Goal: Answer question/provide support

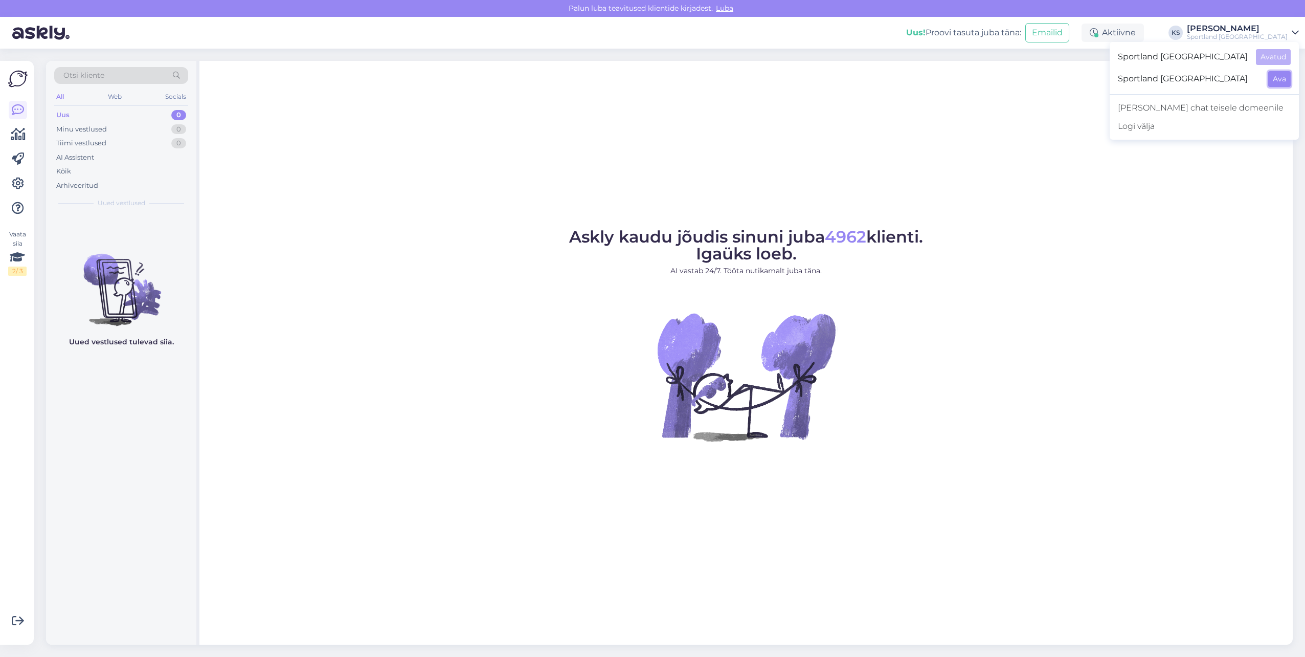
click at [1279, 77] on button "Ava" at bounding box center [1279, 79] width 23 height 16
click at [1267, 38] on div "Sportland [GEOGRAPHIC_DATA]" at bounding box center [1237, 37] width 101 height 8
click at [1277, 64] on button "Ava" at bounding box center [1279, 57] width 23 height 16
click at [1144, 31] on div "Aktiivne" at bounding box center [1113, 33] width 62 height 18
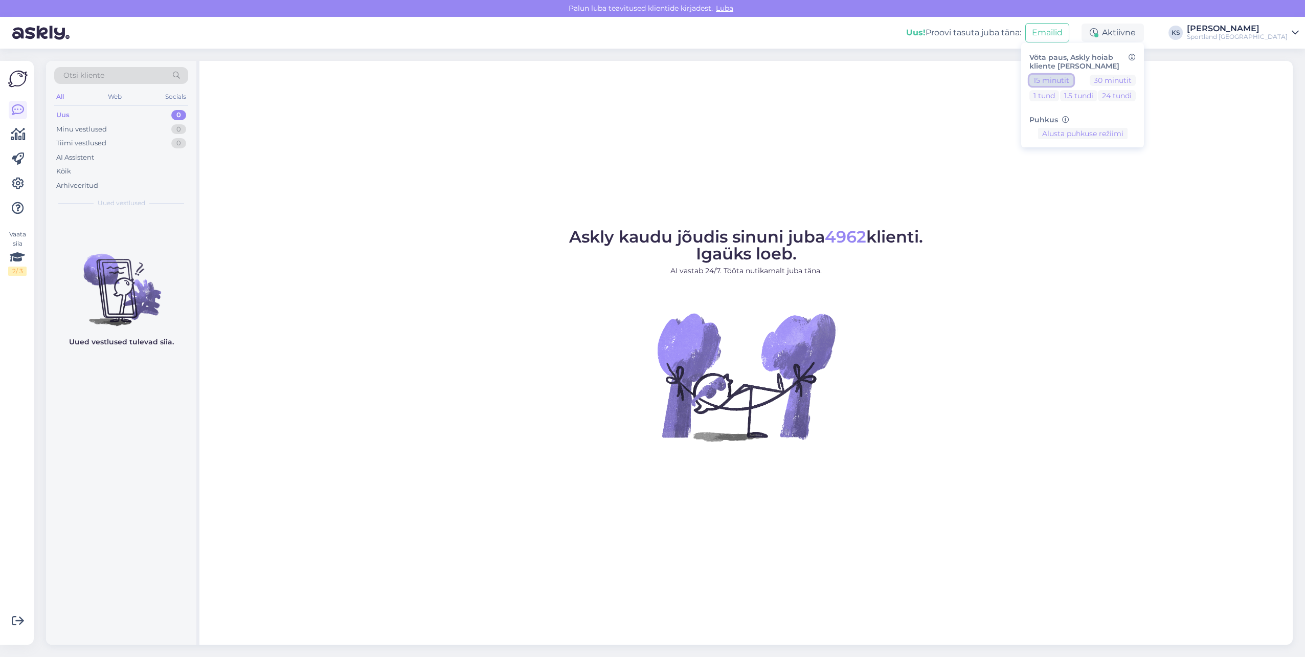
click at [1074, 76] on button "15 minutit" at bounding box center [1052, 80] width 44 height 11
click at [1278, 34] on div "Sportland [GEOGRAPHIC_DATA]" at bounding box center [1237, 37] width 101 height 8
click at [1275, 90] on div "Sportland [GEOGRAPHIC_DATA] Ava" at bounding box center [1204, 79] width 189 height 22
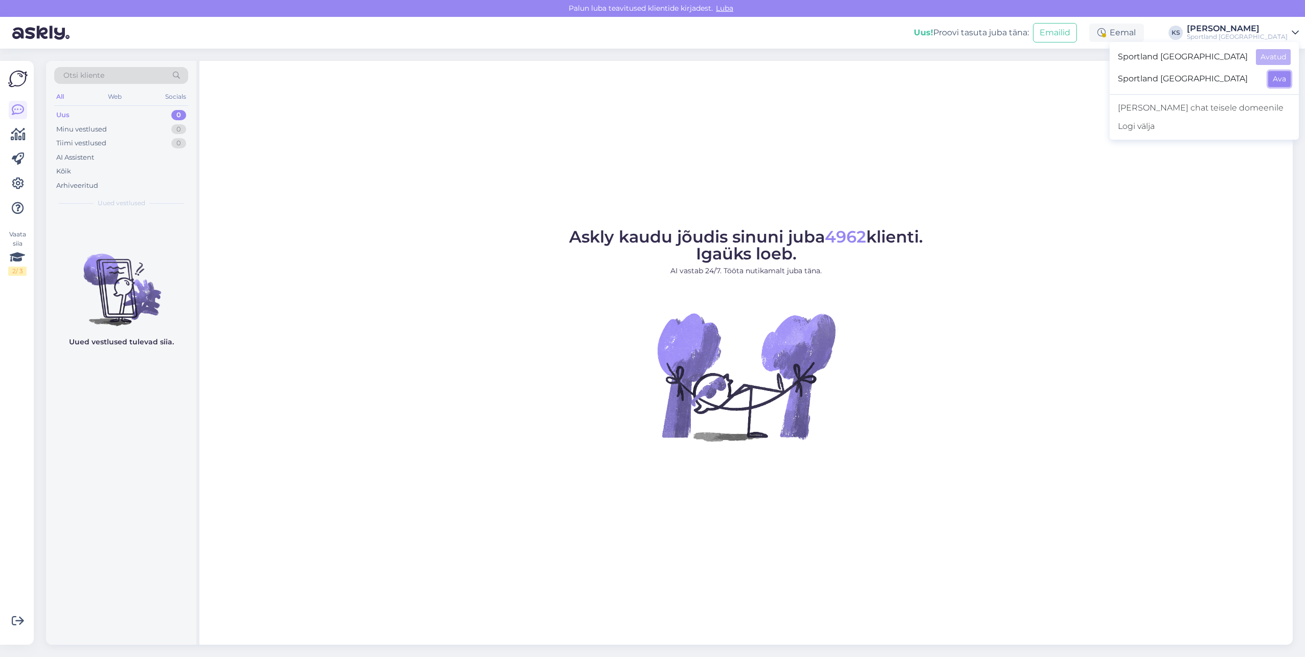
click at [1280, 84] on button "Ava" at bounding box center [1279, 79] width 23 height 16
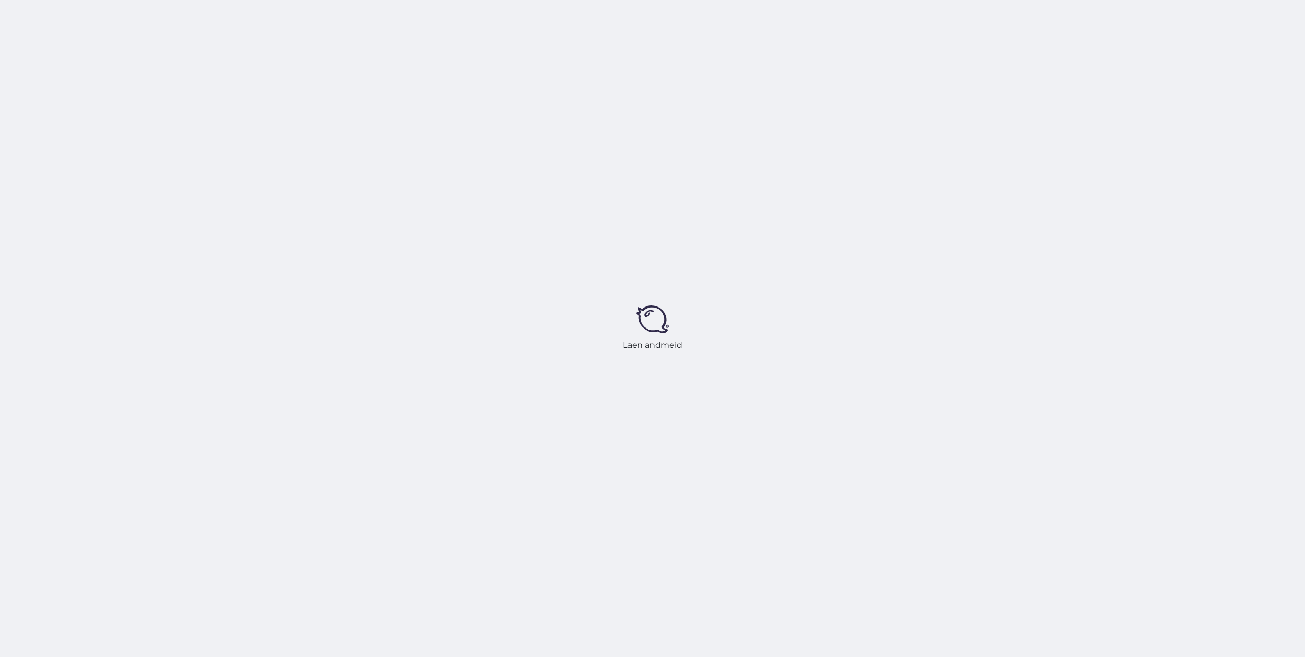
click at [1178, 30] on div "Laen andmeid" at bounding box center [652, 328] width 1305 height 657
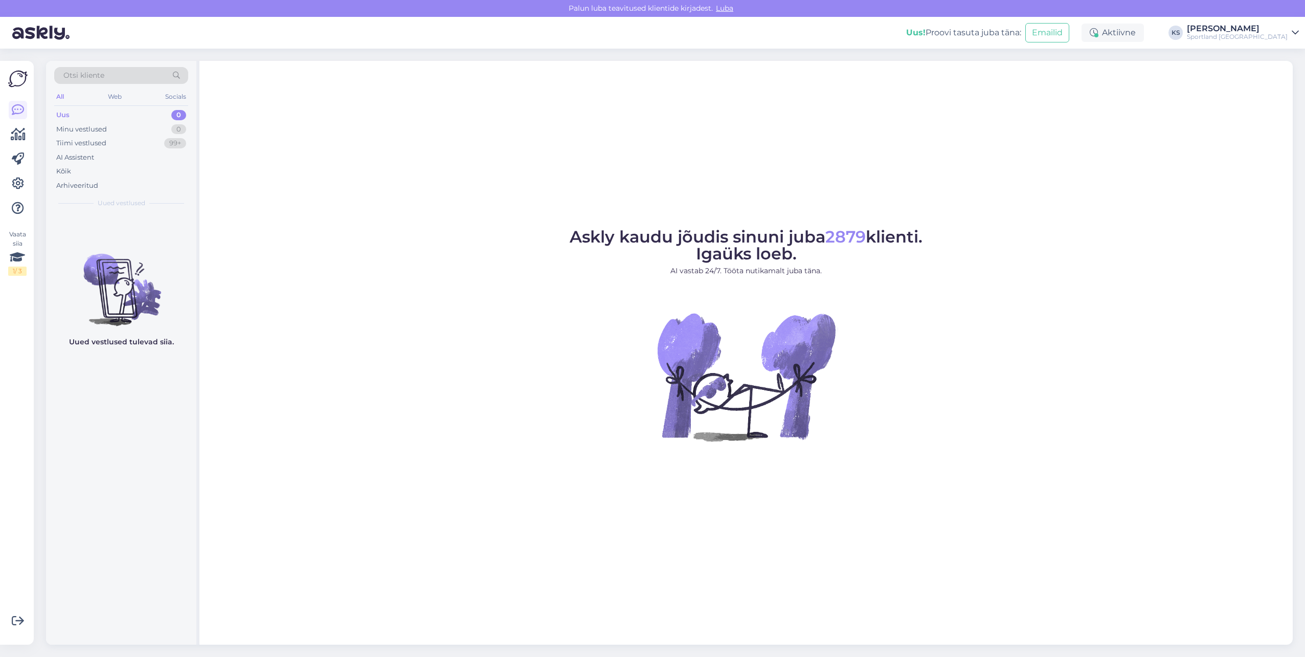
click at [1194, 34] on div "Uus! Proovi tasuta [PERSON_NAME]: Emailid Aktiivne KS [PERSON_NAME] Sportland […" at bounding box center [652, 33] width 1305 height 32
click at [1144, 35] on div "Aktiivne" at bounding box center [1113, 33] width 62 height 18
click at [1074, 77] on button "15 minutit" at bounding box center [1052, 80] width 44 height 11
click at [1109, 166] on button "Lõpeta paus" at bounding box center [1083, 165] width 52 height 11
click at [1275, 40] on div "Sportland [GEOGRAPHIC_DATA]" at bounding box center [1237, 37] width 101 height 8
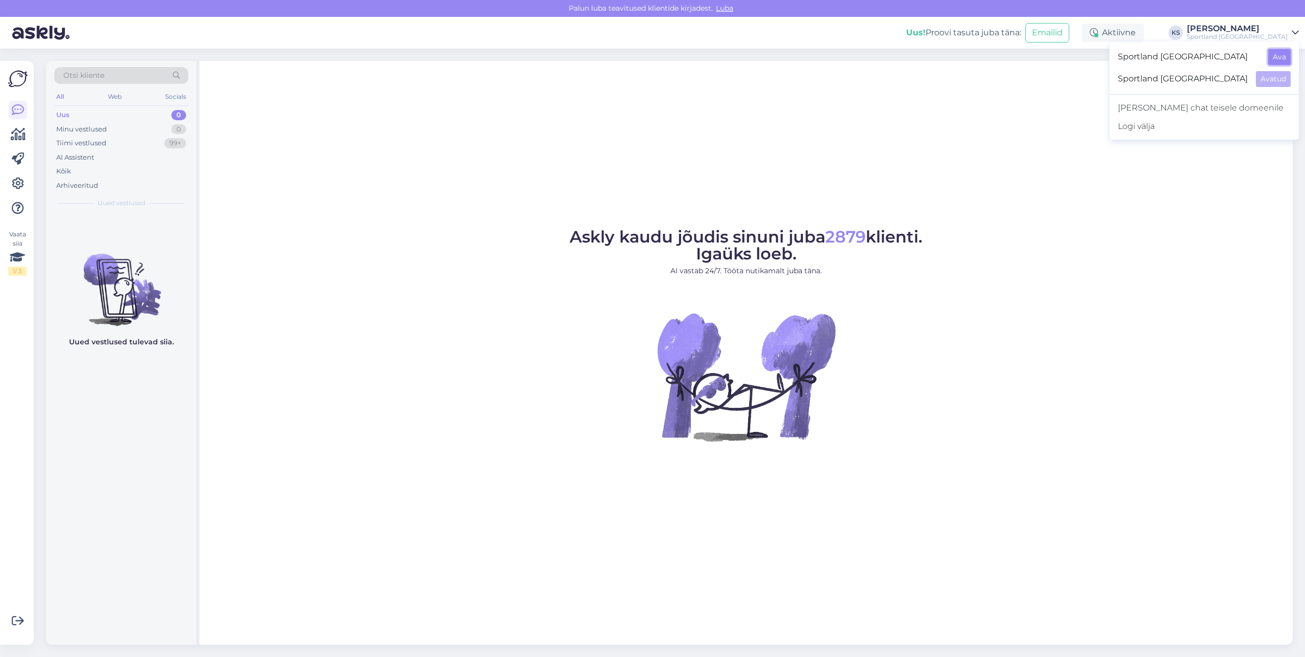
click at [1286, 61] on button "Ava" at bounding box center [1279, 57] width 23 height 16
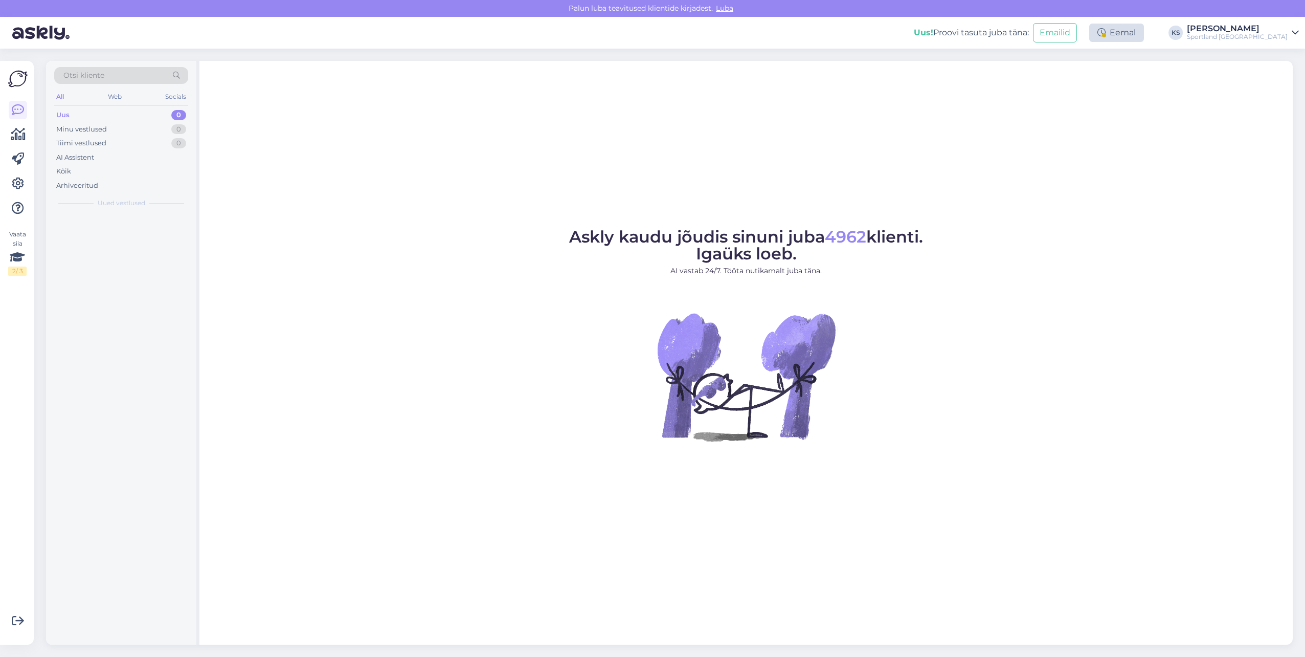
click at [1144, 37] on div "Eemal" at bounding box center [1116, 33] width 55 height 18
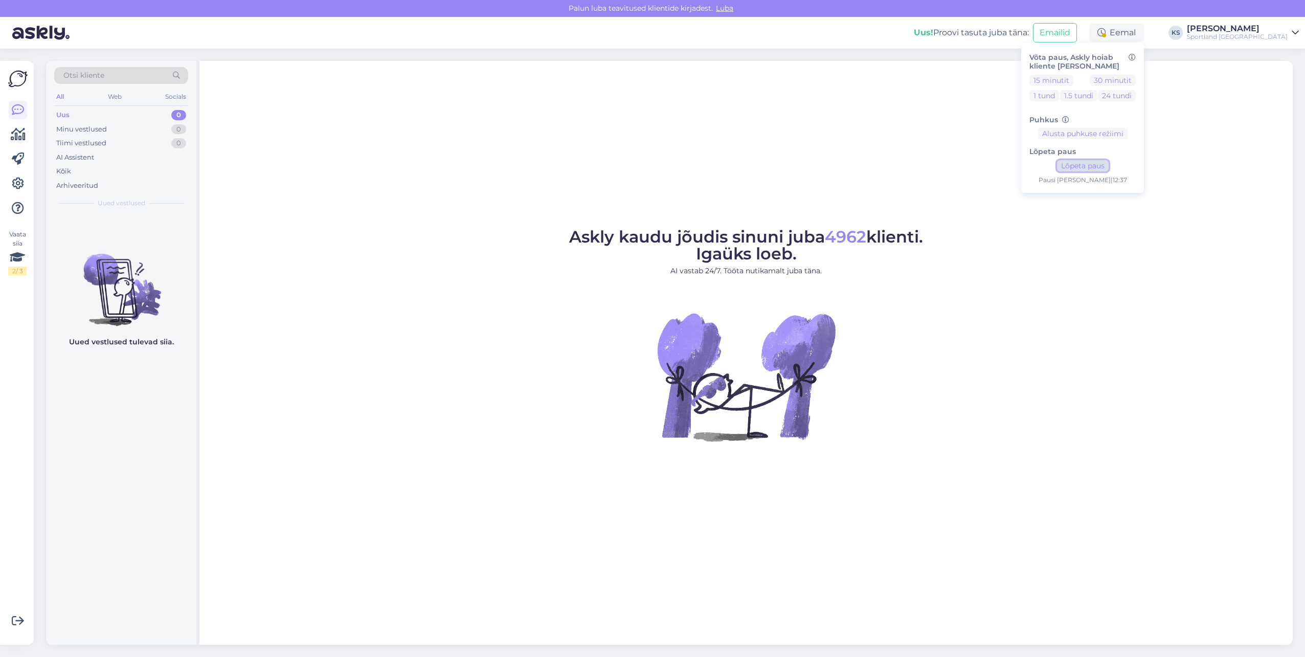
click at [1109, 165] on button "Lõpeta paus" at bounding box center [1083, 165] width 52 height 11
click at [1136, 75] on button "30 minutit" at bounding box center [1113, 80] width 46 height 11
click at [1257, 31] on div "[PERSON_NAME]" at bounding box center [1237, 29] width 101 height 8
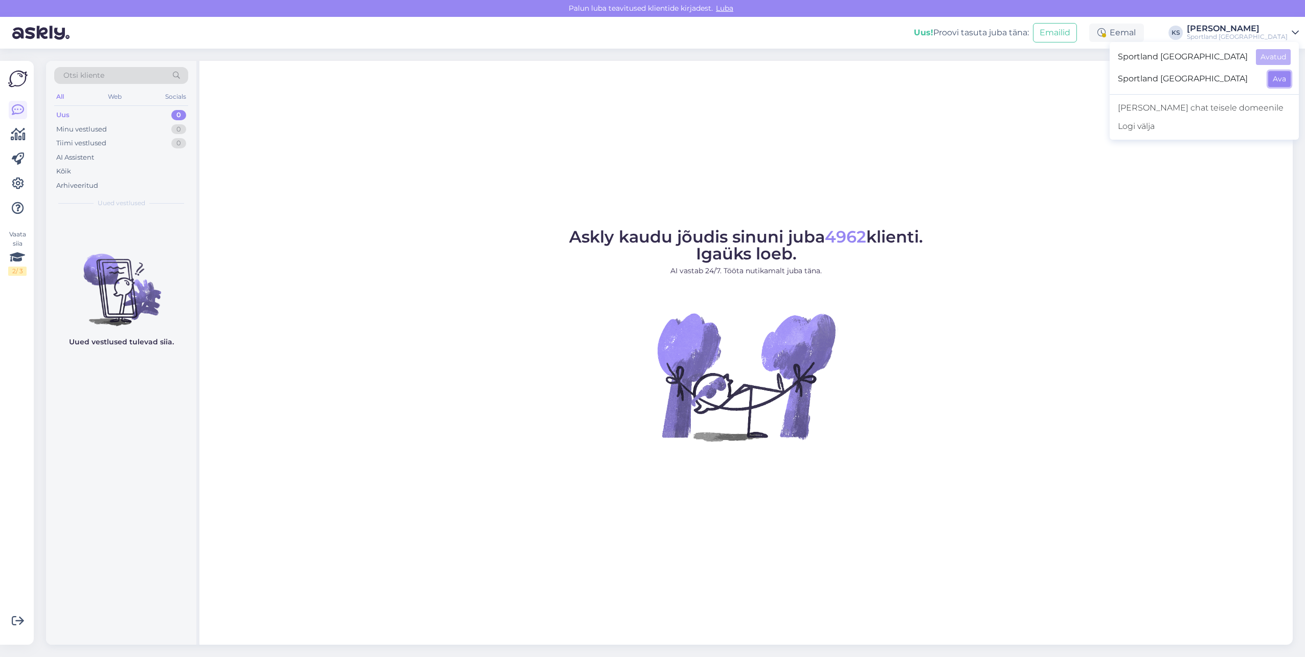
click at [1284, 86] on button "Ava" at bounding box center [1279, 79] width 23 height 16
click at [1144, 28] on div "Aktiivne" at bounding box center [1113, 33] width 62 height 18
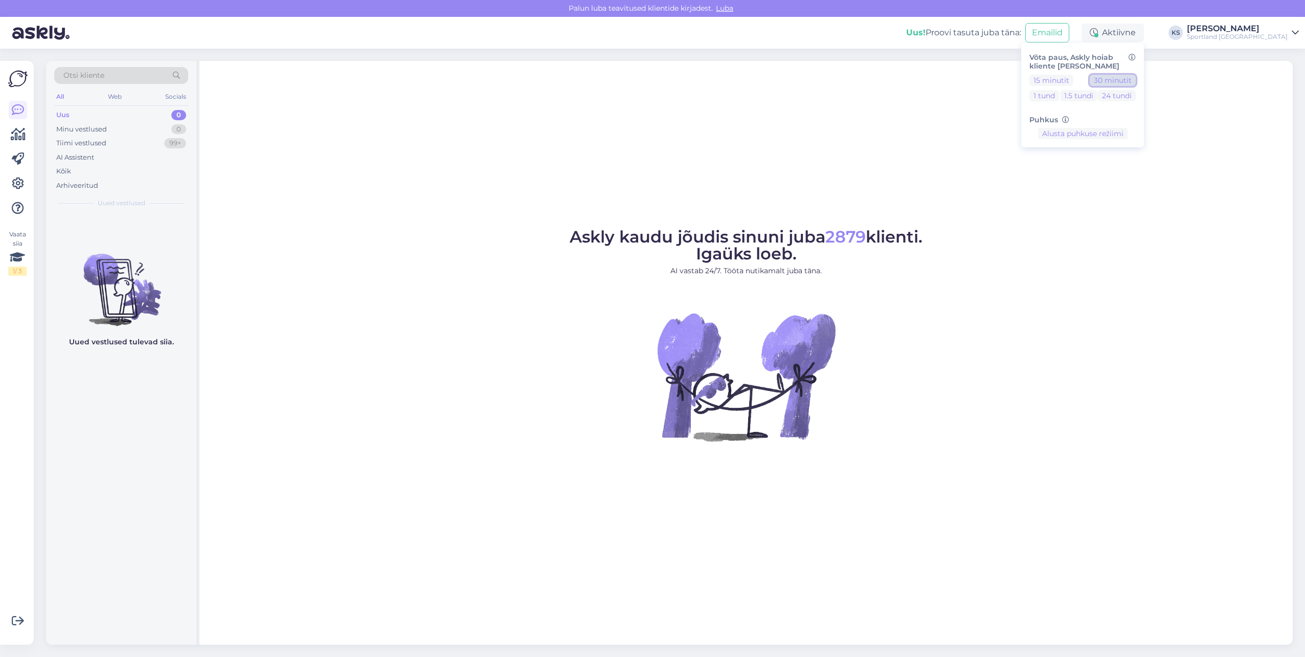
click at [1136, 79] on button "30 minutit" at bounding box center [1113, 80] width 46 height 11
click at [1273, 30] on div "[PERSON_NAME]" at bounding box center [1237, 29] width 101 height 8
click at [1277, 59] on button "Ava" at bounding box center [1279, 57] width 23 height 16
click at [1144, 25] on div "Eemal" at bounding box center [1116, 33] width 55 height 18
click at [1109, 164] on button "Lõpeta paus" at bounding box center [1083, 165] width 52 height 11
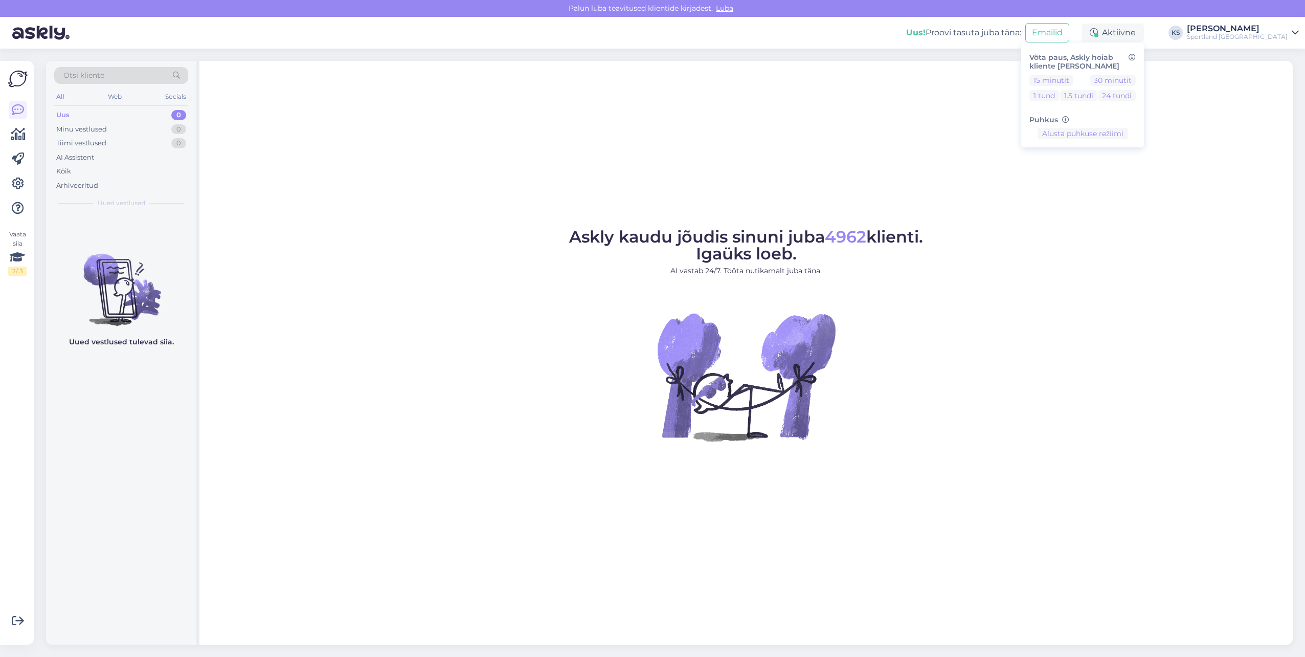
click at [1255, 32] on div "[PERSON_NAME]" at bounding box center [1237, 29] width 101 height 8
click at [1275, 76] on button "Ava" at bounding box center [1279, 79] width 23 height 16
click at [1089, 38] on div "Uus! Proovi tasuta [PERSON_NAME]: Emailid" at bounding box center [1001, 33] width 175 height 32
click at [1144, 35] on div "Eemal" at bounding box center [1116, 33] width 55 height 18
click at [1109, 167] on button "Lõpeta paus" at bounding box center [1083, 165] width 52 height 11
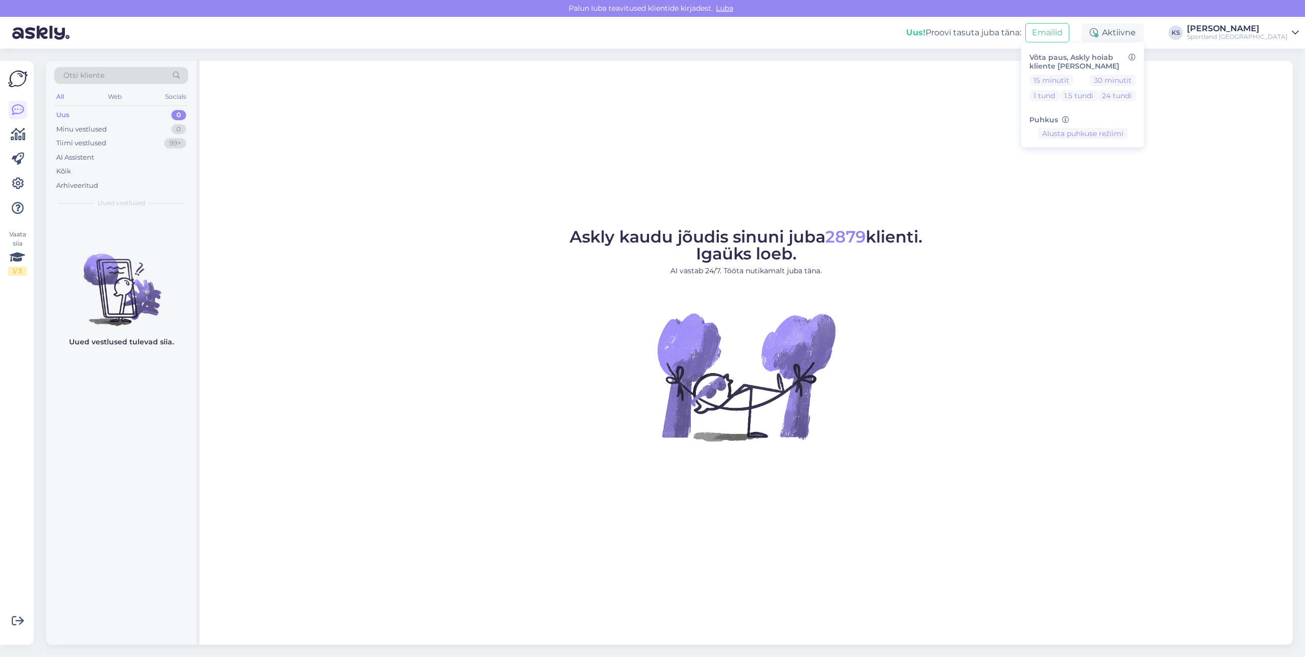
click at [1242, 35] on div "Sportland [GEOGRAPHIC_DATA]" at bounding box center [1237, 37] width 101 height 8
click at [1275, 52] on button "Ava" at bounding box center [1279, 57] width 23 height 16
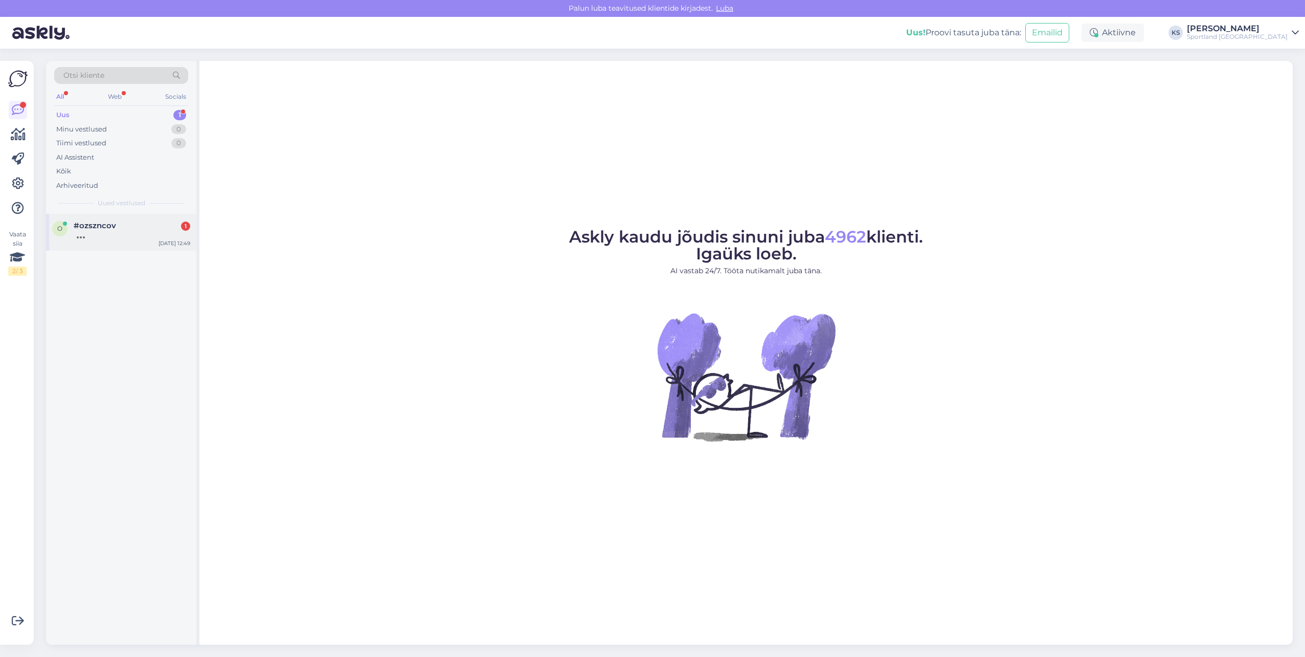
click at [168, 240] on div "[DATE] 12:49" at bounding box center [175, 243] width 32 height 8
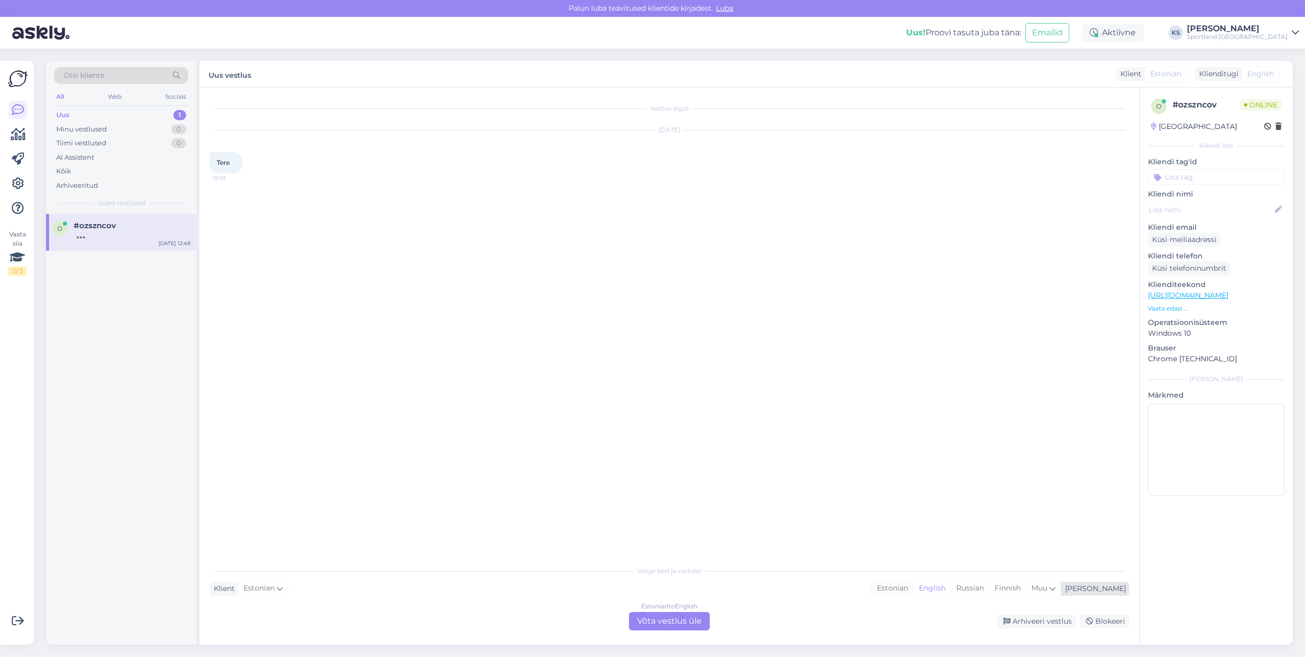
click at [913, 587] on div "Estonian" at bounding box center [892, 587] width 41 height 15
click at [698, 613] on div "Estonian to Estonian Võta vestlus üle" at bounding box center [669, 621] width 81 height 18
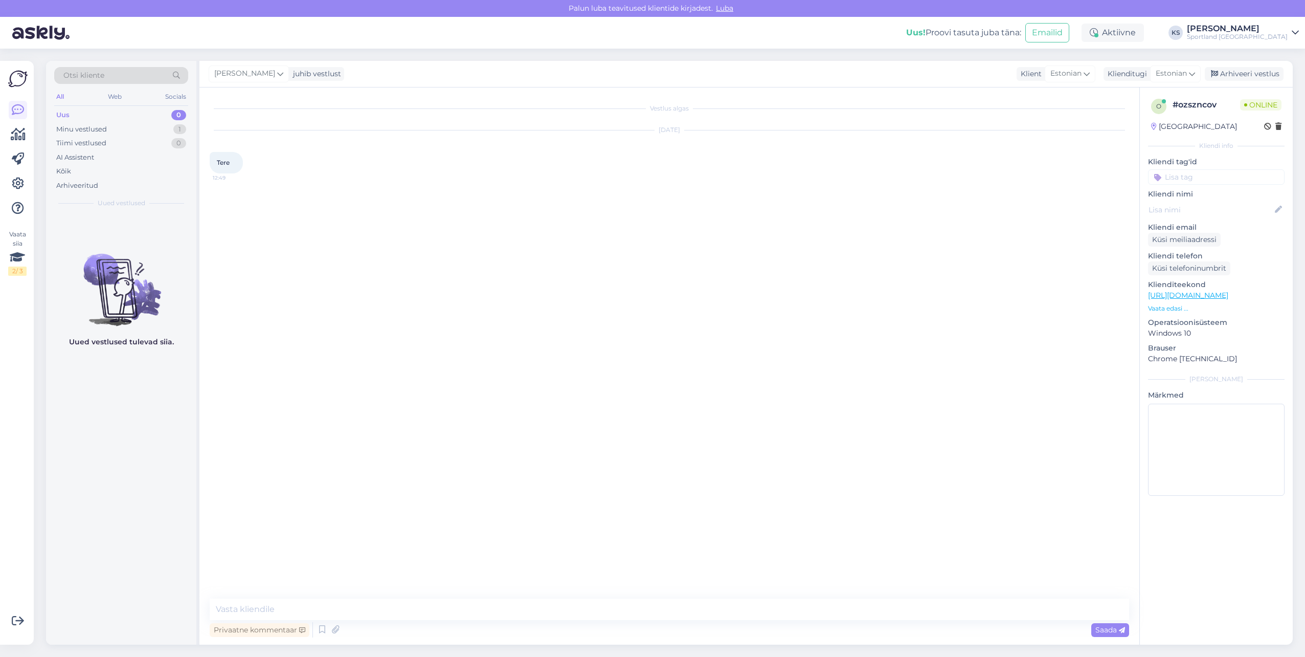
click at [657, 610] on textarea at bounding box center [670, 608] width 920 height 21
click at [325, 628] on icon at bounding box center [322, 629] width 12 height 15
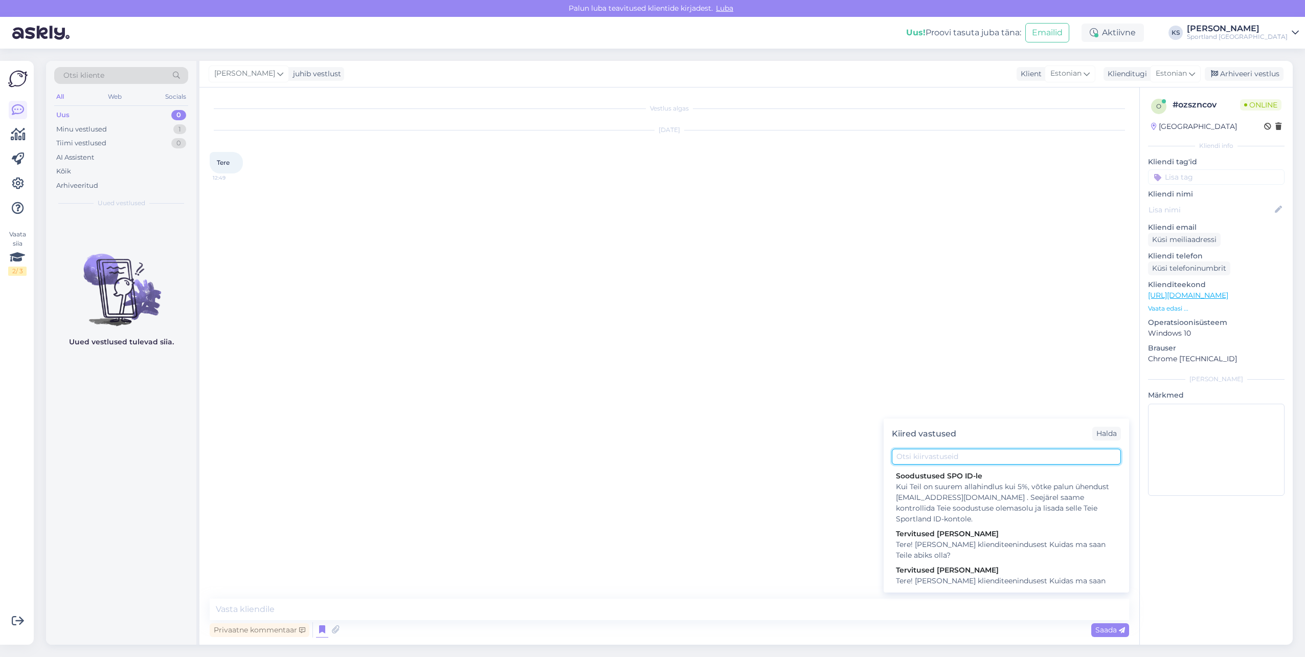
click at [911, 458] on input "text" at bounding box center [1006, 457] width 229 height 16
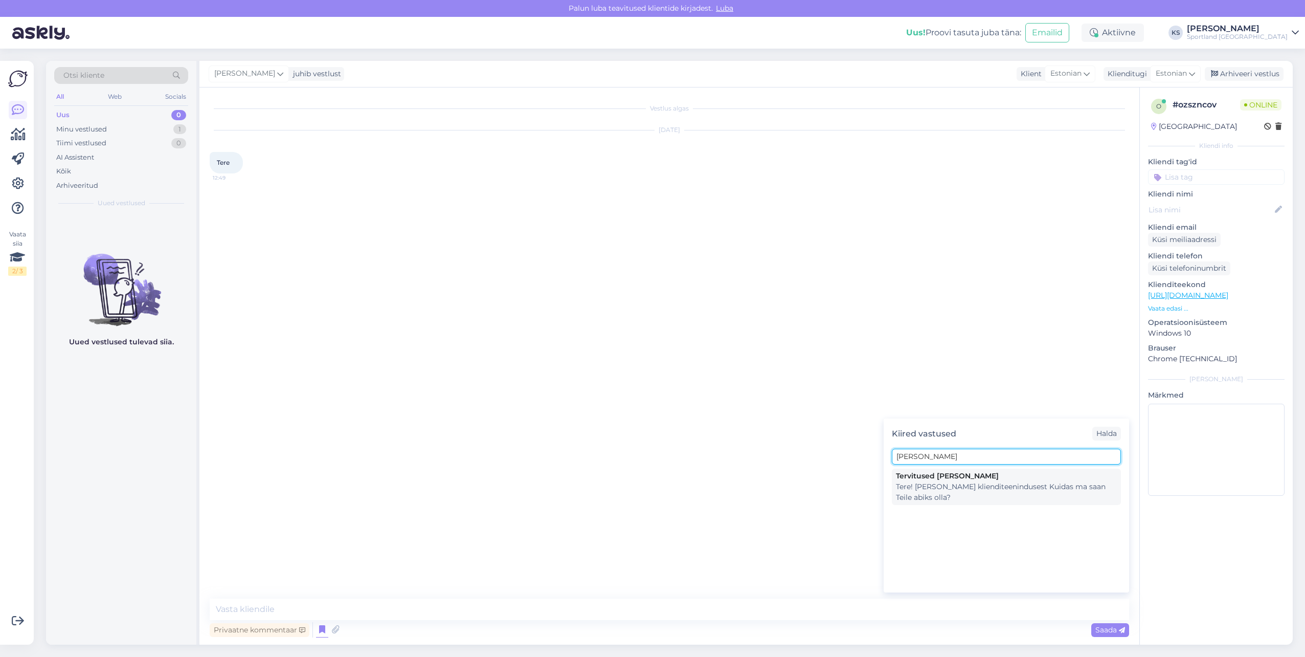
type input "[PERSON_NAME]"
click at [936, 484] on div "Tere! [PERSON_NAME] klienditeenindusest Kuidas ma saan Teile abiks olla?" at bounding box center [1006, 491] width 221 height 21
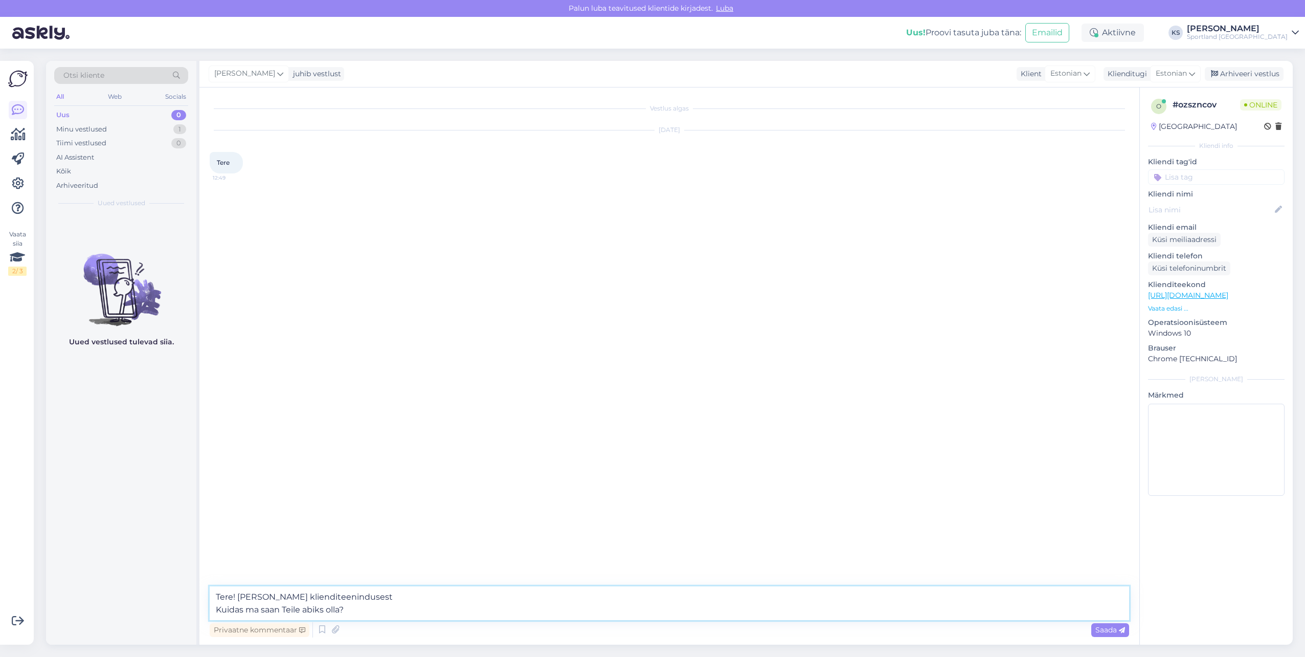
click at [322, 609] on textarea "Tere! [PERSON_NAME] klienditeenindusest Kuidas ma saan Teile abiks olla?" at bounding box center [670, 603] width 920 height 34
type textarea "Tere! [PERSON_NAME] klienditeenindusest"
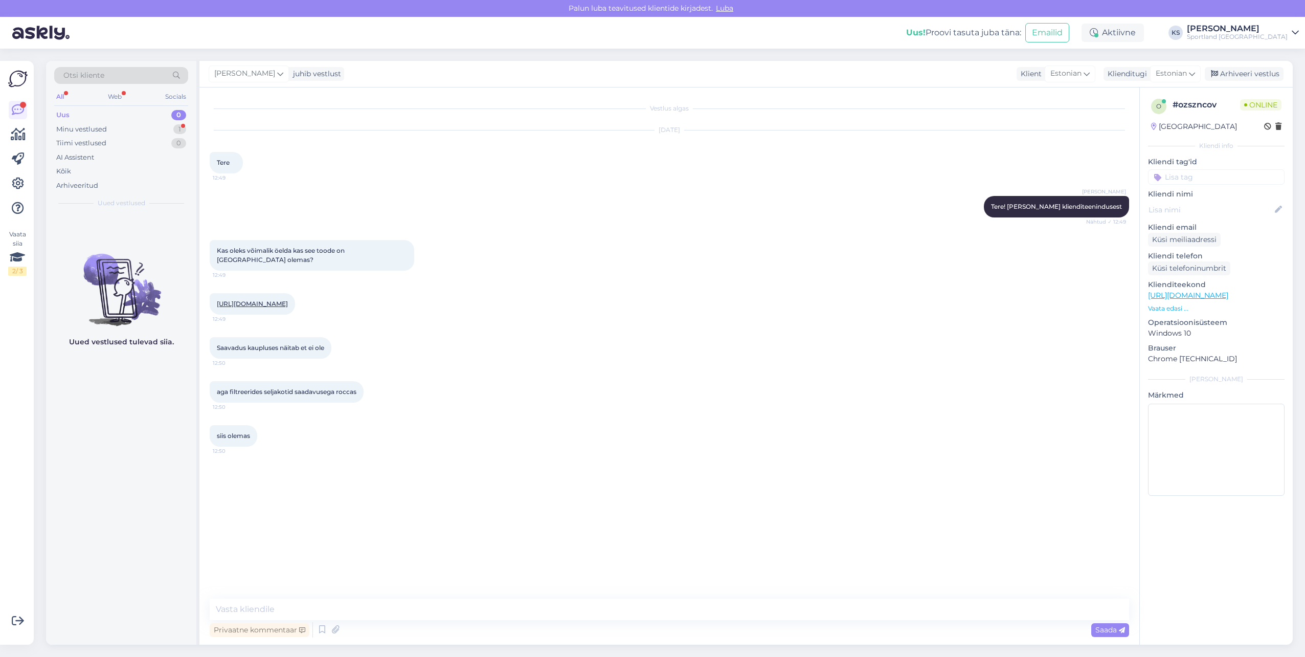
click at [262, 302] on link "[URL][DOMAIN_NAME]" at bounding box center [252, 304] width 71 height 8
click at [416, 619] on textarea at bounding box center [670, 608] width 920 height 21
type textarea "Kohe kontrollin"
click at [1194, 175] on input at bounding box center [1216, 176] width 137 height 15
type input "saada"
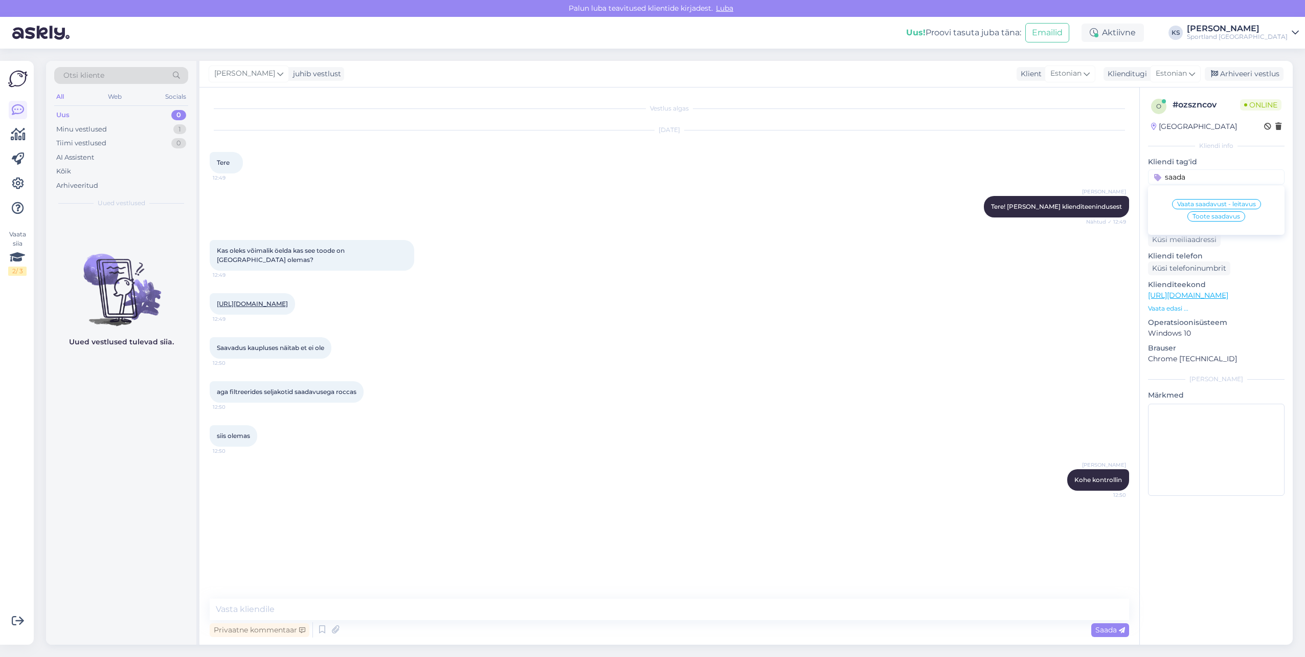
click at [1209, 198] on div "Vaata saadavust - leitavus Toote saadavus" at bounding box center [1216, 210] width 137 height 41
click at [1211, 200] on div "Vaata saadavust - leitavus" at bounding box center [1216, 204] width 89 height 10
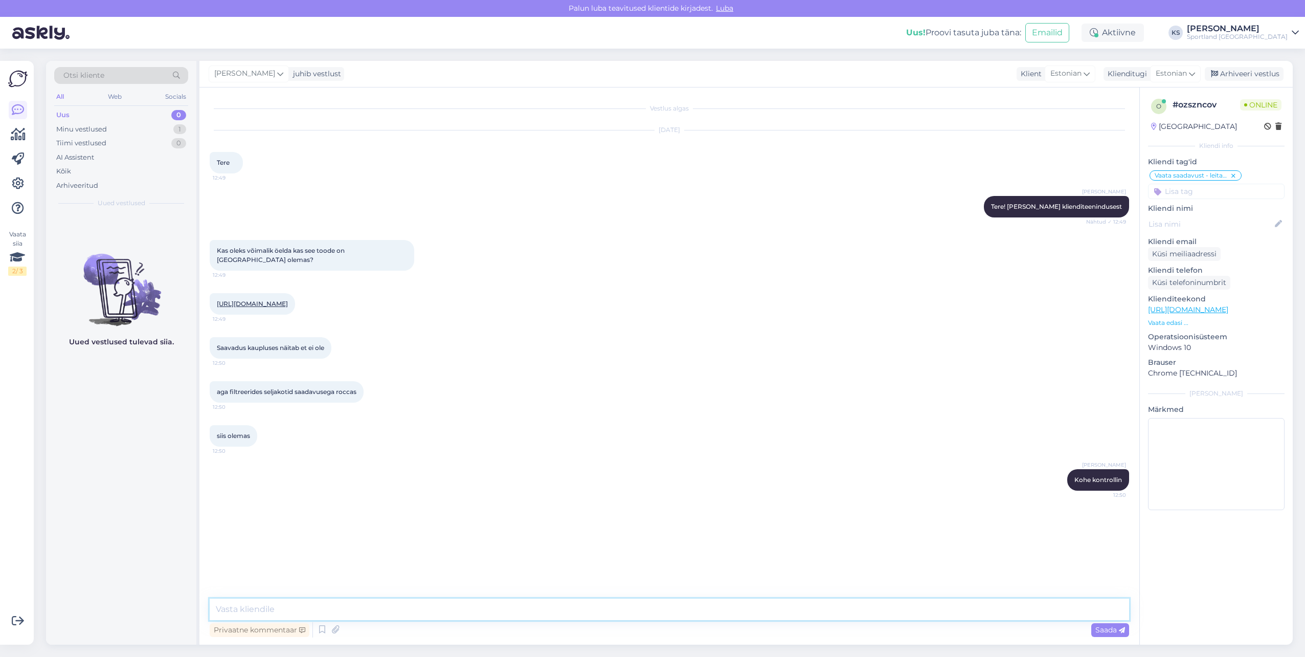
click at [337, 612] on textarea at bounding box center [670, 608] width 920 height 21
paste textarea "53019381 Kaupluse info Näita kaard"
drag, startPoint x: 761, startPoint y: 602, endPoint x: 218, endPoint y: 597, distance: 542.7
click at [218, 597] on textarea "Hetkel meie veebipoes justkui näitab, et antud [PERSON_NAME] on saadaval. Soovi…" at bounding box center [670, 596] width 920 height 47
click at [243, 613] on textarea "Hetkel meie veebipoes justkui näitab, et antud [PERSON_NAME] on saadaval. Soovi…" at bounding box center [670, 596] width 920 height 47
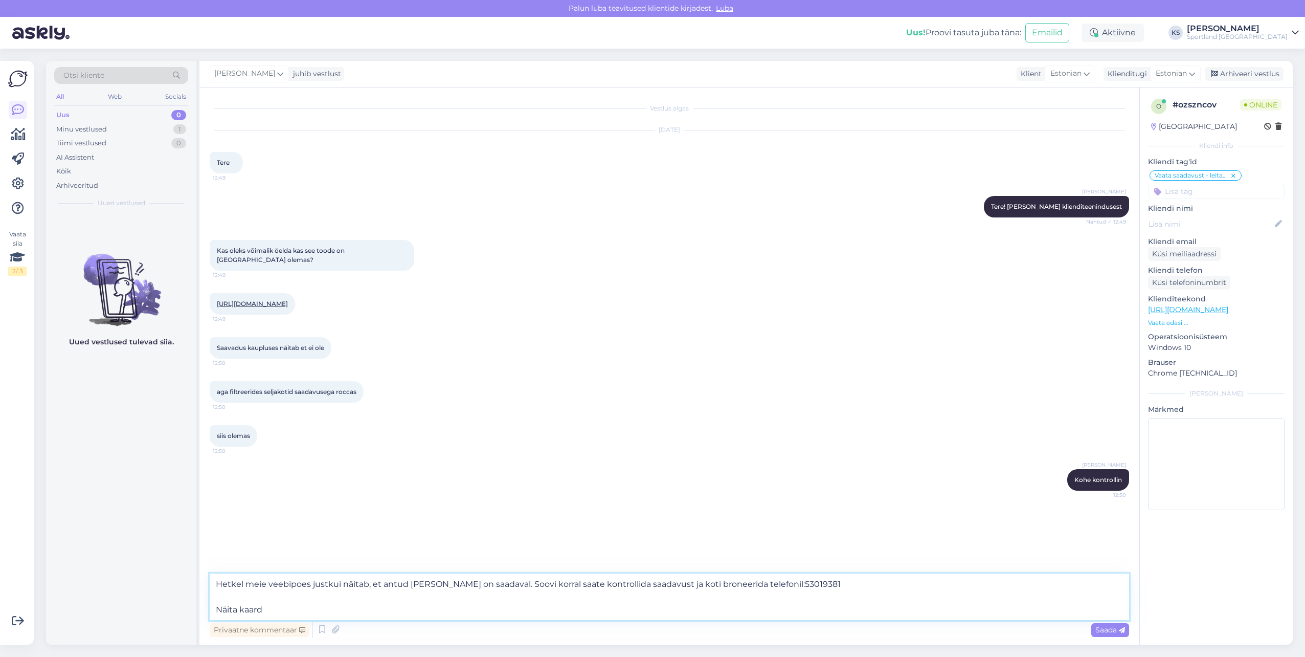
click at [243, 613] on textarea "Hetkel meie veebipoes justkui näitab, et antud [PERSON_NAME] on saadaval. Soovi…" at bounding box center [670, 596] width 920 height 47
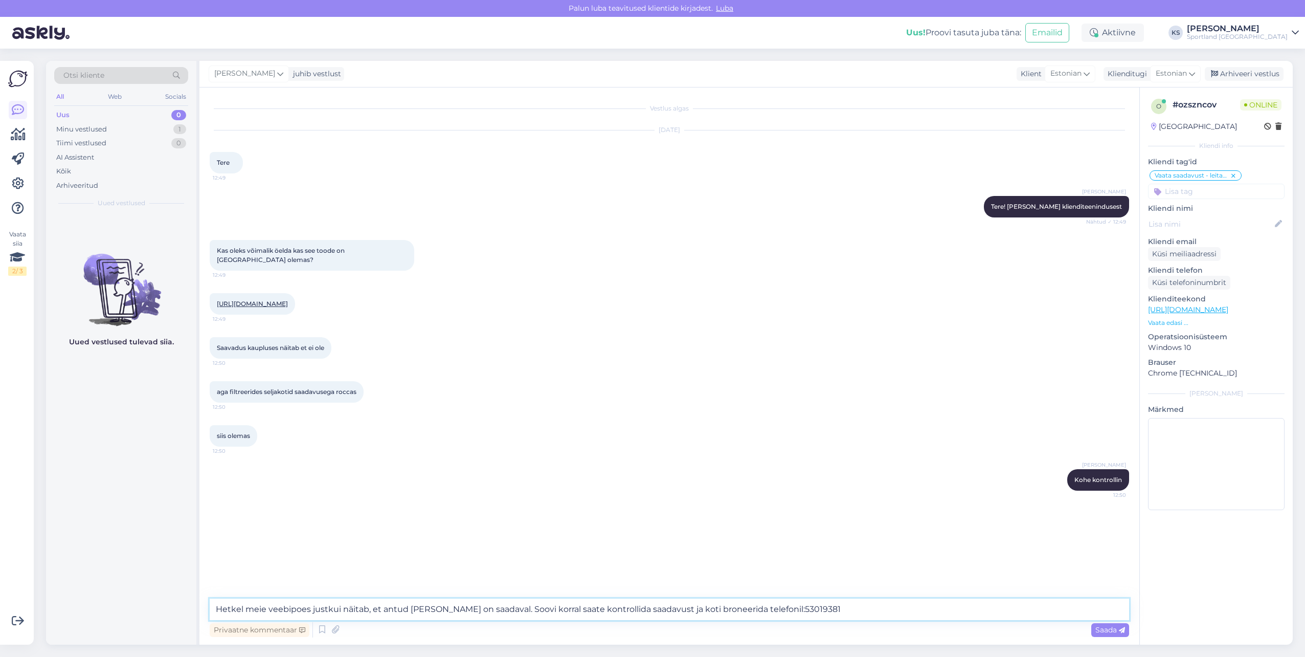
click at [326, 610] on textarea "Hetkel meie veebipoes justkui näitab, et antud [PERSON_NAME] on saadaval. Soovi…" at bounding box center [670, 608] width 920 height 21
click at [282, 609] on textarea "Hetkel meie veebipoes näitab, et antud [PERSON_NAME] on saadaval. Soovi korral …" at bounding box center [670, 608] width 920 height 21
click at [440, 608] on textarea "Hetkel meie süsteem näitab, et antud [PERSON_NAME] on saadaval. Soovi korral sa…" at bounding box center [670, 608] width 920 height 21
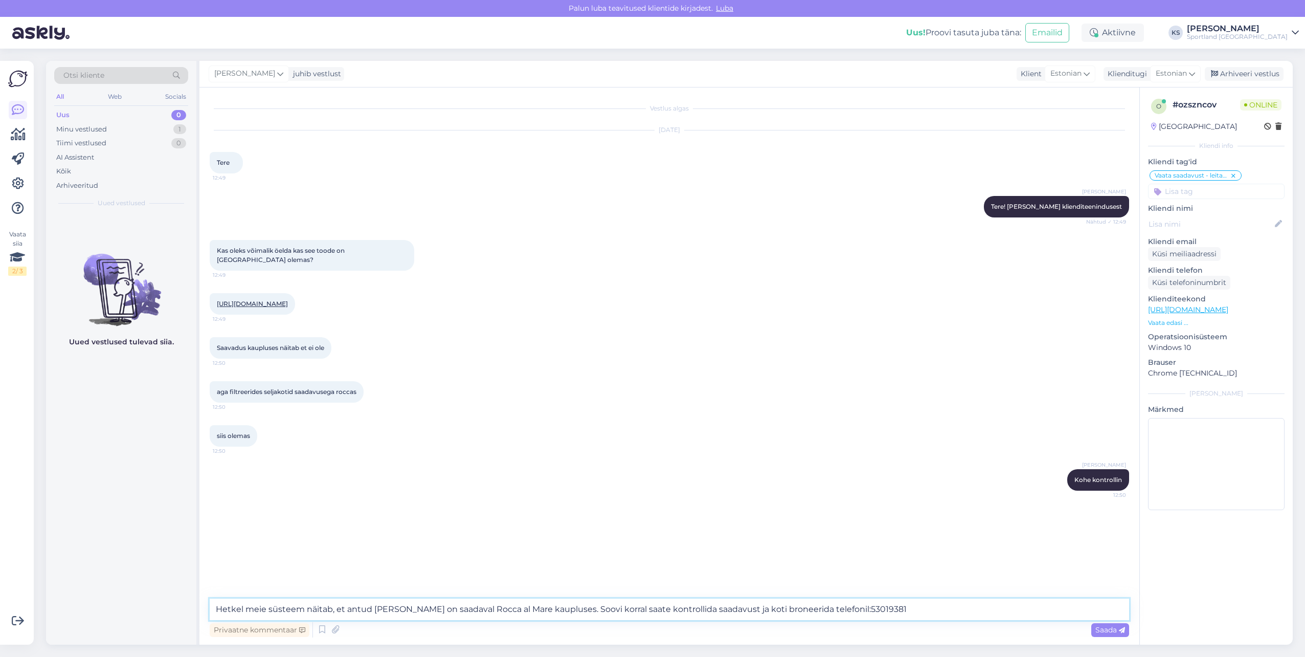
type textarea "Hetkel meie süsteem näitab, et antud [PERSON_NAME] on saadaval Rocca al Mare ka…"
click at [885, 608] on textarea "Hetkel meie süsteem näitab, et antud [PERSON_NAME] on saadaval Rocca al Mare ka…" at bounding box center [670, 608] width 920 height 21
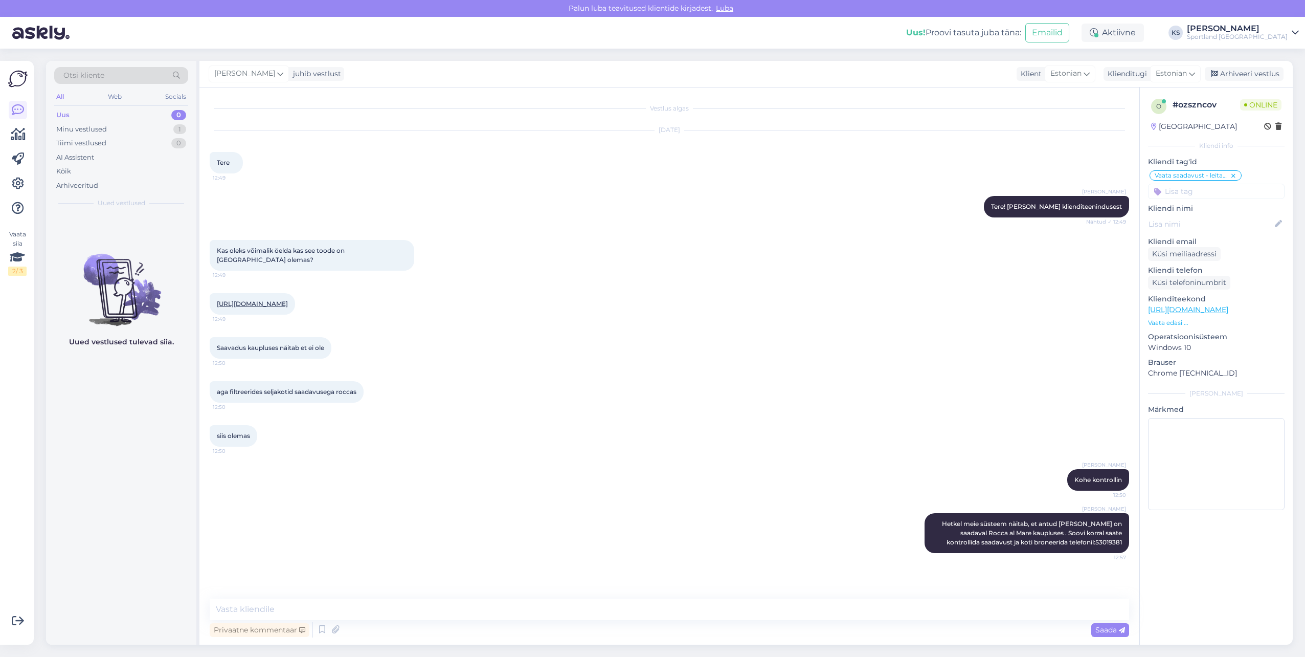
click at [1209, 190] on input at bounding box center [1216, 191] width 137 height 15
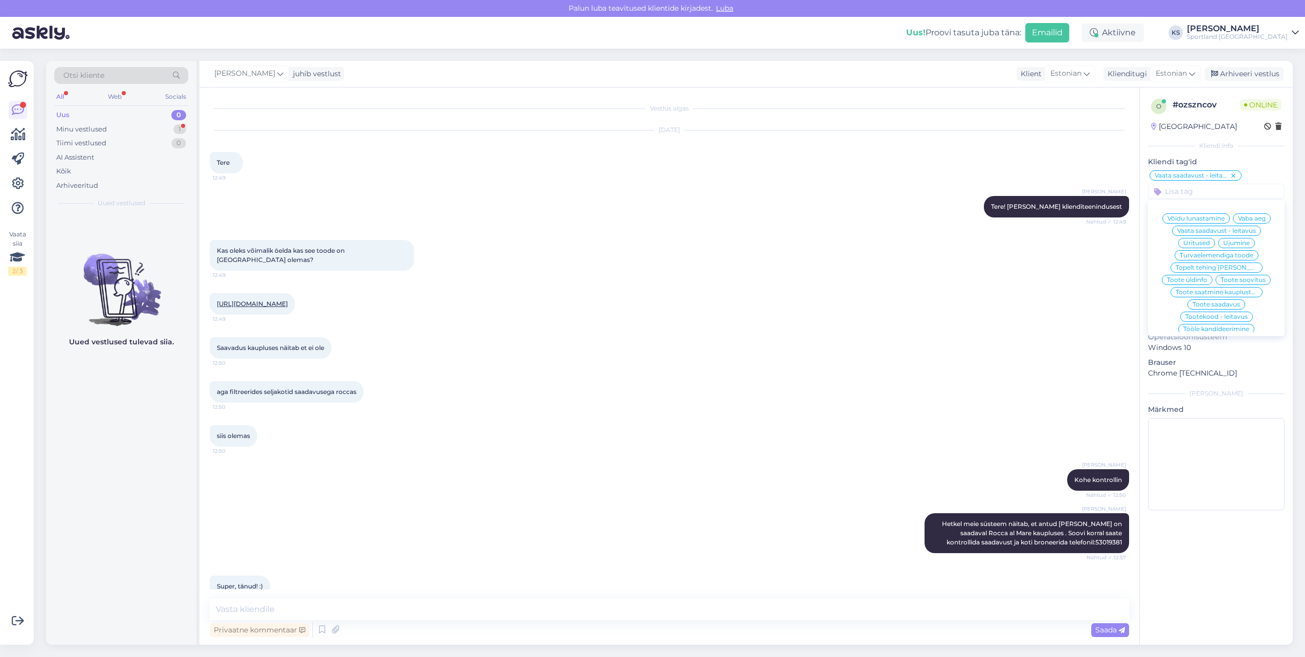
scroll to position [28, 0]
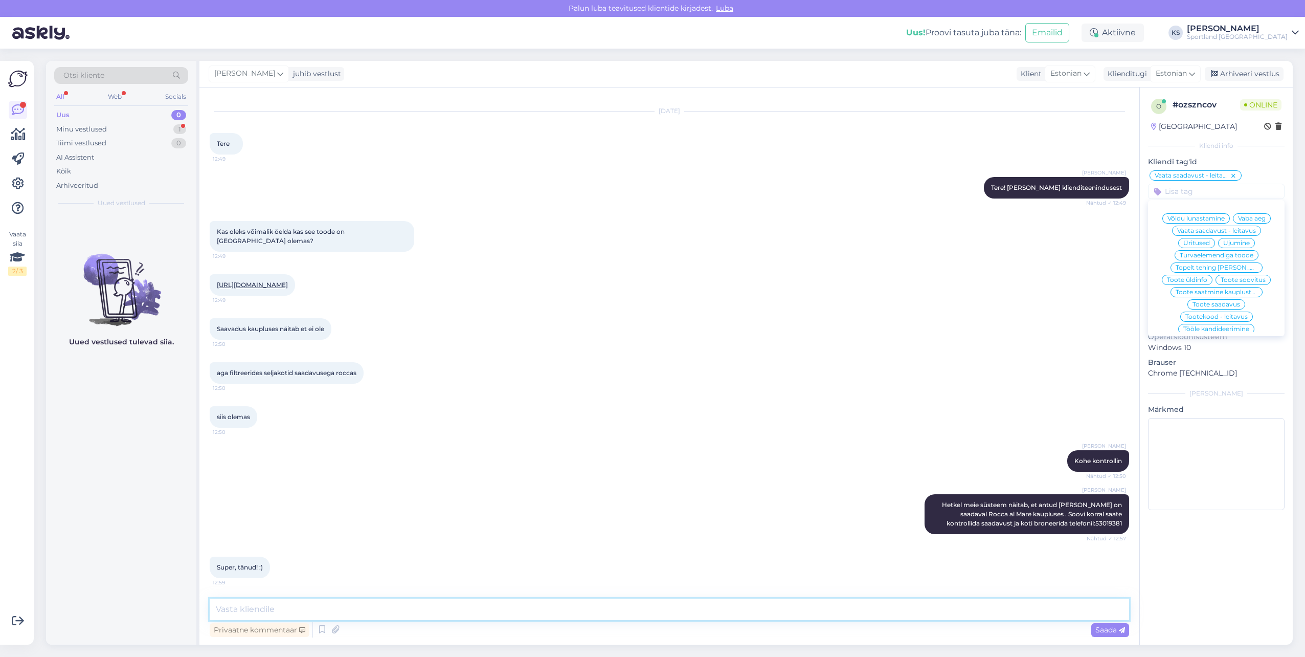
click at [457, 605] on textarea at bounding box center [670, 608] width 920 height 21
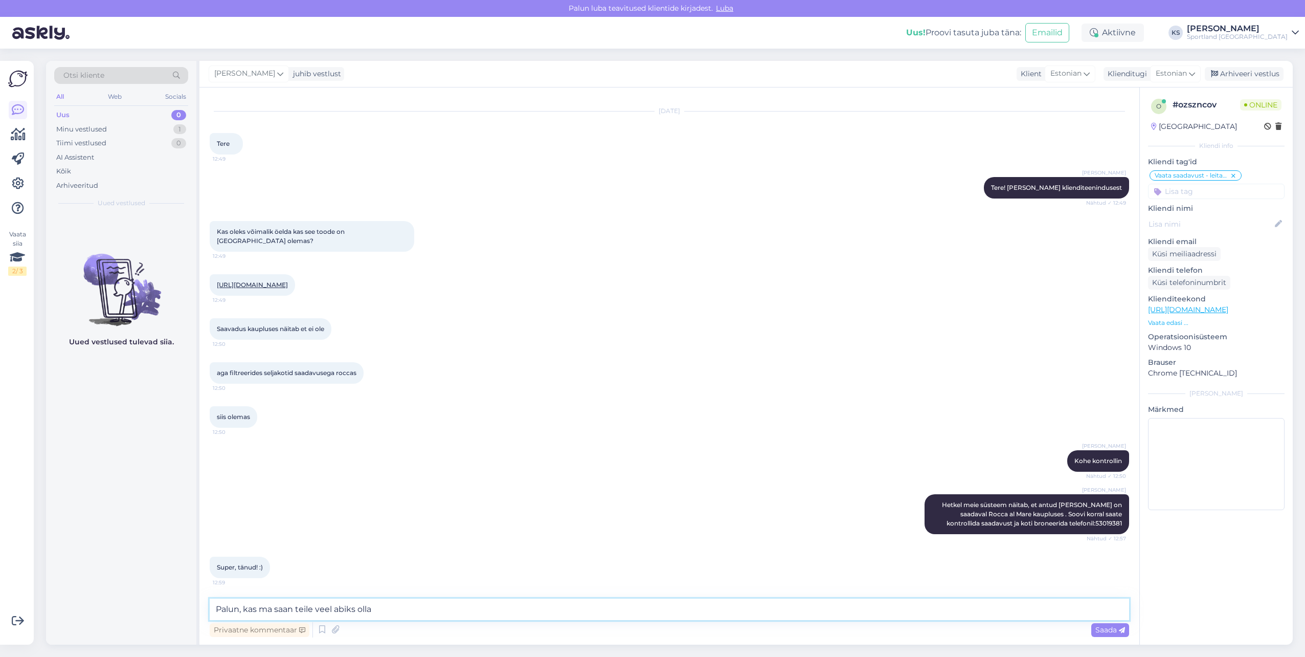
type textarea "Palun, kas ma saan teile veel abiks olla?"
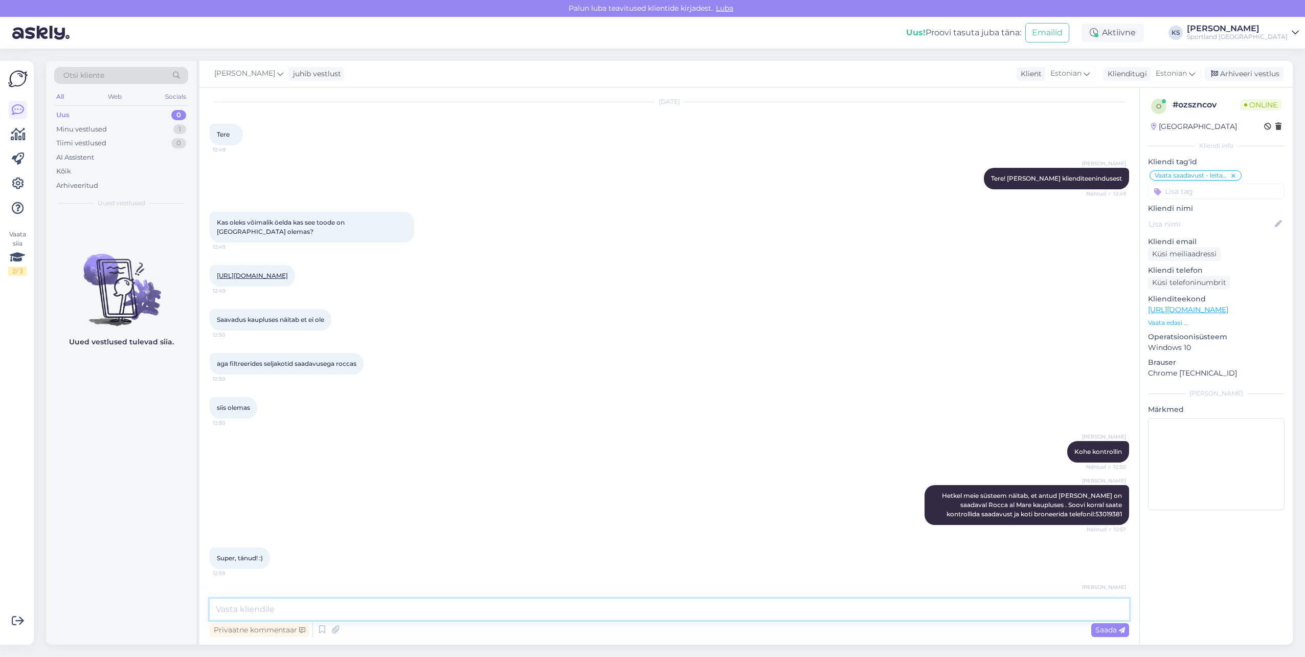
scroll to position [72, 0]
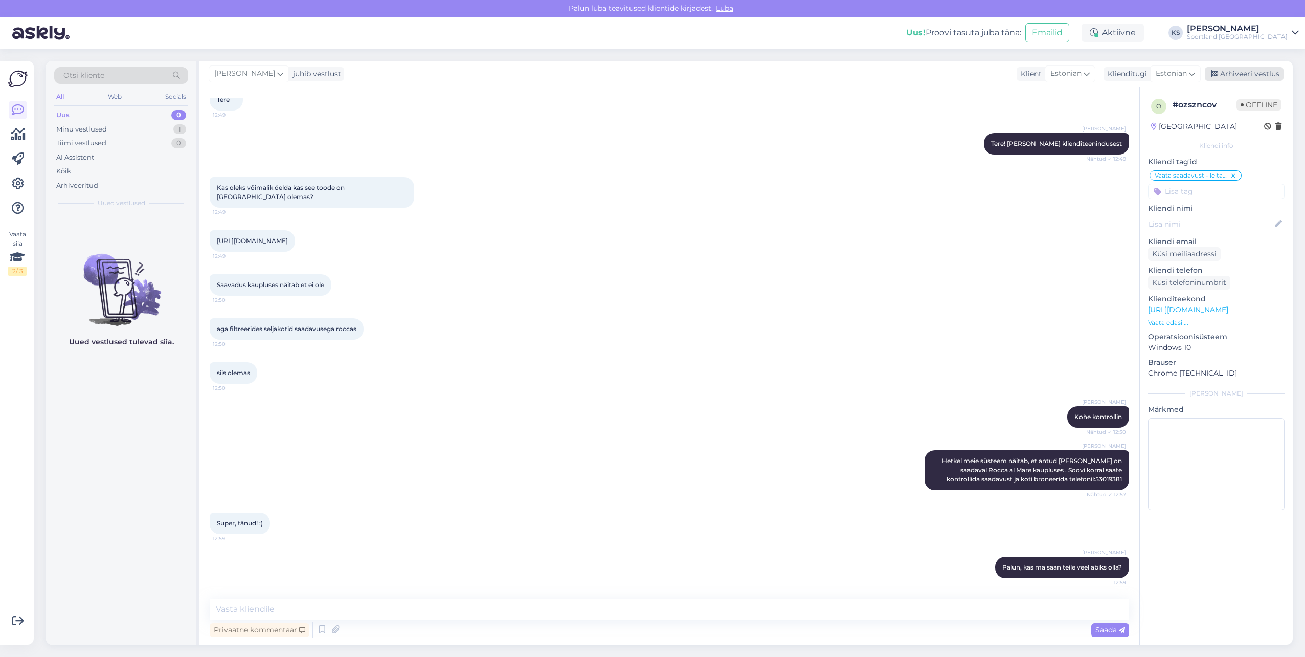
click at [1243, 73] on div "Arhiveeri vestlus" at bounding box center [1244, 74] width 79 height 14
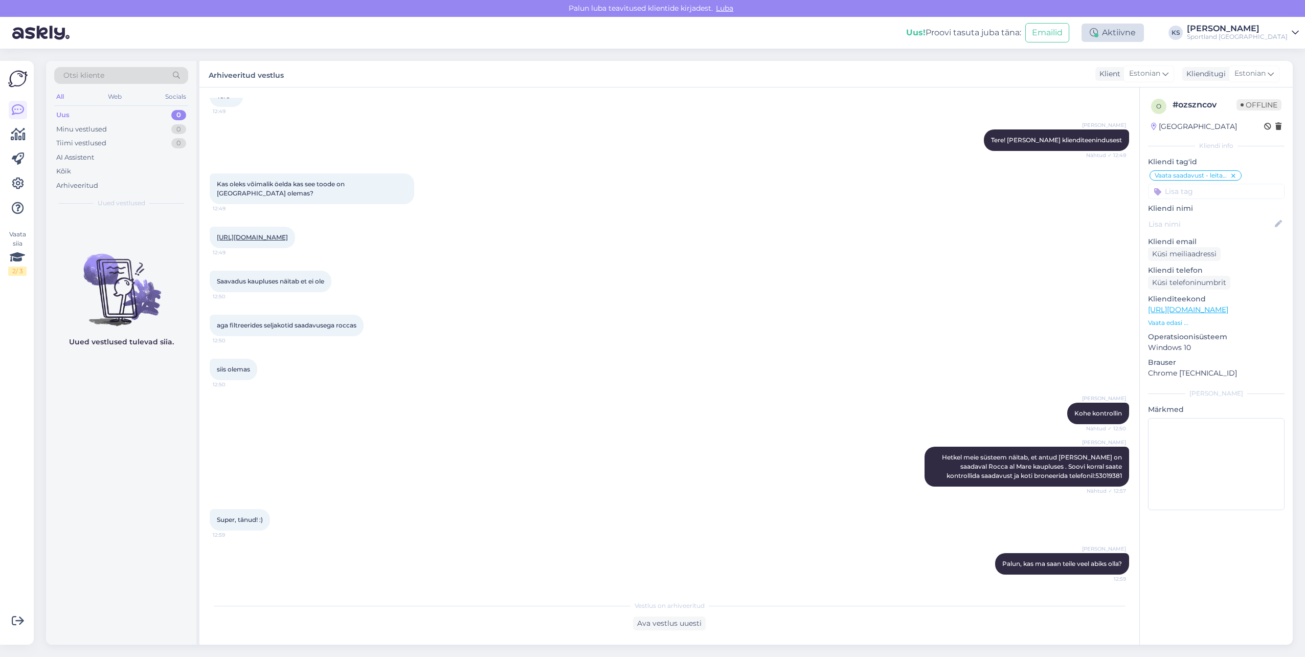
click at [1144, 36] on div "Aktiivne" at bounding box center [1113, 33] width 62 height 18
click at [1074, 82] on button "15 minutit" at bounding box center [1052, 80] width 44 height 11
click at [1262, 29] on div "[PERSON_NAME]" at bounding box center [1237, 29] width 101 height 8
click at [1276, 80] on button "Ava" at bounding box center [1279, 79] width 23 height 16
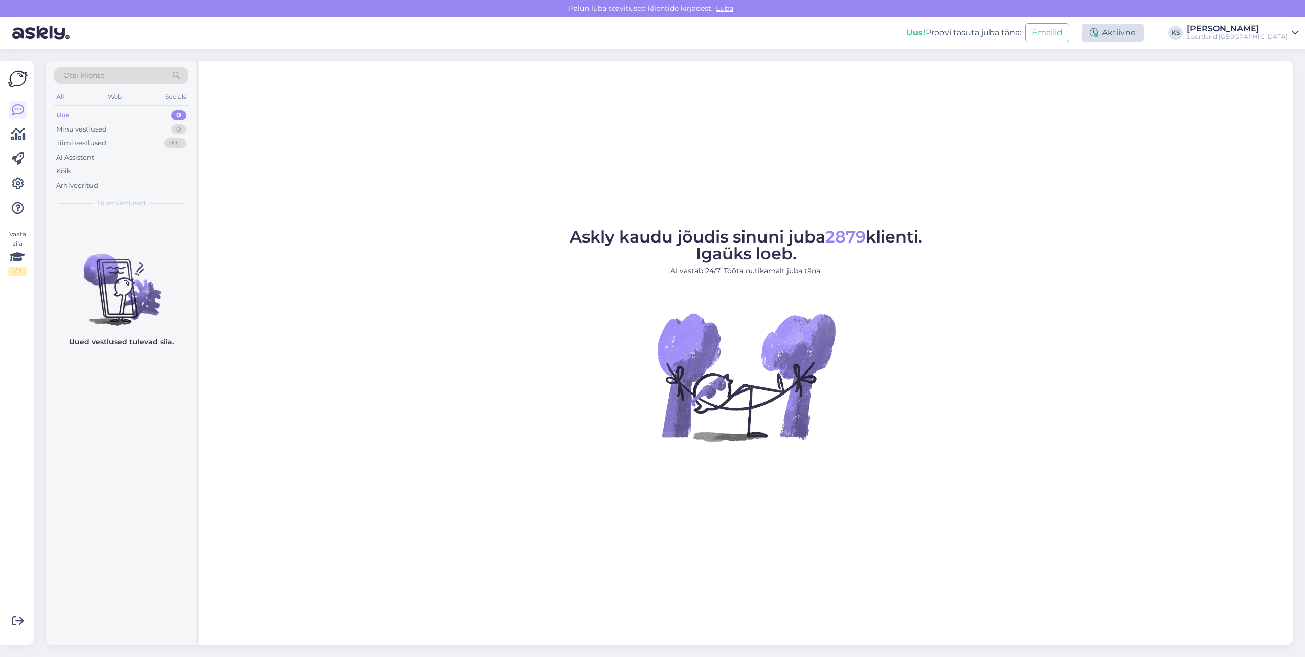
click at [1144, 32] on div "Aktiivne" at bounding box center [1113, 33] width 62 height 18
click at [1074, 77] on button "15 minutit" at bounding box center [1052, 80] width 44 height 11
click at [1109, 168] on button "Lõpeta paus" at bounding box center [1083, 165] width 52 height 11
click at [1267, 28] on div "[PERSON_NAME]" at bounding box center [1237, 29] width 101 height 8
drag, startPoint x: 1165, startPoint y: 52, endPoint x: 1165, endPoint y: 39, distance: 12.8
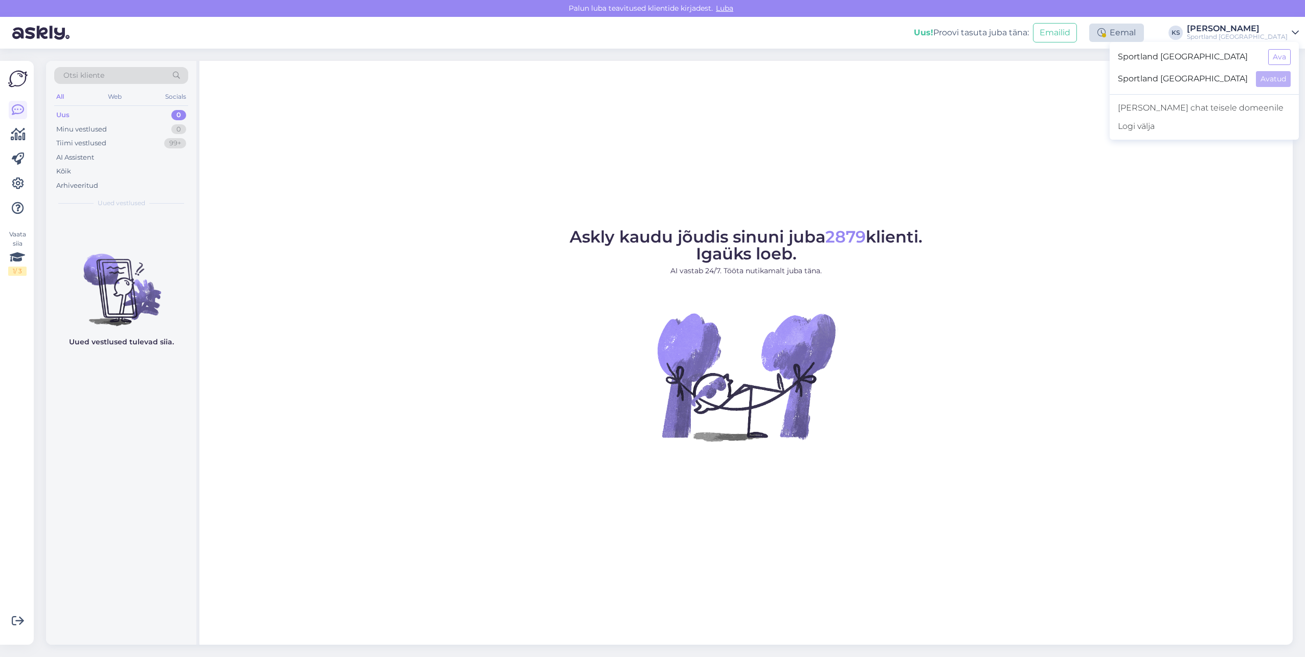
click at [1165, 52] on div "Otsi kliente All Web Socials Uus 0 Minu vestlused 0 Tiimi vestlused 99+ AI Assi…" at bounding box center [672, 353] width 1265 height 608
click at [1144, 36] on div "Eemal" at bounding box center [1116, 33] width 55 height 18
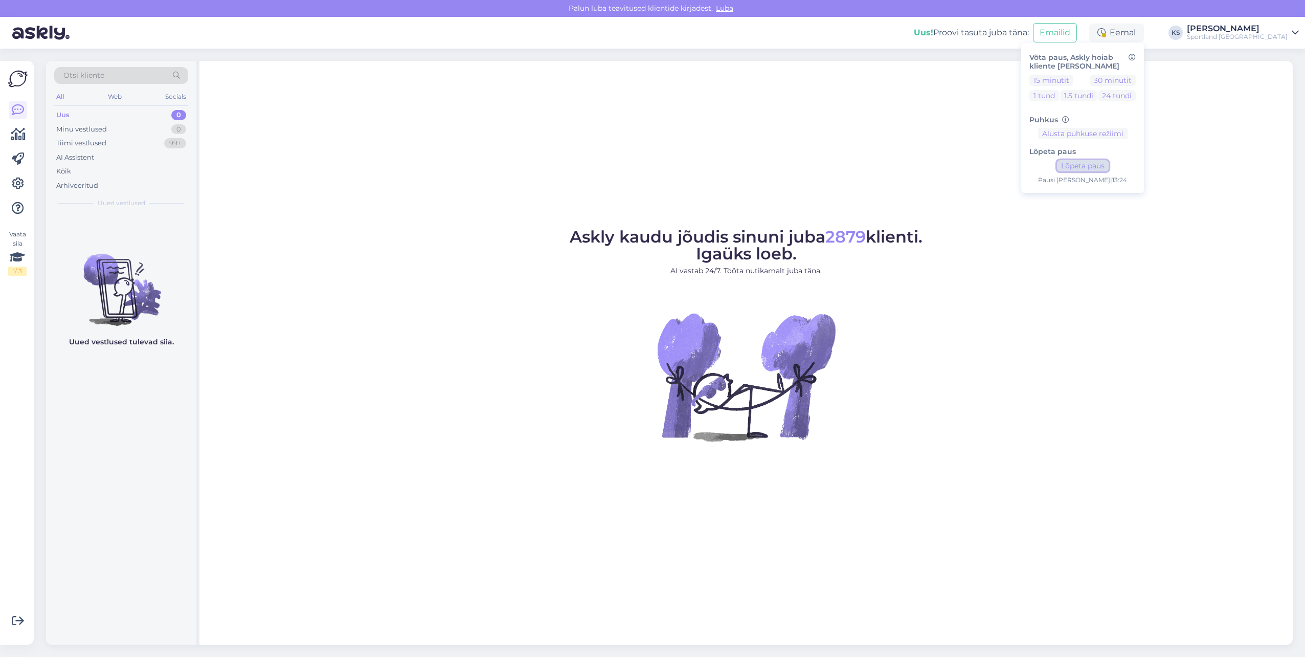
click at [1109, 169] on button "Lõpeta paus" at bounding box center [1083, 165] width 52 height 11
click at [1109, 162] on button "Lõpeta paus" at bounding box center [1083, 165] width 52 height 11
click at [1109, 167] on button "Lõpeta paus" at bounding box center [1083, 165] width 52 height 11
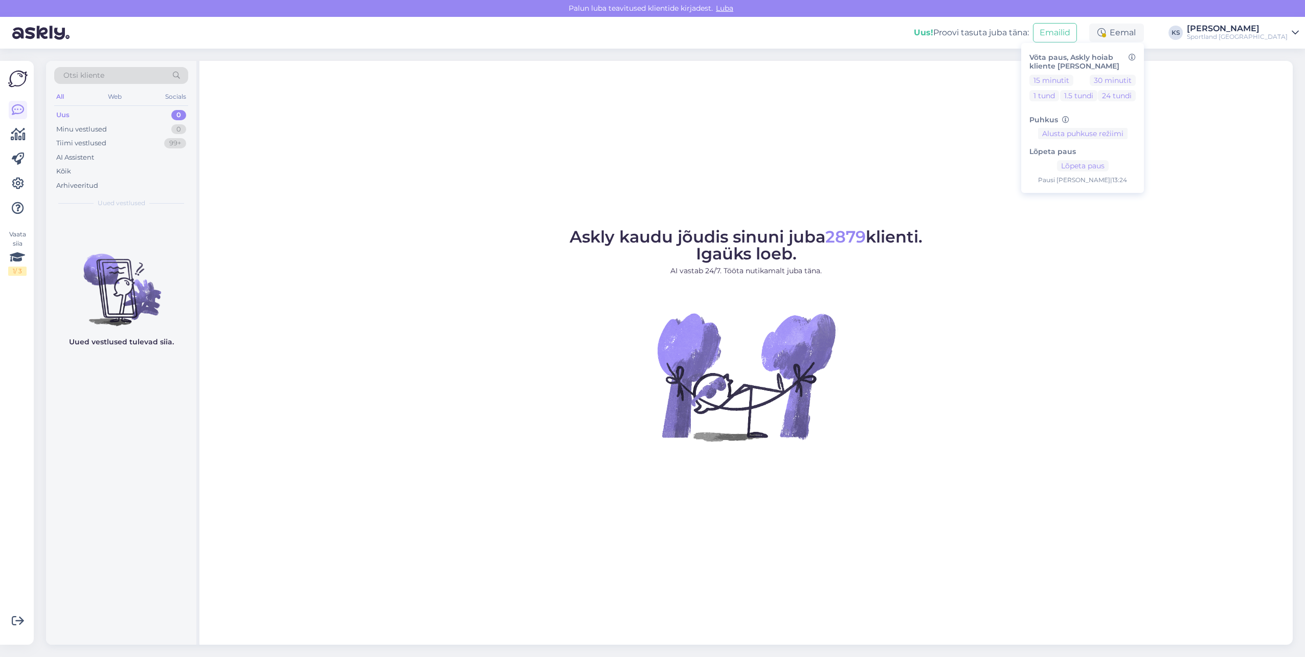
click at [618, 115] on div "Askly kaudu jõudis sinuni juba 2879 klienti. Igaüks loeb. AI vastab 24/7. Tööta…" at bounding box center [745, 353] width 1093 height 584
click at [1144, 25] on div "Eemal" at bounding box center [1116, 33] width 55 height 18
click at [1109, 160] on button "Lõpeta paus" at bounding box center [1083, 165] width 52 height 11
click at [1109, 166] on button "Lõpeta paus" at bounding box center [1083, 165] width 52 height 11
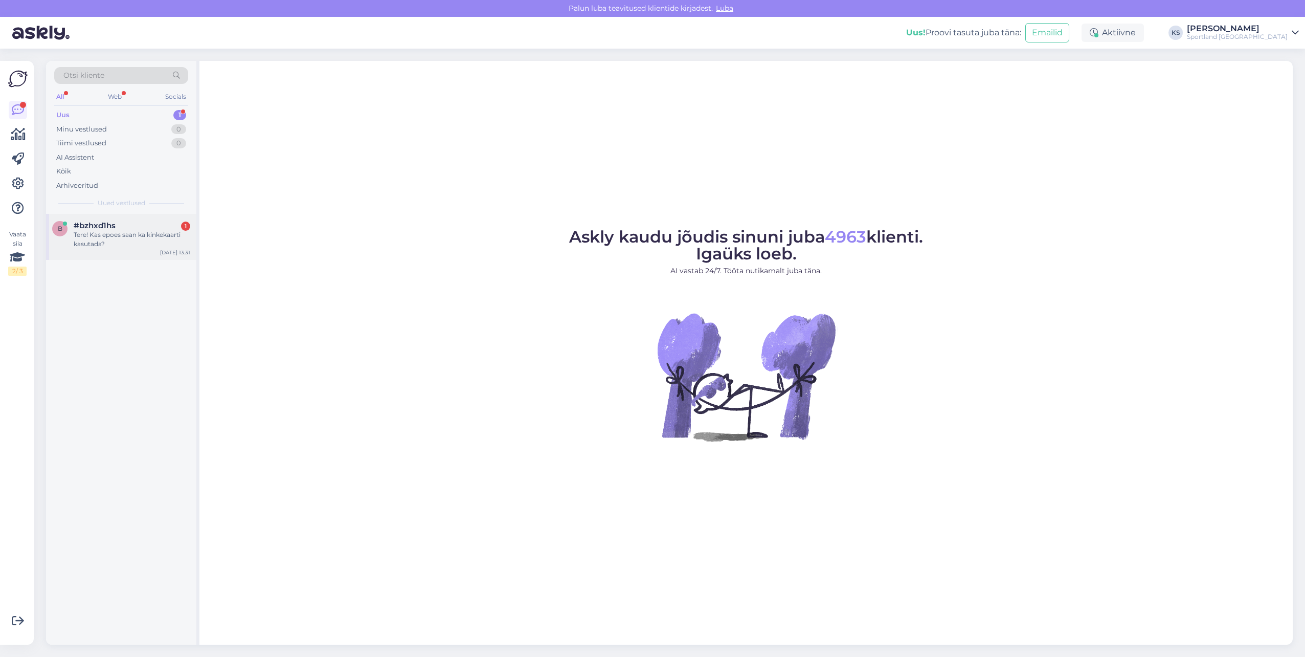
click at [147, 228] on div "#bzhxd1hs 1" at bounding box center [132, 225] width 117 height 9
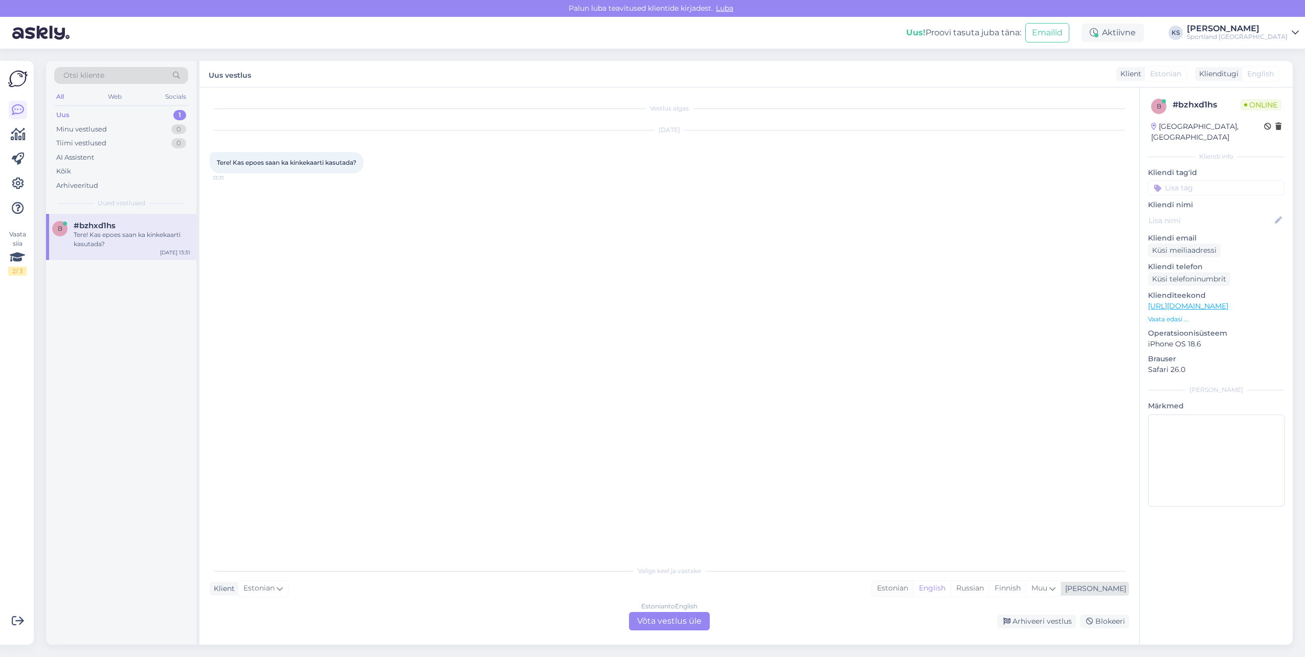
click at [913, 588] on div "Estonian" at bounding box center [892, 587] width 41 height 15
click at [705, 610] on div "Valige keel ja vastake Klient Estonian Mina Estonian English Russian Finnish Mu…" at bounding box center [670, 595] width 920 height 70
click at [702, 613] on div "Estonian to Estonian Võta vestlus üle" at bounding box center [669, 621] width 81 height 18
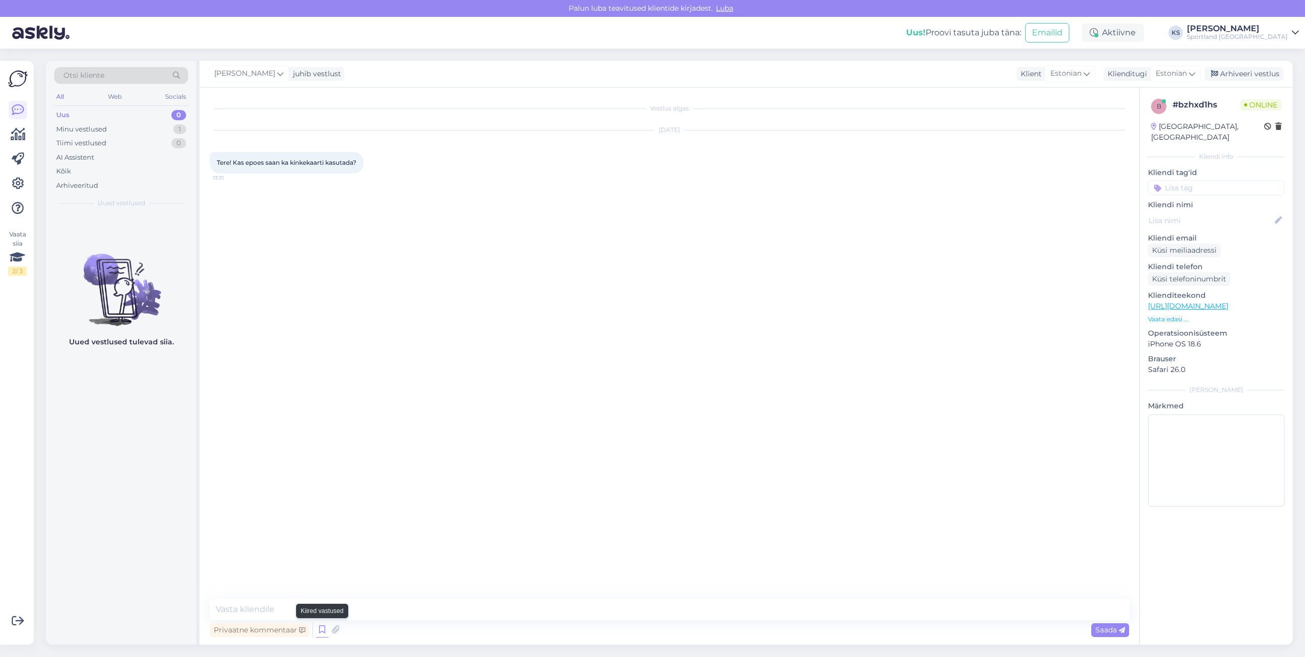
click at [321, 627] on icon at bounding box center [322, 629] width 12 height 15
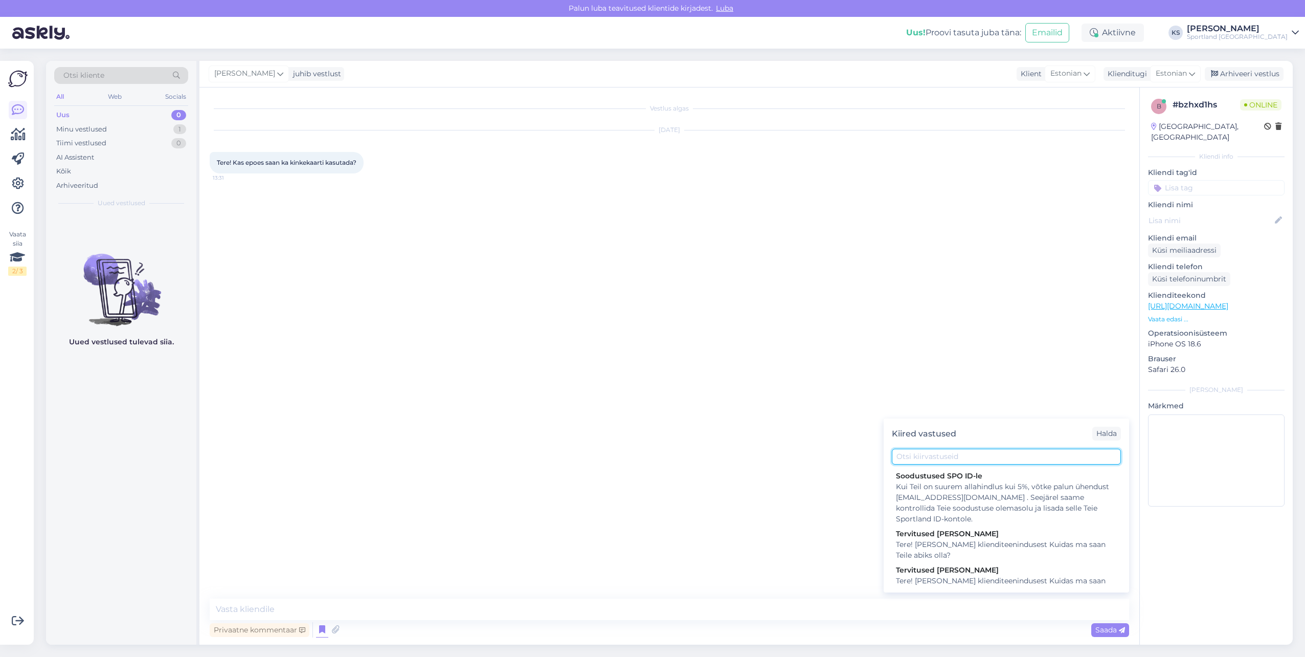
click at [940, 459] on input "text" at bounding box center [1006, 457] width 229 height 16
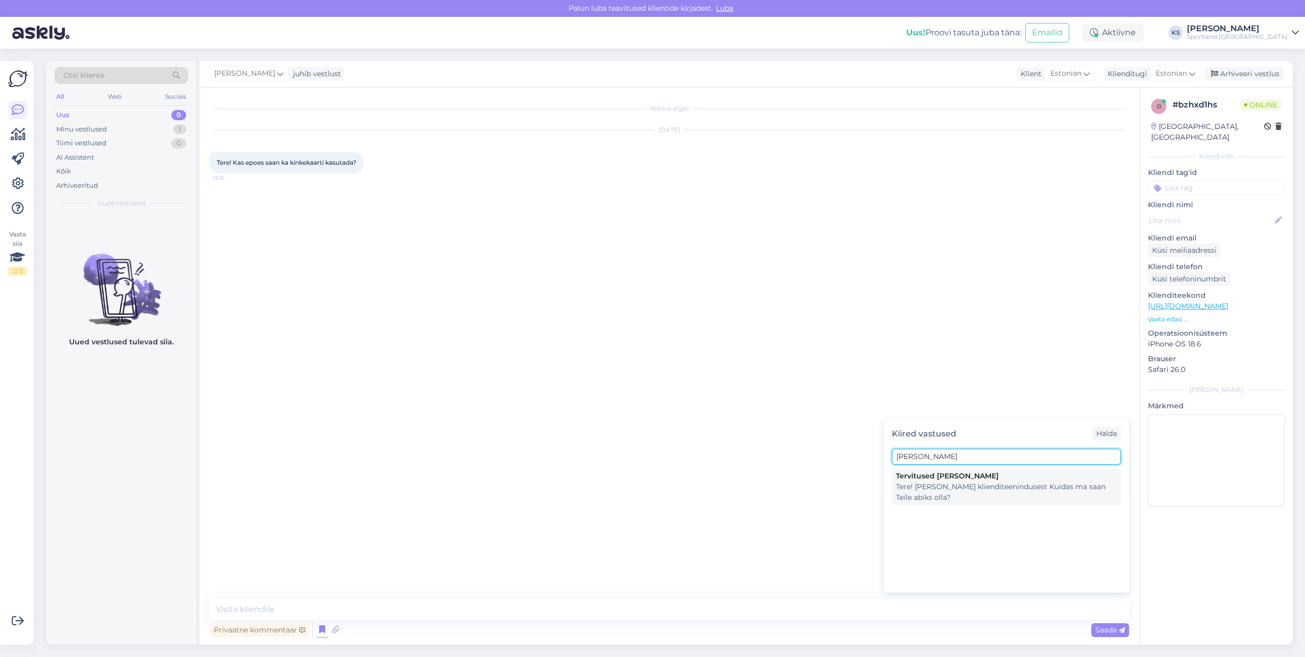
type input "[PERSON_NAME]"
click at [960, 494] on div "Tere! [PERSON_NAME] klienditeenindusest Kuidas ma saan Teile abiks olla?" at bounding box center [1006, 491] width 221 height 21
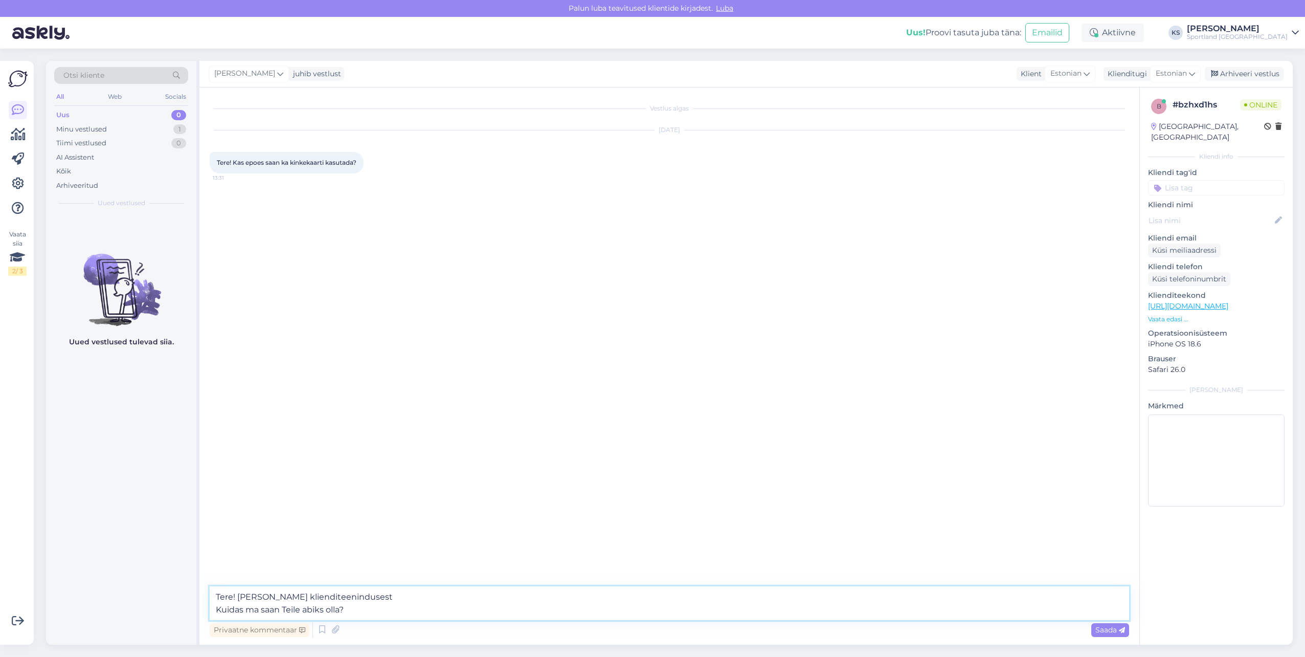
click at [334, 607] on textarea "Tere! [PERSON_NAME] klienditeenindusest Kuidas ma saan Teile abiks olla?" at bounding box center [670, 603] width 920 height 34
type textarea "Tere! [PERSON_NAME] klienditeenindusest"
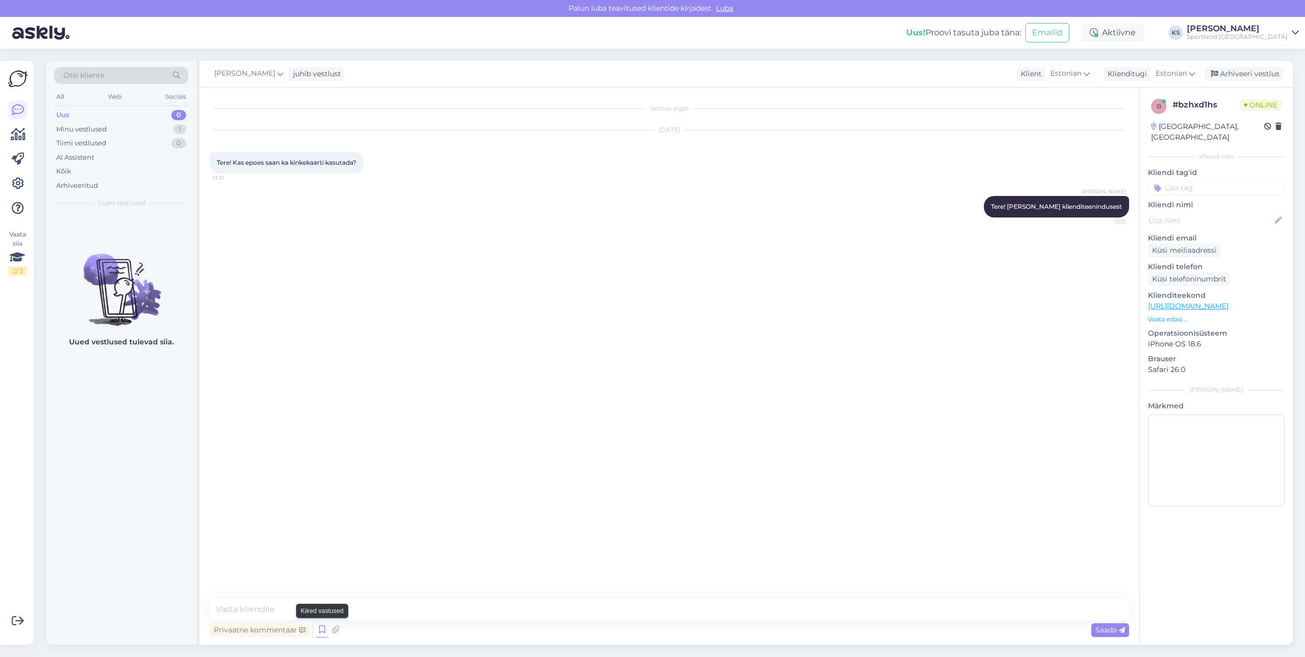
click at [319, 633] on icon at bounding box center [322, 629] width 12 height 15
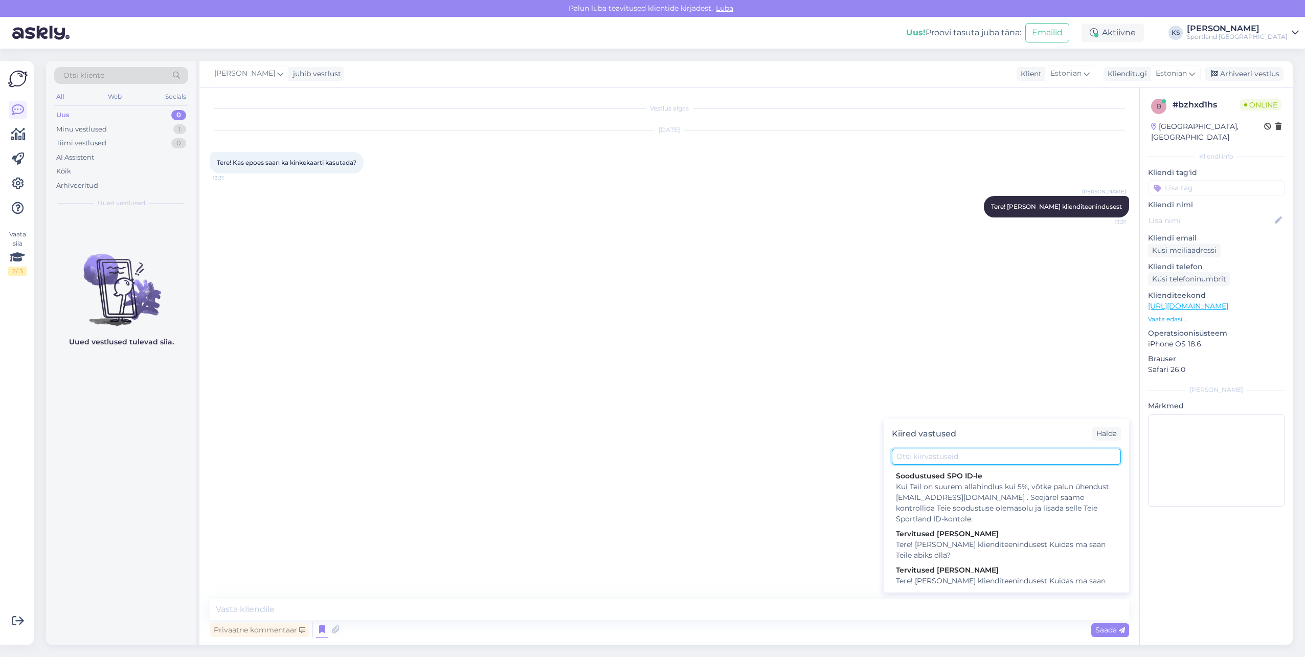
click at [1011, 454] on input "text" at bounding box center [1006, 457] width 229 height 16
type input "kinkekaa"
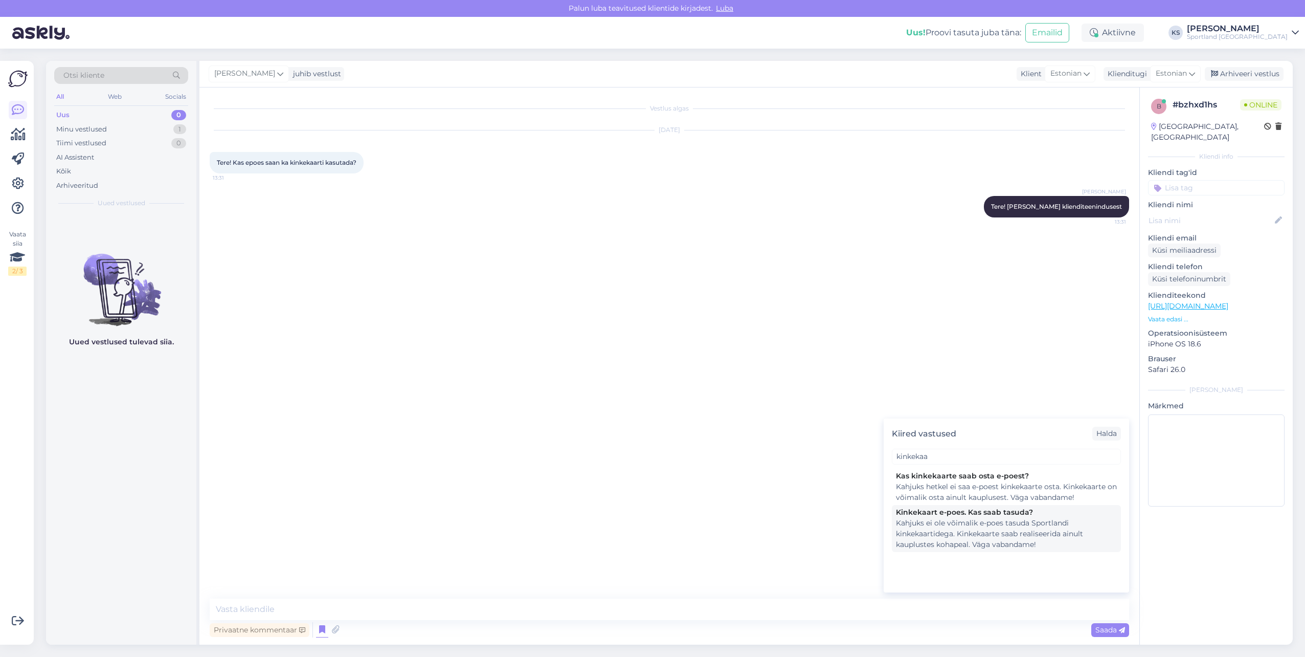
click at [979, 520] on div "Kahjuks ei ole võimalik e-poes tasuda Sportlandi kinkekaartidega. Kinkekaarte s…" at bounding box center [1006, 534] width 221 height 32
type textarea "Kahjuks ei ole võimalik e-poes tasuda Sportlandi kinkekaartidega. Kinkekaarte s…"
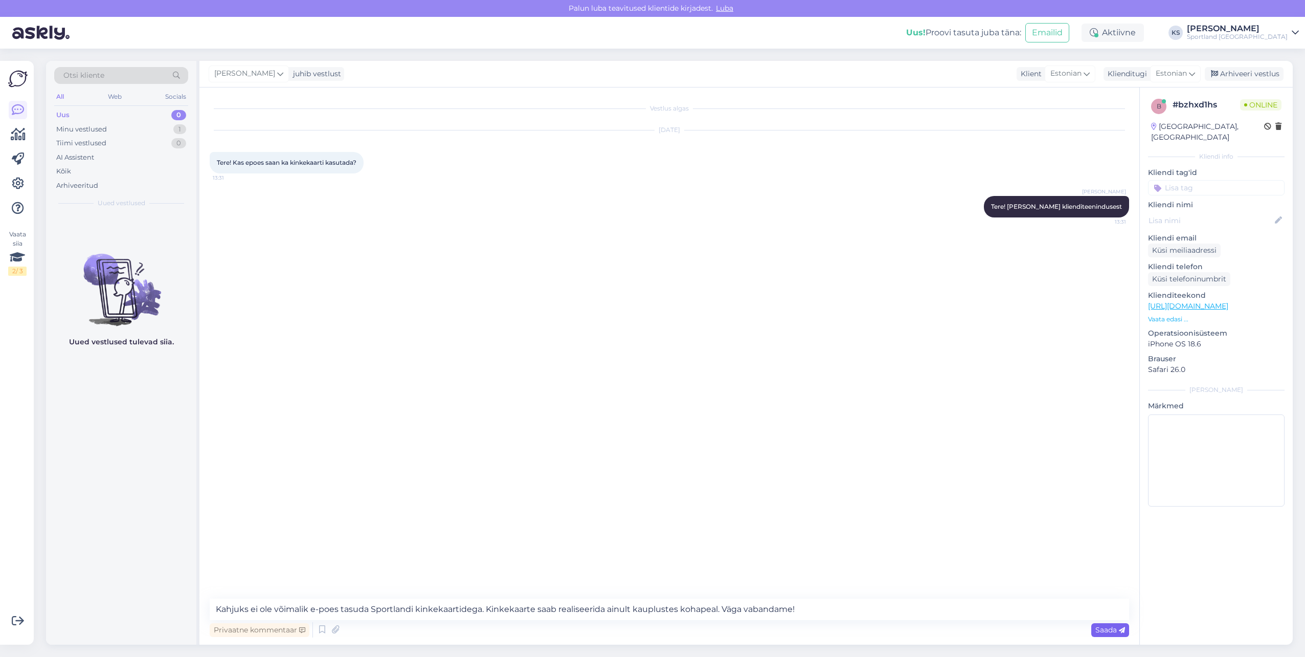
click at [1111, 633] on span "Saada" at bounding box center [1111, 629] width 30 height 9
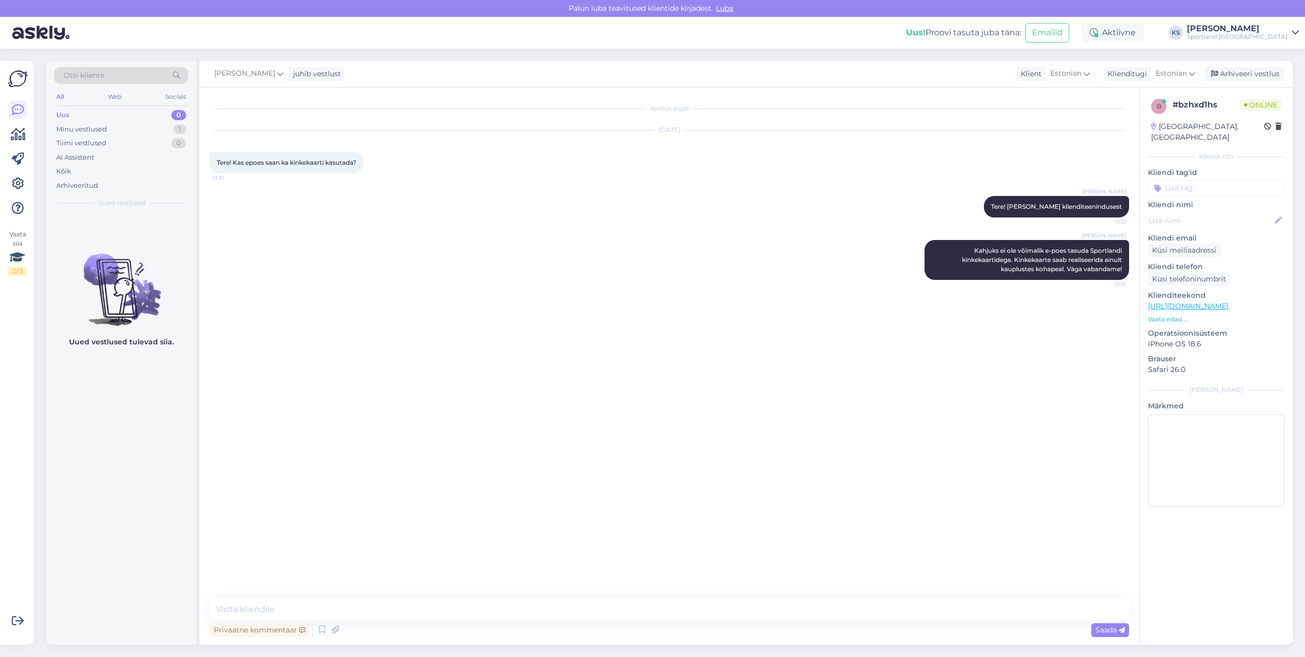
click at [1227, 183] on input at bounding box center [1216, 187] width 137 height 15
type input "kin"
click at [1221, 224] on span "kinkekaart (e-poes)" at bounding box center [1216, 227] width 59 height 6
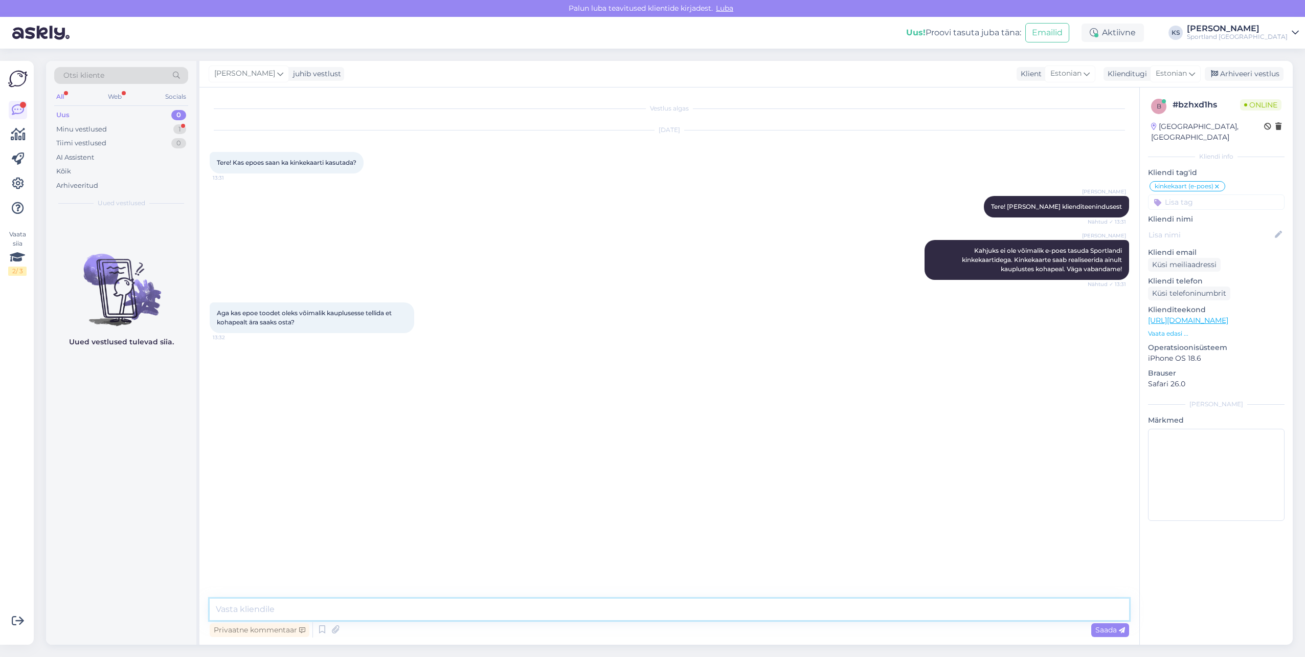
click at [360, 613] on textarea at bounding box center [670, 608] width 920 height 21
type textarea "K"
type textarea "V"
drag, startPoint x: 395, startPoint y: 610, endPoint x: 405, endPoint y: 609, distance: 10.3
click at [395, 610] on textarea "Kui soovite teha tellimuse veebipoes, siis tulb kohe ostu eest tasuda." at bounding box center [670, 608] width 920 height 21
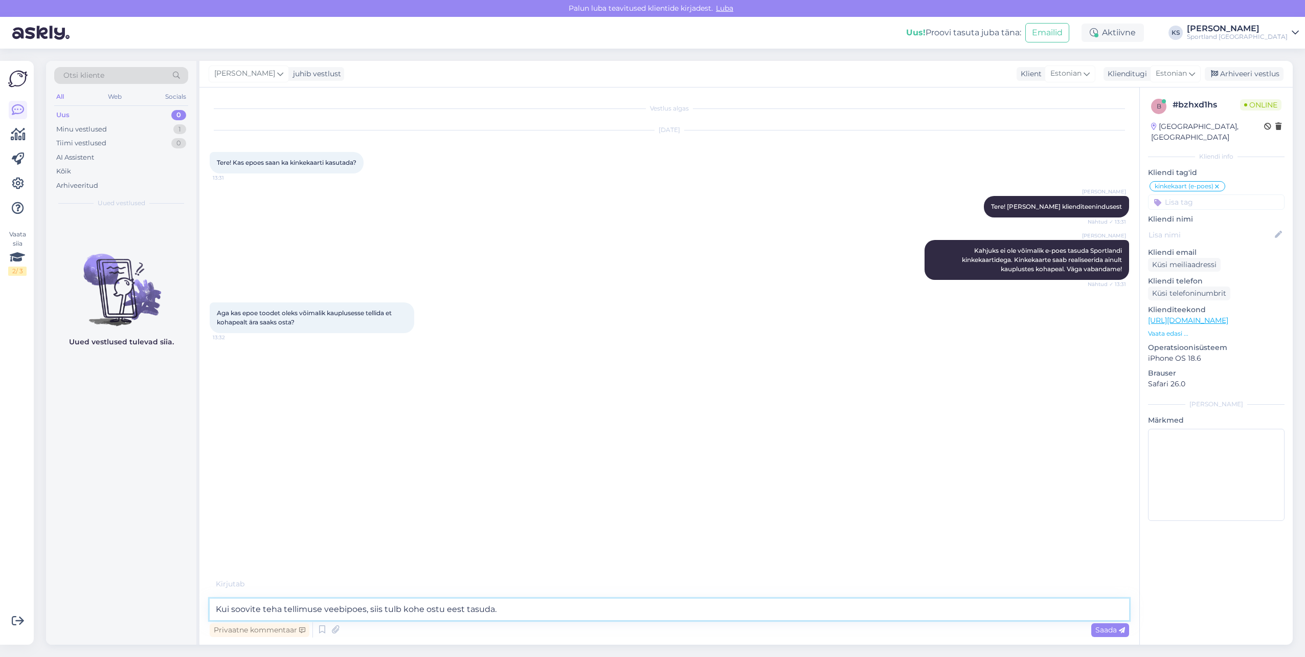
type textarea "Kui soovite teha tellimuse veebipoes, siis tuleb kohe ostu eest tasuda."
click at [539, 604] on textarea "Kui soovite teha tellimuse veebipoes, siis tuleb kohe ostu eest tasuda." at bounding box center [670, 608] width 920 height 21
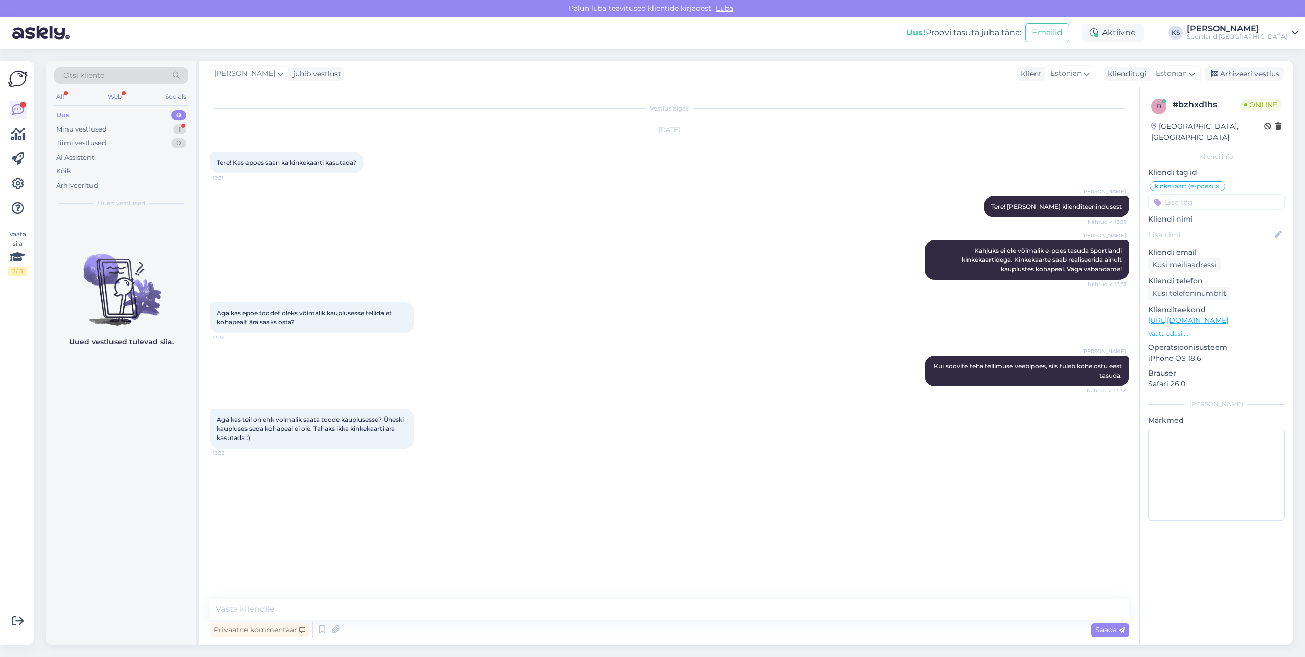
click at [315, 630] on div "Privaatne kommentaar Saada" at bounding box center [670, 629] width 920 height 19
click at [319, 627] on icon at bounding box center [322, 629] width 12 height 15
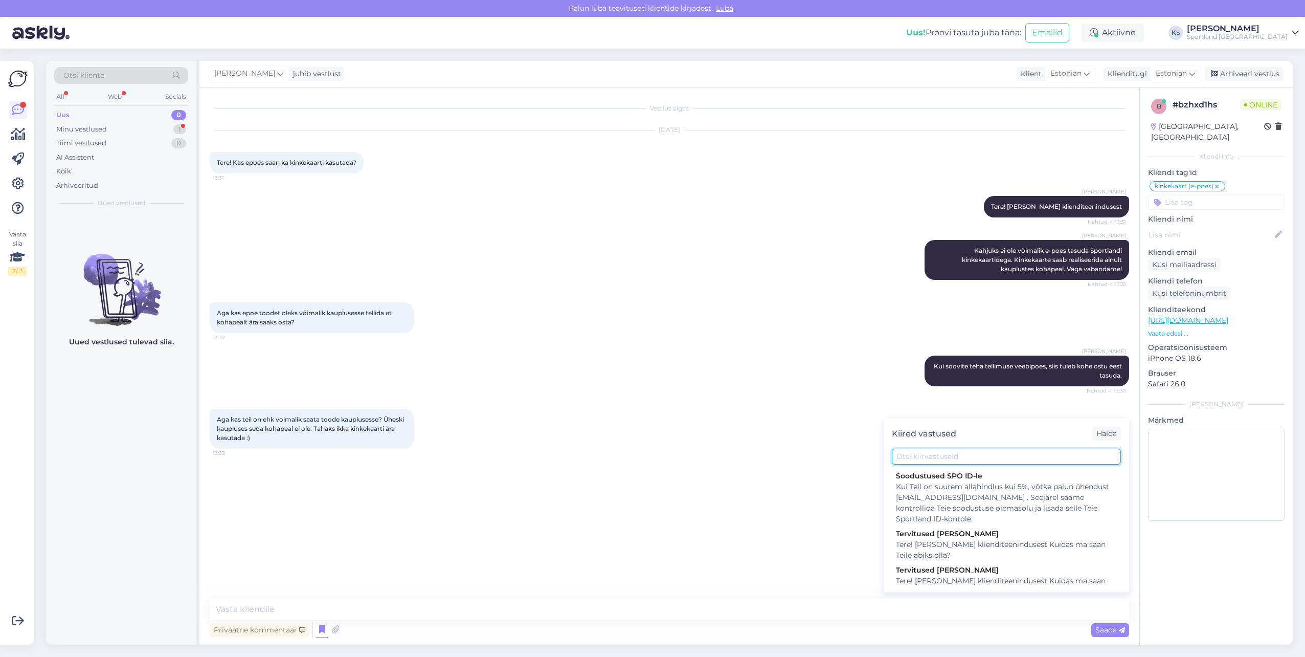
click at [948, 449] on input "text" at bounding box center [1006, 457] width 229 height 16
click at [954, 454] on input "text" at bounding box center [1006, 457] width 229 height 16
type input "saat"
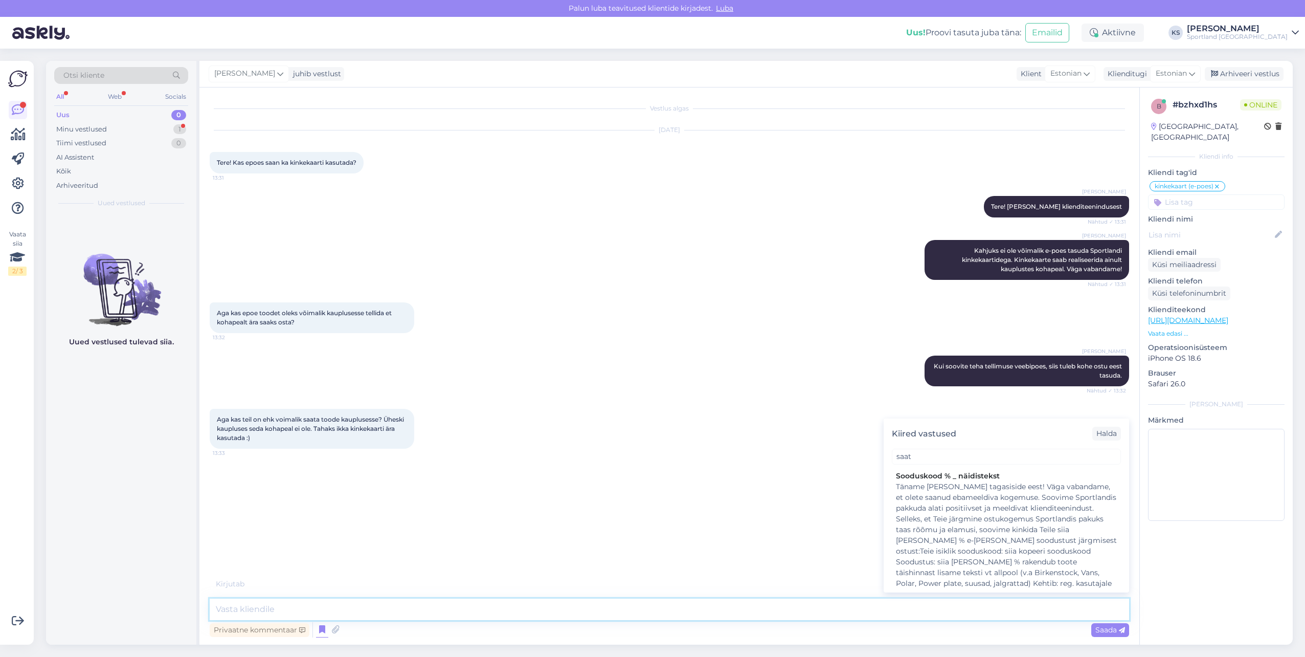
click at [315, 611] on textarea at bounding box center [670, 608] width 920 height 21
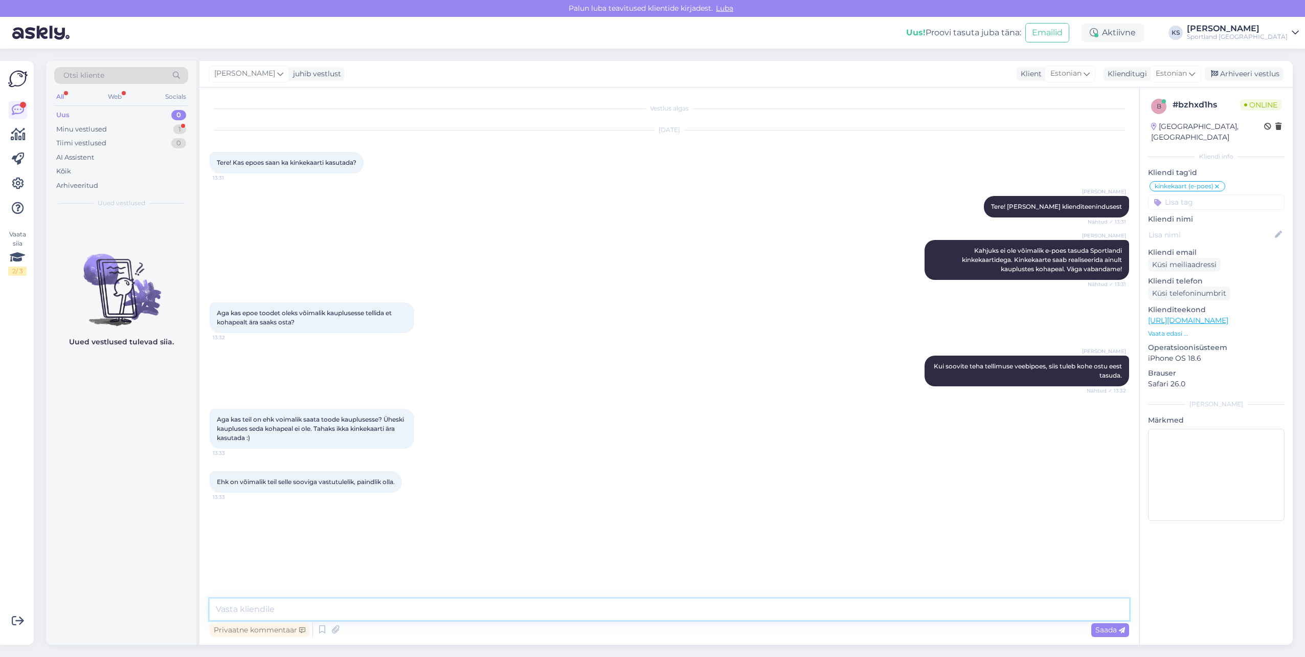
click at [432, 609] on textarea at bounding box center [670, 608] width 920 height 21
click at [487, 609] on textarea at bounding box center [670, 608] width 920 height 21
type textarea "M"
drag, startPoint x: 321, startPoint y: 630, endPoint x: 330, endPoint y: 625, distance: 9.8
click at [321, 630] on icon at bounding box center [322, 629] width 12 height 15
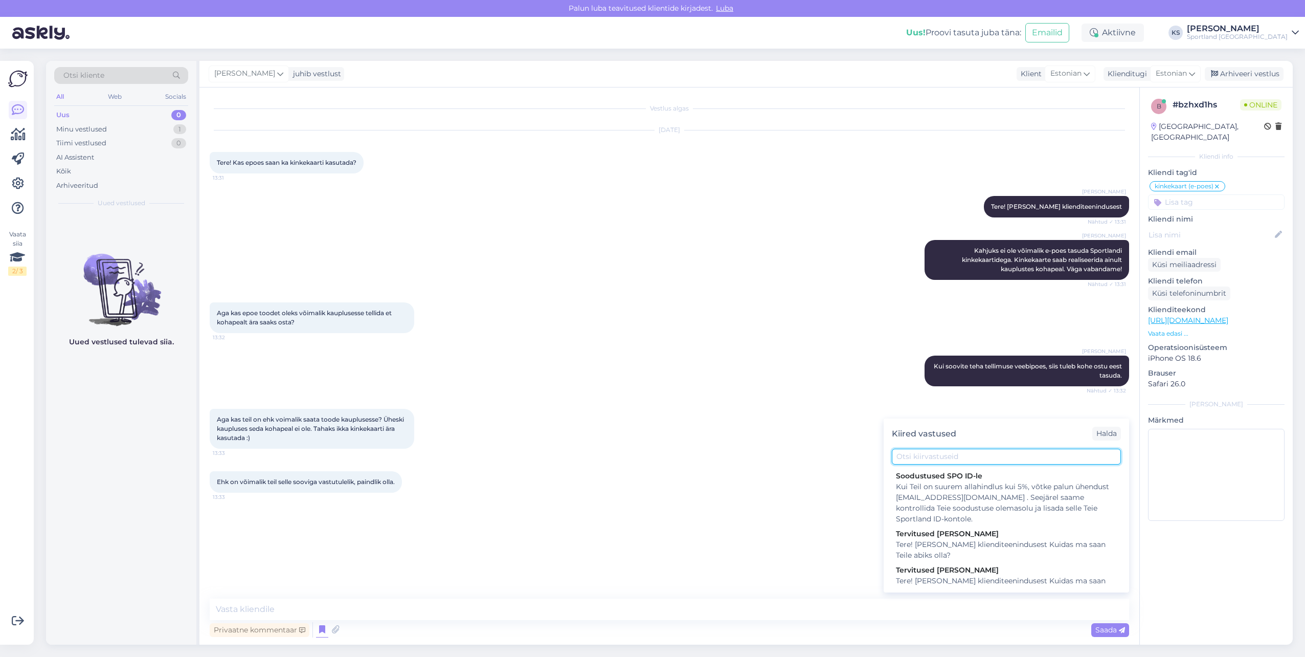
click at [917, 455] on input "text" at bounding box center [1006, 457] width 229 height 16
type input "k"
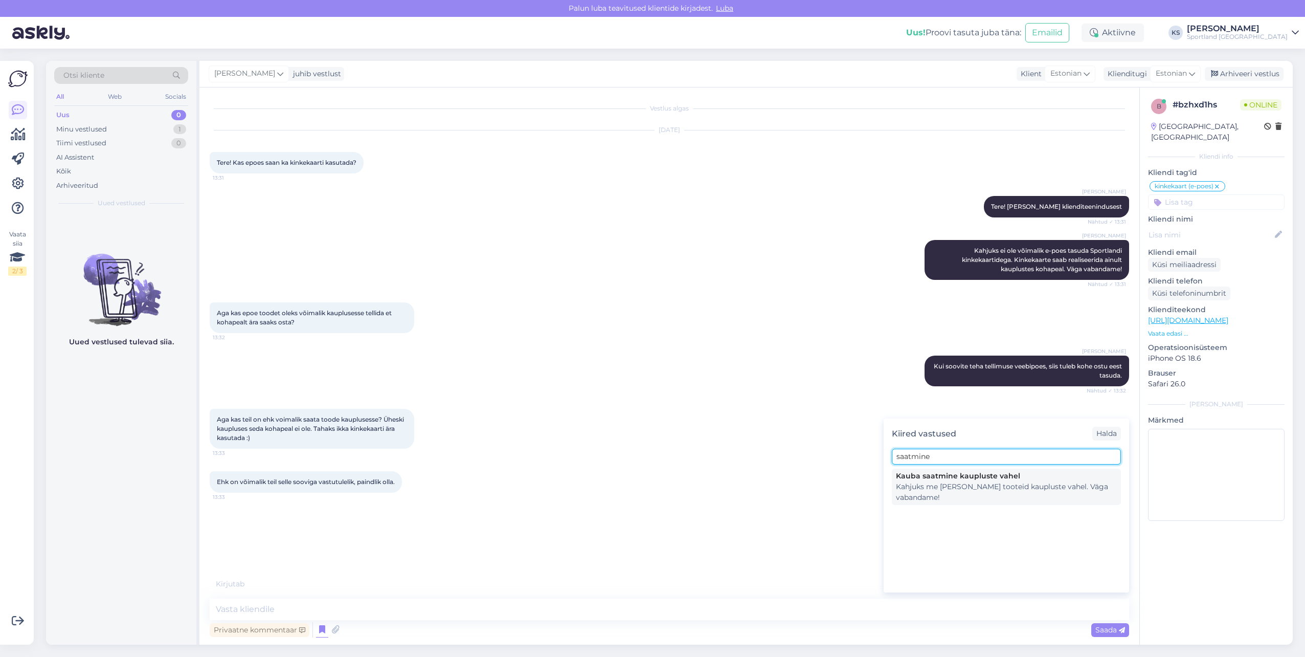
type input "saatmine"
click at [1004, 484] on div "Kahjuks me [PERSON_NAME] tooteid kaupluste vahel. Väga vabandame!" at bounding box center [1006, 491] width 221 height 21
type textarea "Kahjuks me [PERSON_NAME] tooteid kaupluste vahel. Väga vabandame!"
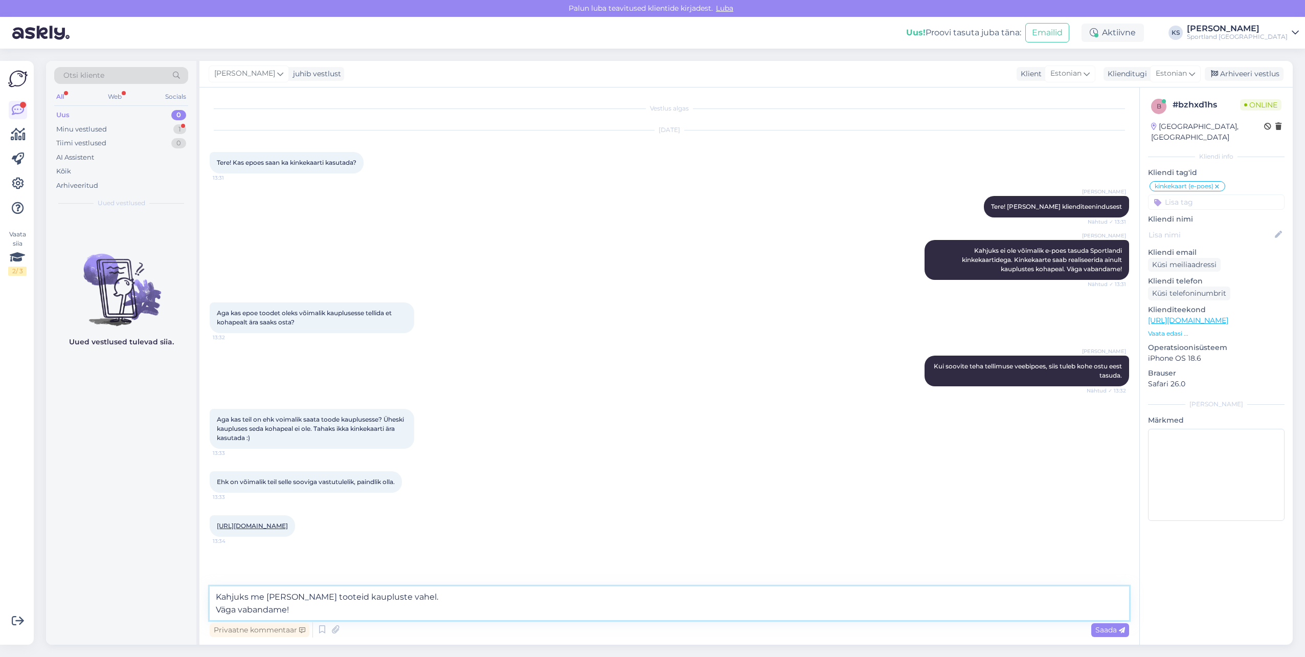
drag, startPoint x: 320, startPoint y: 608, endPoint x: 173, endPoint y: 611, distance: 146.8
click at [173, 611] on div "Otsi kliente All Web Socials Uus 0 Minu vestlused 1 Tiimi vestlused 0 AI Assist…" at bounding box center [669, 353] width 1247 height 584
click at [229, 537] on div "https://sportland.ee/product/nike_sportswear_classic_puffer_womens_therma_fit_l…" at bounding box center [252, 525] width 85 height 21
click at [278, 527] on link "https://sportland.ee/product/nike_sportswear_classic_puffer_womens_therma_fit_l…" at bounding box center [252, 526] width 71 height 8
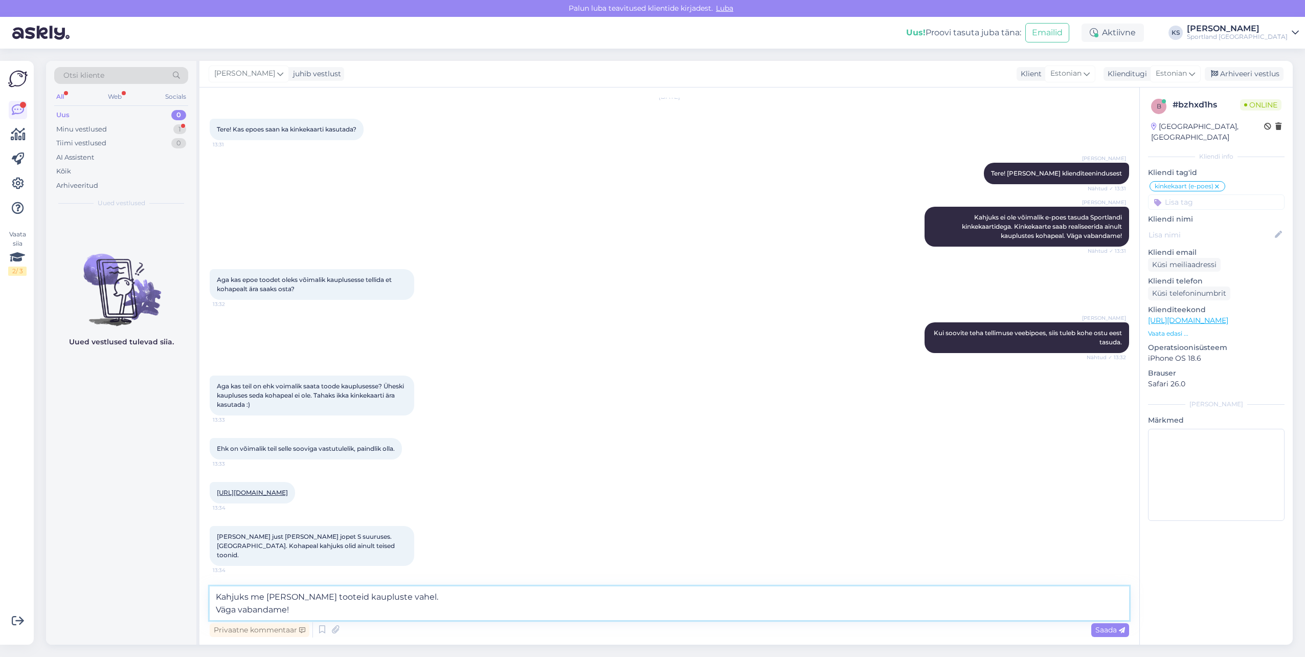
drag, startPoint x: 306, startPoint y: 612, endPoint x: 139, endPoint y: 592, distance: 168.9
click at [139, 592] on div "Otsi kliente All Web Socials Uus 0 Minu vestlused 1 Tiimi vestlused 0 AI Assist…" at bounding box center [669, 353] width 1247 height 584
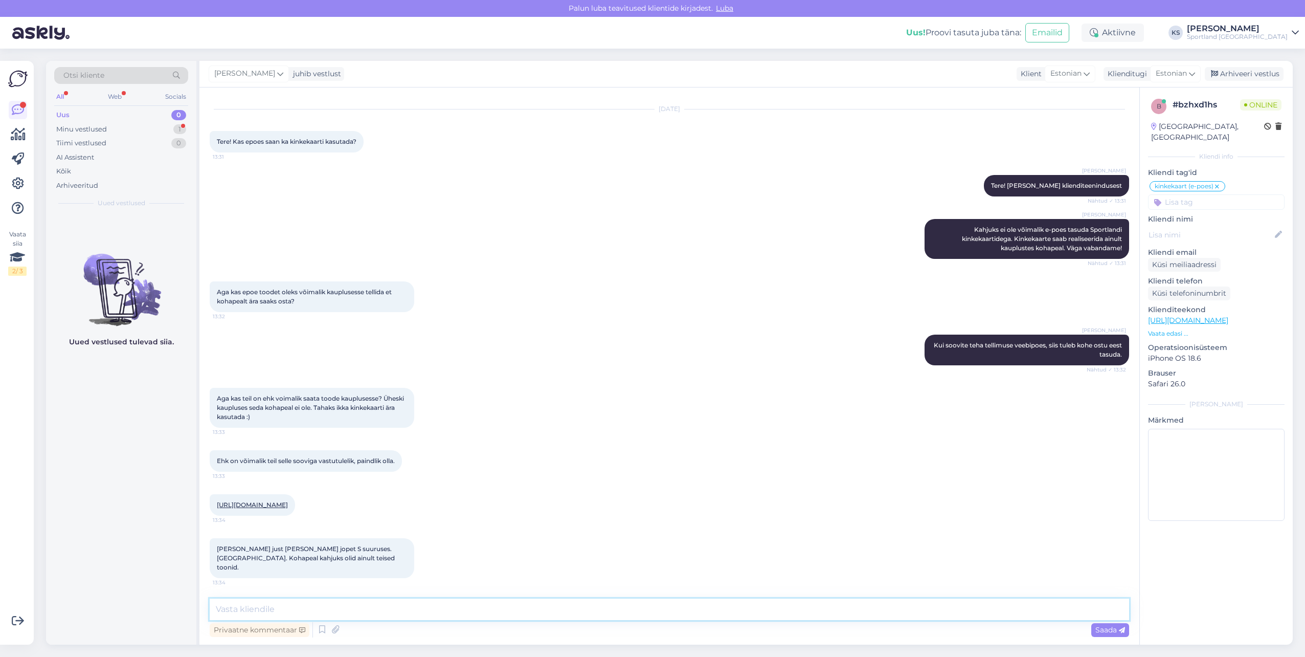
scroll to position [30, 0]
click at [407, 621] on div "Privaatne kommentaar Saada" at bounding box center [670, 629] width 920 height 19
click at [453, 617] on textarea at bounding box center [670, 608] width 920 height 21
type textarea "Teie soovitud toode on saadaval ainult veebipoes ja kauplusesse seda saata ei o…"
click at [622, 606] on textarea "Teie soovitud toode on saadaval ainult veebipoes ja kauplusesse seda saata ei o…" at bounding box center [670, 608] width 920 height 21
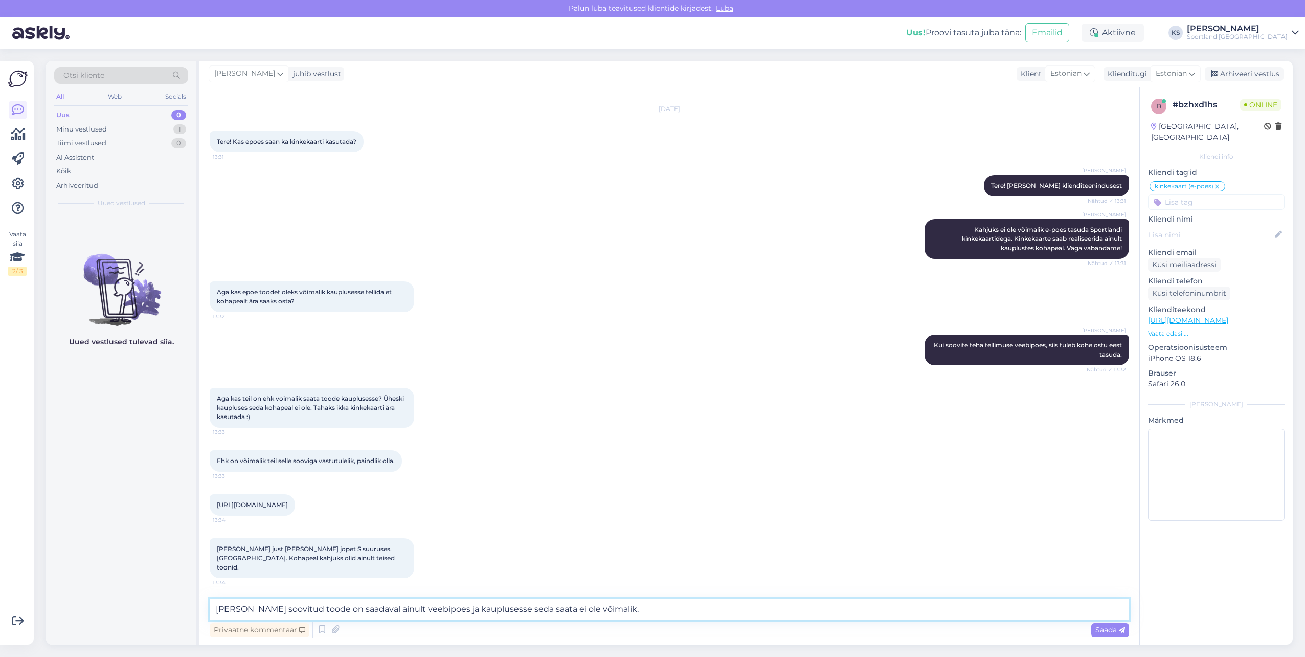
click at [632, 614] on textarea "Teie soovitud toode on saadaval ainult veebipoes ja kauplusesse seda saata ei o…" at bounding box center [670, 608] width 920 height 21
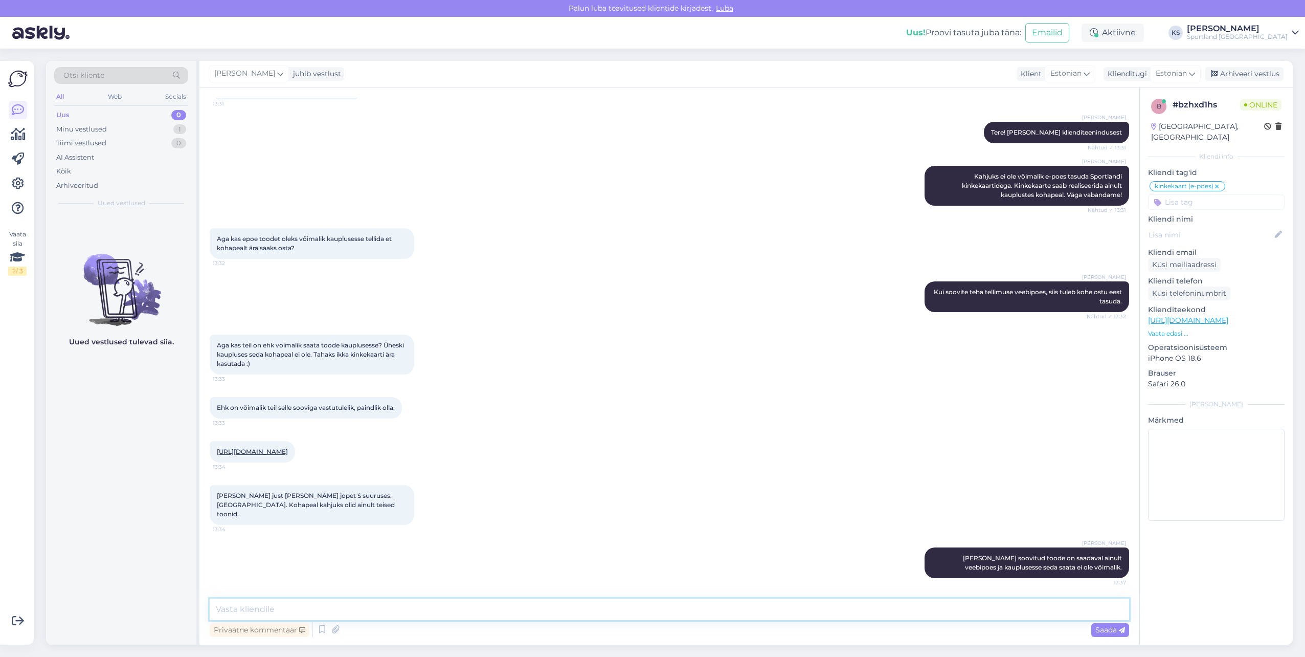
type textarea "M"
type textarea "Kui kaua kehtib teie kinkekaart?"
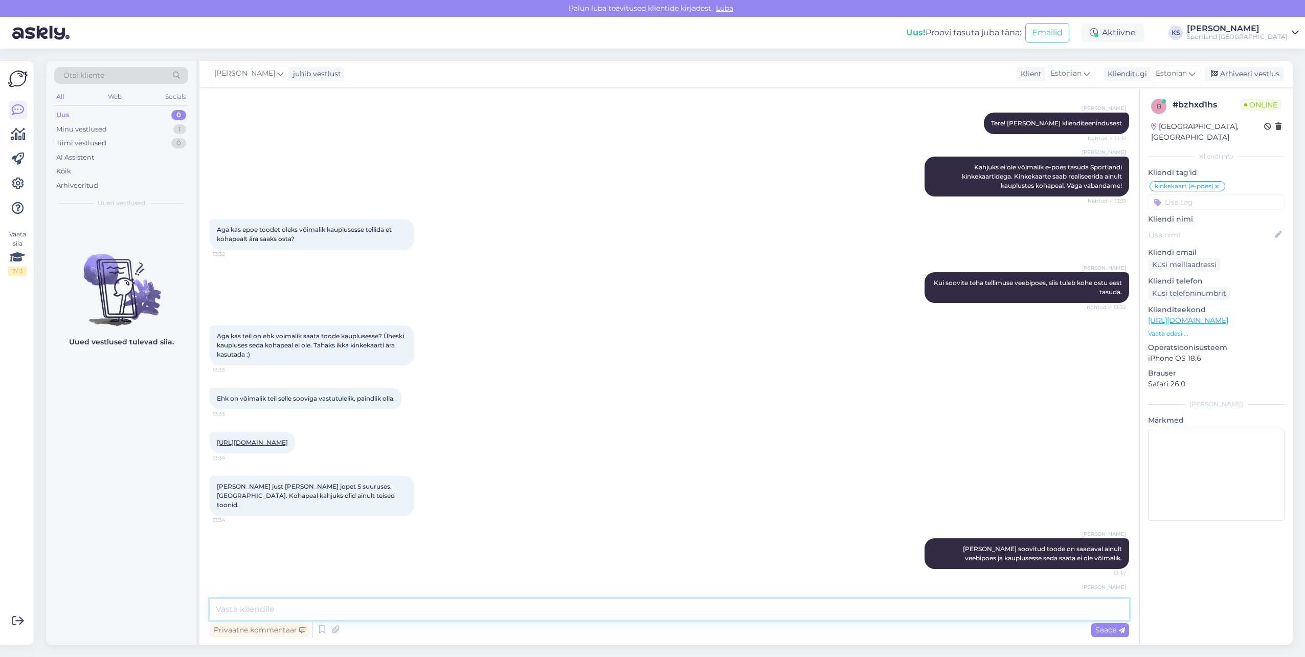
scroll to position [127, 0]
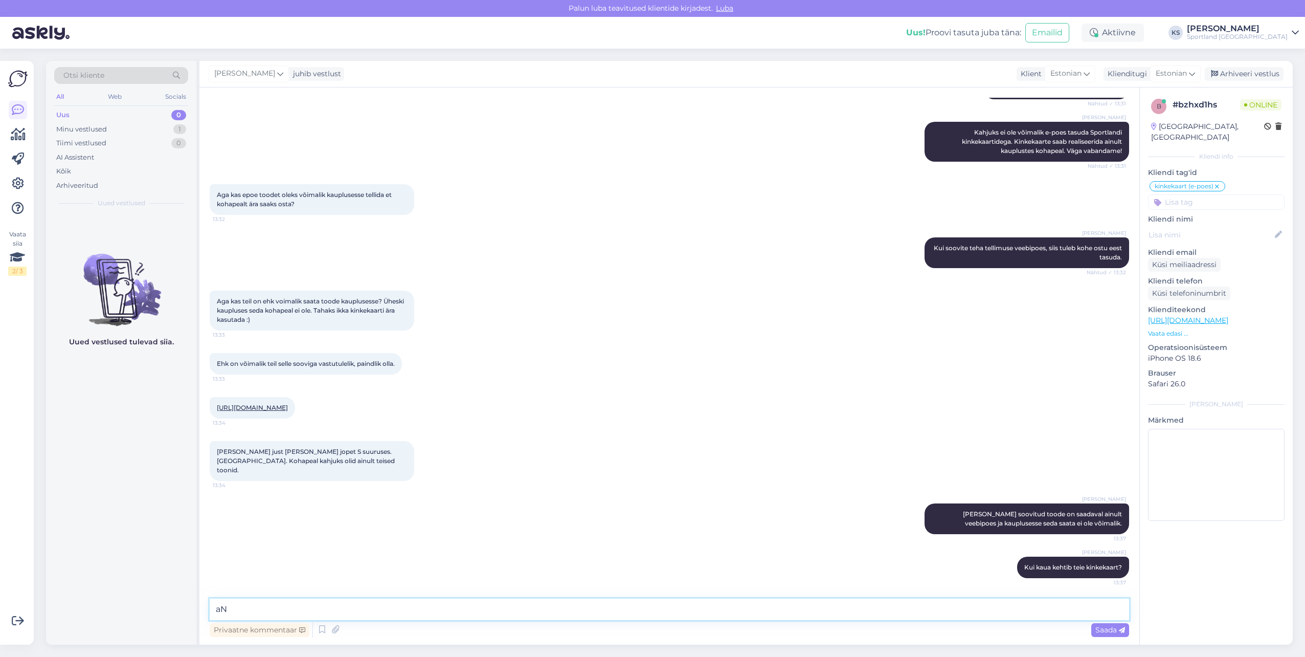
type textarea "a"
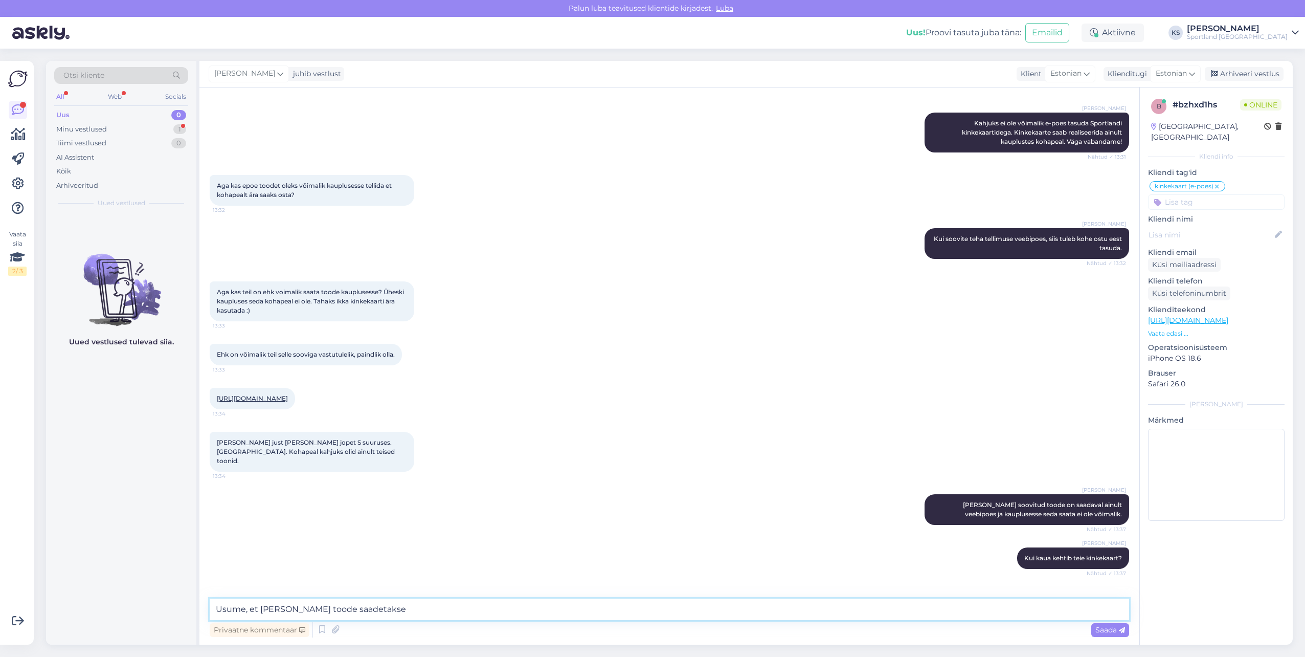
scroll to position [171, 0]
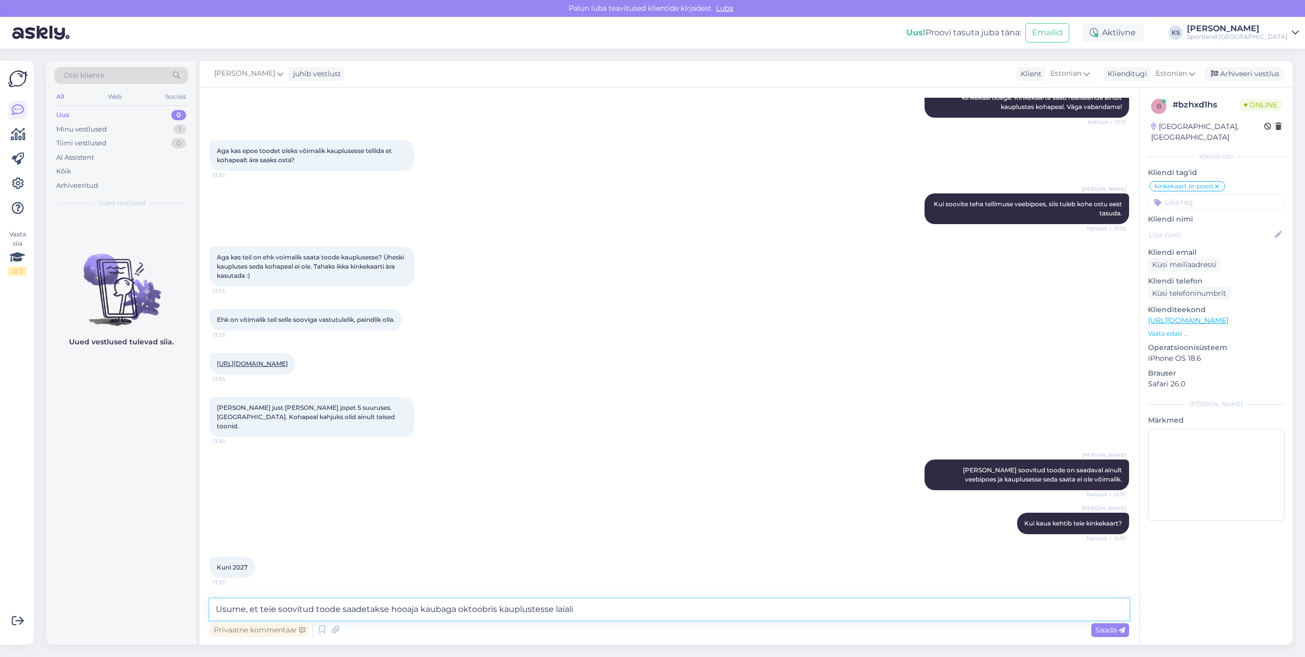
type textarea "Usume, et teie soovitud toode saadetakse hooaja kaubaga oktoobris kauplustesse …"
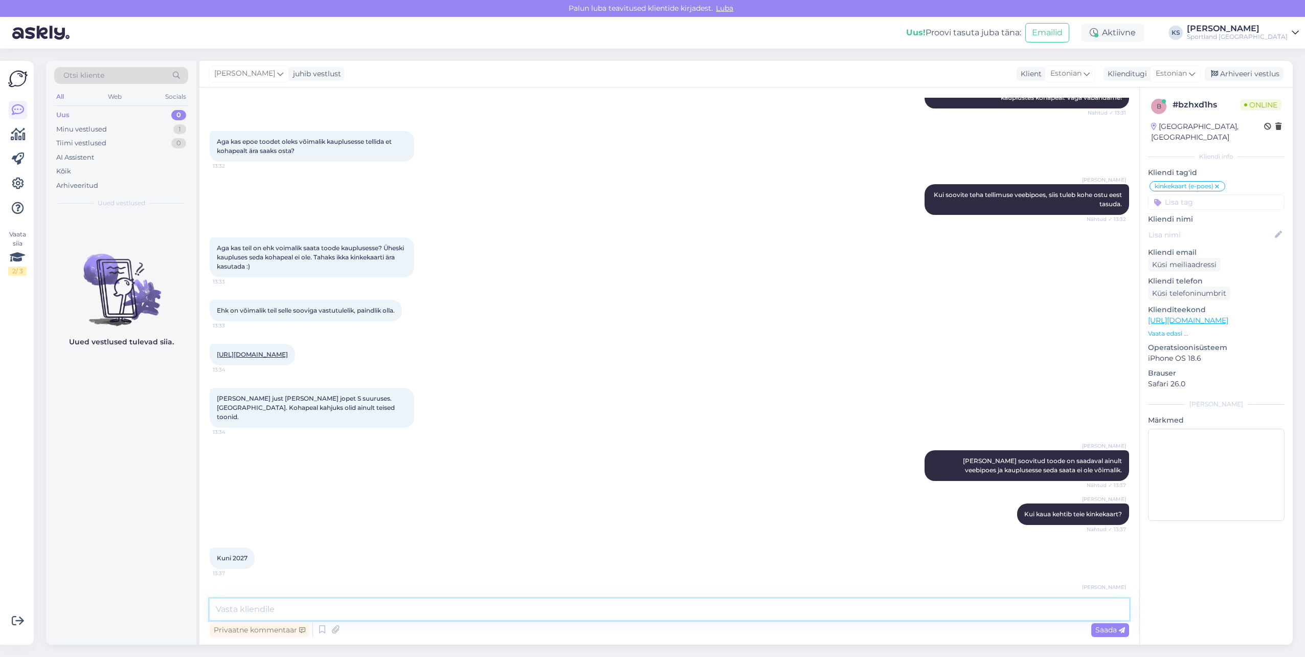
scroll to position [225, 0]
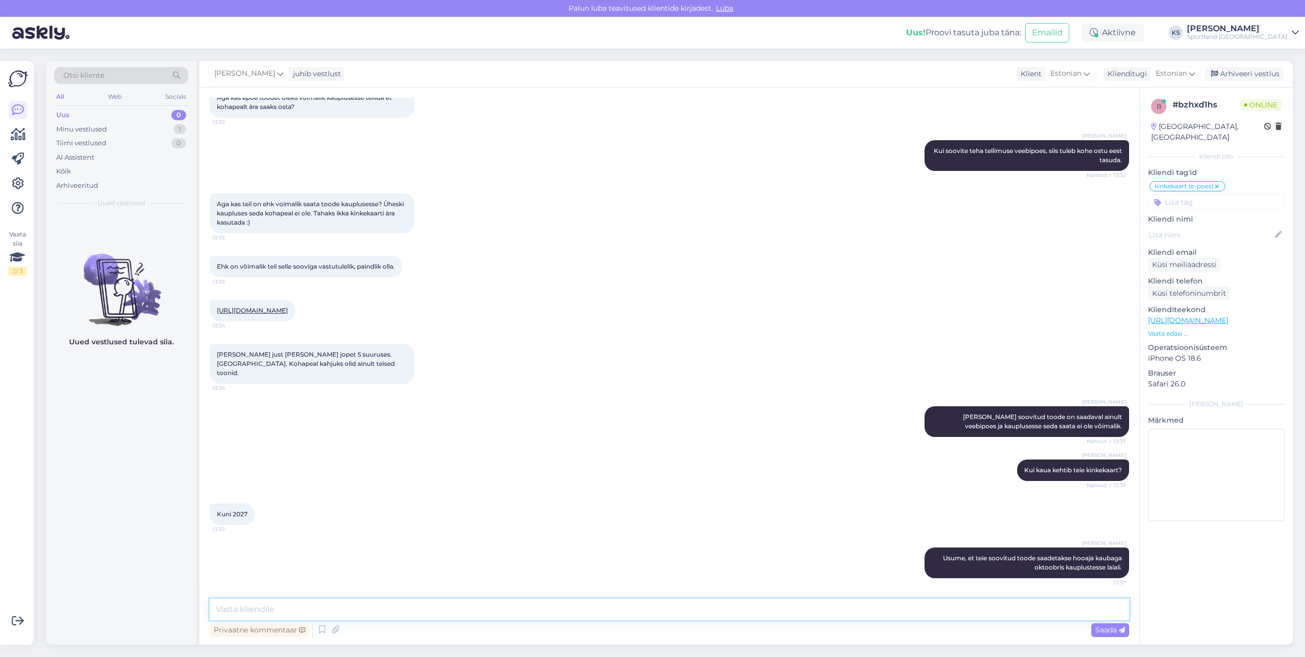
type textarea "a"
type textarea "A"
type textarea "U"
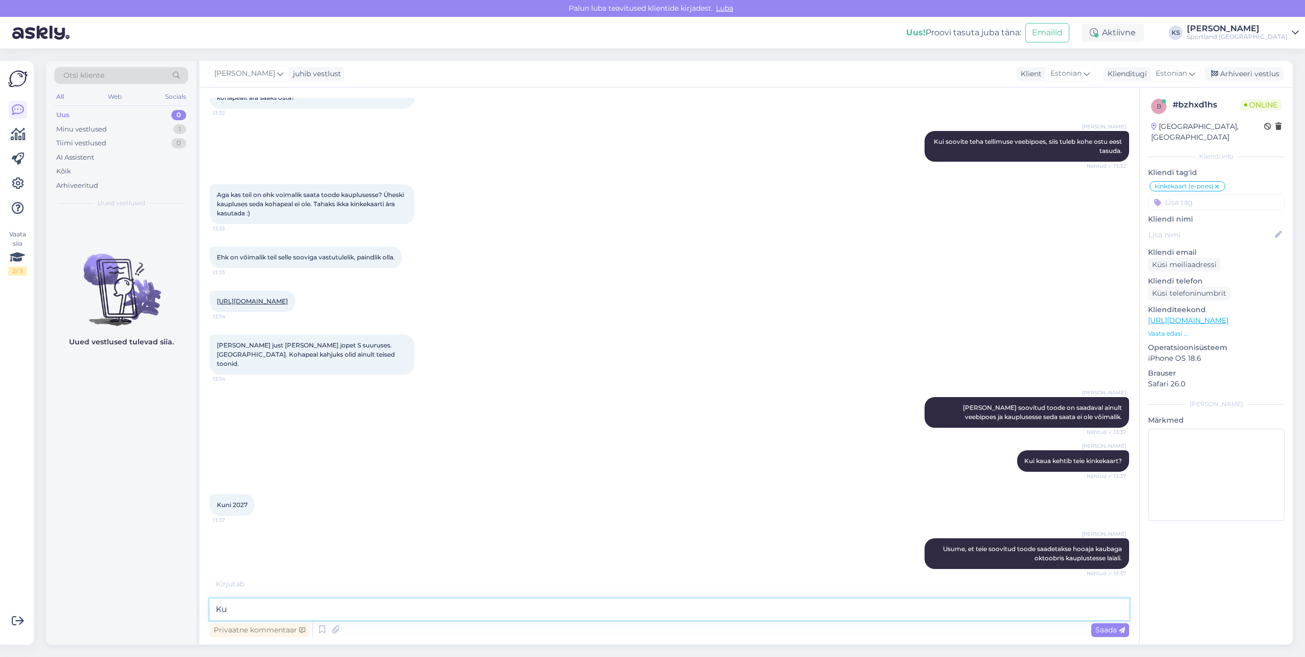
type textarea "K"
type textarea "Joped tulevad müüki septembri lõpp- oktoobri algus."
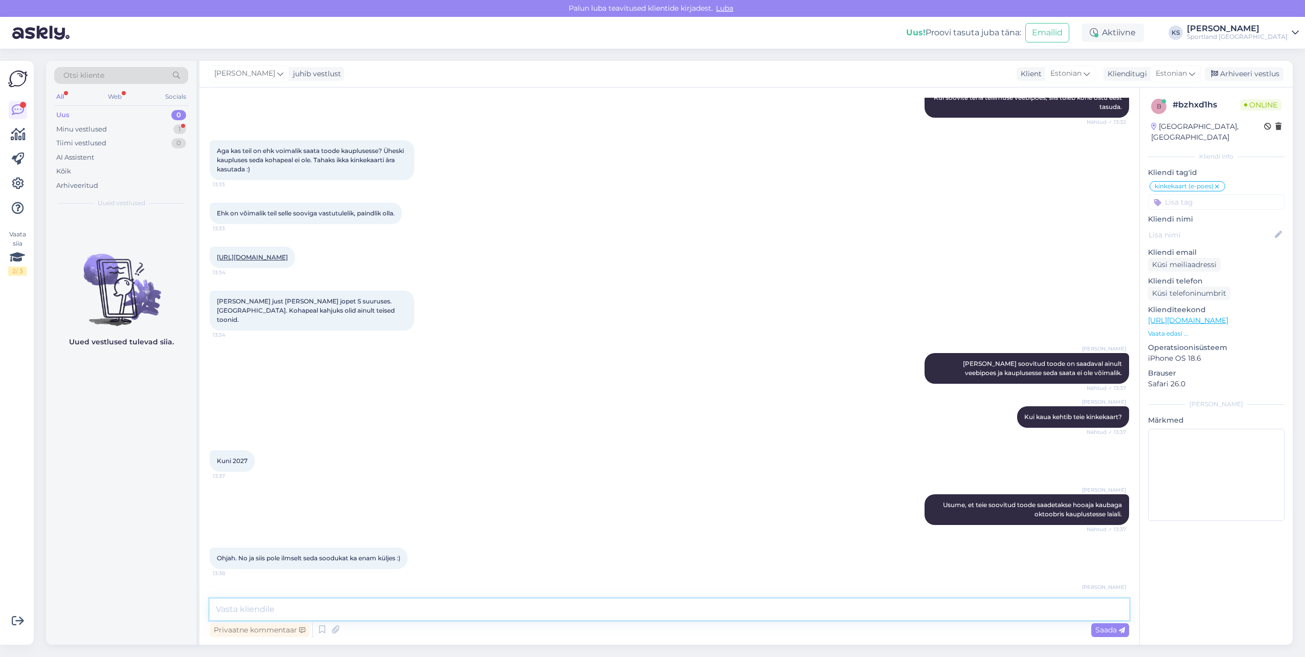
scroll to position [312, 0]
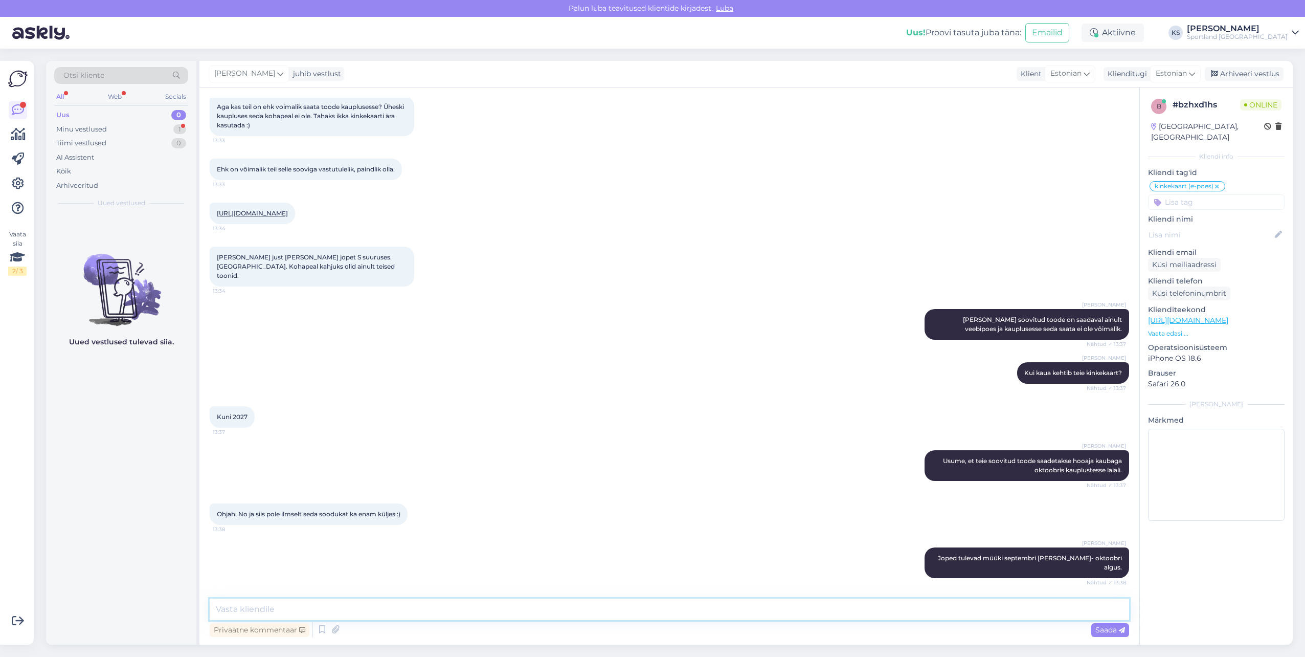
drag, startPoint x: 311, startPoint y: 611, endPoint x: 1026, endPoint y: 583, distance: 716.1
click at [315, 611] on textarea at bounding box center [670, 608] width 920 height 21
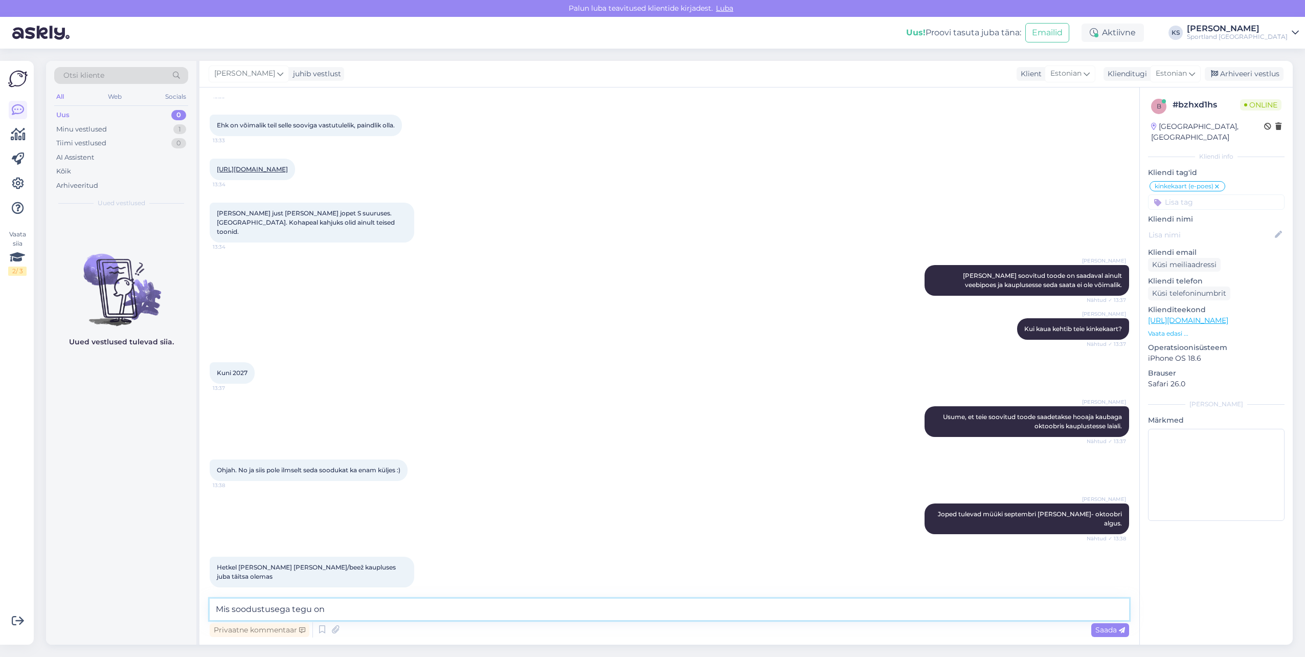
type textarea "Mis soodustusega tegu on?"
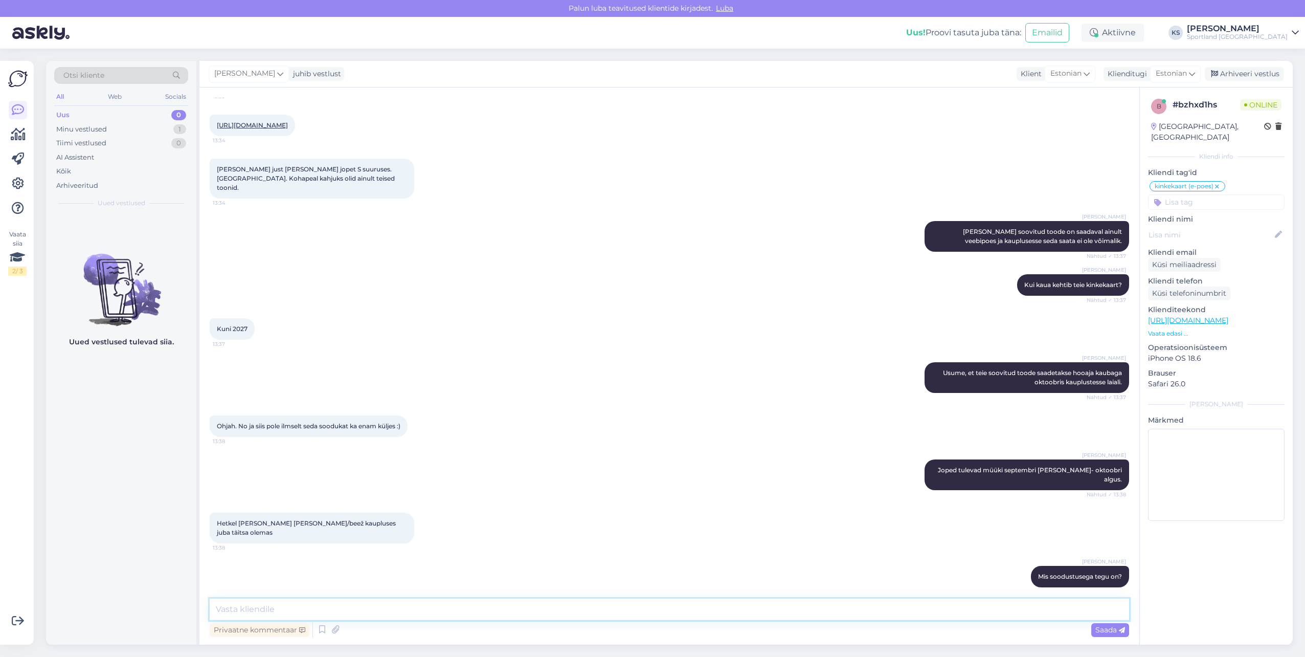
click at [345, 606] on textarea at bounding box center [670, 608] width 920 height 21
type textarea "J"
type textarea "Ehk kaup vaikselt hakkab kauplusesse jõudma, aga meil pole kindla kuupäeva."
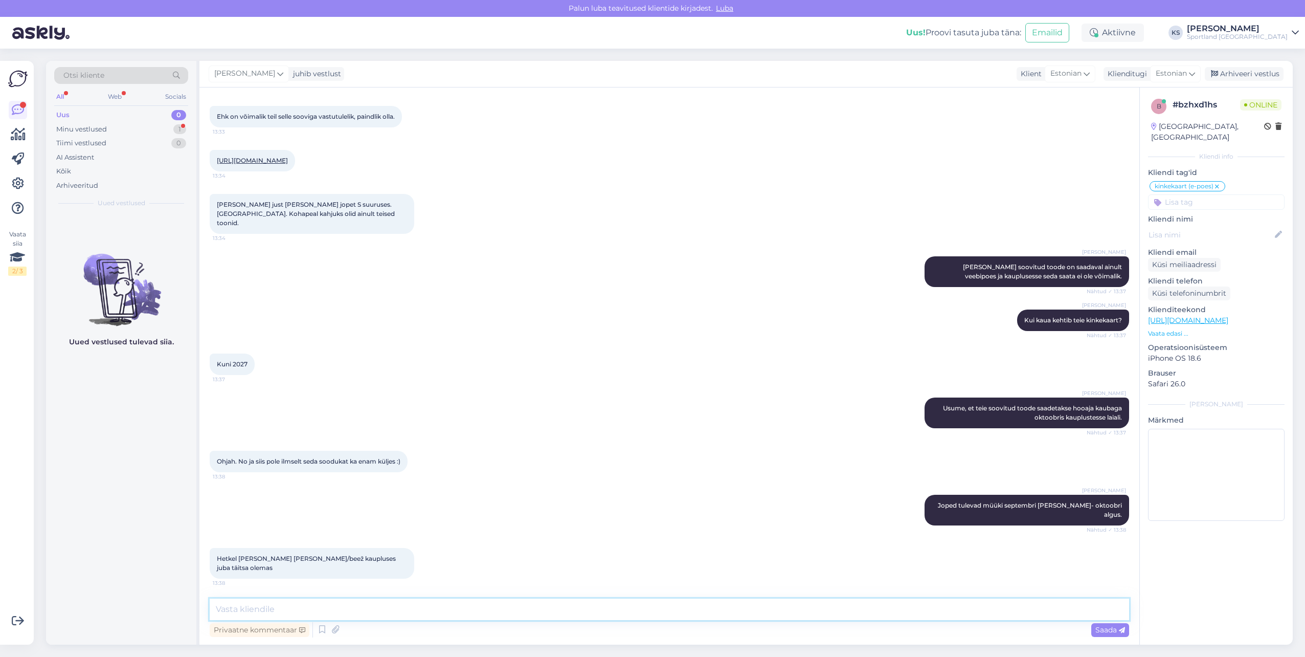
scroll to position [363, 0]
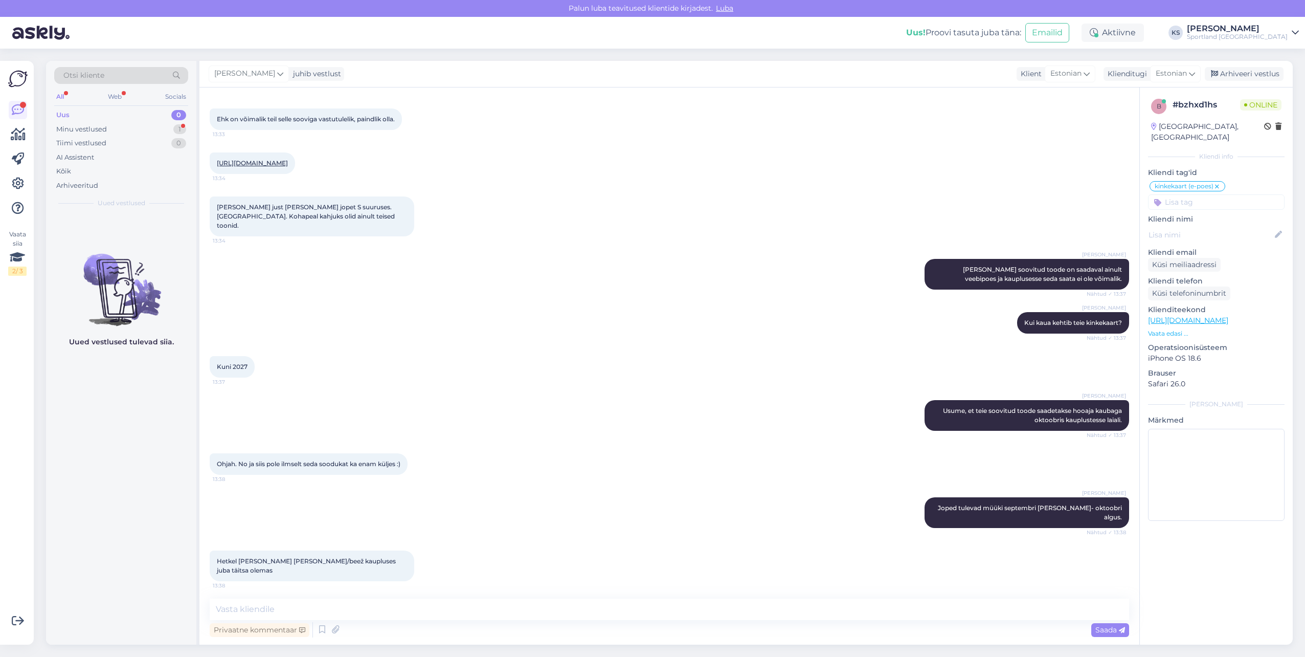
click at [263, 167] on link "https://sportland.ee/product/nike_sportswear_classic_puffer_womens_therma_fit_l…" at bounding box center [252, 163] width 71 height 8
click at [509, 617] on textarea at bounding box center [670, 608] width 920 height 21
type textarea "L"
type textarea "Loodetavasi lähiajal tuleb musta värvi jope kaupluse valikusse ja saate kasutad…"
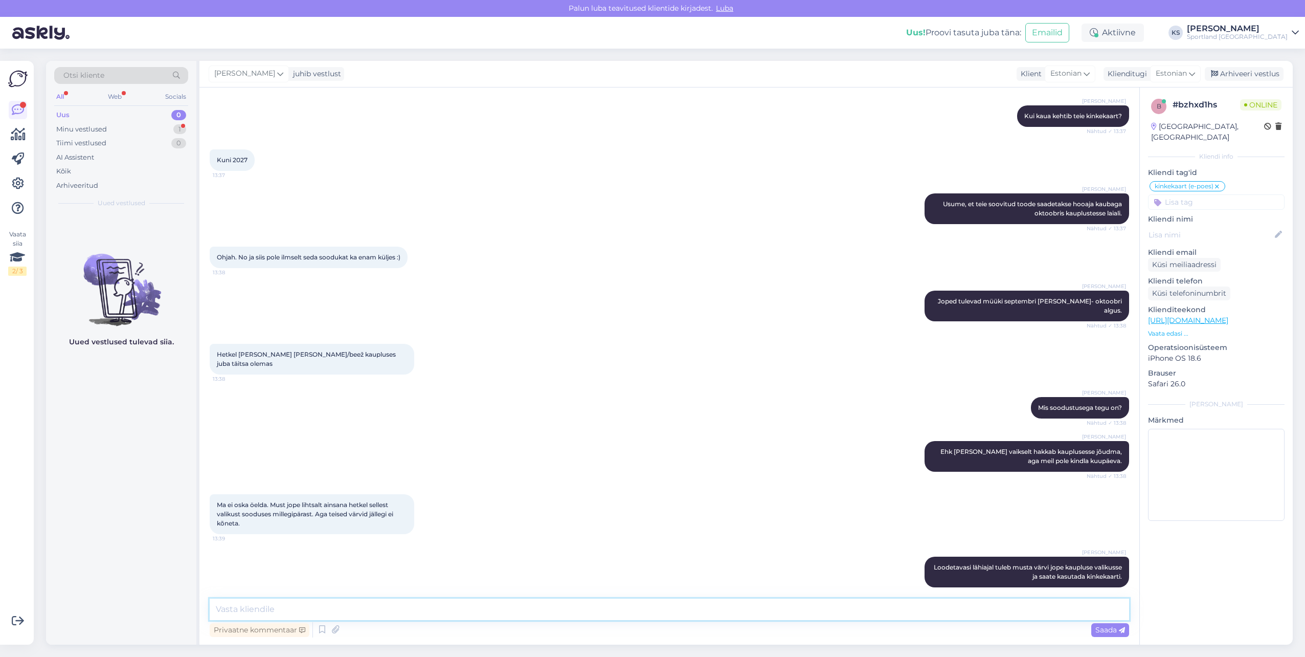
scroll to position [613, 0]
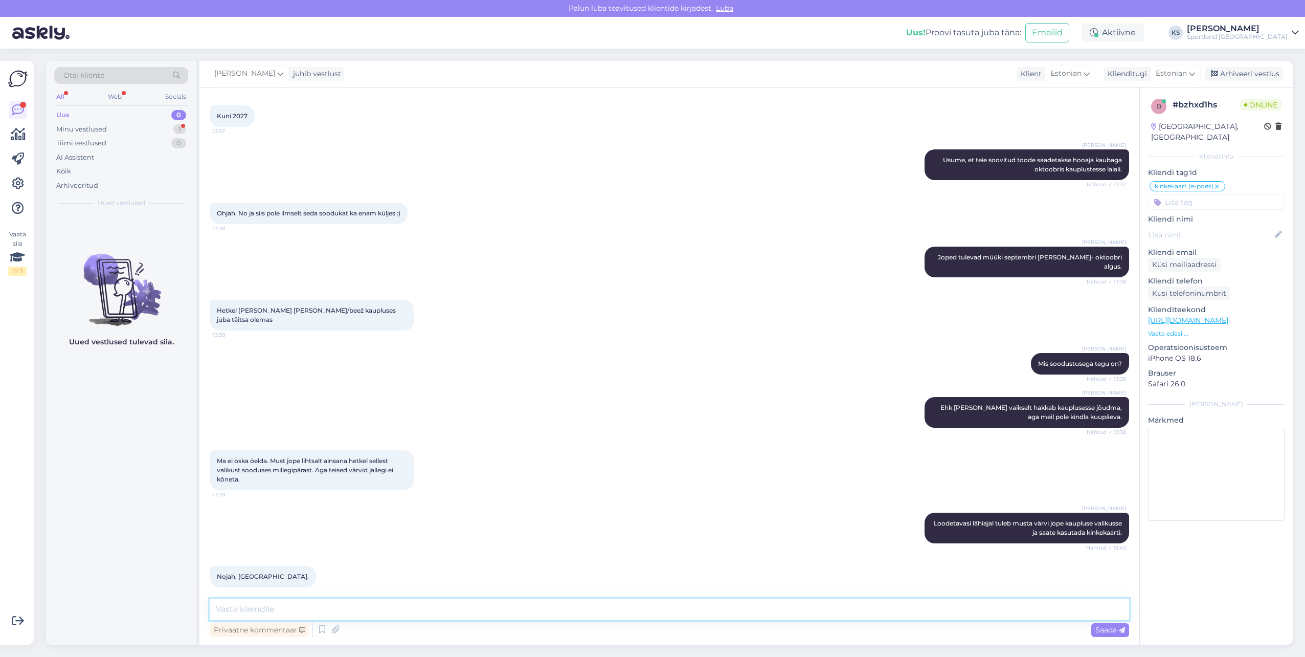
drag, startPoint x: 352, startPoint y: 607, endPoint x: 1169, endPoint y: 600, distance: 816.8
click at [355, 607] on textarea at bounding box center [670, 608] width 920 height 21
type textarea "Kas ma saan teile hetkel veel abiks olla?"
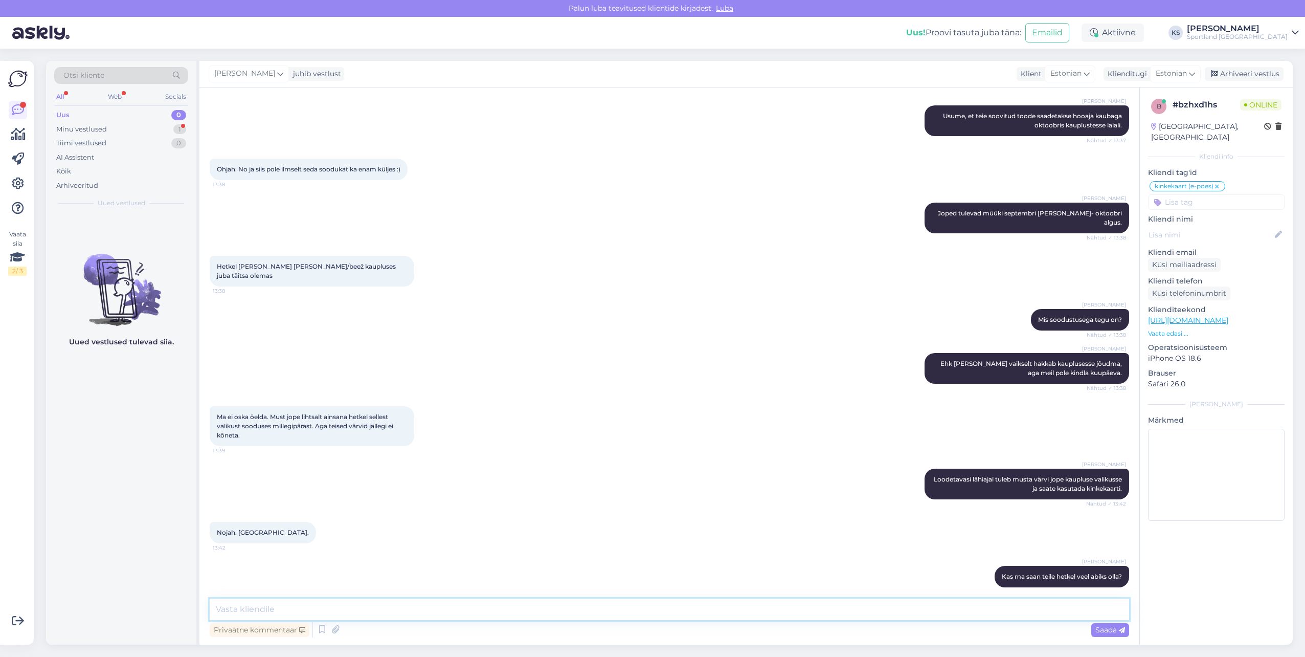
scroll to position [701, 0]
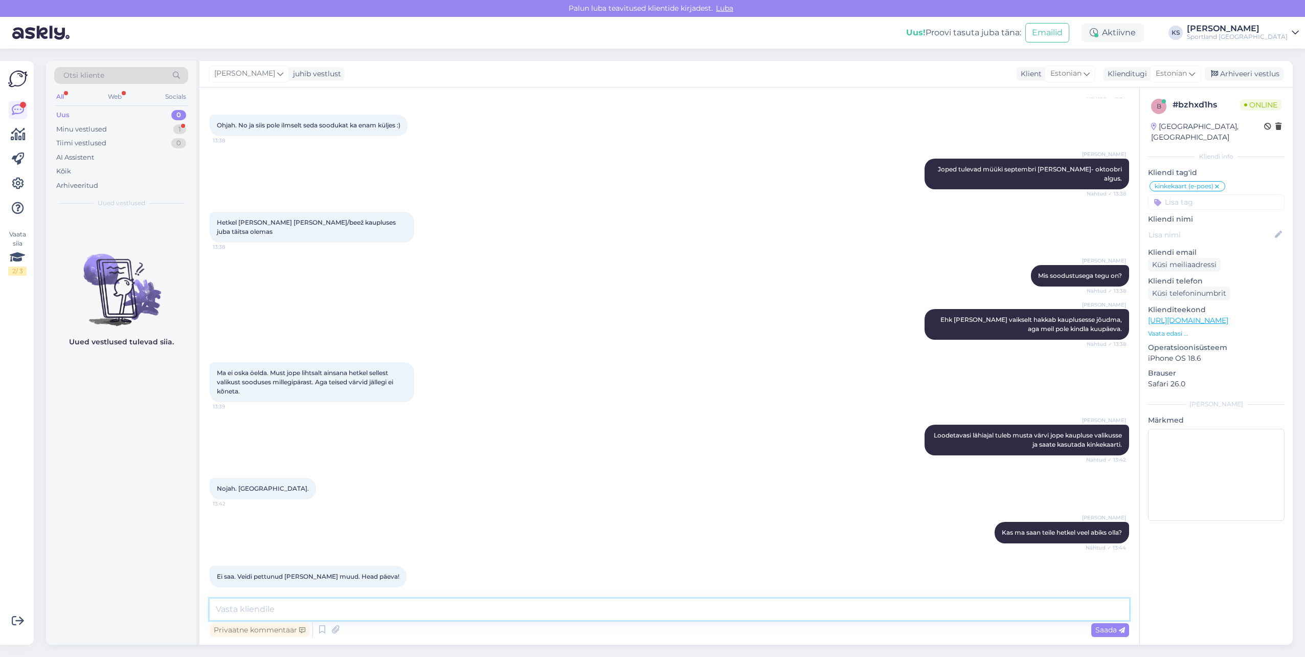
click at [287, 611] on textarea at bounding box center [670, 608] width 920 height 21
type textarea "Selge, soovin teile ilusat päeva!"
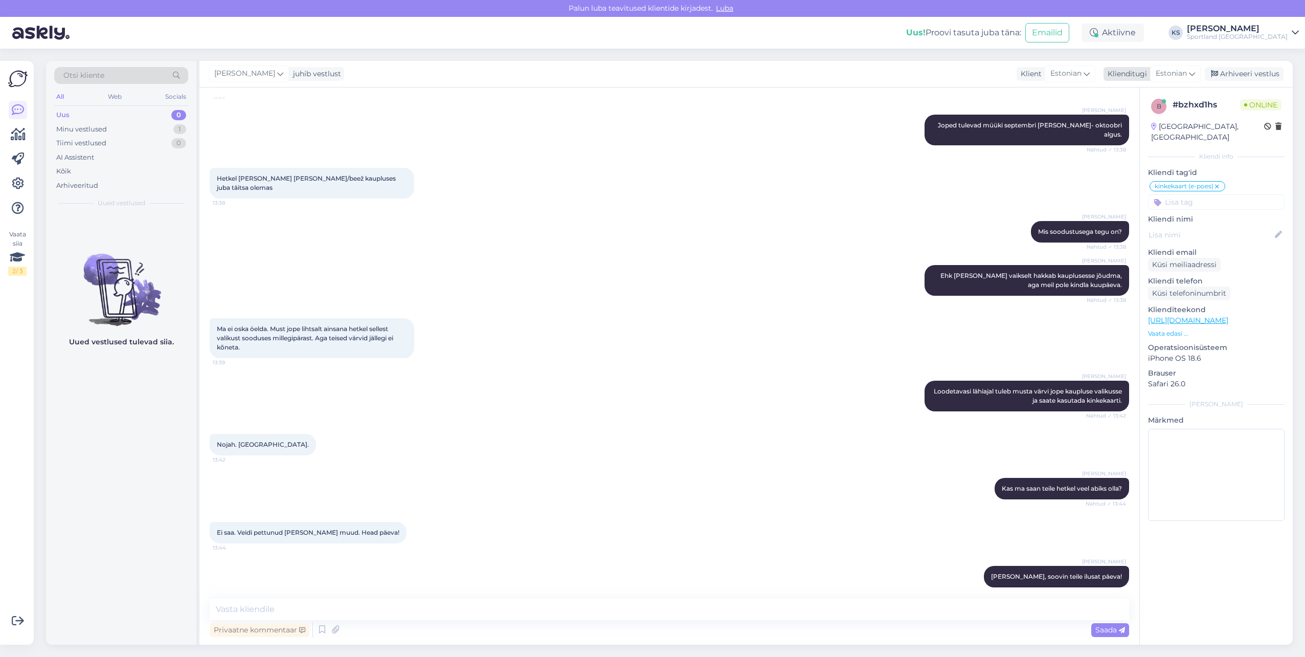
drag, startPoint x: 1238, startPoint y: 76, endPoint x: 1267, endPoint y: 71, distance: 29.5
click at [1238, 76] on div "Arhiveeri vestlus" at bounding box center [1244, 74] width 79 height 14
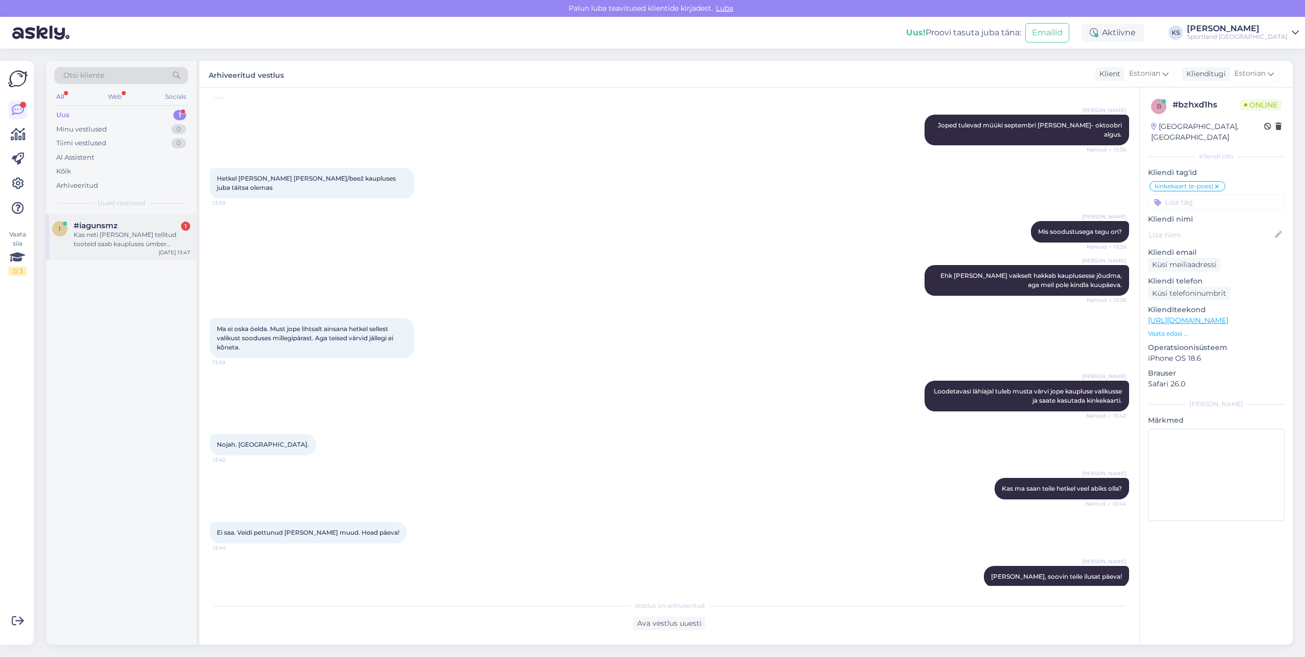
click at [161, 236] on div "Kas neti teel tellitud tooteid saab kaupluses ümber vahetada teise suuruse vast…" at bounding box center [132, 239] width 117 height 18
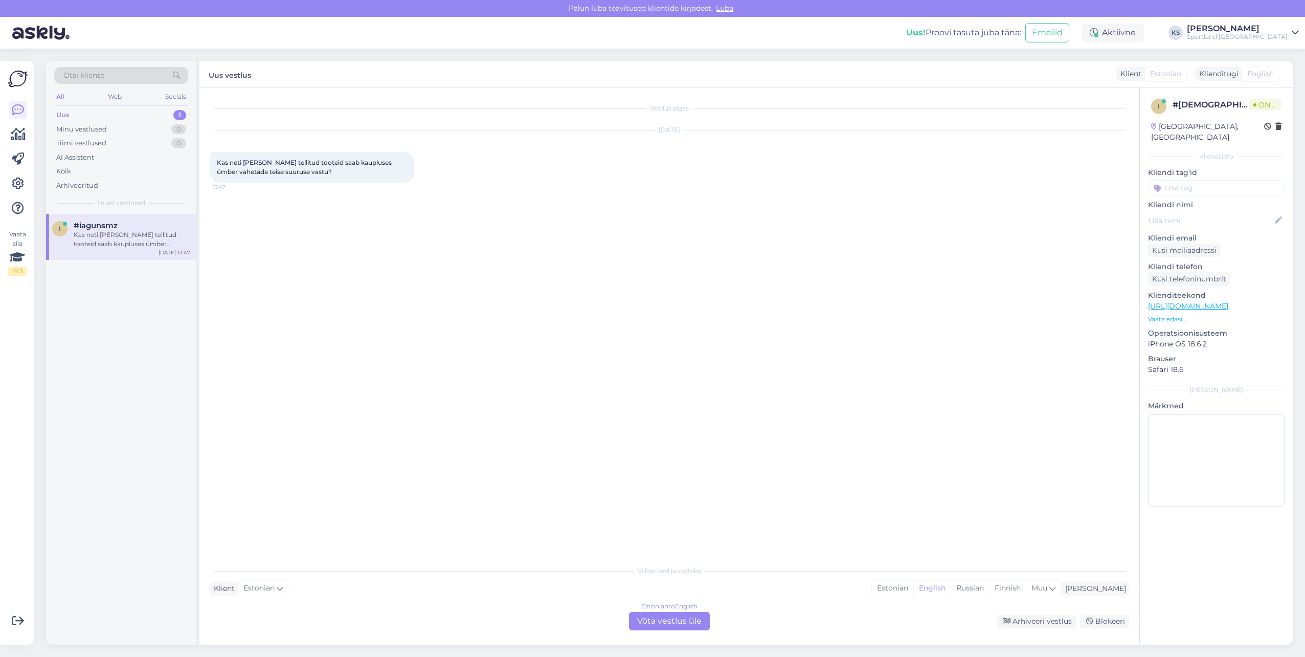
click at [913, 594] on div "Estonian" at bounding box center [892, 587] width 41 height 15
click at [705, 625] on div "Estonian to Estonian Võta vestlus üle" at bounding box center [669, 621] width 81 height 18
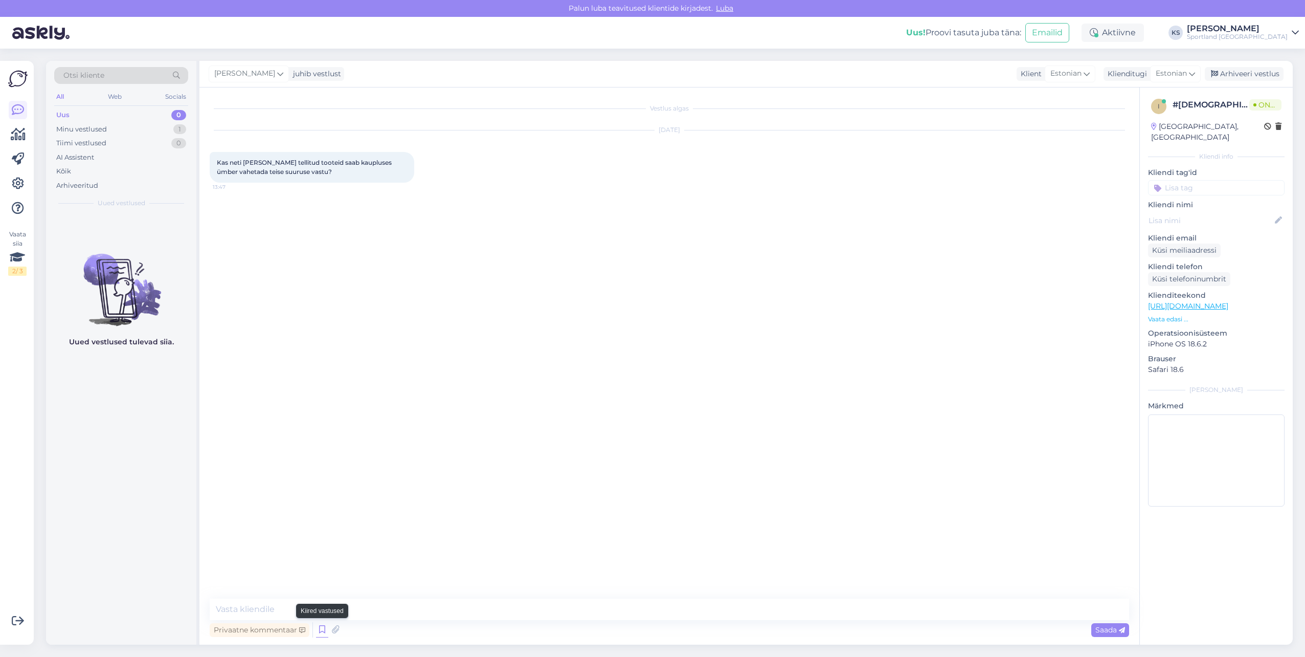
click at [319, 630] on icon at bounding box center [322, 629] width 12 height 15
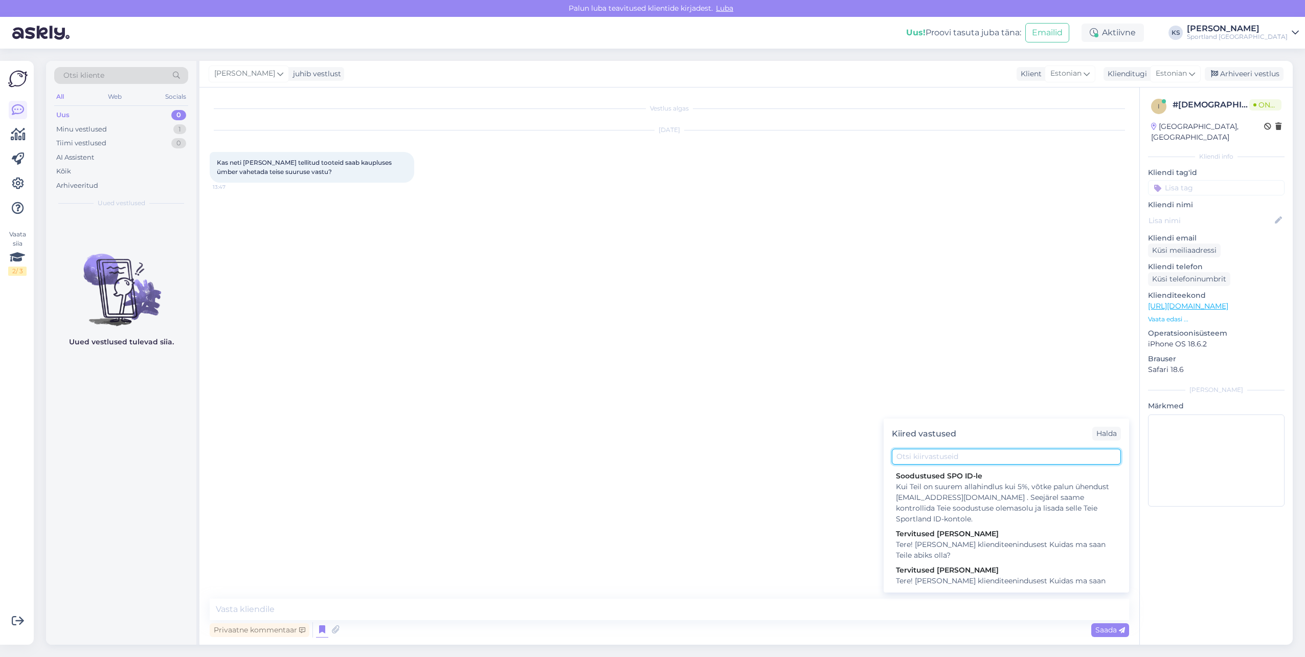
click at [937, 453] on input "text" at bounding box center [1006, 457] width 229 height 16
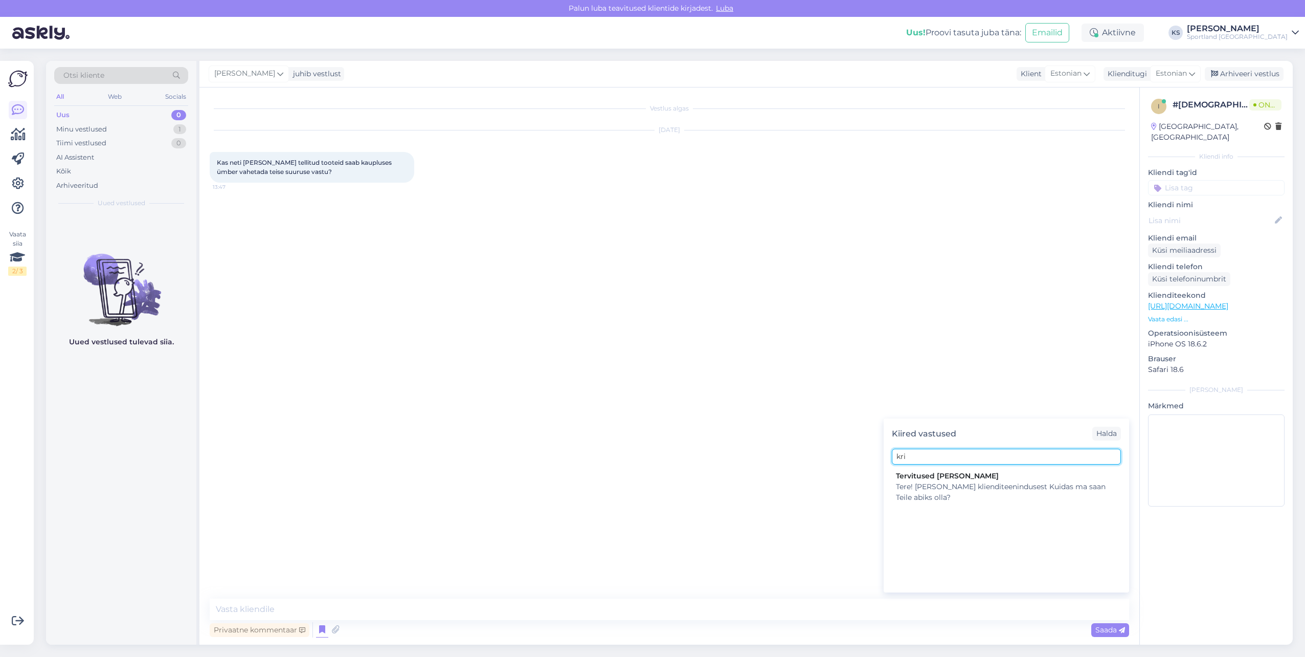
type input "kri"
click at [973, 512] on div "Tervitused Kristina Tere! Olen Kristina klienditeenindusest Kuidas ma saan Teil…" at bounding box center [1006, 528] width 245 height 120
click at [944, 479] on div "Tervitused [PERSON_NAME]" at bounding box center [1006, 476] width 221 height 11
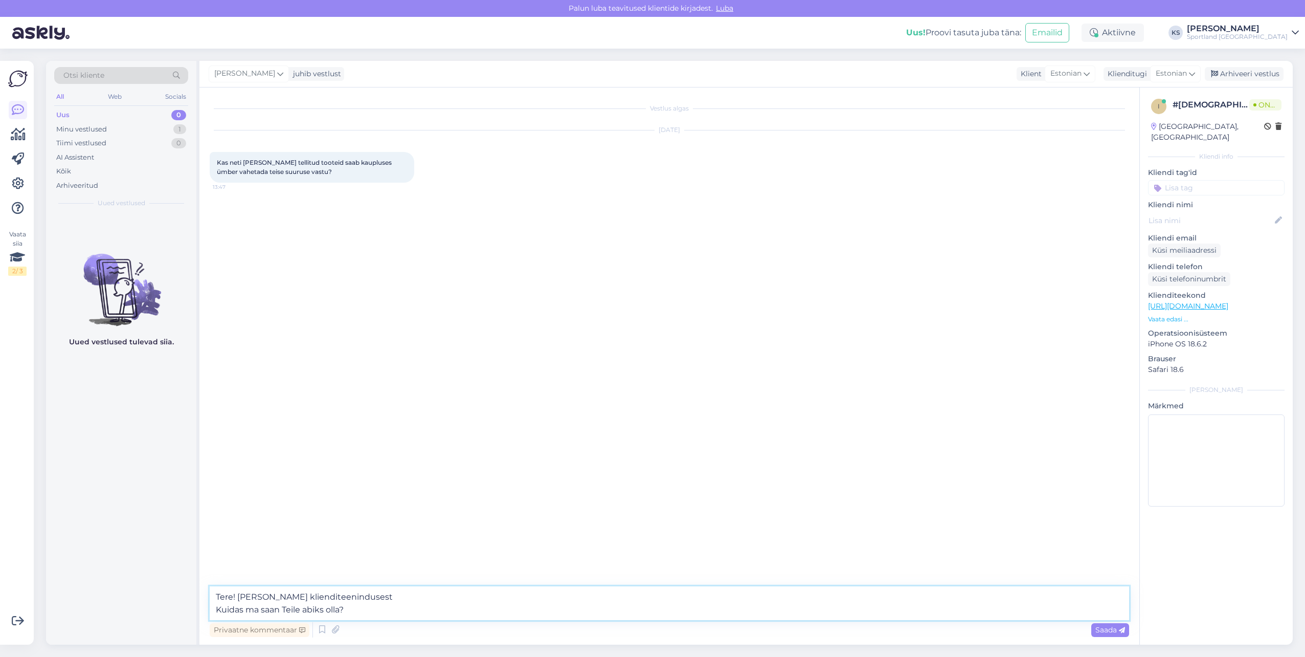
click at [318, 613] on textarea "Tere! [PERSON_NAME] klienditeenindusest Kuidas ma saan Teile abiks olla?" at bounding box center [670, 603] width 920 height 34
type textarea "Tere! [PERSON_NAME] klienditeenindusest"
click at [316, 628] on icon at bounding box center [322, 629] width 12 height 15
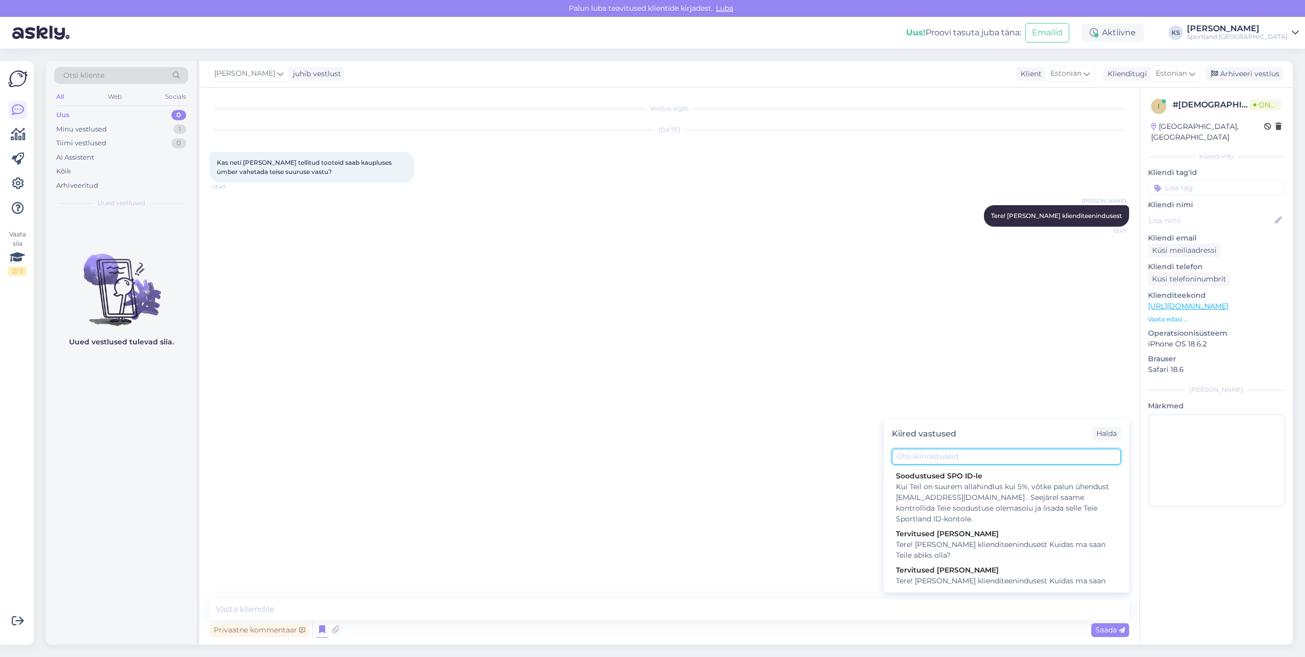
click at [993, 454] on input "text" at bounding box center [1006, 457] width 229 height 16
type input "vaheta"
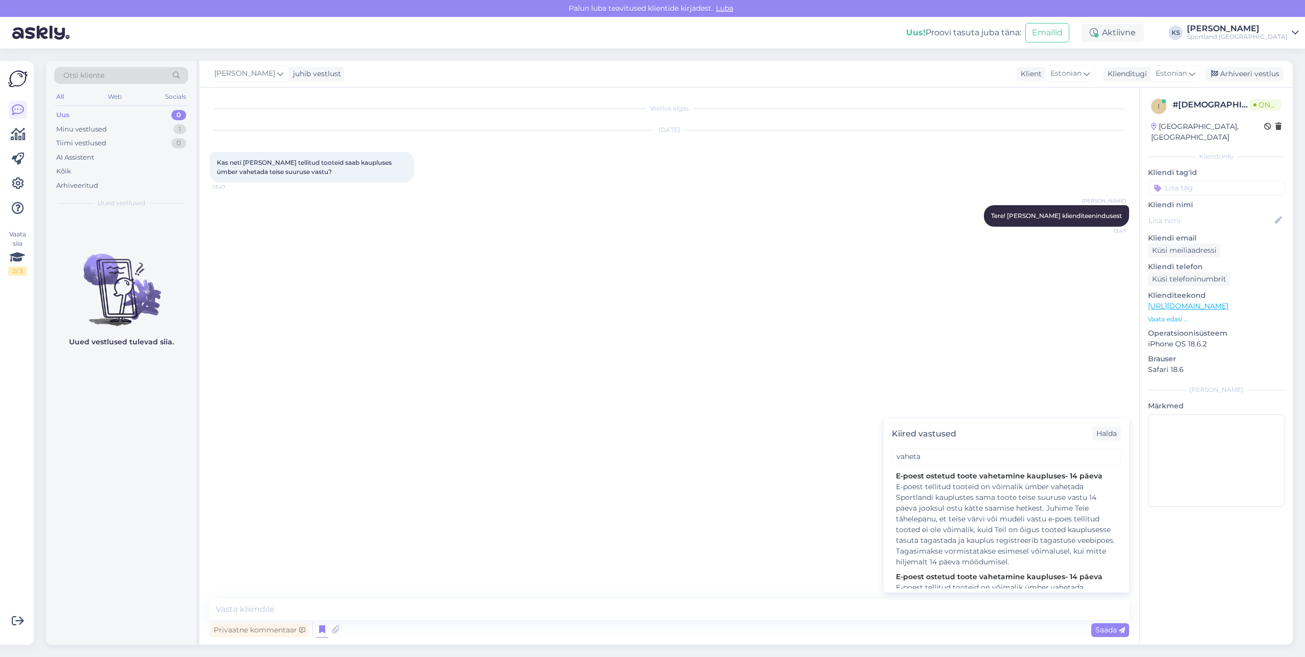
click at [1005, 502] on div "E-poest tellitud tooteid on võimalik ümber vahetada Sportlandi kauplustes sama …" at bounding box center [1006, 524] width 221 height 86
type textarea "E-poest tellitud tooteid on võimalik ümber vahetada Sportlandi kauplustes sama …"
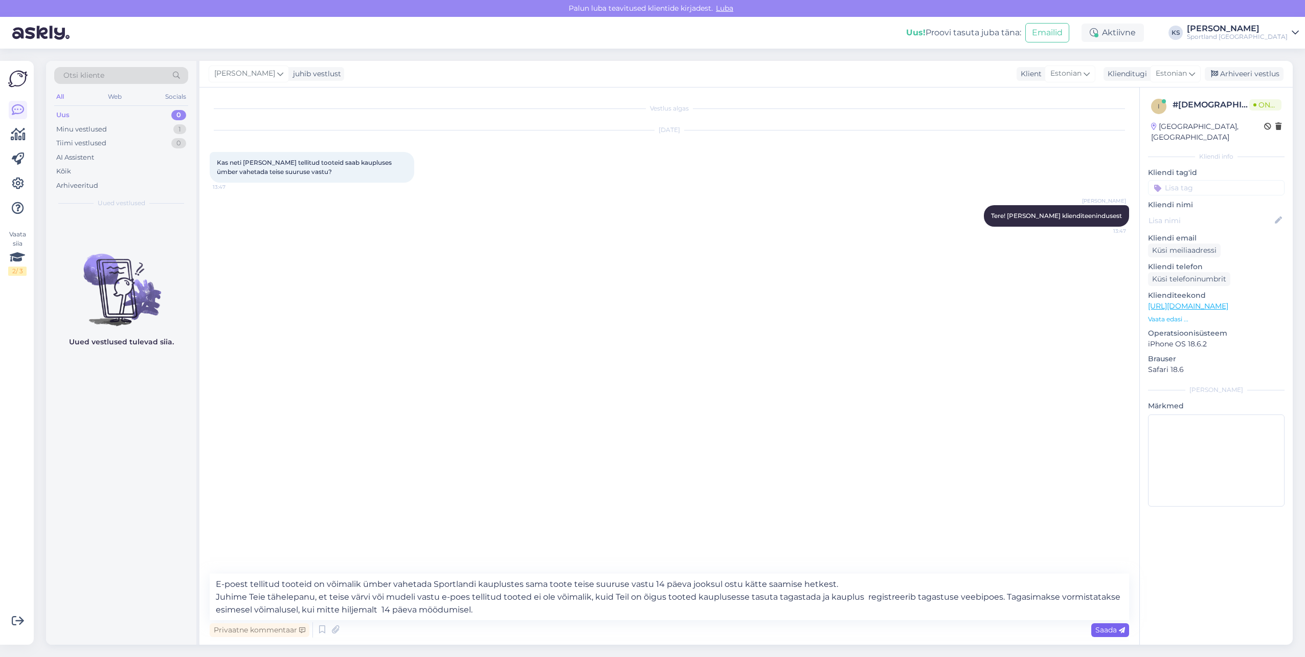
click at [1093, 624] on div "Saada" at bounding box center [1110, 630] width 38 height 14
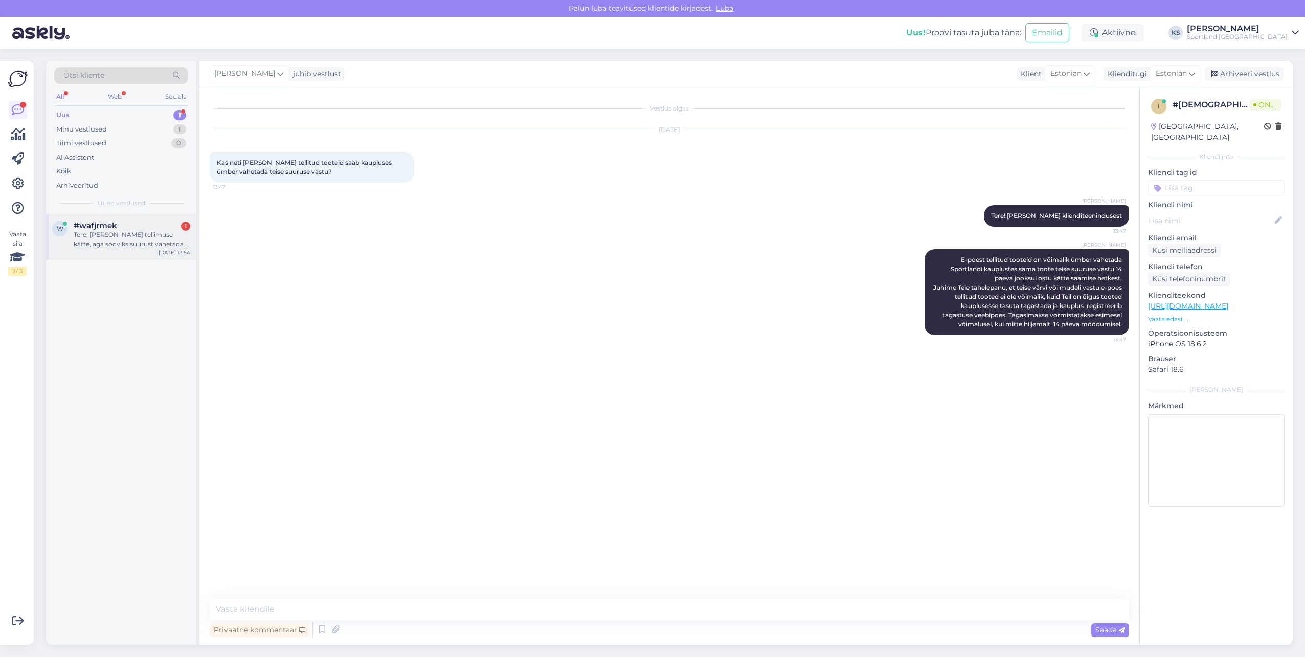
click at [150, 229] on div "#wafjrmek 1" at bounding box center [132, 225] width 117 height 9
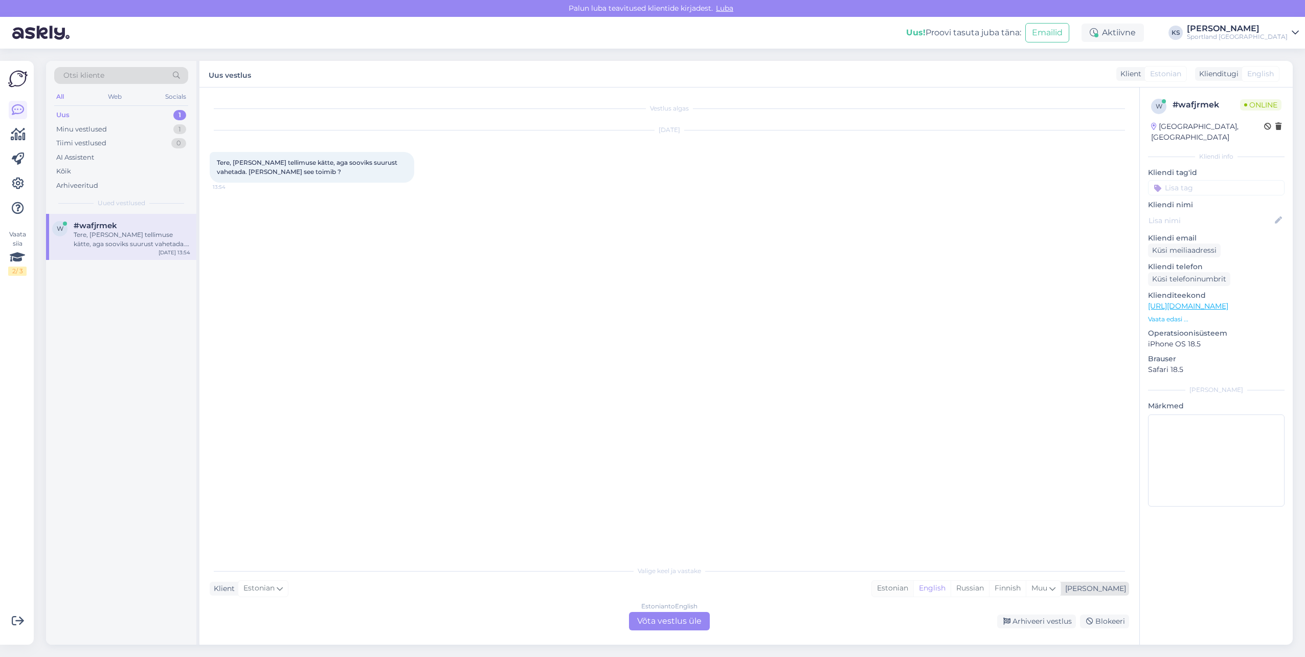
click at [913, 584] on div "Estonian" at bounding box center [892, 587] width 41 height 15
click at [683, 611] on div "Valige keel ja vastake Klient Estonian Mina Estonian English Russian Finnish Mu…" at bounding box center [670, 595] width 920 height 70
click at [698, 622] on div "Estonian to Estonian Võta vestlus üle" at bounding box center [669, 621] width 81 height 18
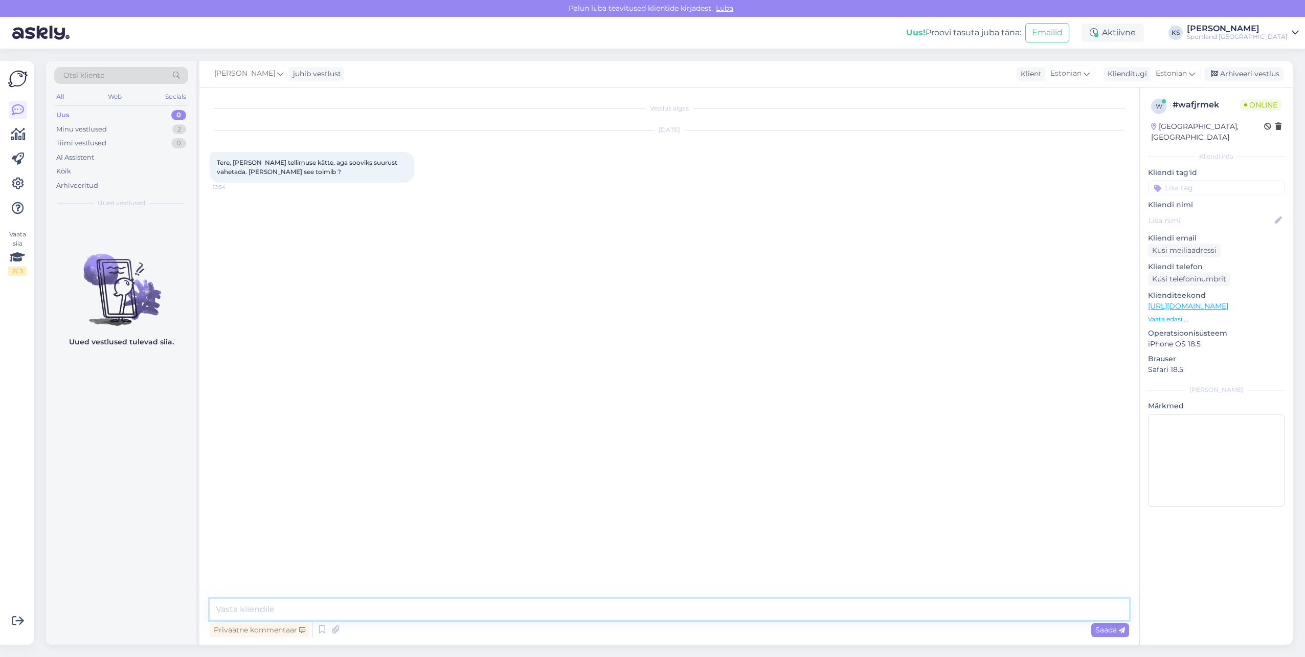
click at [702, 611] on textarea at bounding box center [670, 608] width 920 height 21
click at [326, 628] on icon at bounding box center [322, 629] width 12 height 15
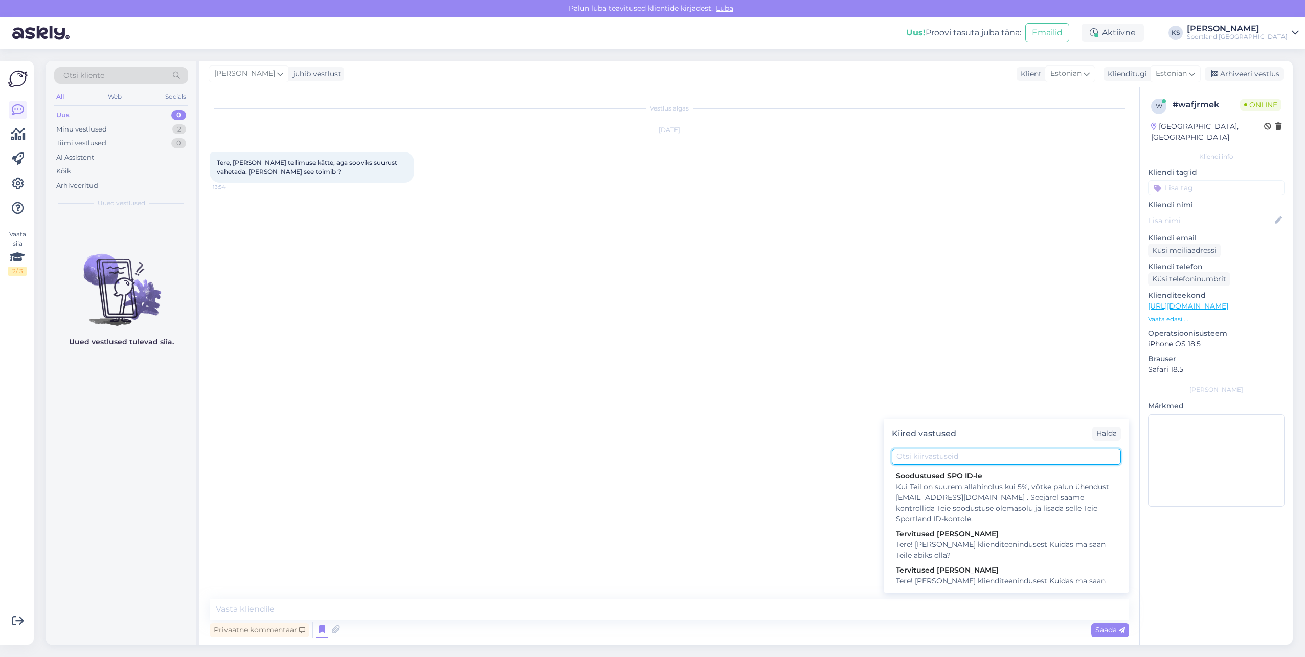
click at [930, 457] on input "text" at bounding box center [1006, 457] width 229 height 16
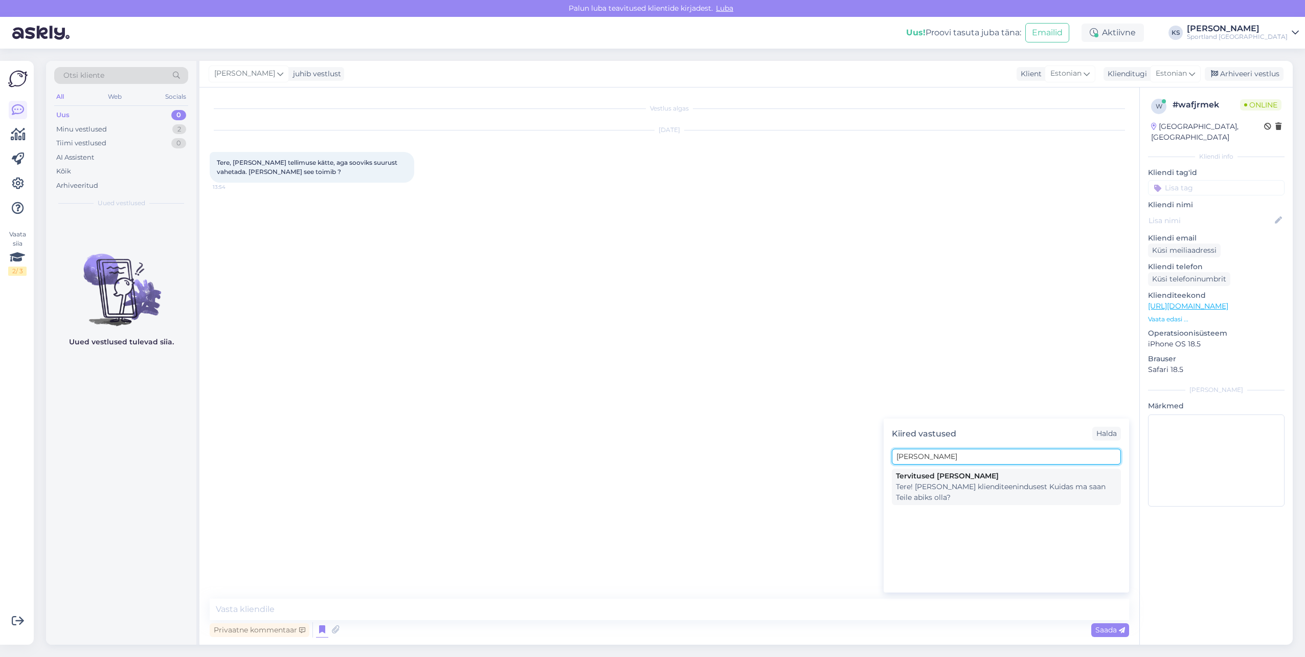
type input "[PERSON_NAME]"
click at [948, 482] on div "Tere! [PERSON_NAME] klienditeenindusest Kuidas ma saan Teile abiks olla?" at bounding box center [1006, 491] width 221 height 21
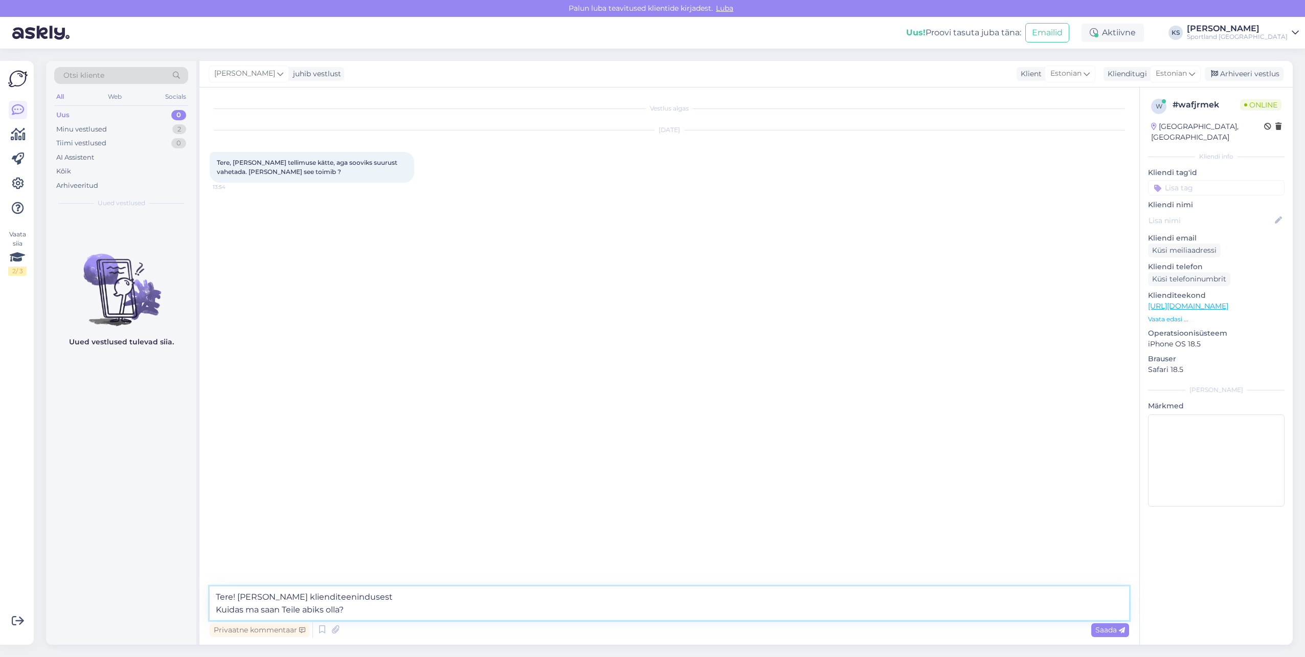
click at [314, 607] on textarea "Tere! [PERSON_NAME] klienditeenindusest Kuidas ma saan Teile abiks olla?" at bounding box center [670, 603] width 920 height 34
type textarea "Tere! [PERSON_NAME] klienditeenindusest"
click at [167, 131] on div "Minu vestlused 2" at bounding box center [121, 129] width 134 height 14
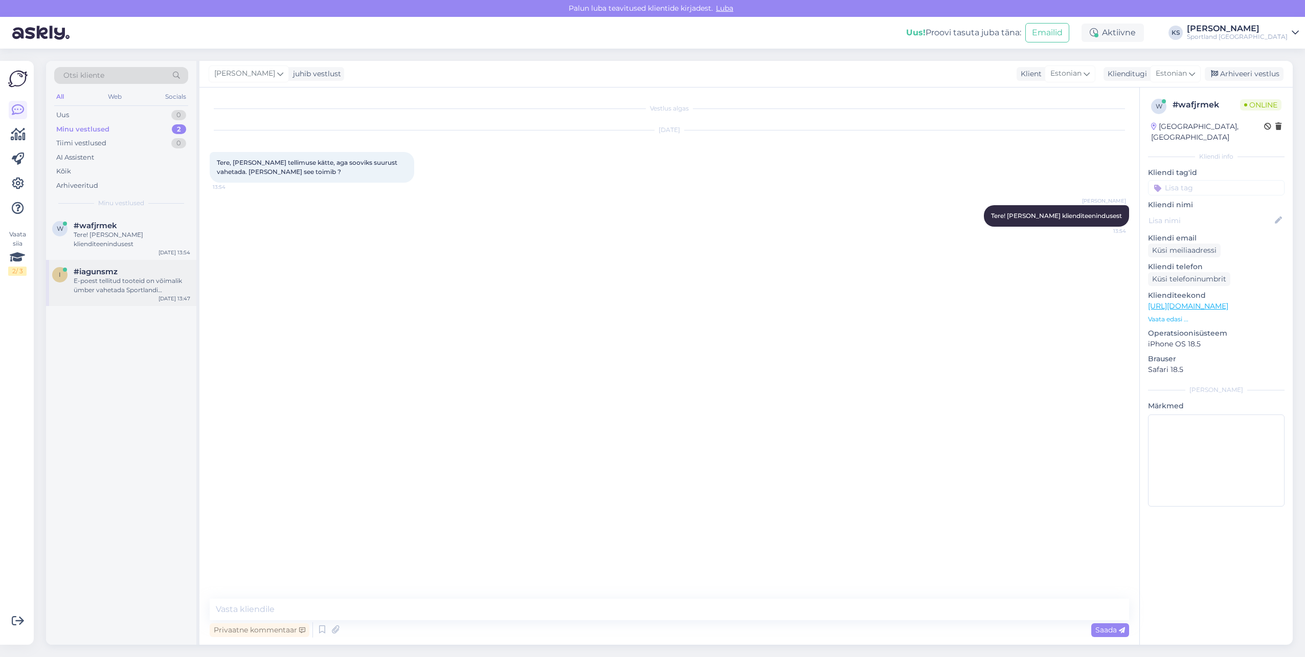
click at [145, 281] on div "E-poest tellitud tooteid on võimalik ümber vahetada Sportlandi kauplustes sama …" at bounding box center [132, 285] width 117 height 18
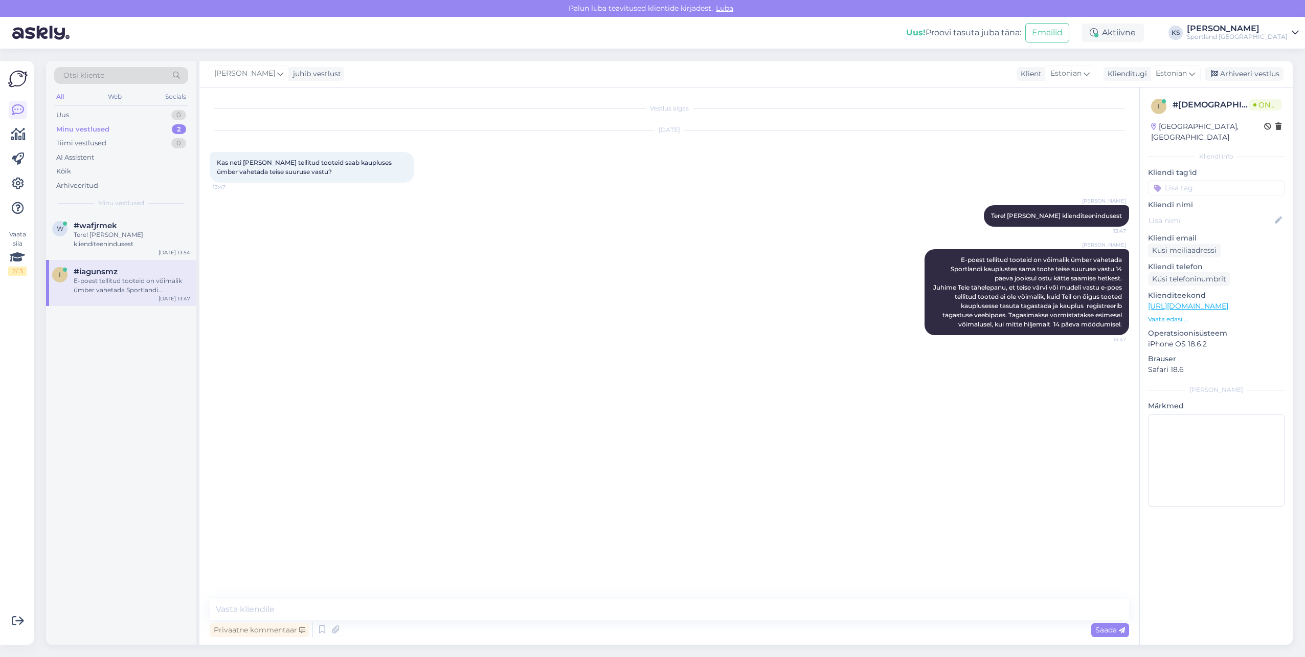
click at [1222, 180] on input at bounding box center [1216, 187] width 137 height 15
type input "vahe"
click at [1246, 234] on div "Toodete vahetamine (e-pood)" at bounding box center [1217, 239] width 92 height 10
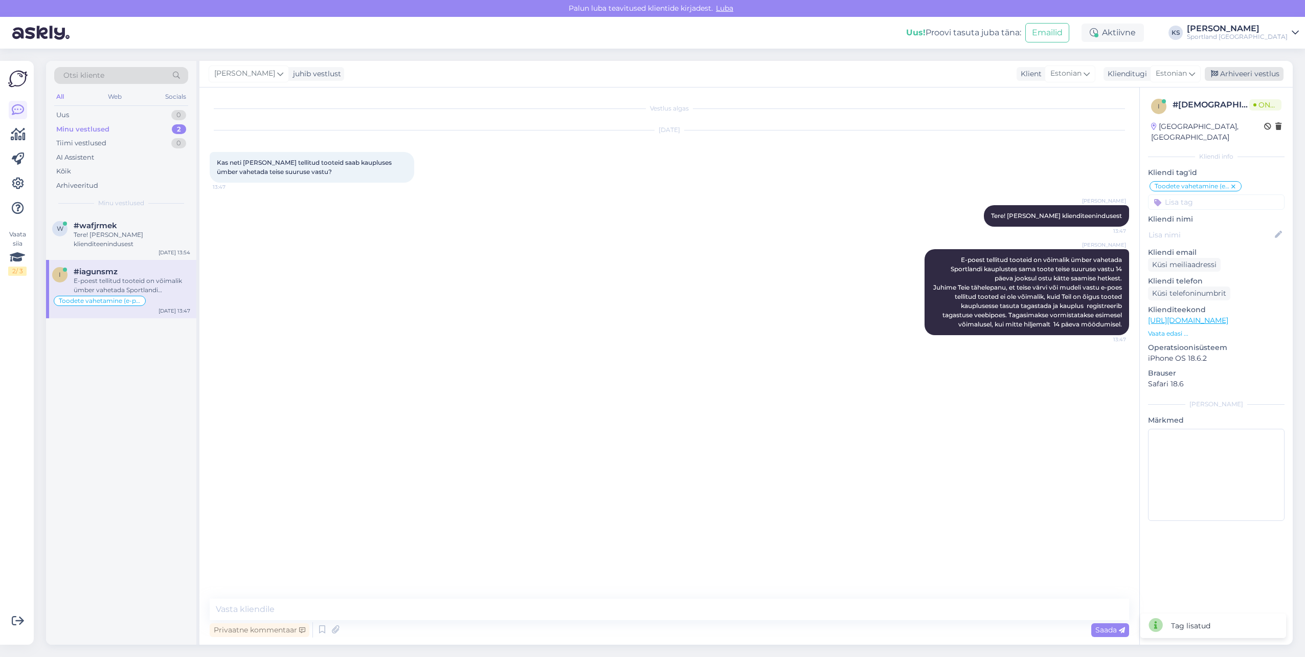
click at [1242, 71] on div "Arhiveeri vestlus" at bounding box center [1244, 74] width 79 height 14
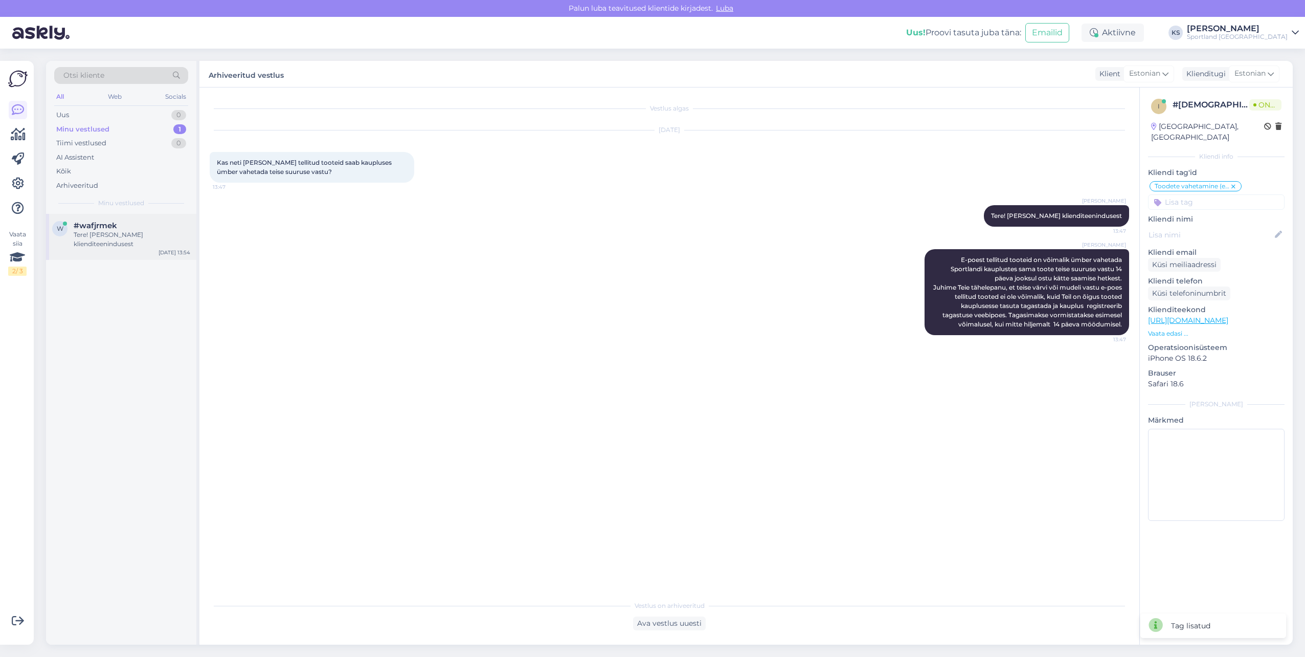
click at [141, 234] on div "Tere! [PERSON_NAME] klienditeenindusest" at bounding box center [132, 239] width 117 height 18
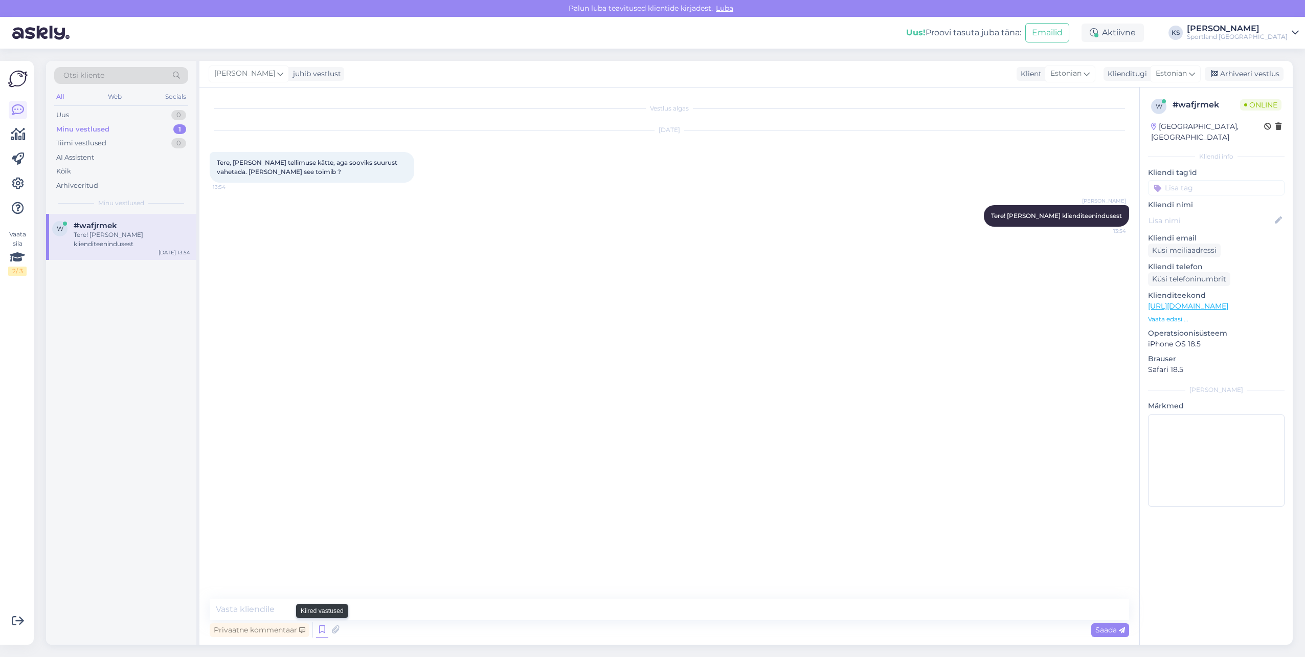
click at [323, 631] on icon at bounding box center [322, 629] width 12 height 15
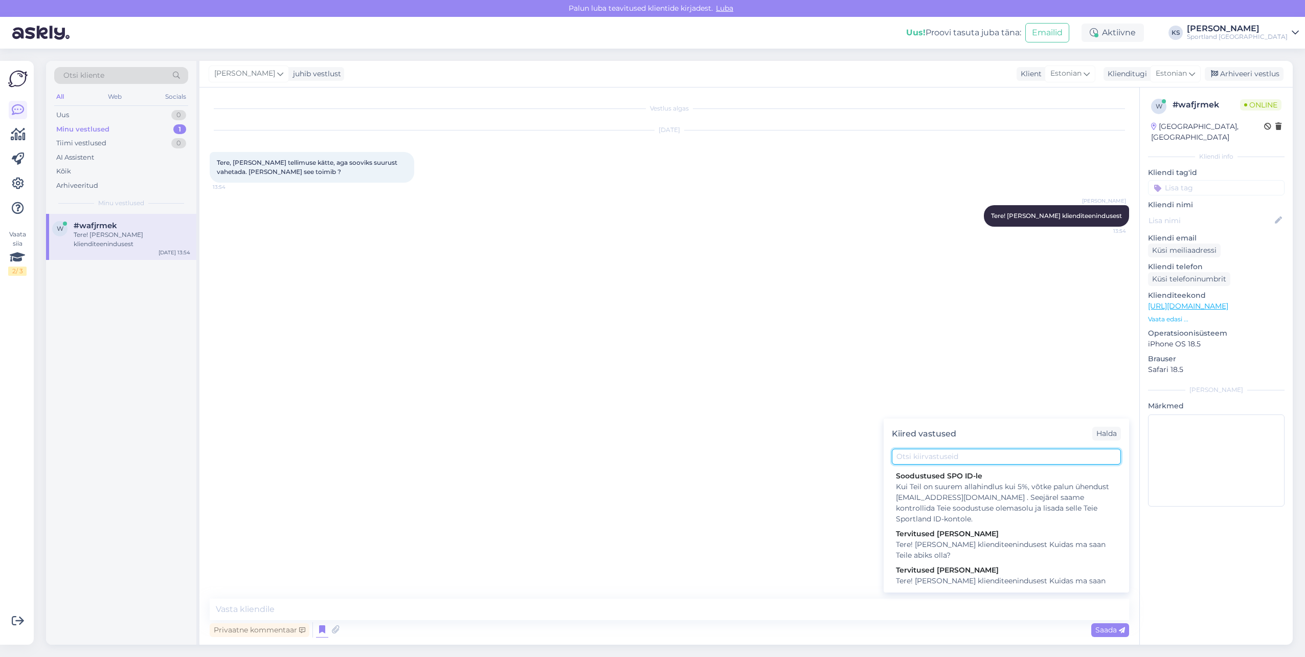
click at [992, 457] on input "text" at bounding box center [1006, 457] width 229 height 16
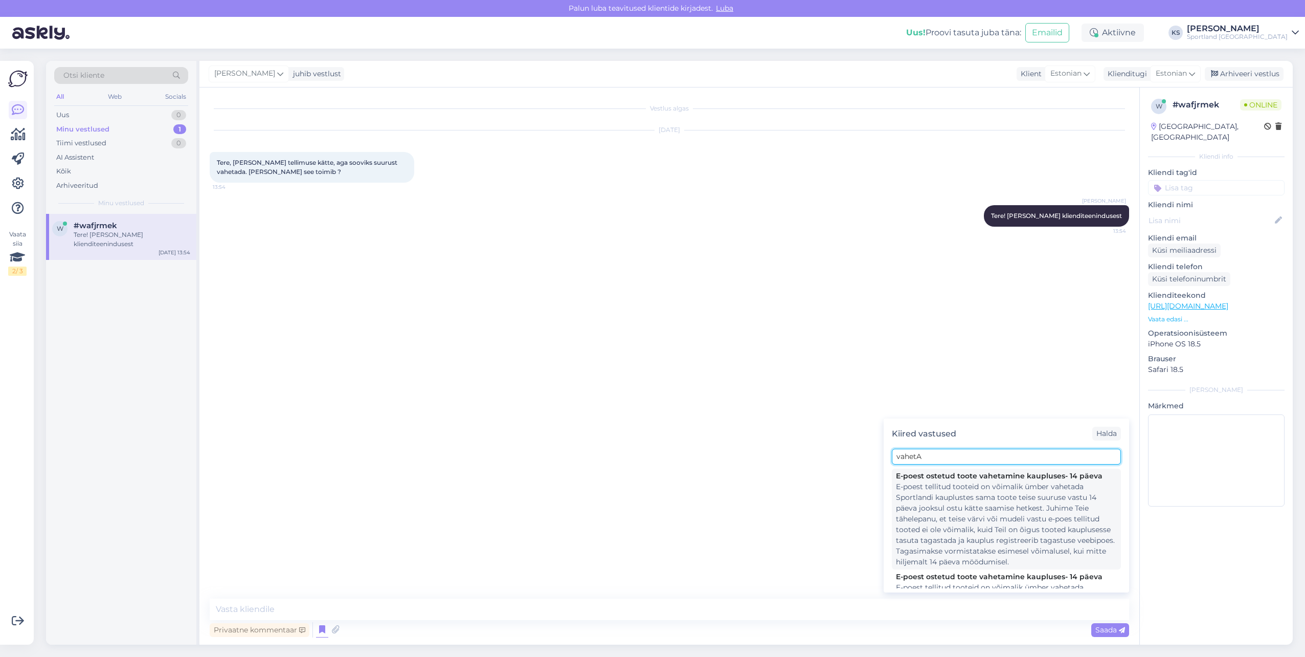
type input "vahetA"
click at [999, 517] on div "E-poest tellitud tooteid on võimalik ümber vahetada Sportlandi kauplustes sama …" at bounding box center [1006, 524] width 221 height 86
type textarea "E-poest tellitud tooteid on võimalik ümber vahetada Sportlandi kauplustes sama …"
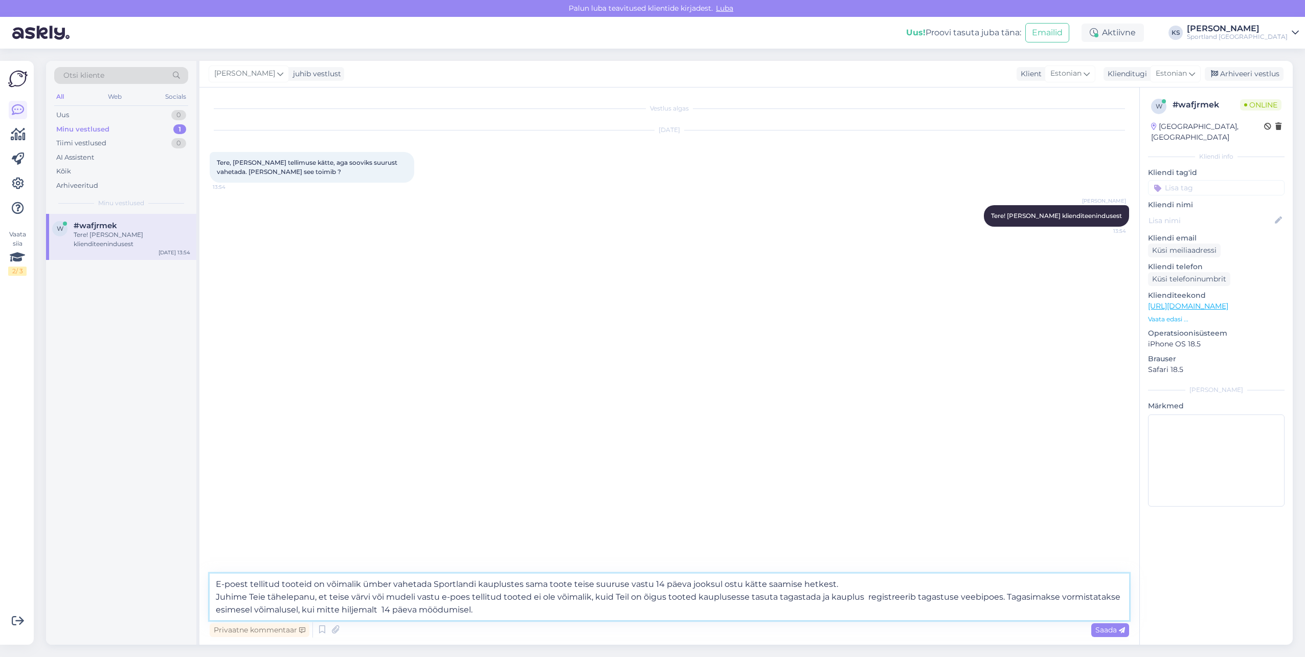
click at [545, 612] on textarea "E-poest tellitud tooteid on võimalik ümber vahetada Sportlandi kauplustes sama …" at bounding box center [670, 596] width 920 height 47
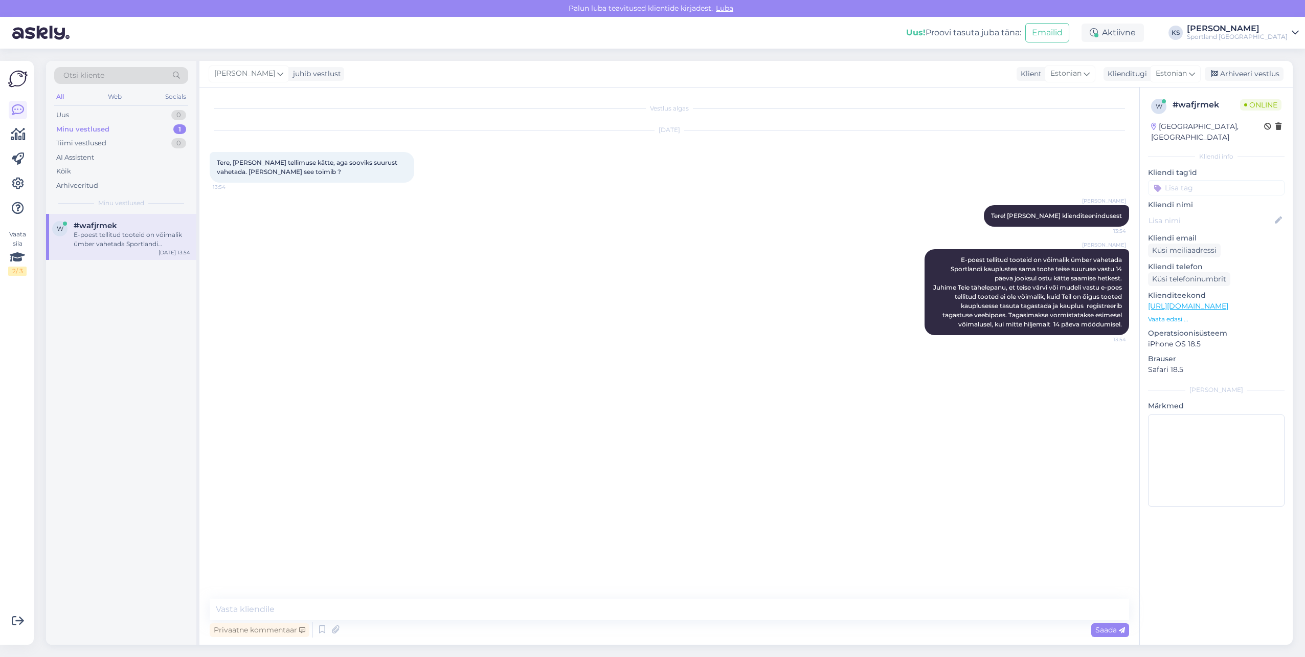
click at [1185, 180] on input at bounding box center [1216, 187] width 137 height 15
type input "VAHET"
click at [1220, 224] on span "Toodete vahetamine (e-pood)" at bounding box center [1217, 227] width 82 height 6
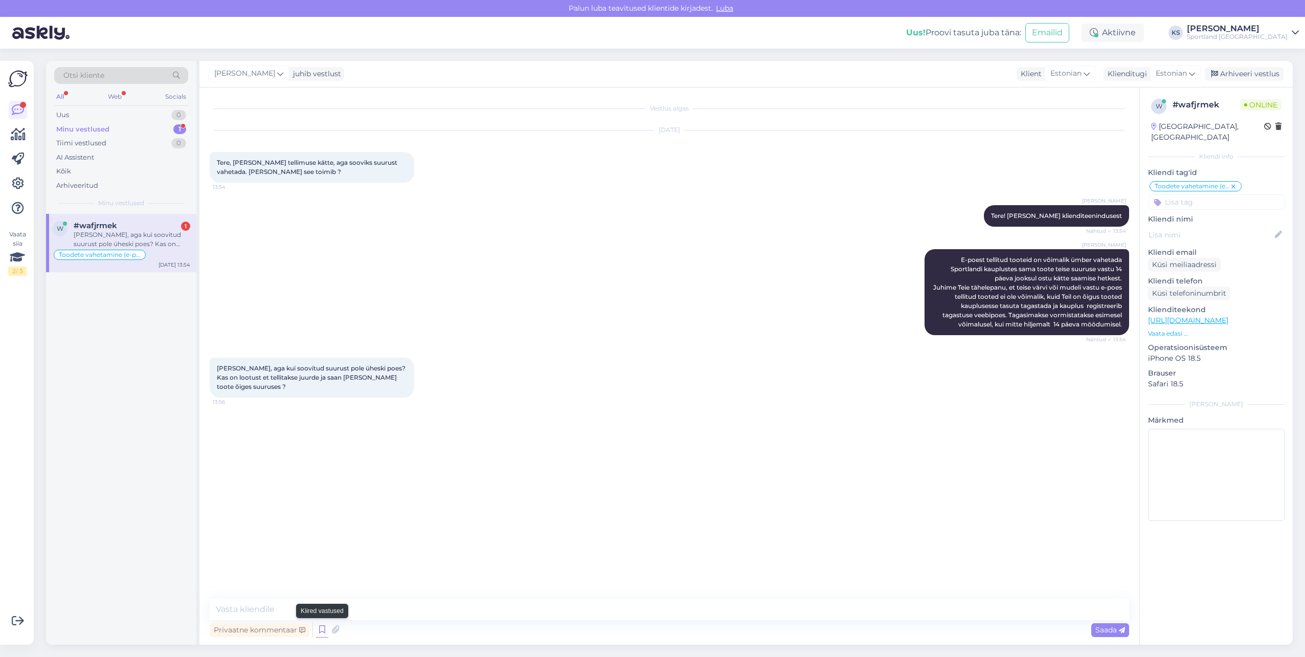
click at [321, 629] on icon at bounding box center [322, 629] width 12 height 15
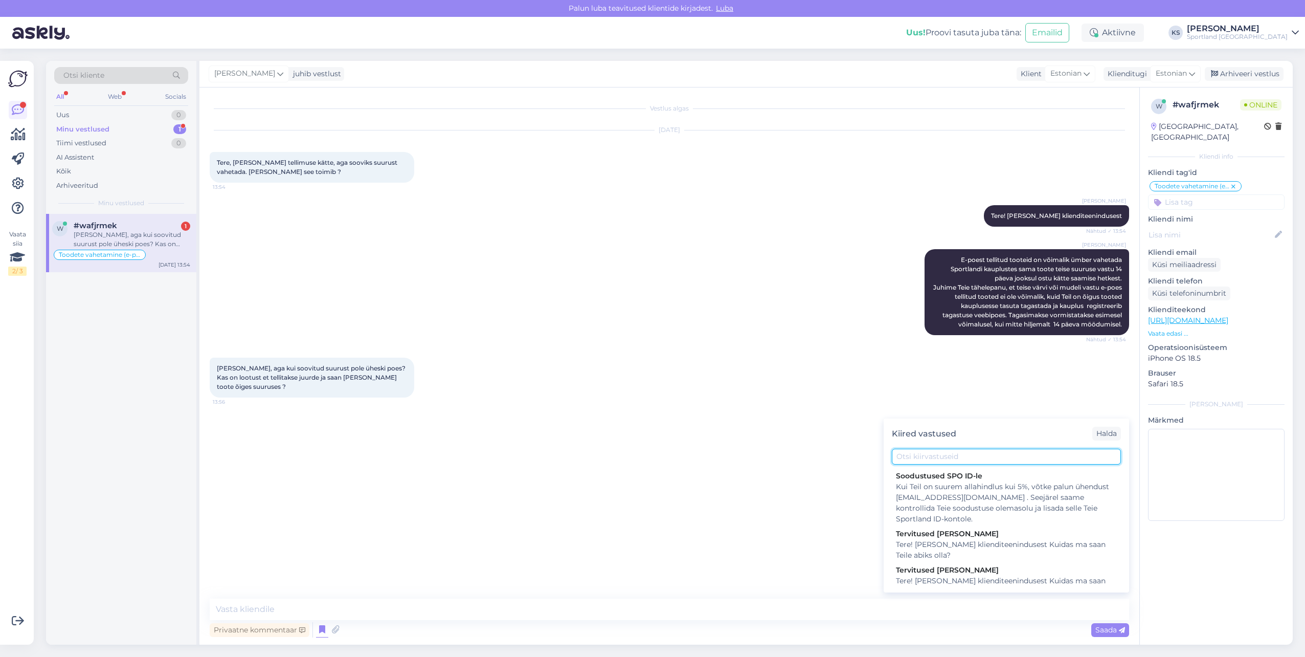
click at [953, 458] on input "text" at bounding box center [1006, 457] width 229 height 16
type input "MILLAL"
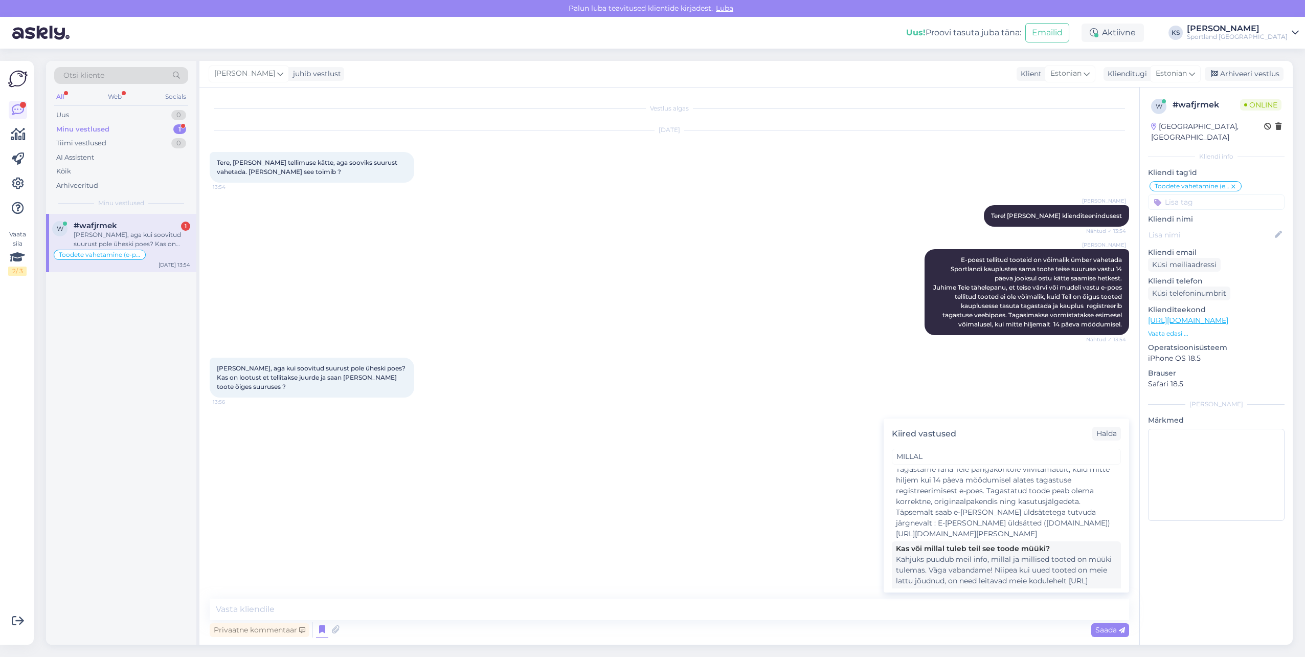
click at [974, 554] on div "Kahjuks puudub meil info, millal ja millised tooted on müüki tulemas. Väga vaba…" at bounding box center [1006, 575] width 221 height 43
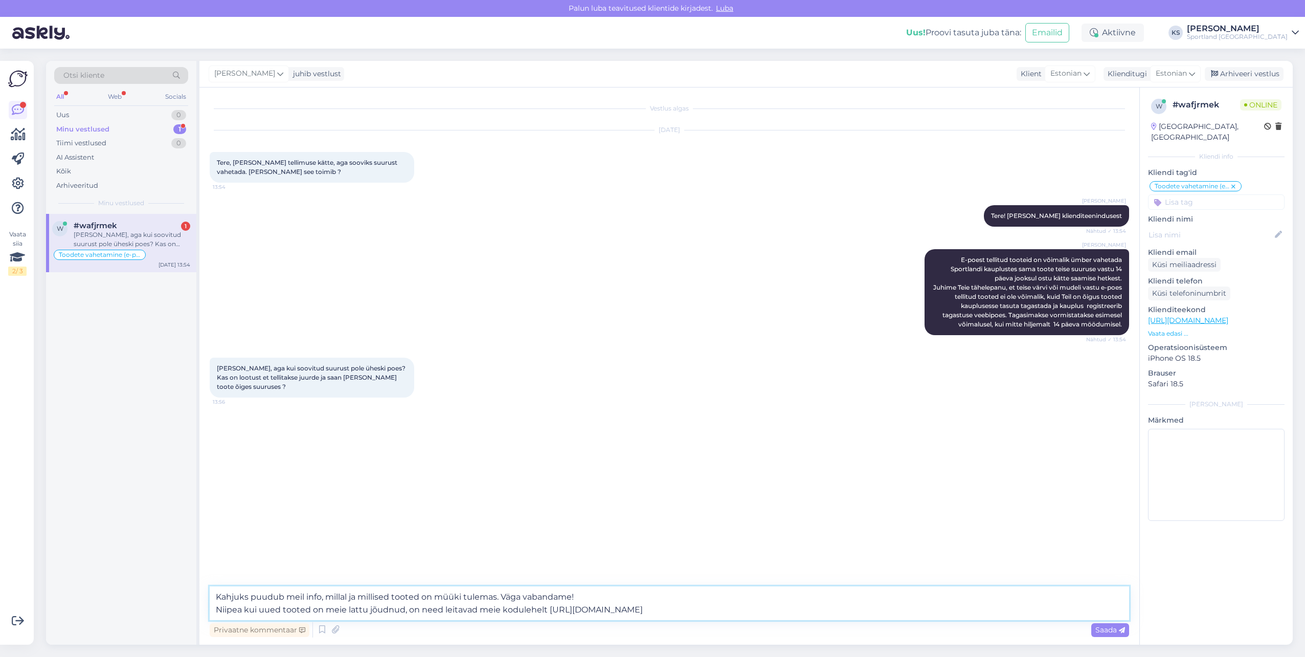
drag, startPoint x: 573, startPoint y: 596, endPoint x: 663, endPoint y: 617, distance: 92.3
click at [663, 617] on textarea "Kahjuks puudub meil info, millal ja millised tooted on müüki tulemas. Väga vaba…" at bounding box center [670, 603] width 920 height 34
type textarea "Kahjuks puudub meil info, millal ja millised tooted on müüki tulemas. Väga vaba…"
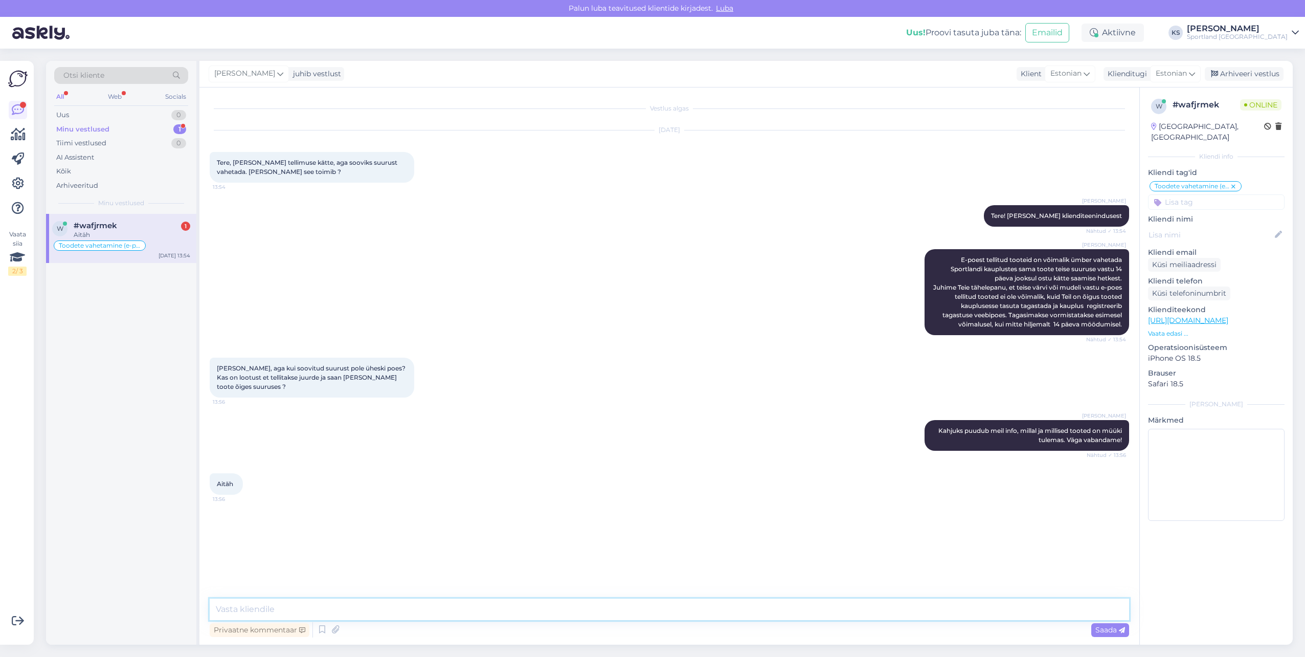
click at [341, 606] on textarea at bounding box center [670, 608] width 920 height 21
type textarea "p"
type textarea "P"
type textarea "Kas ma saan teile hetkel veel abiks olla?"
click at [114, 118] on div "Uus 1" at bounding box center [121, 115] width 134 height 14
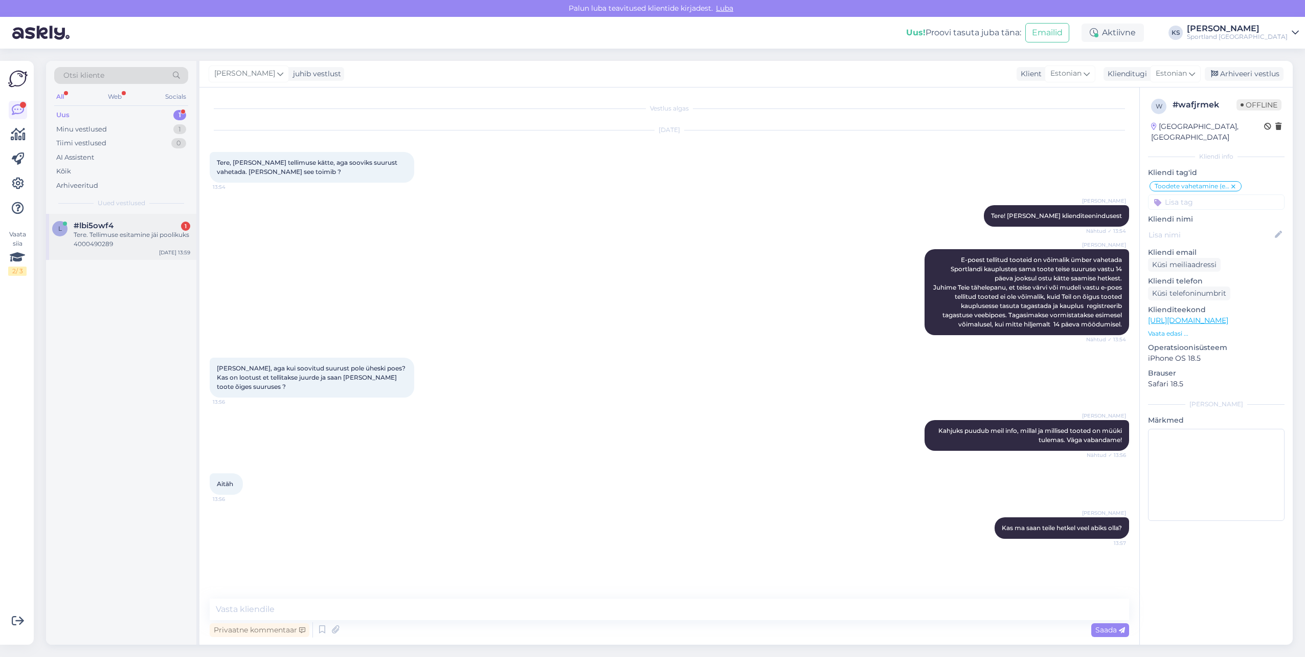
click at [152, 255] on div "l #lbi5owf4 1 Tere. Tellimuse esitamine jäi poolikuks 4000490289 Sep 5 13:59" at bounding box center [121, 237] width 150 height 46
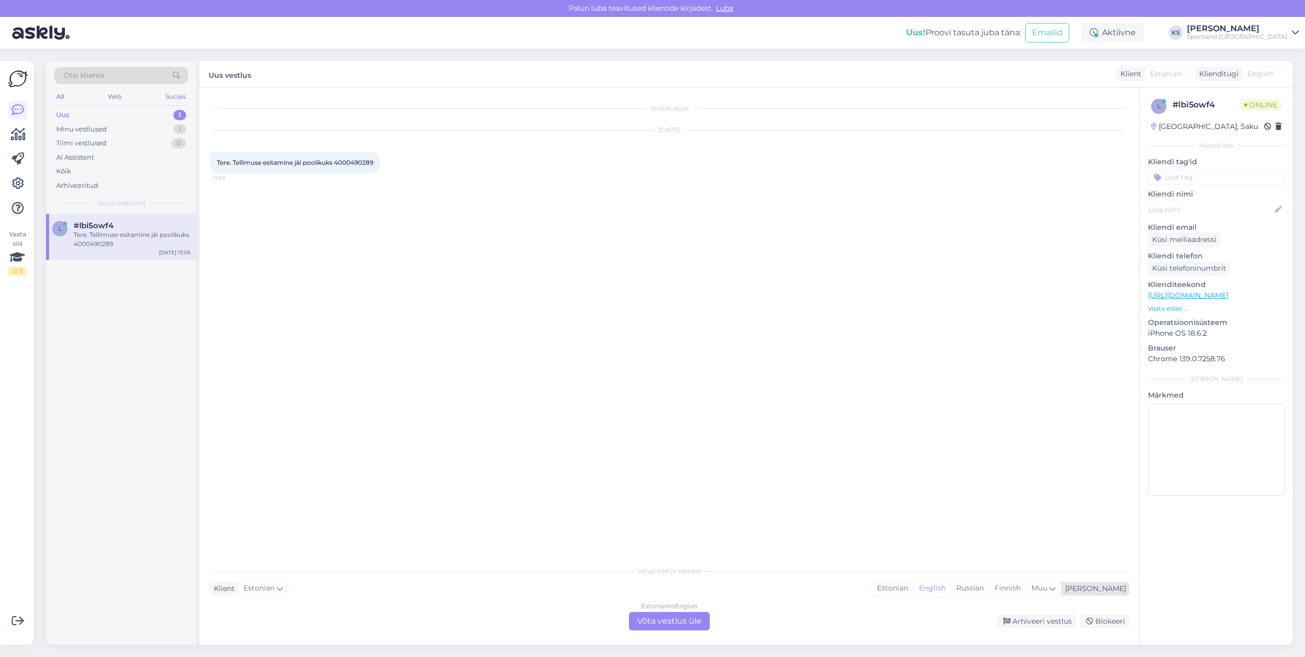
click at [913, 585] on div "Estonian" at bounding box center [892, 587] width 41 height 15
click at [703, 616] on div "Estonian to Estonian Võta vestlus üle" at bounding box center [669, 621] width 81 height 18
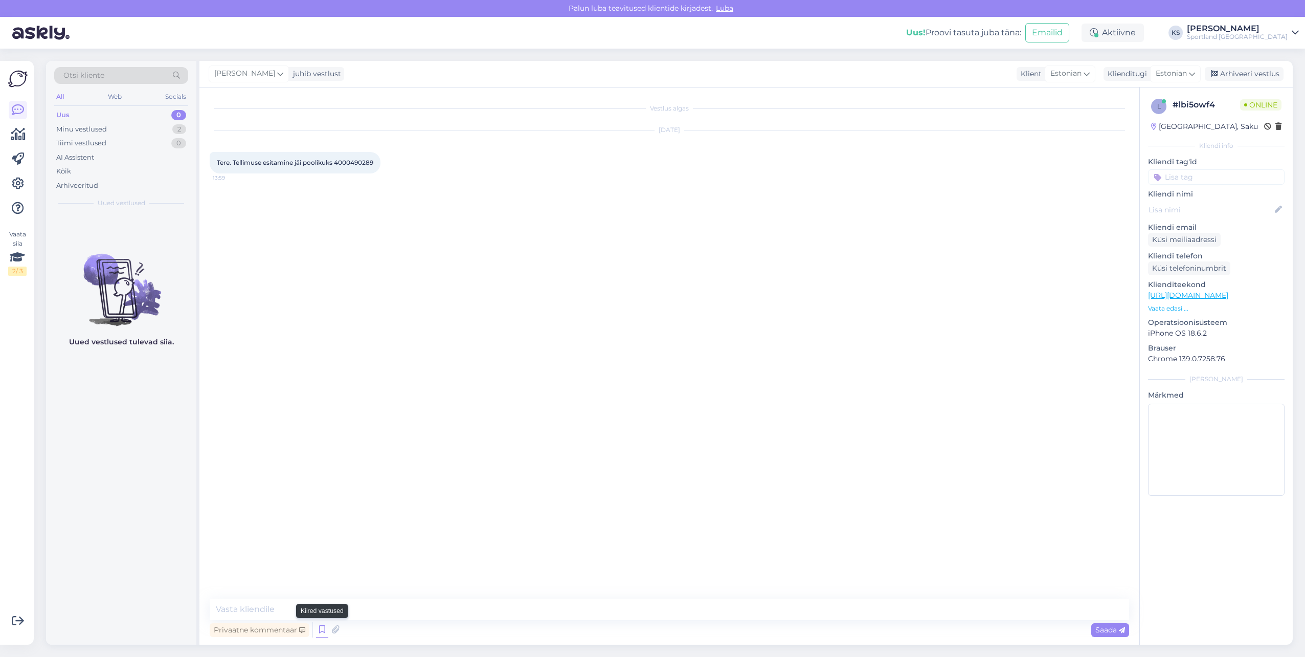
click at [324, 623] on icon at bounding box center [322, 629] width 12 height 15
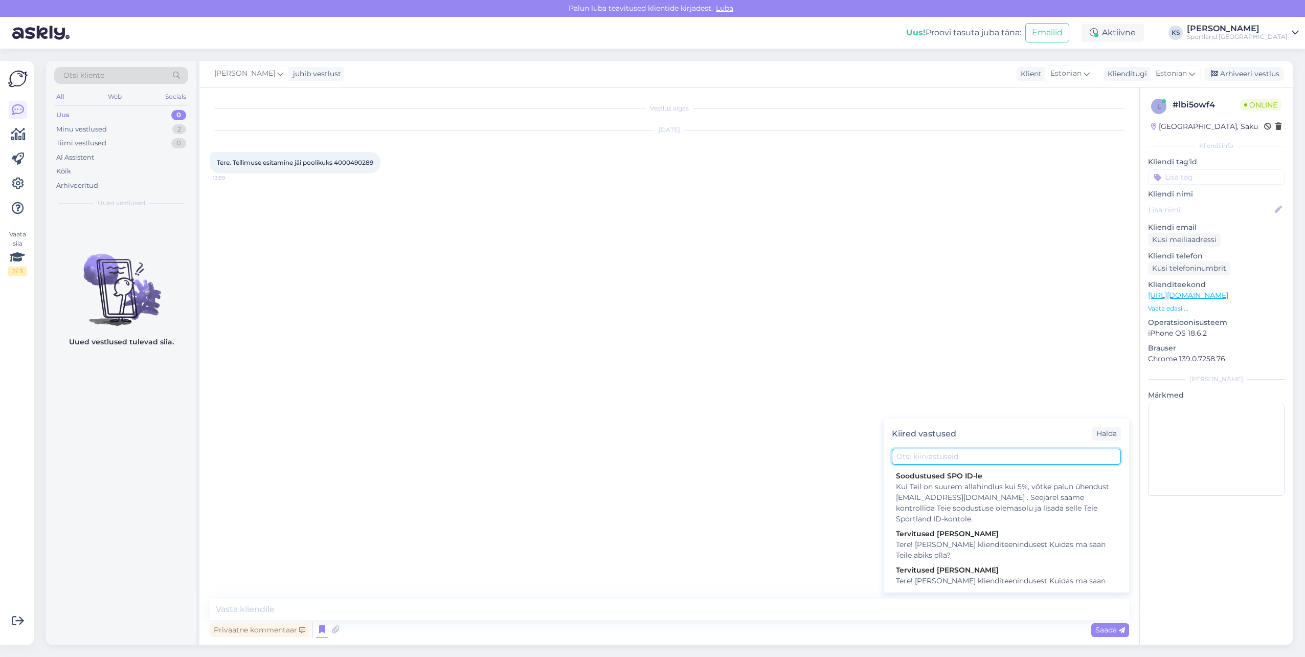
click at [918, 461] on input "text" at bounding box center [1006, 457] width 229 height 16
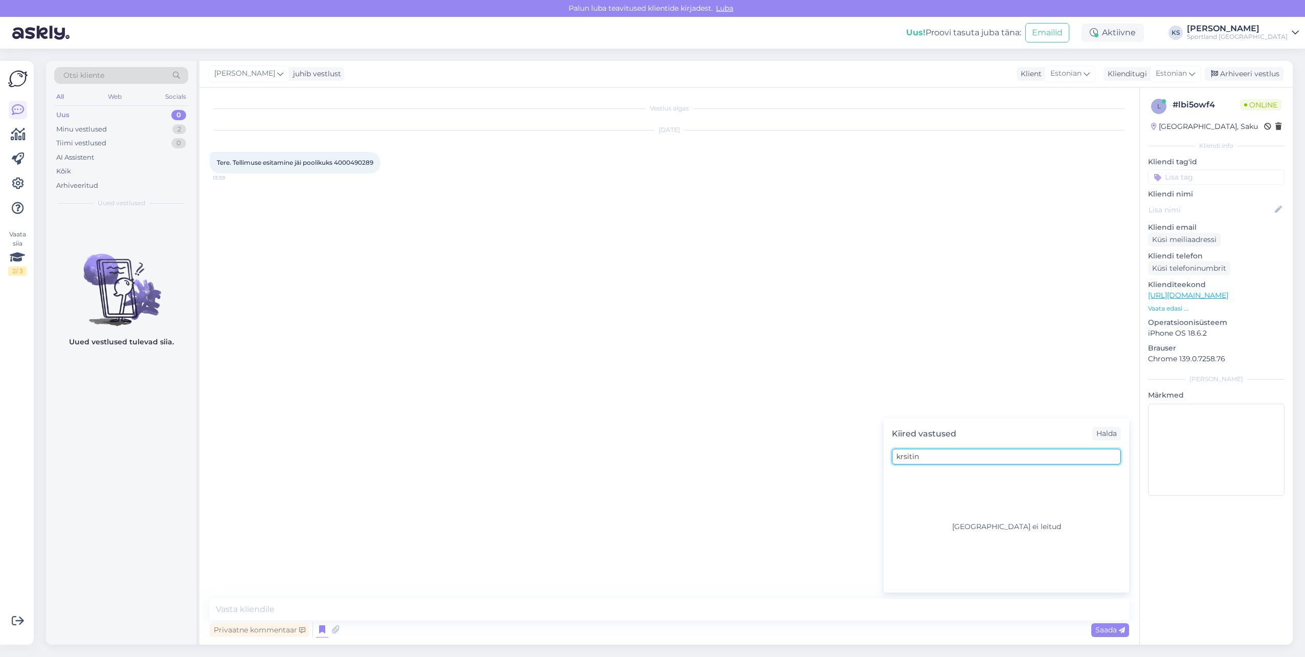
type input "krsitina"
drag, startPoint x: 937, startPoint y: 454, endPoint x: 858, endPoint y: 454, distance: 79.3
click at [858, 454] on div "Vestlus algas Sep 5 2025 Tere. Tellimuse esitamine jäi poolikuks 4000490289 13:…" at bounding box center [669, 365] width 940 height 557
click at [326, 632] on icon at bounding box center [322, 629] width 12 height 15
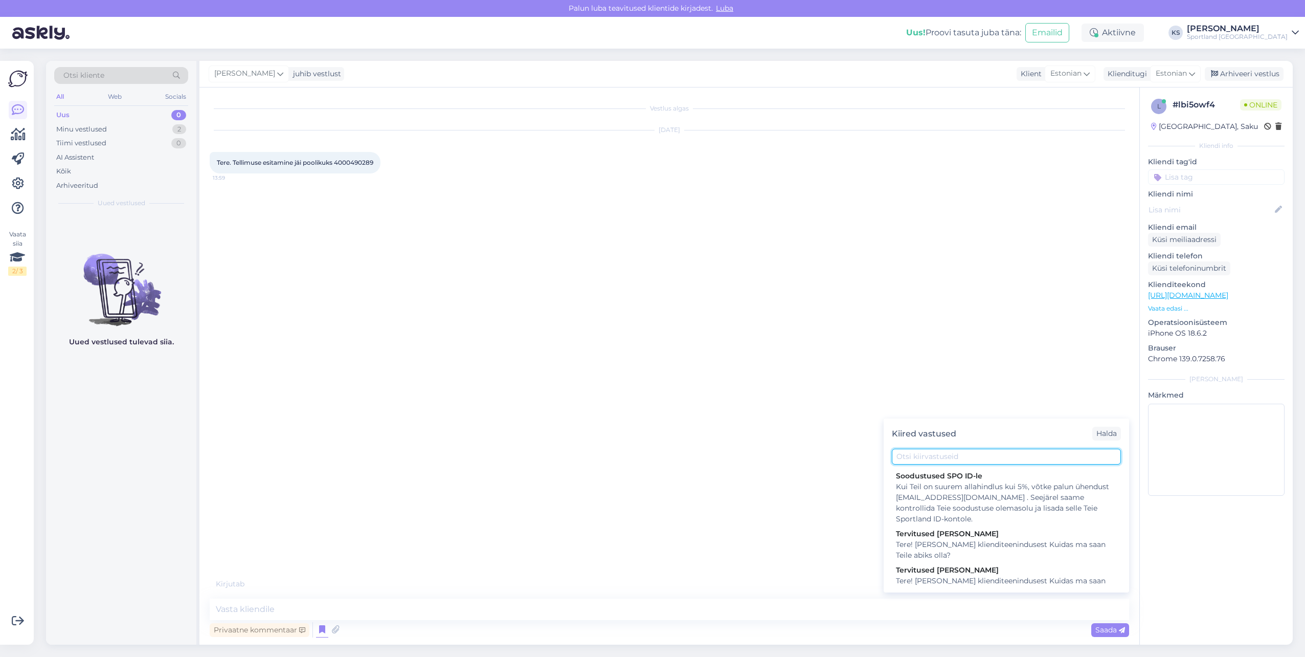
click at [954, 459] on input "text" at bounding box center [1006, 457] width 229 height 16
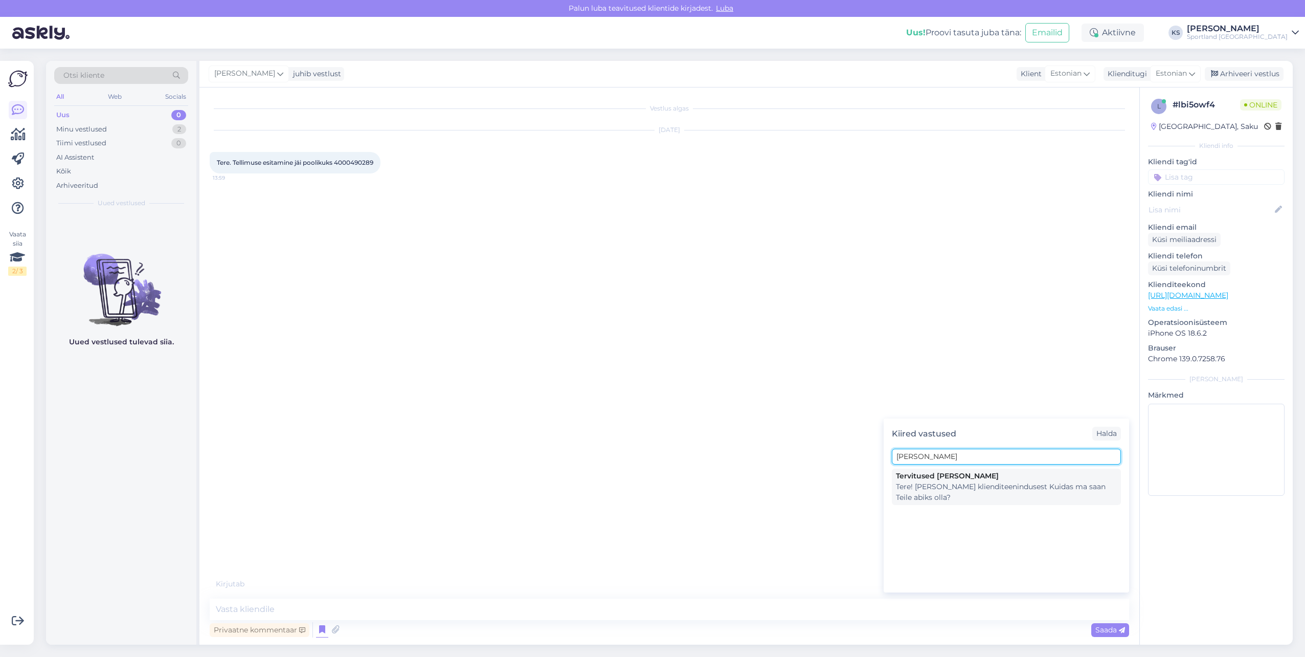
type input "[PERSON_NAME]"
click at [964, 471] on div "Tervitused [PERSON_NAME]" at bounding box center [1006, 476] width 221 height 11
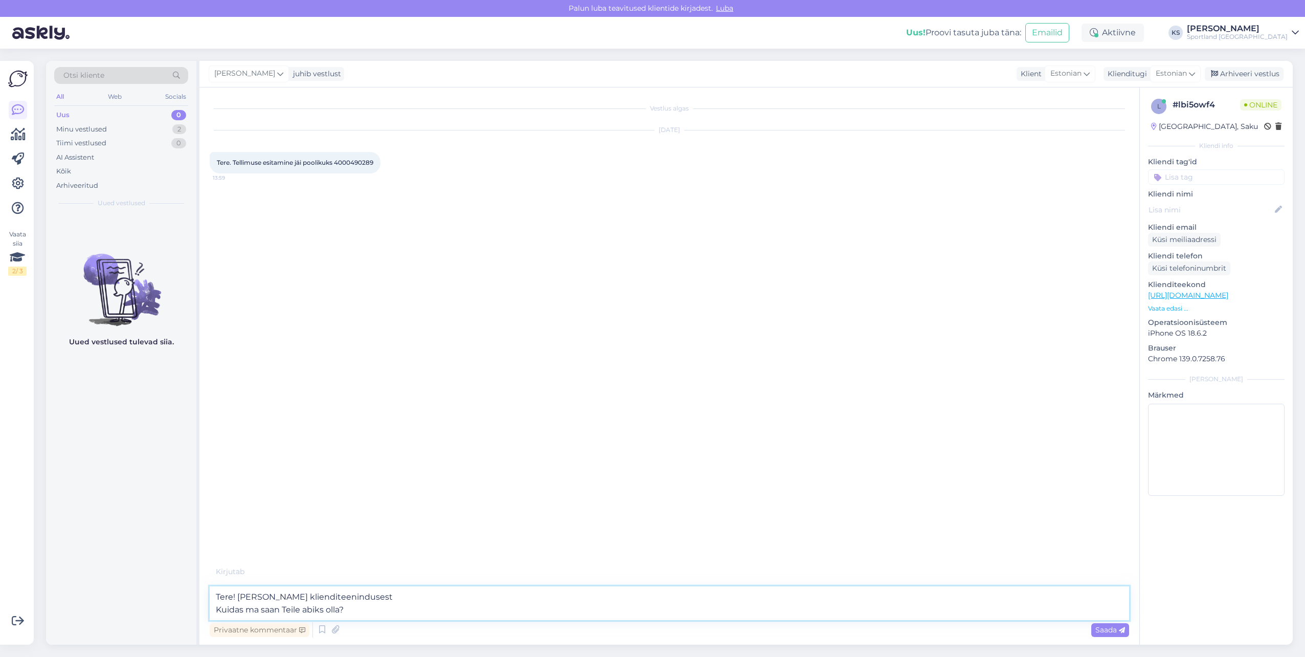
click at [270, 607] on textarea "Tere! [PERSON_NAME] klienditeenindusest Kuidas ma saan Teile abiks olla?" at bounding box center [670, 603] width 920 height 34
type textarea "Tere! [PERSON_NAME] klienditeenindusest"
click at [364, 164] on span "Tere. Tellimuse esitamine jäi poolikuks 4000490289" at bounding box center [295, 163] width 157 height 8
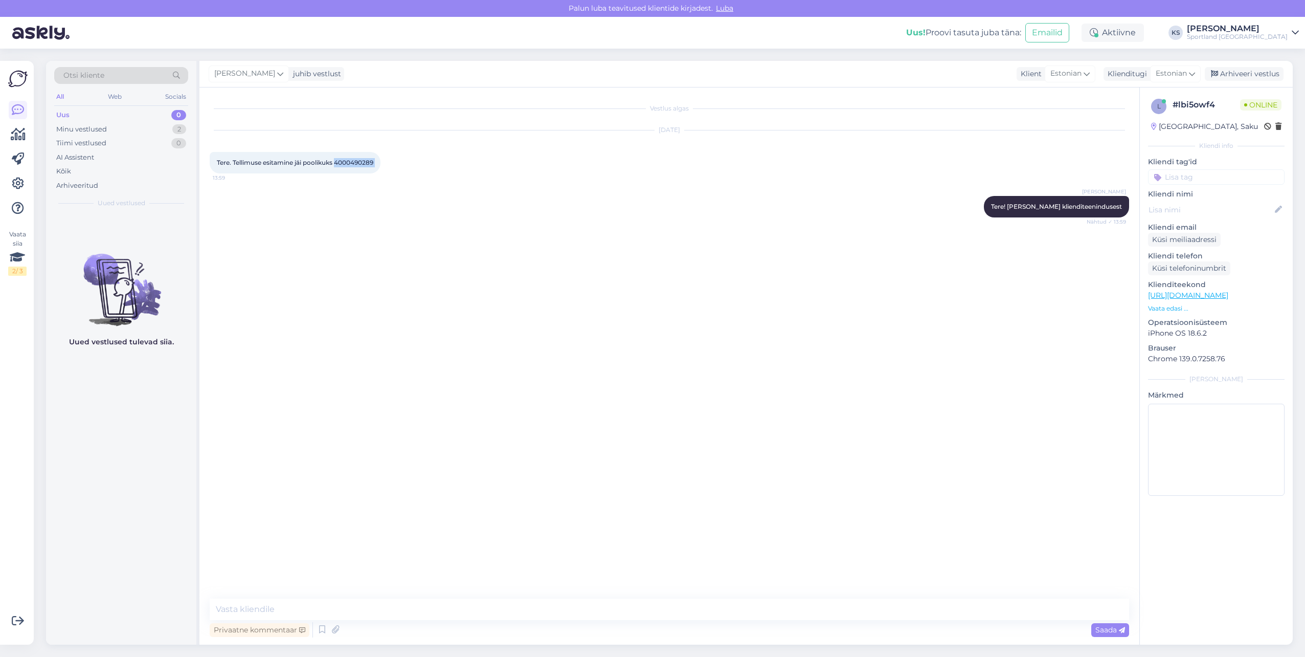
click at [364, 164] on span "Tere. Tellimuse esitamine jäi poolikuks 4000490289" at bounding box center [295, 163] width 157 height 8
copy div "4000490289 13:59"
click at [589, 615] on textarea at bounding box center [670, 608] width 920 height 21
type textarea "K"
type textarea "s"
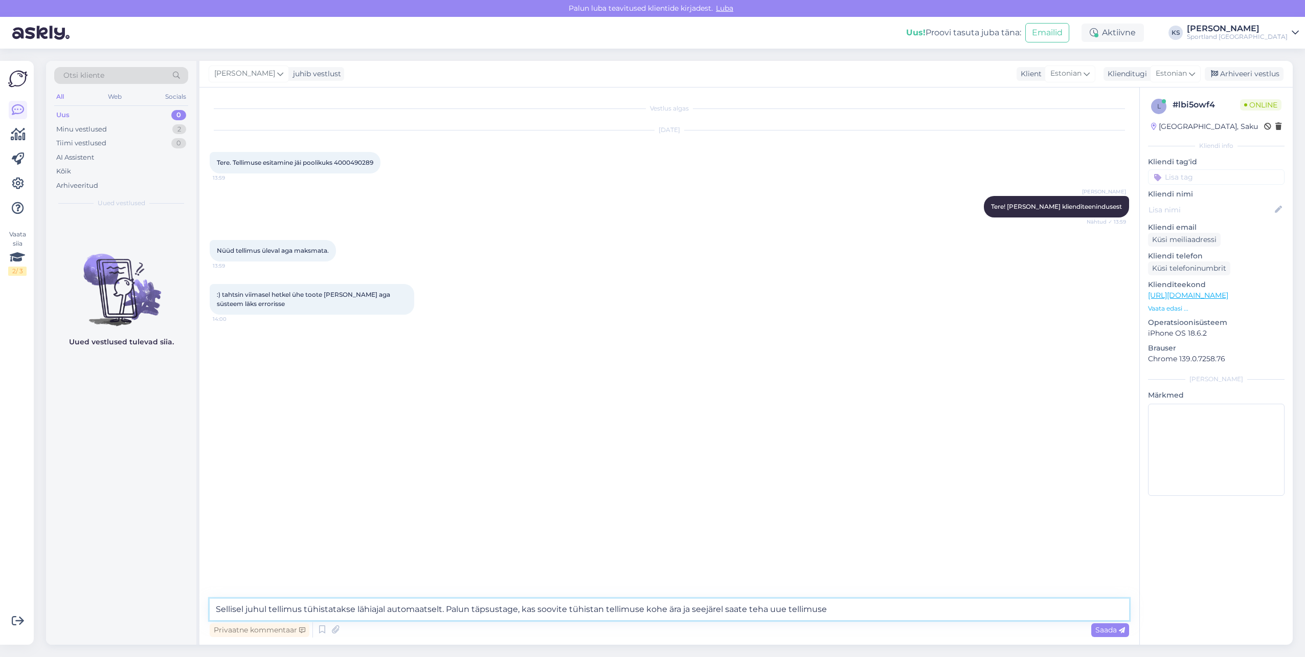
type textarea "Sellisel juhul tellimus tühistatakse lähiajal automaatselt. Palun täpsustage, k…"
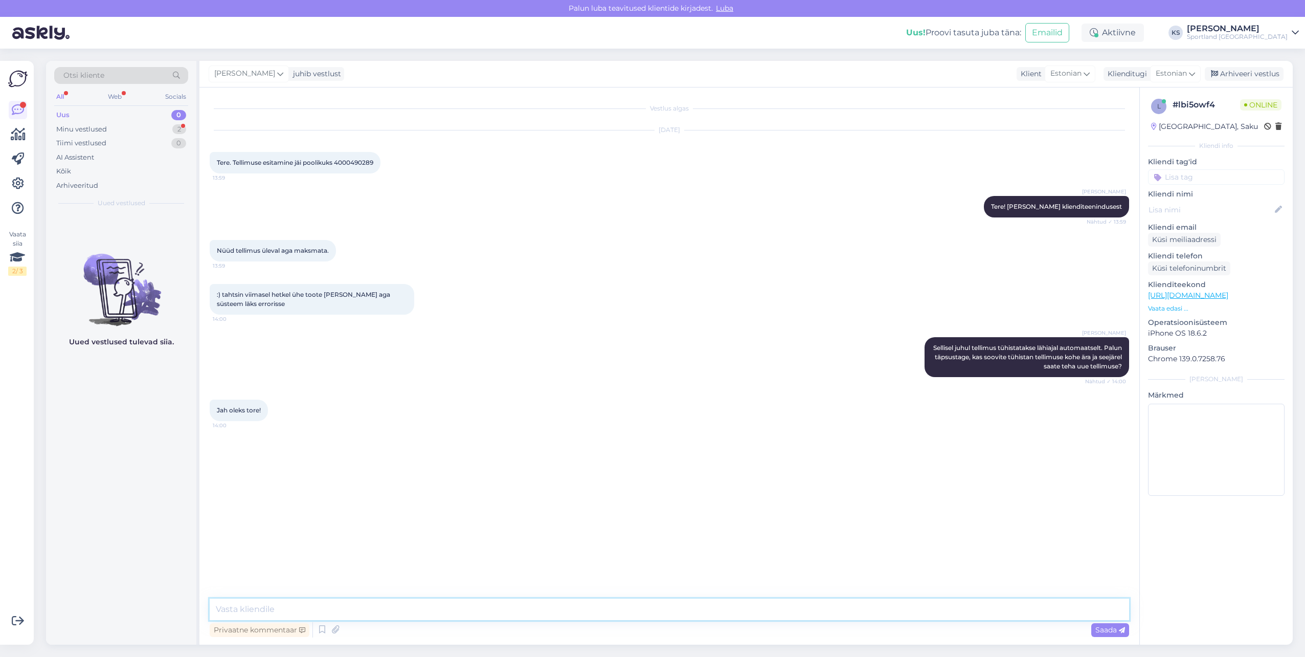
click at [332, 612] on textarea at bounding box center [670, 608] width 920 height 21
type textarea "Tellimus on tühistatud."
click at [126, 142] on div "Tiimi vestlused 0" at bounding box center [121, 143] width 134 height 14
click at [129, 123] on div "Minu vestlused 2" at bounding box center [121, 129] width 134 height 14
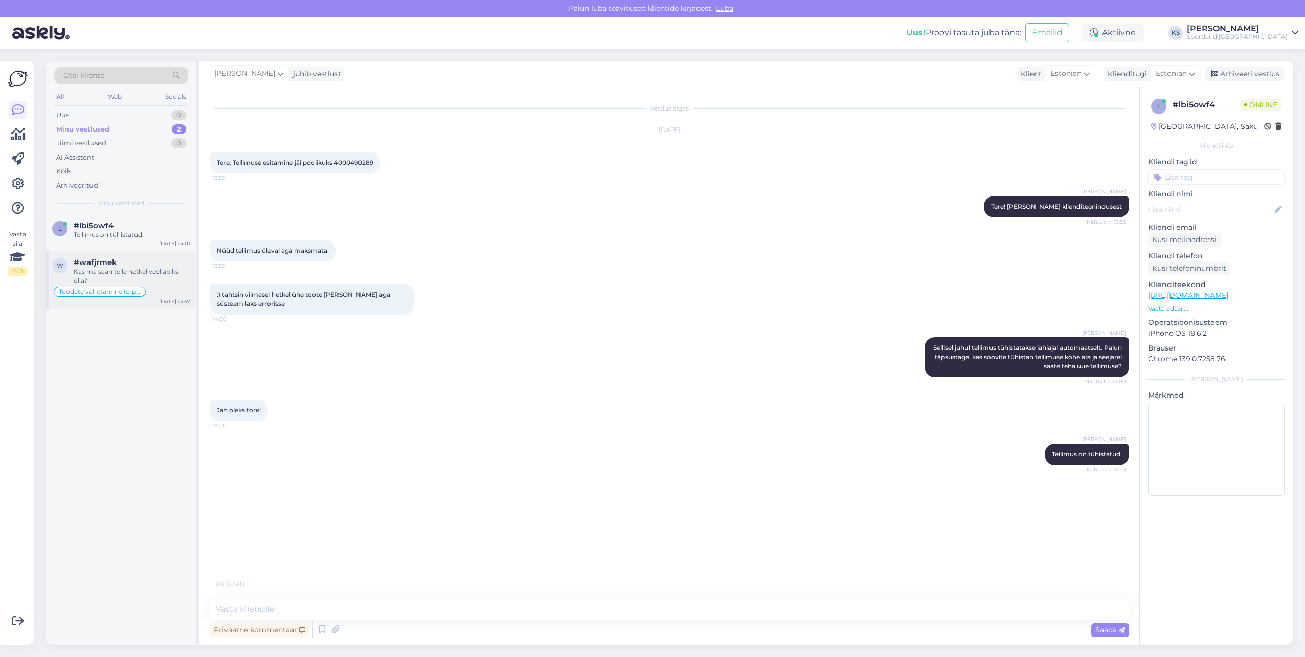
click at [124, 281] on div "Kas ma saan teile hetkel veel abiks olla?" at bounding box center [132, 276] width 117 height 18
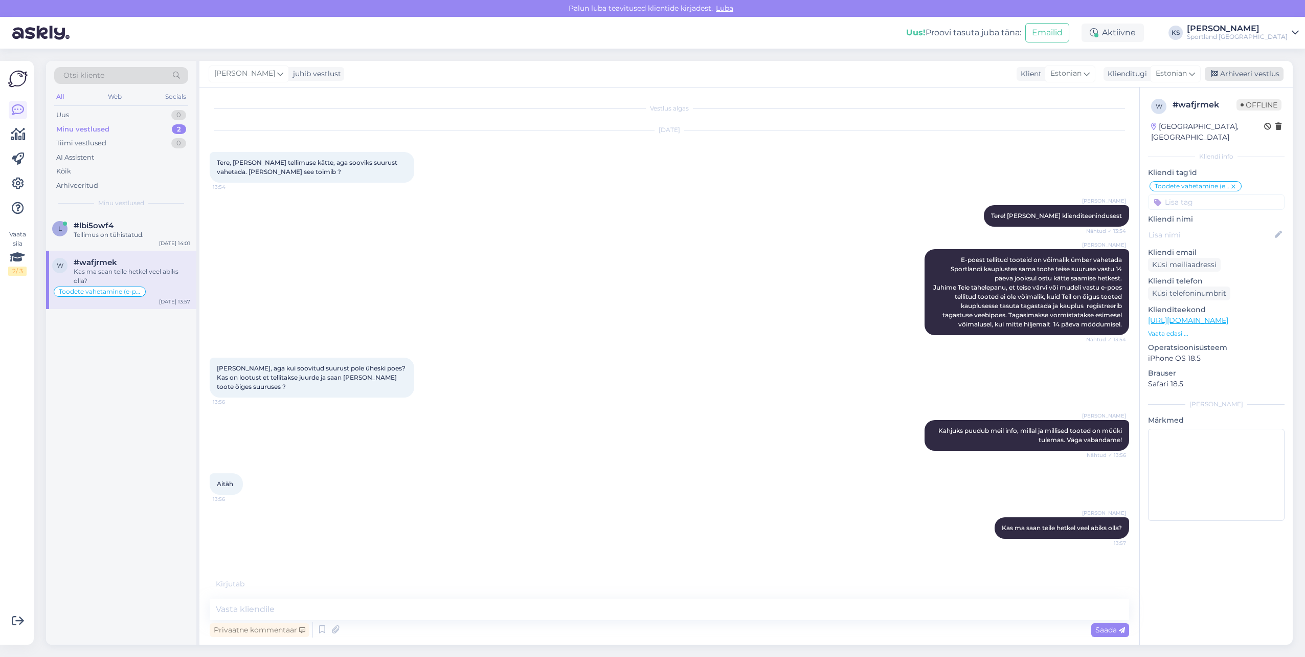
click at [1243, 70] on div "Arhiveeri vestlus" at bounding box center [1244, 74] width 79 height 14
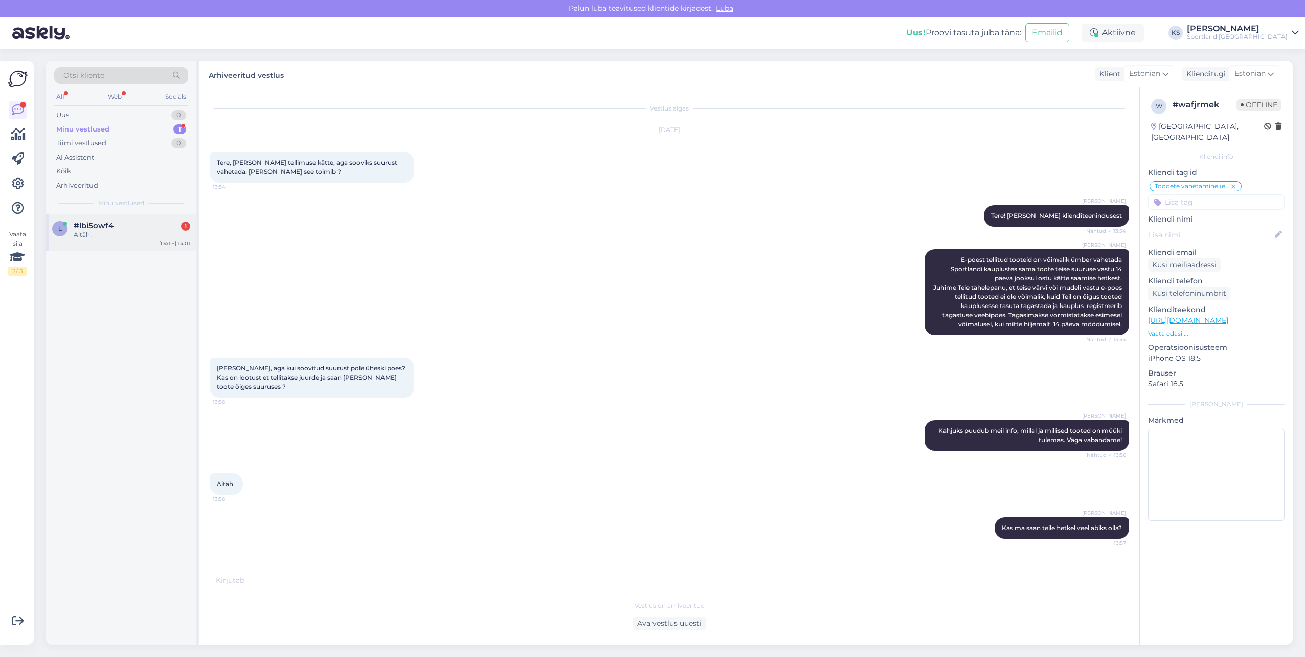
click at [163, 229] on div "#lbi5owf4 1" at bounding box center [132, 225] width 117 height 9
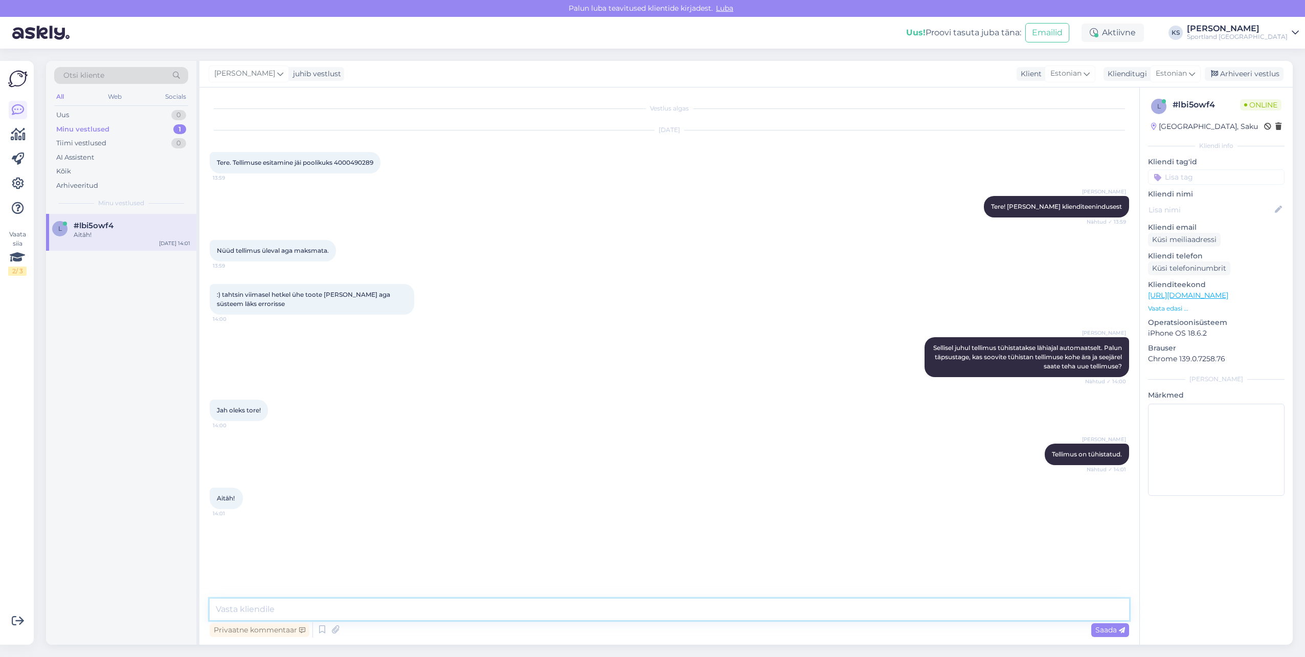
click at [773, 615] on textarea at bounding box center [670, 608] width 920 height 21
type textarea "Palun, kas ma saan teile hetkel veel abiks olla?"
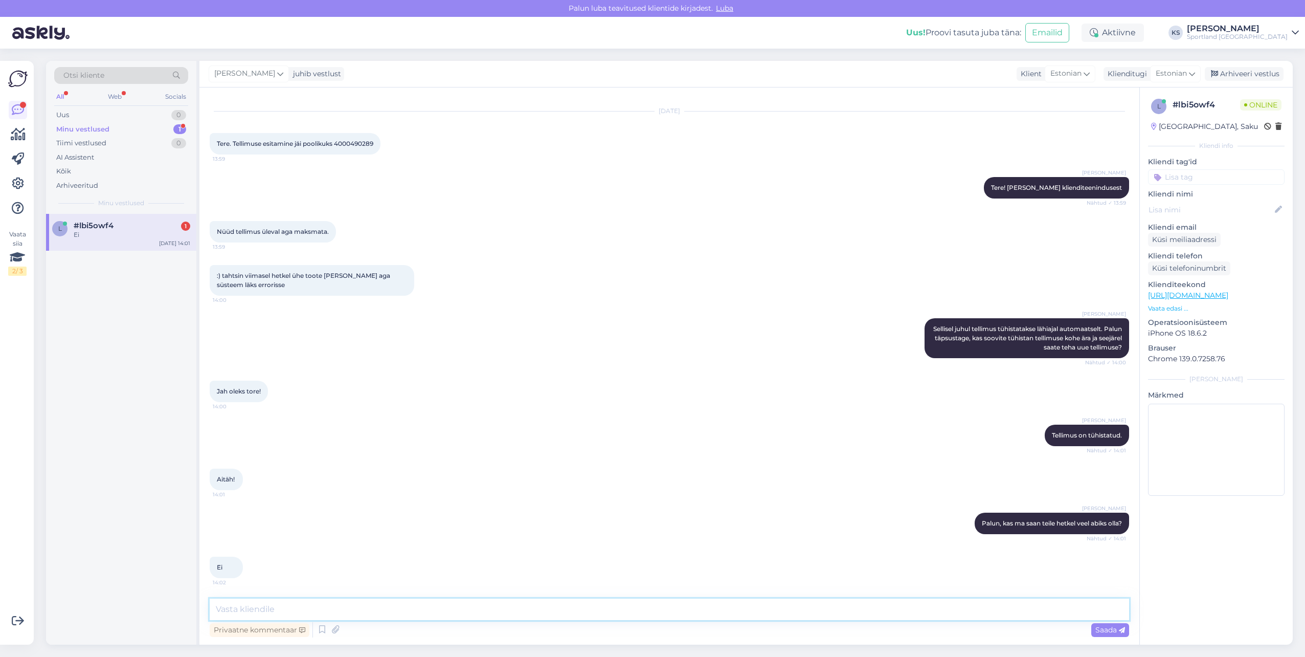
click at [338, 614] on textarea at bounding box center [670, 608] width 920 height 21
type textarea "Selge, sellisel juhul soovin teile ilusat päeva!"
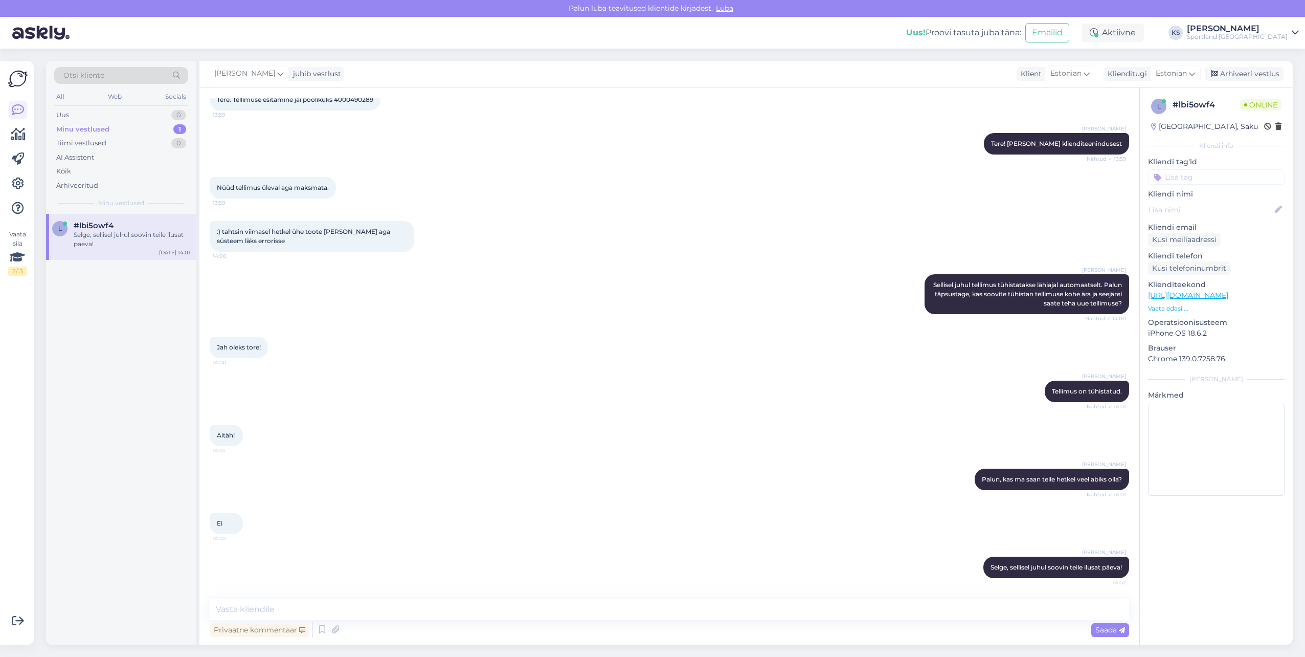
click at [1222, 180] on input at bounding box center [1216, 176] width 137 height 15
type input "tü"
click at [1224, 206] on span "Tellimuse tühistamine" at bounding box center [1217, 204] width 68 height 6
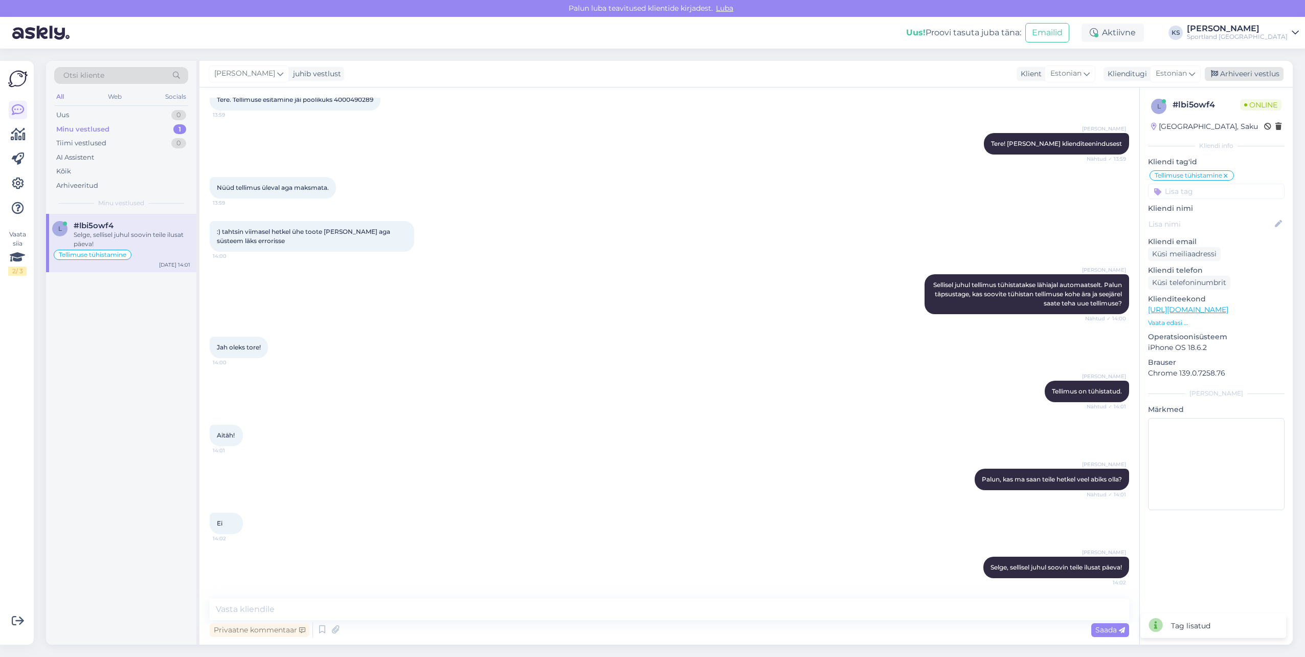
click at [1266, 75] on div "Arhiveeri vestlus" at bounding box center [1244, 74] width 79 height 14
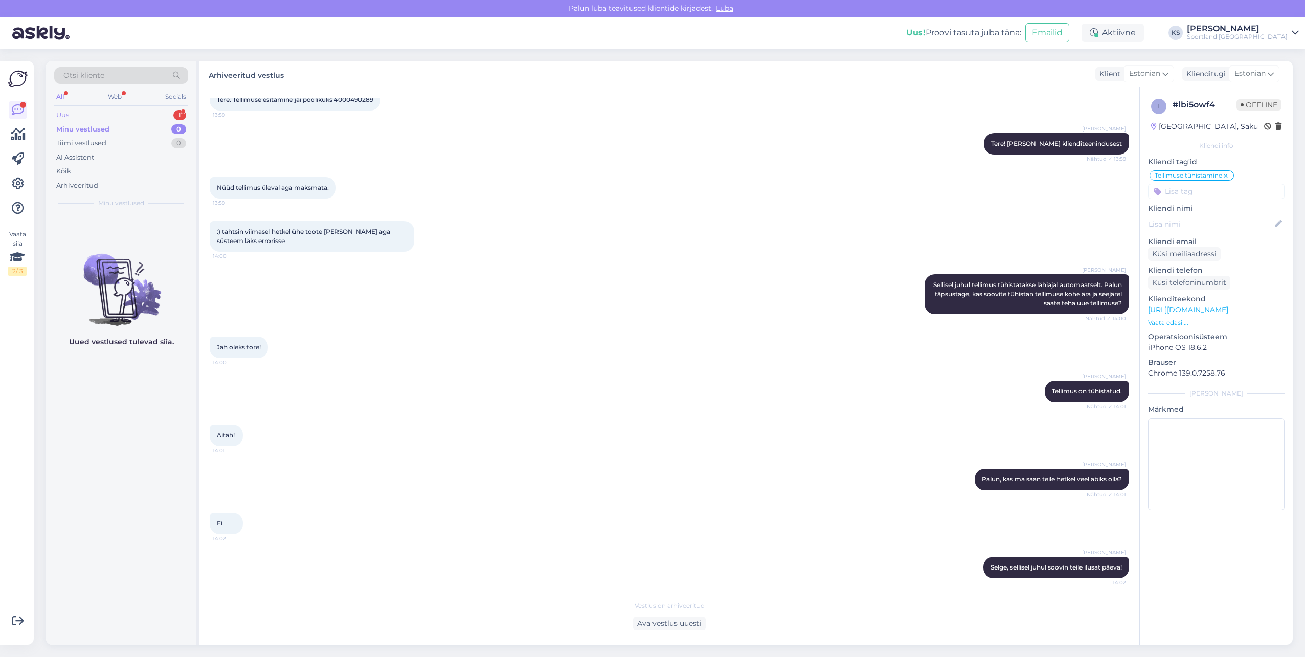
click at [153, 117] on div "Uus 1" at bounding box center [121, 115] width 134 height 14
click at [133, 237] on div "Tere" at bounding box center [132, 234] width 117 height 9
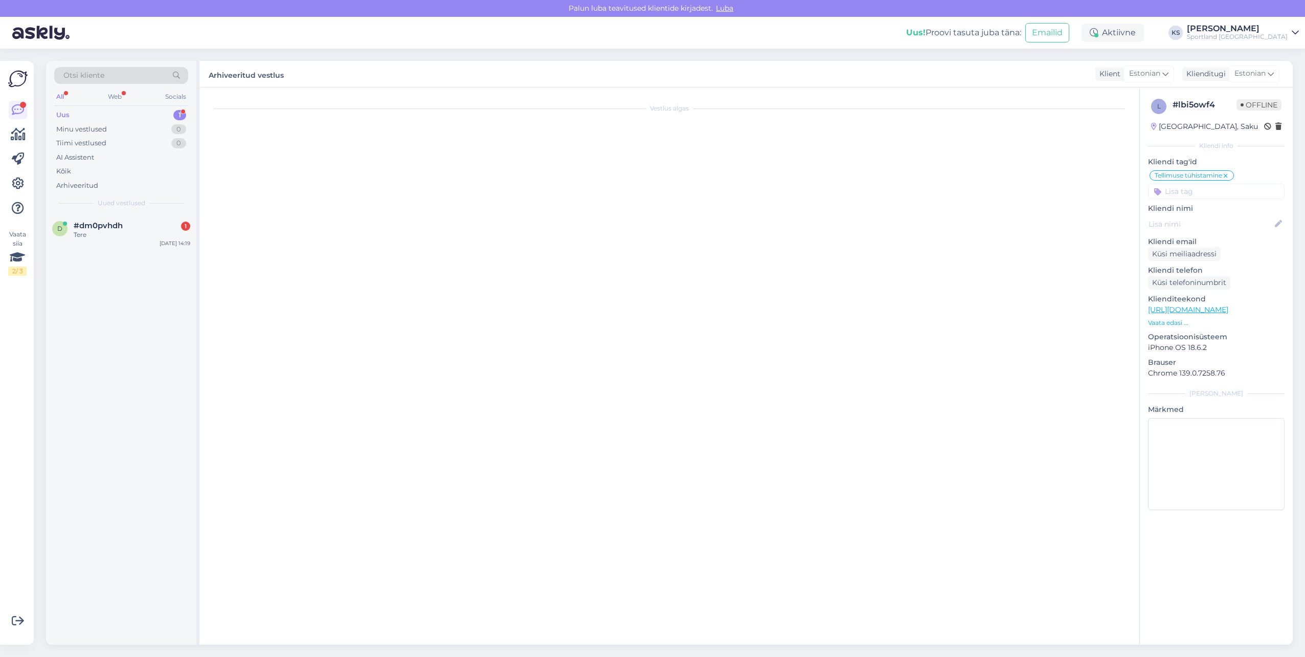
scroll to position [0, 0]
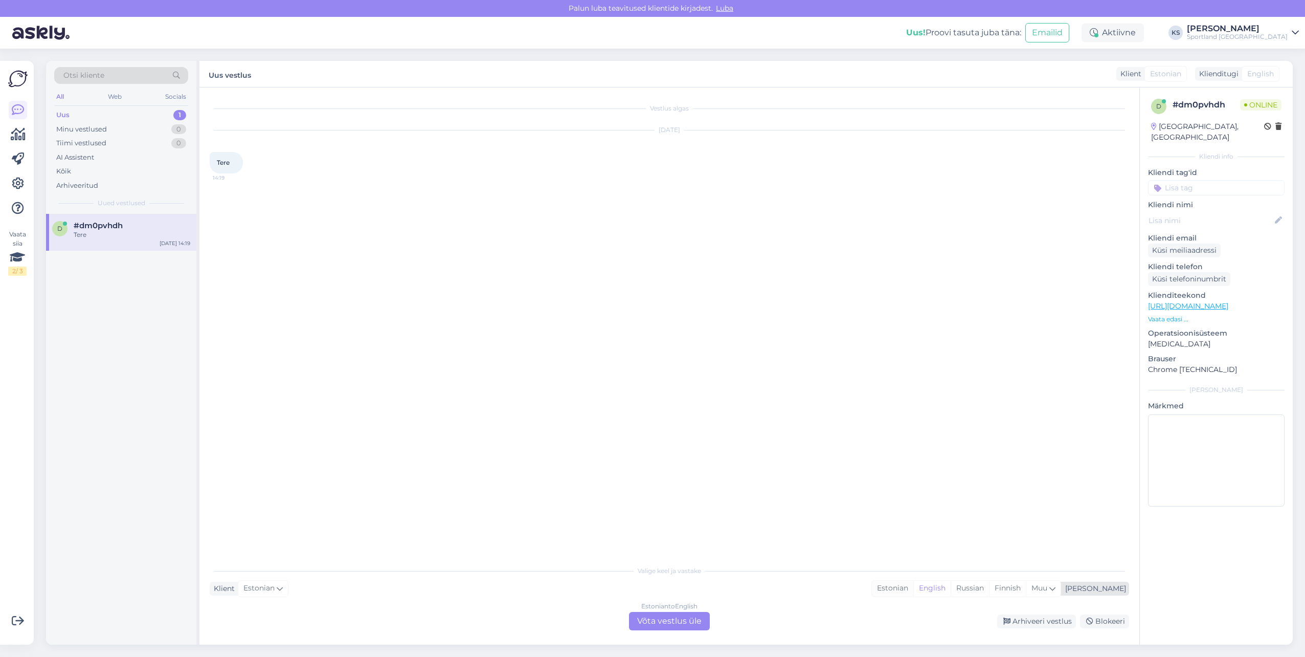
click at [913, 587] on div "Estonian" at bounding box center [892, 587] width 41 height 15
click at [656, 616] on div "Estonian to Estonian Võta vestlus üle" at bounding box center [669, 621] width 81 height 18
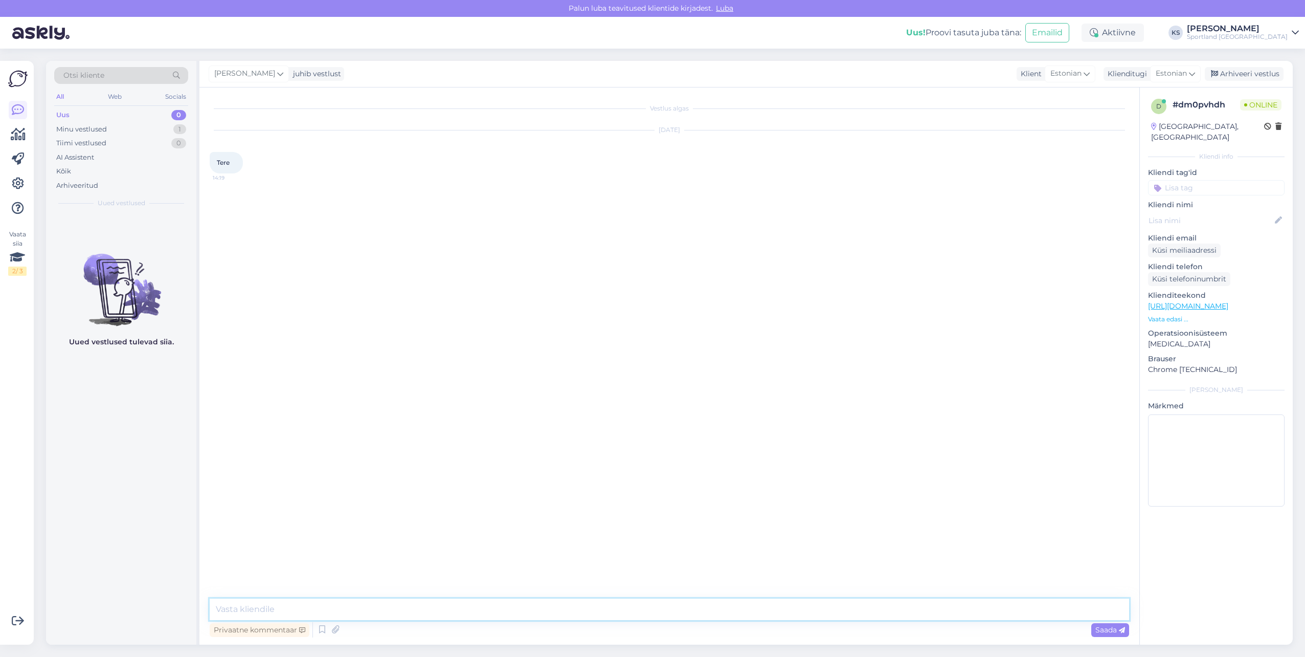
click at [690, 614] on textarea at bounding box center [670, 608] width 920 height 21
click at [322, 633] on icon at bounding box center [322, 629] width 12 height 15
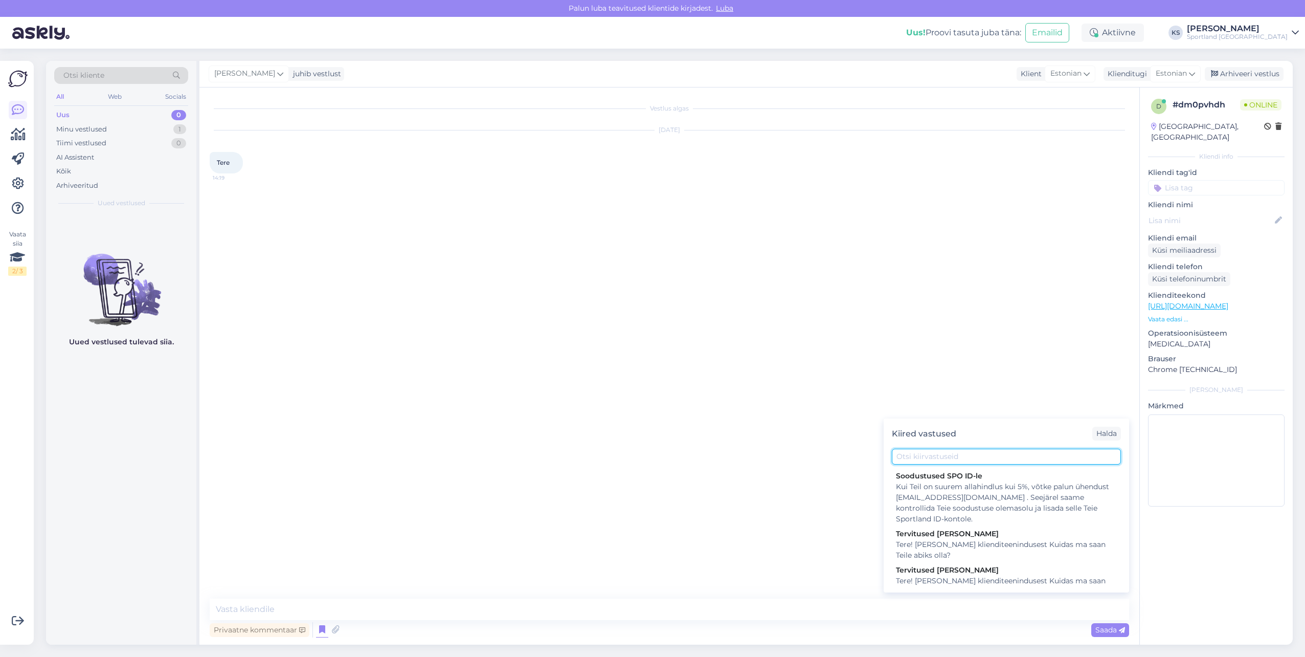
click at [911, 456] on input "text" at bounding box center [1006, 457] width 229 height 16
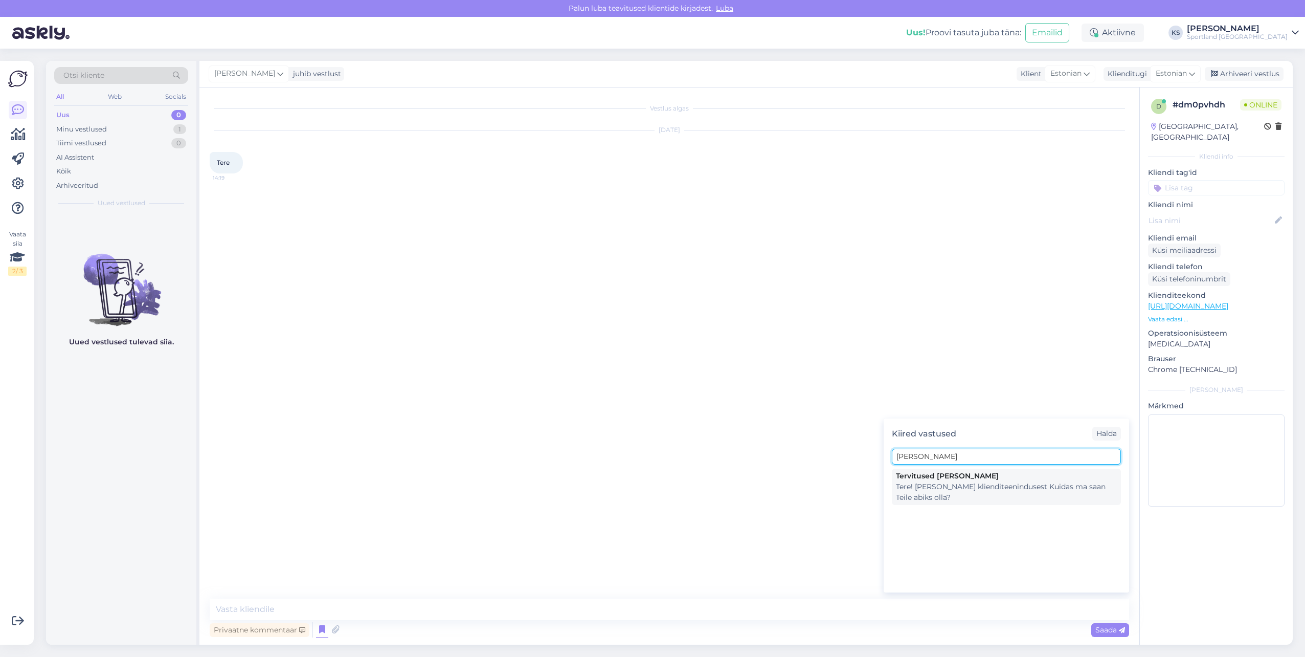
type input "[PERSON_NAME]"
click at [932, 475] on div "Tervitused [PERSON_NAME]" at bounding box center [1006, 476] width 221 height 11
type textarea "Tere! [PERSON_NAME] klienditeenindusest Kuidas ma saan Teile abiks olla?"
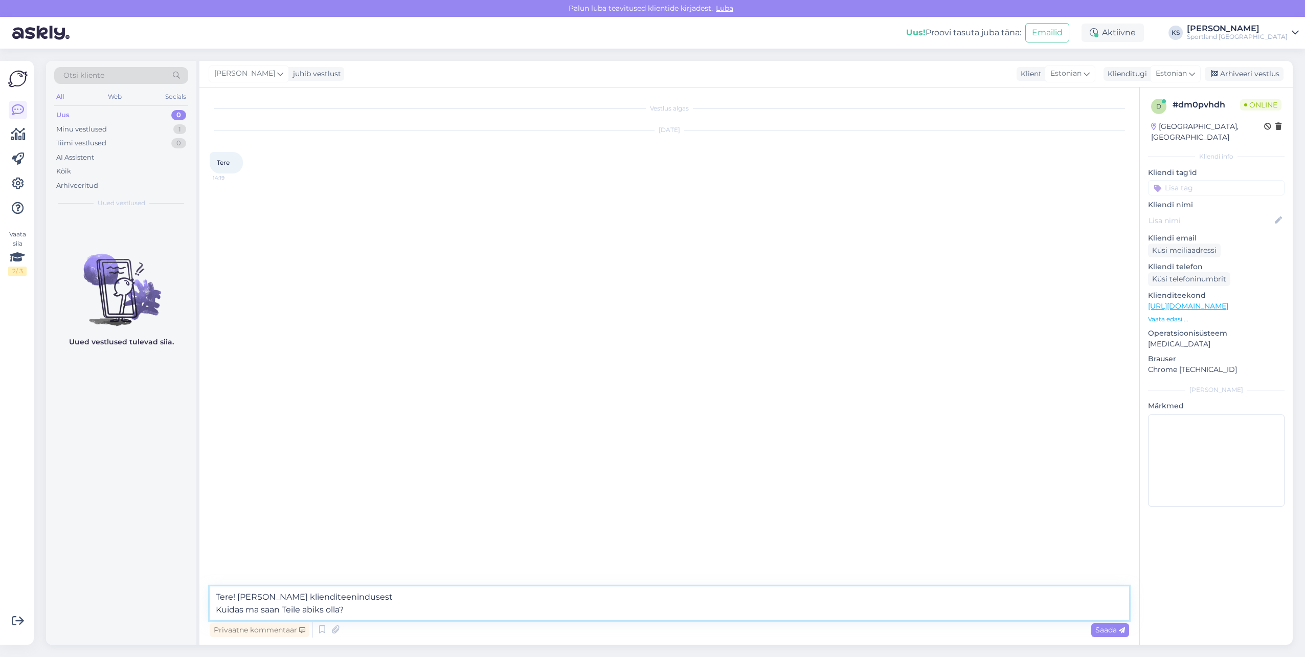
click at [317, 605] on textarea "Tere! [PERSON_NAME] klienditeenindusest Kuidas ma saan Teile abiks olla?" at bounding box center [670, 603] width 920 height 34
click at [366, 613] on textarea "Tere! [PERSON_NAME] klienditeenindusest Kuidas ma saan Teile abiks olla?" at bounding box center [670, 603] width 920 height 34
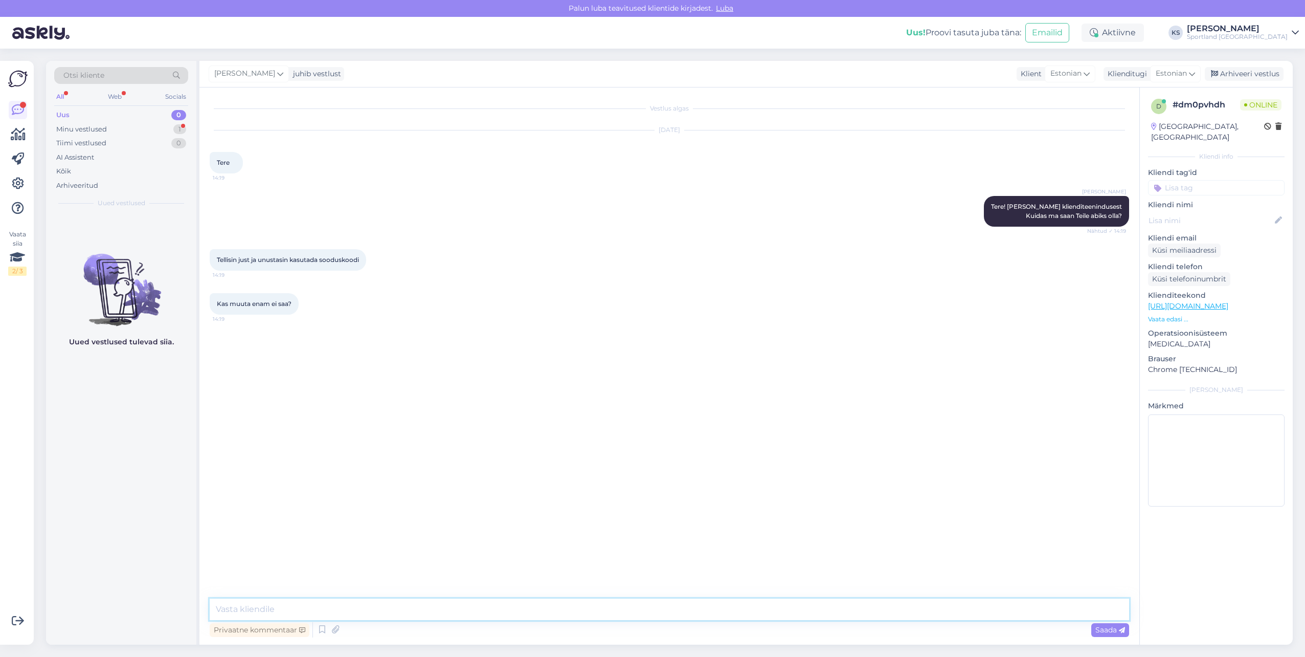
click at [387, 604] on textarea at bounding box center [670, 608] width 920 height 21
type textarea "Kahjuks tagantjärgi soodustuse rakendada ei saa. Palun täpsustage, mis on teie …"
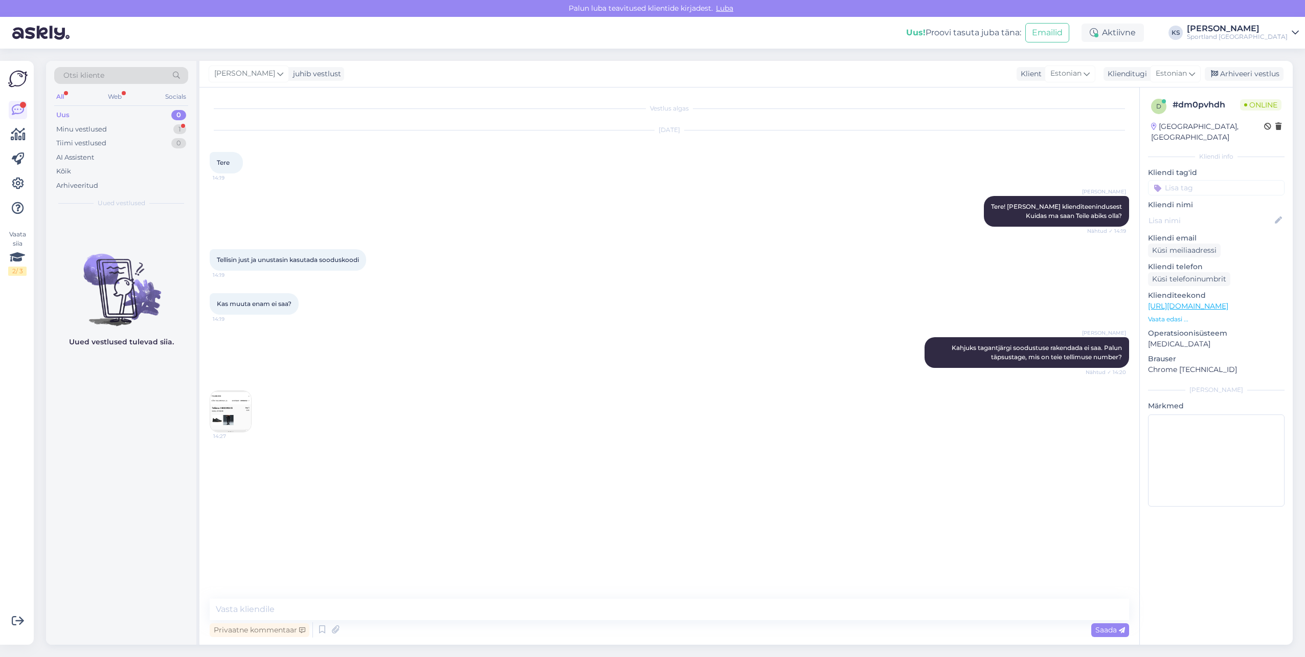
click at [225, 411] on img at bounding box center [230, 411] width 41 height 41
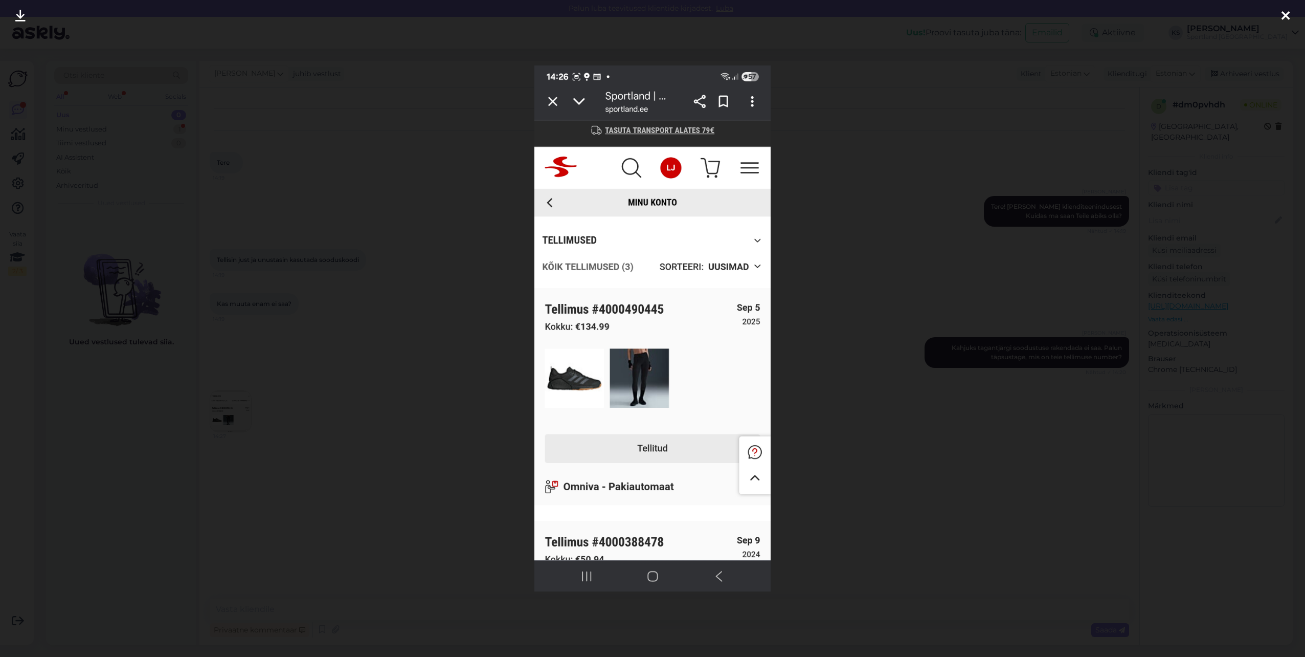
click at [1063, 168] on div at bounding box center [652, 328] width 1305 height 657
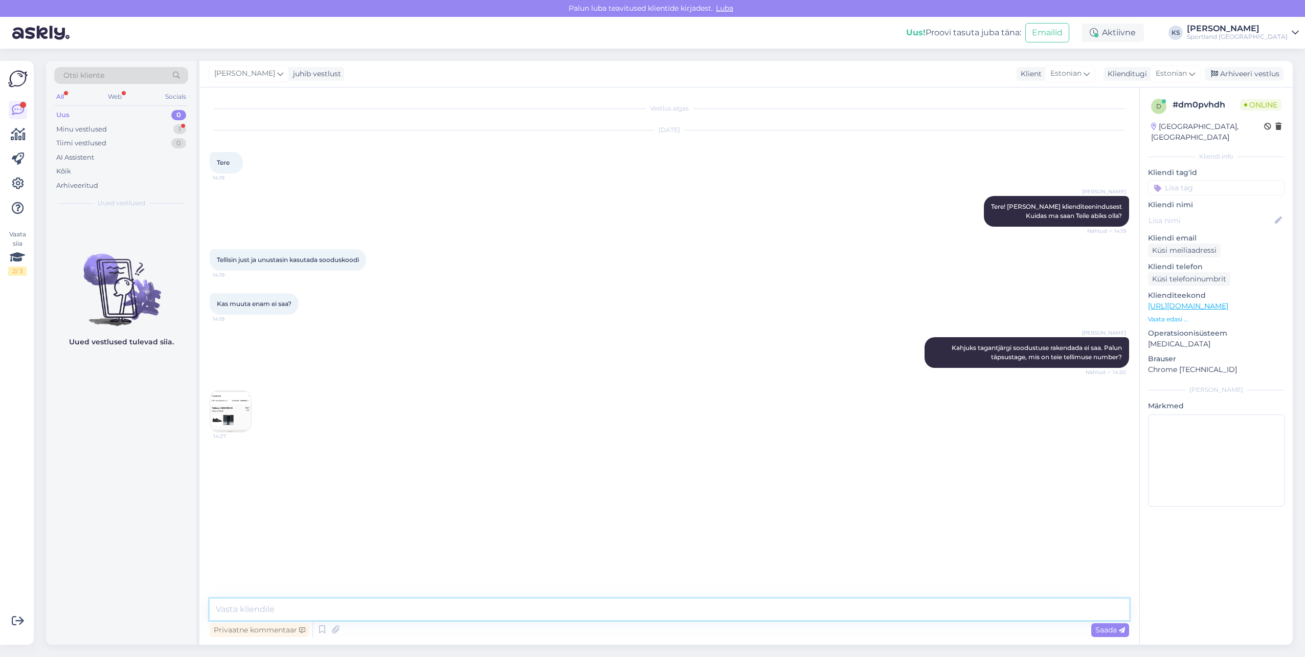
click at [660, 610] on textarea at bounding box center [670, 608] width 920 height 21
type textarea "Kohe vaatan üle, mida me saame teha"
click at [237, 410] on img at bounding box center [230, 411] width 41 height 41
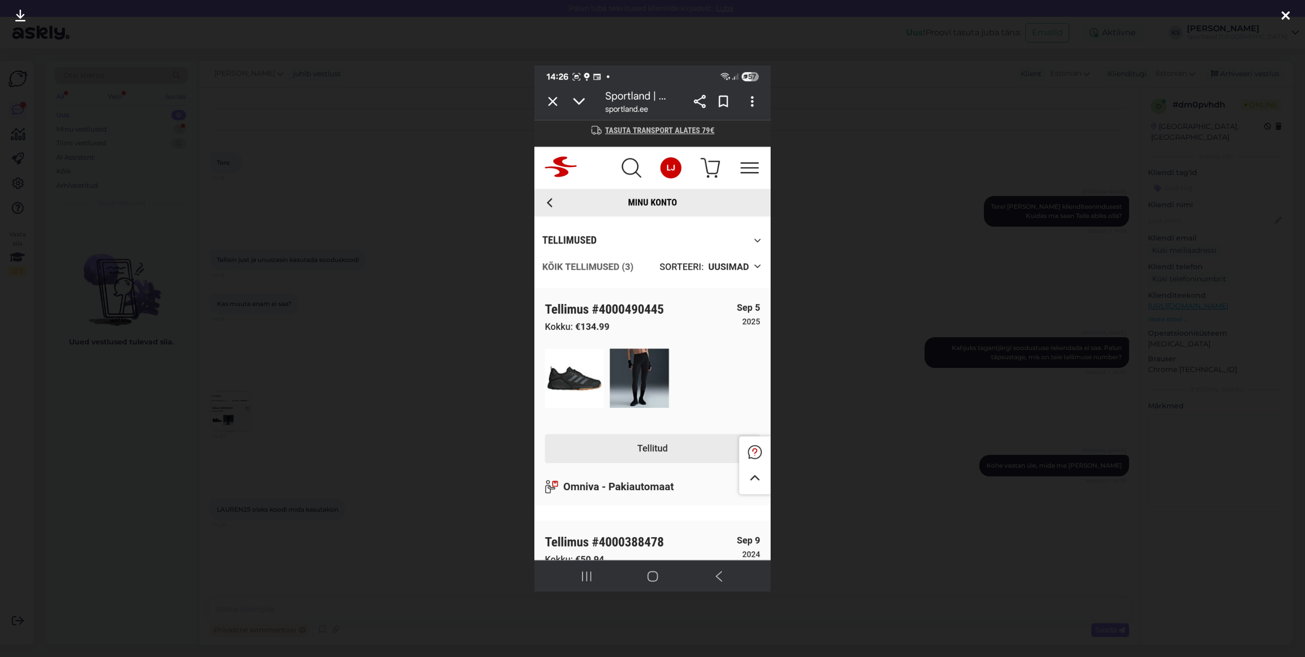
click at [1005, 288] on div at bounding box center [652, 328] width 1305 height 657
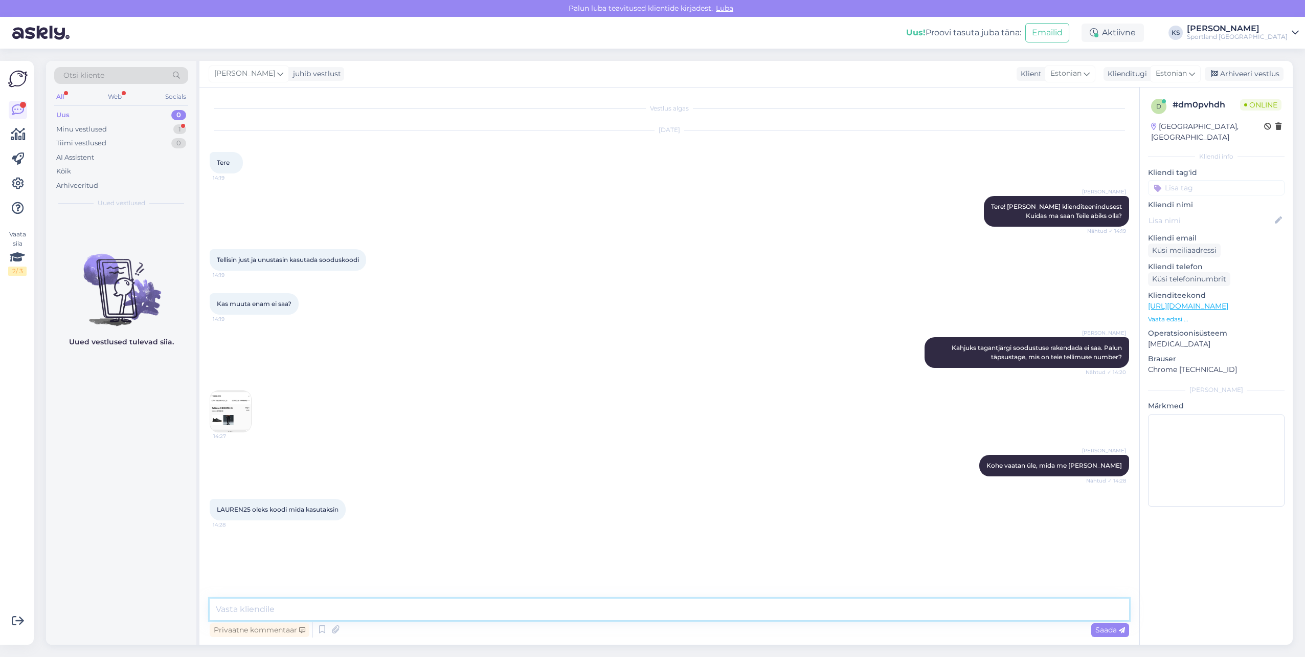
click at [446, 604] on textarea at bounding box center [670, 608] width 920 height 21
type textarea "h"
drag, startPoint x: 526, startPoint y: 610, endPoint x: 535, endPoint y: 610, distance: 9.7
click at [529, 610] on textarea "Hetkel näeme, et tellimus ei ole komplekteeritud ning me saame selle tühisgtada…" at bounding box center [670, 608] width 920 height 21
type textarea "Hetkel näeme, et tellimus ei ole komplekteeritud ning me saame selle tühistada.…"
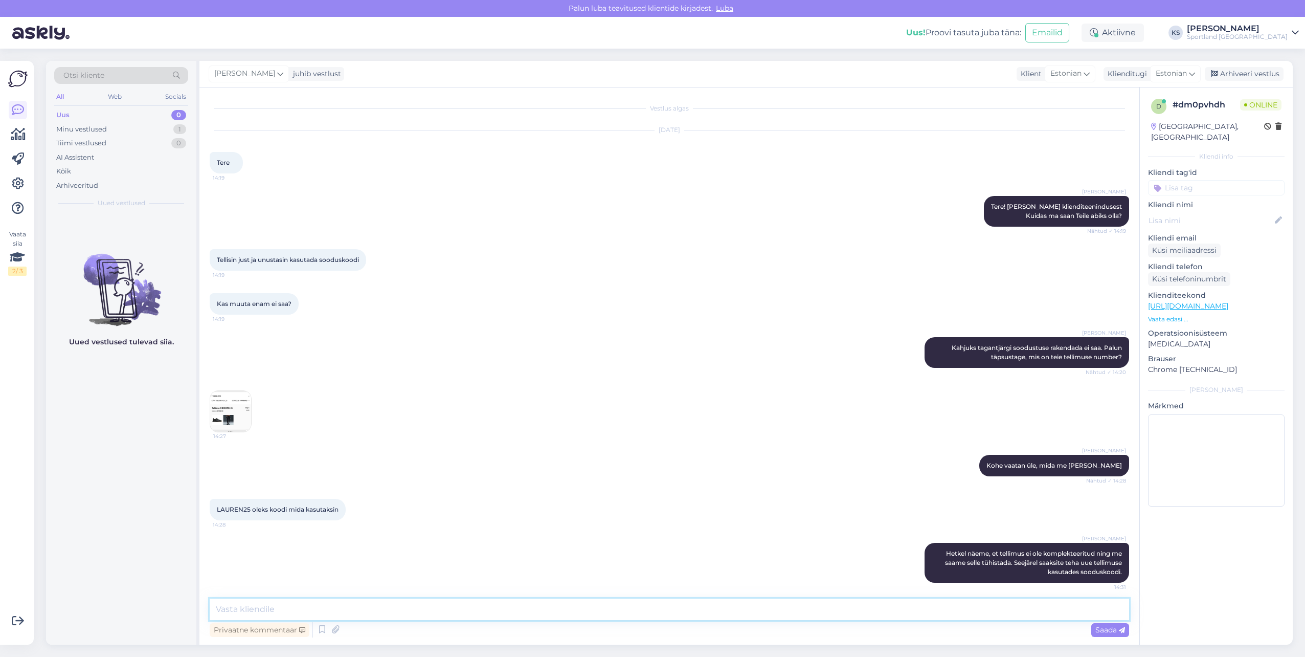
scroll to position [5, 0]
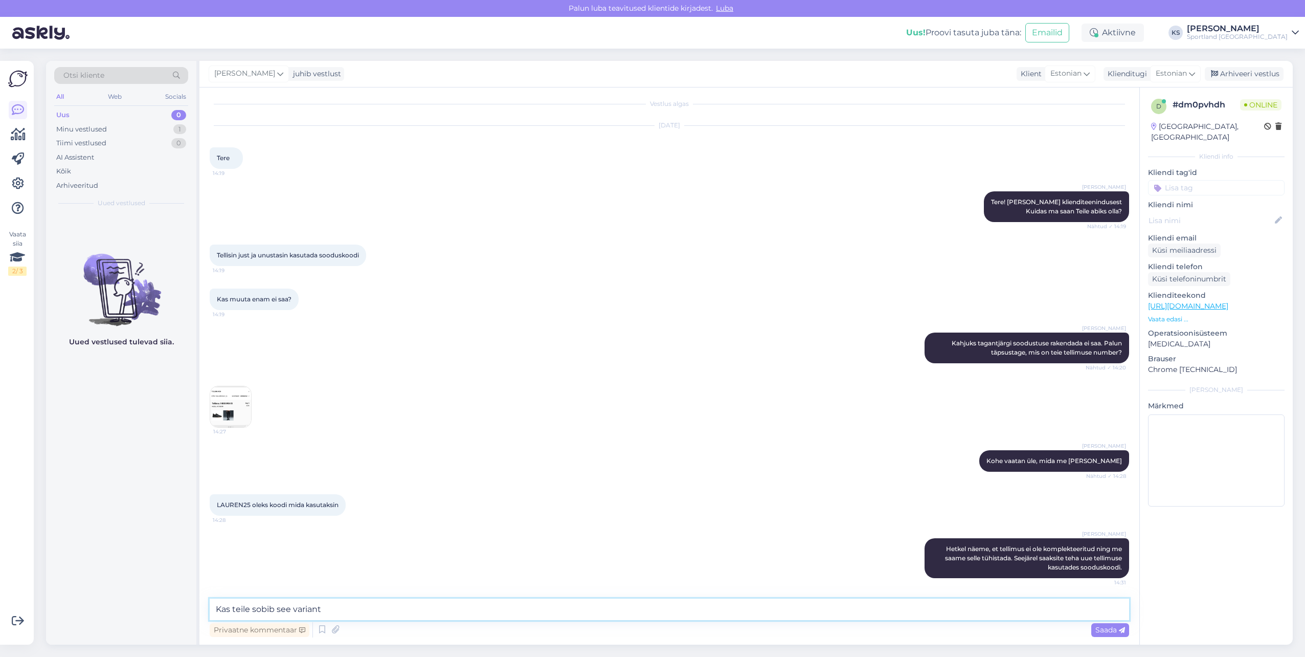
type textarea "Kas teile sobib see variant?"
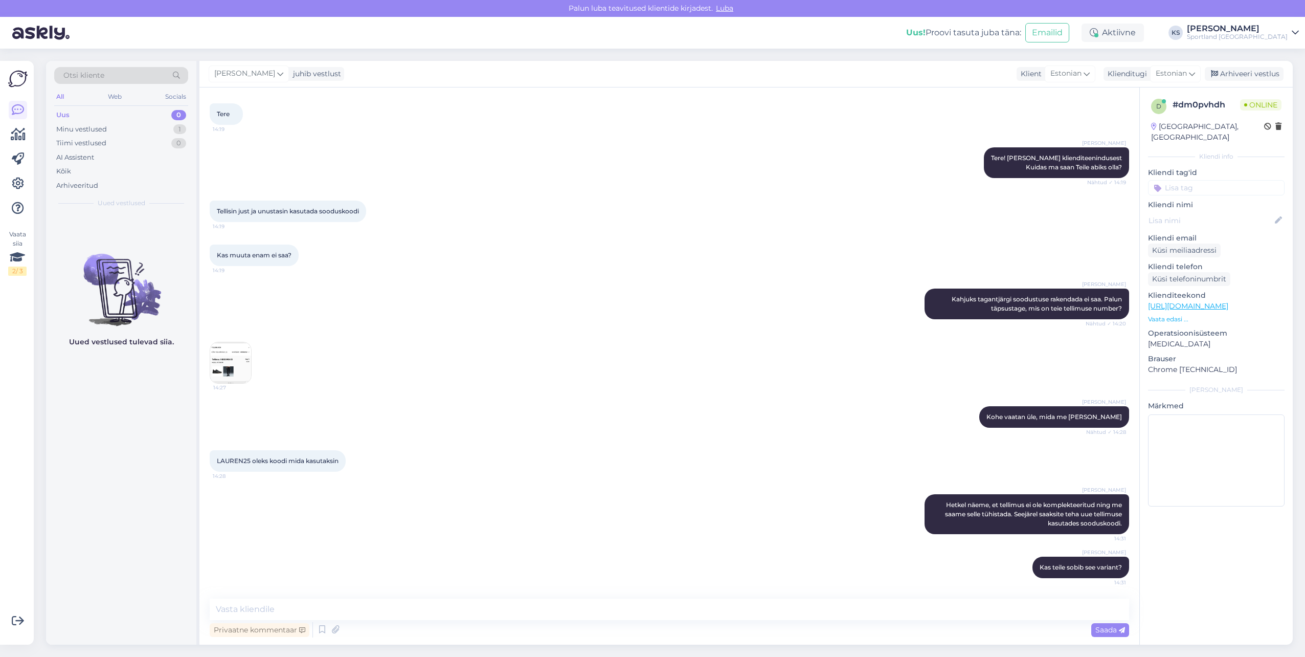
click at [1192, 180] on input at bounding box center [1216, 187] width 137 height 15
type input "soo"
click at [1230, 212] on span "Soodustused" at bounding box center [1245, 215] width 40 height 6
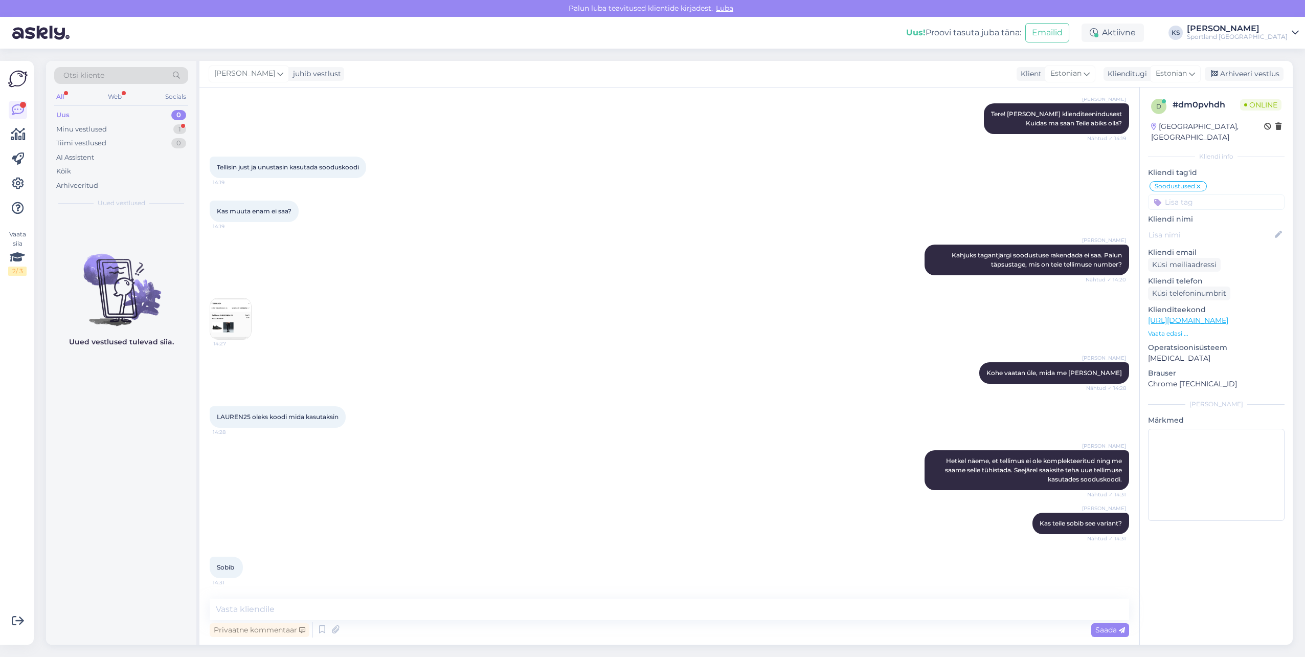
scroll to position [137, 0]
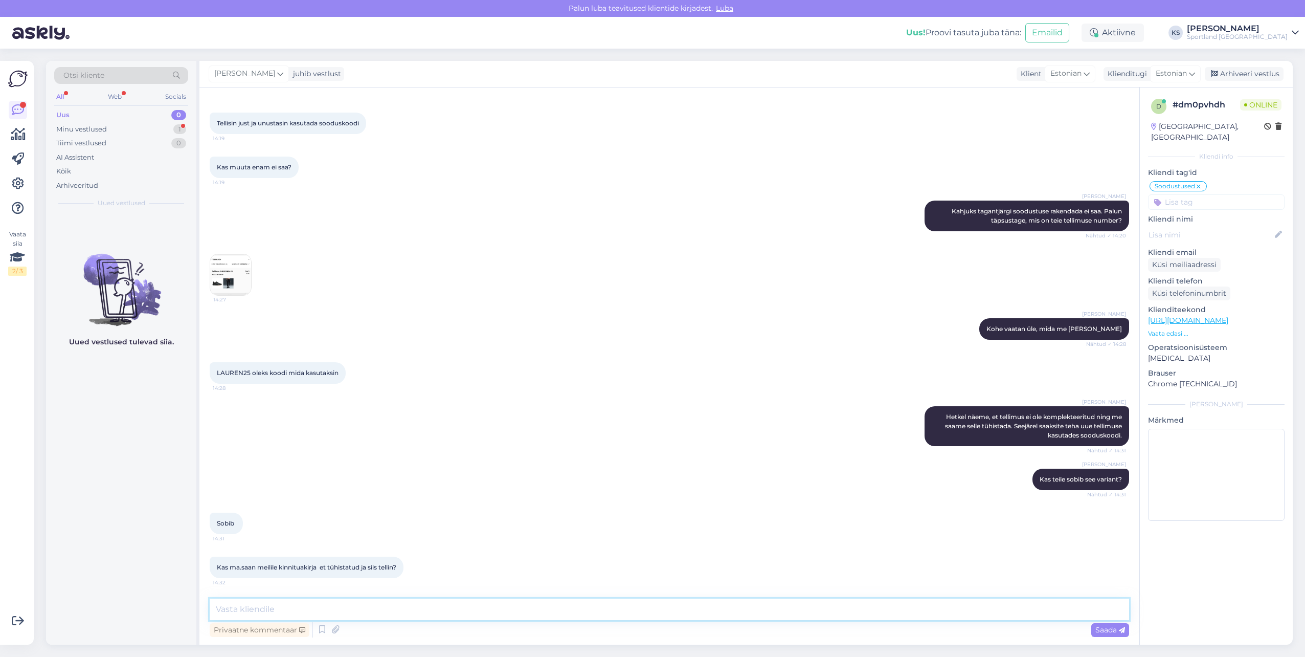
click at [251, 607] on textarea at bounding box center [670, 608] width 920 height 21
type textarea "Jah, tagasimakse on vormistatud ning saate teha uue tellimuse."
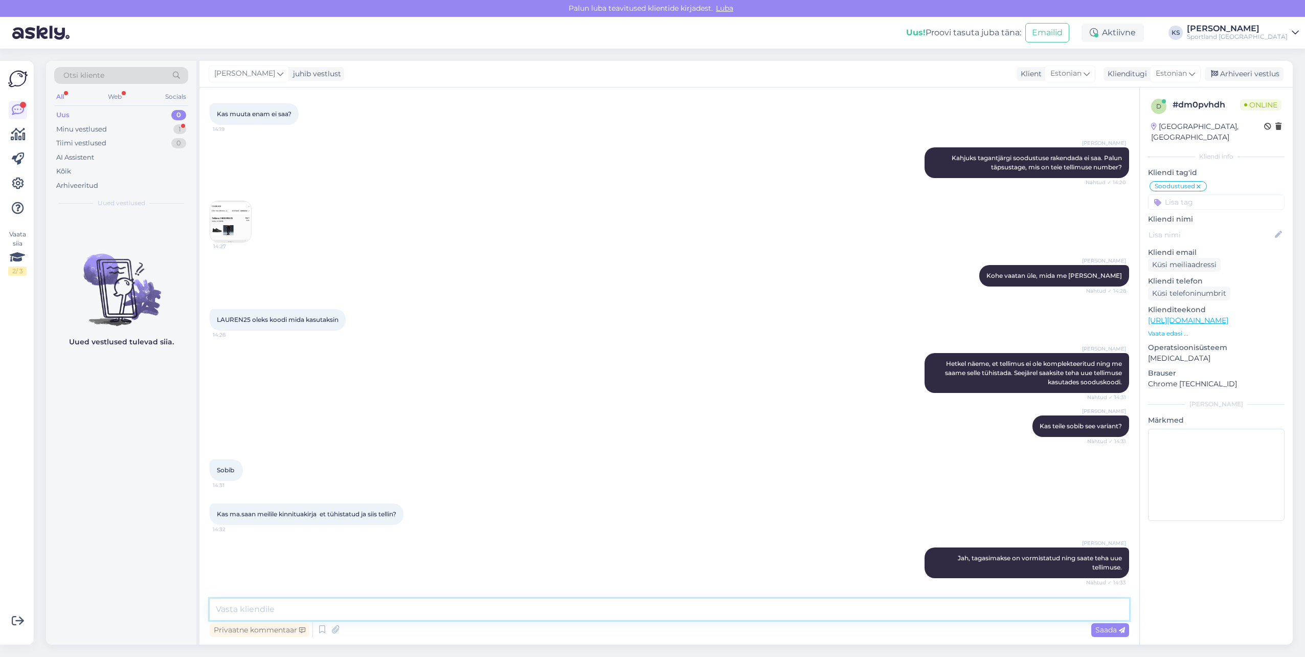
scroll to position [234, 0]
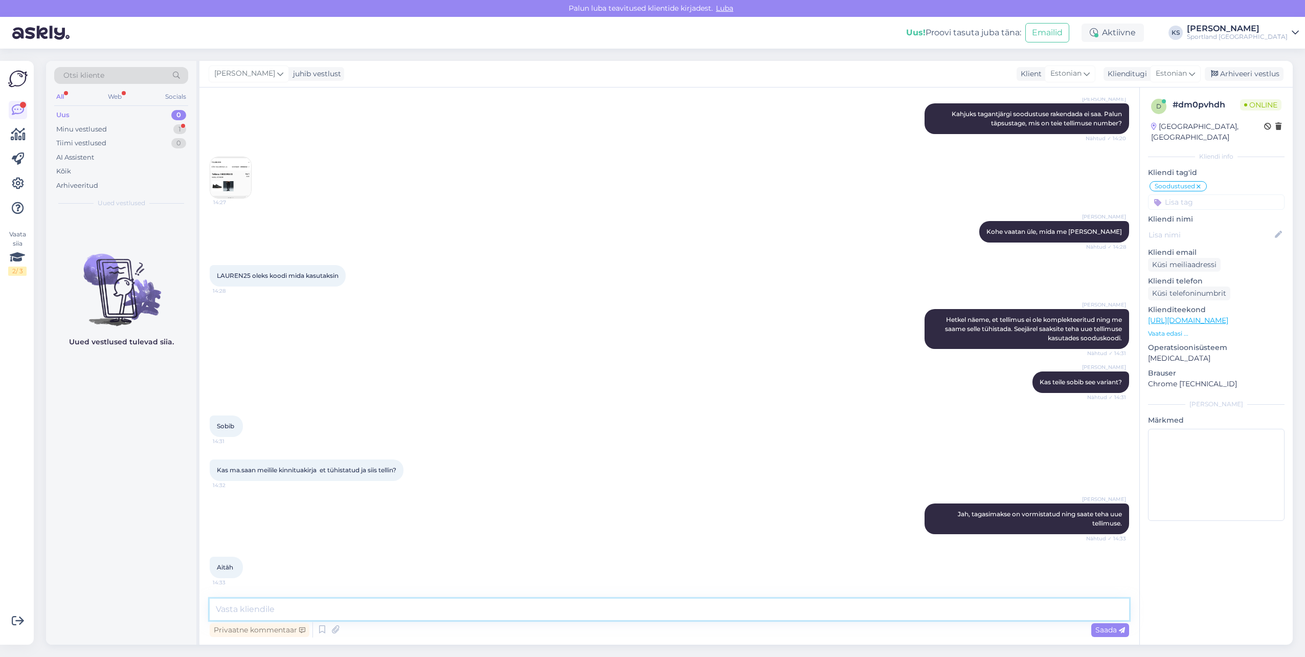
click at [399, 601] on textarea at bounding box center [670, 608] width 920 height 21
type textarea "Palun, kas ma saan teile hetkel veel abiks olla?"
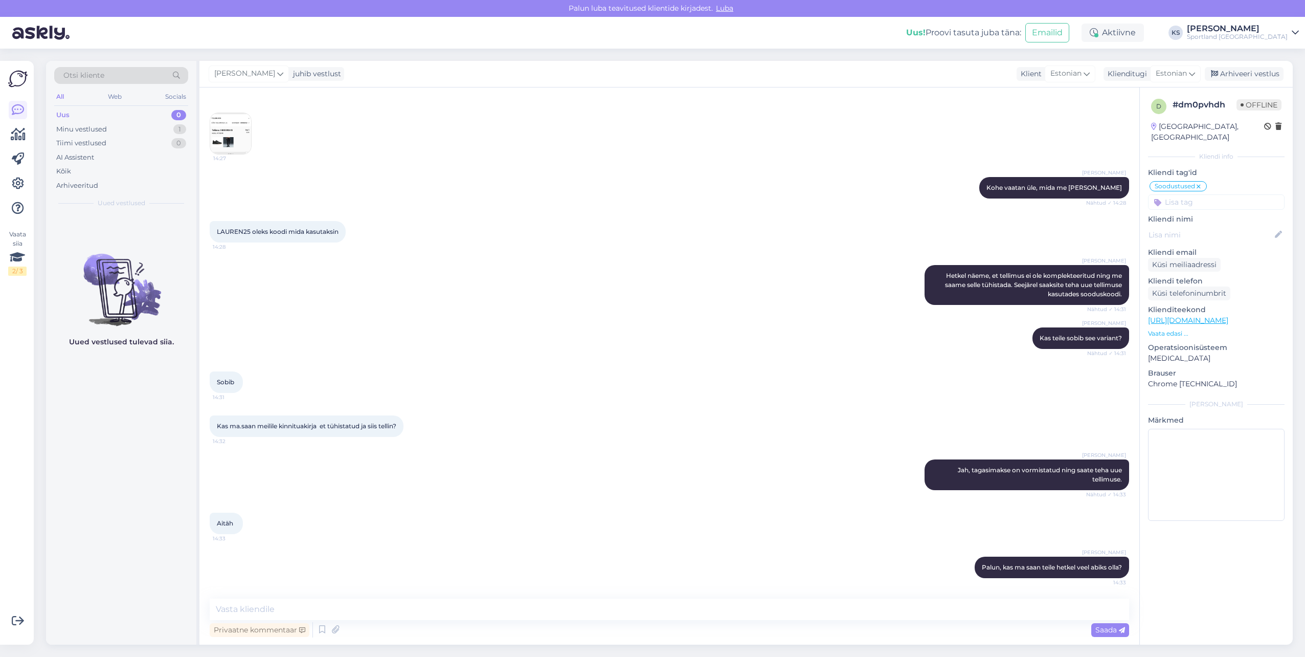
drag, startPoint x: 1254, startPoint y: 74, endPoint x: 1230, endPoint y: 189, distance: 117.5
click at [1230, 189] on div "Kristina Silm juhib vestlust Klient Estonian Klienditugi Estonian Arhiveeri ves…" at bounding box center [745, 353] width 1093 height 584
click at [1230, 194] on input at bounding box center [1216, 201] width 137 height 15
type input "tü"
click at [1206, 226] on span "Tellimuse tühistamine" at bounding box center [1217, 229] width 68 height 6
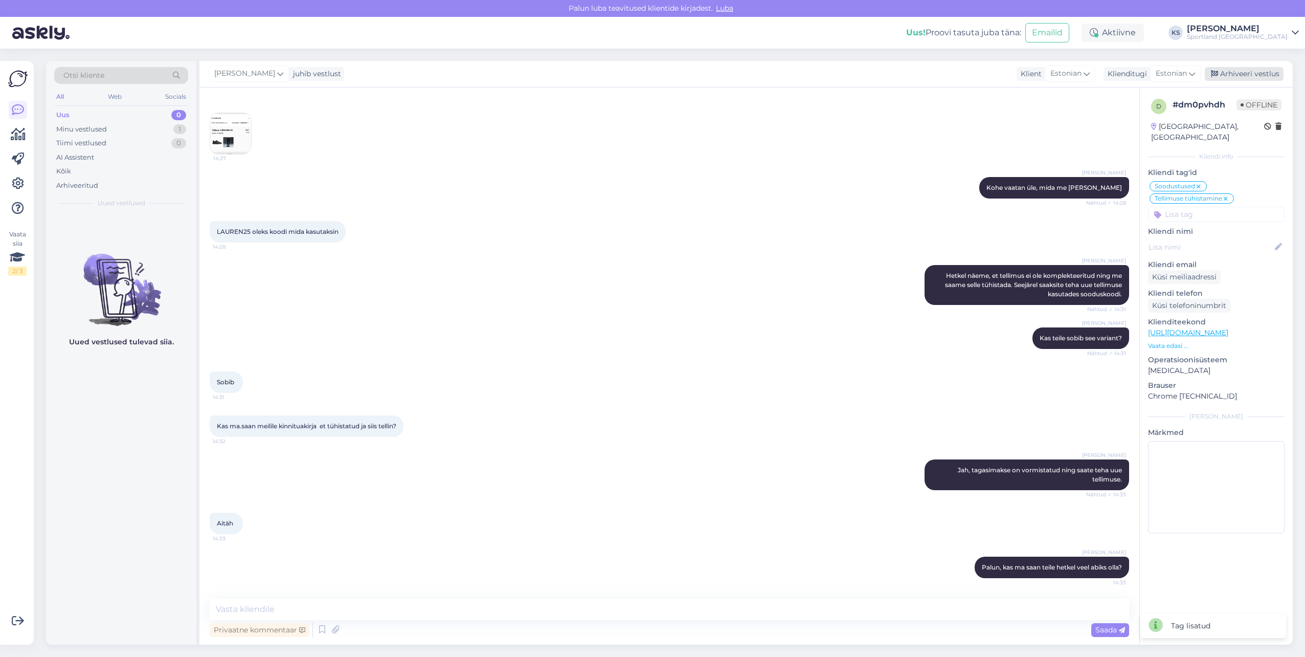
click at [1248, 76] on div "Arhiveeri vestlus" at bounding box center [1244, 74] width 79 height 14
click at [1144, 33] on div "Aktiivne" at bounding box center [1113, 33] width 62 height 18
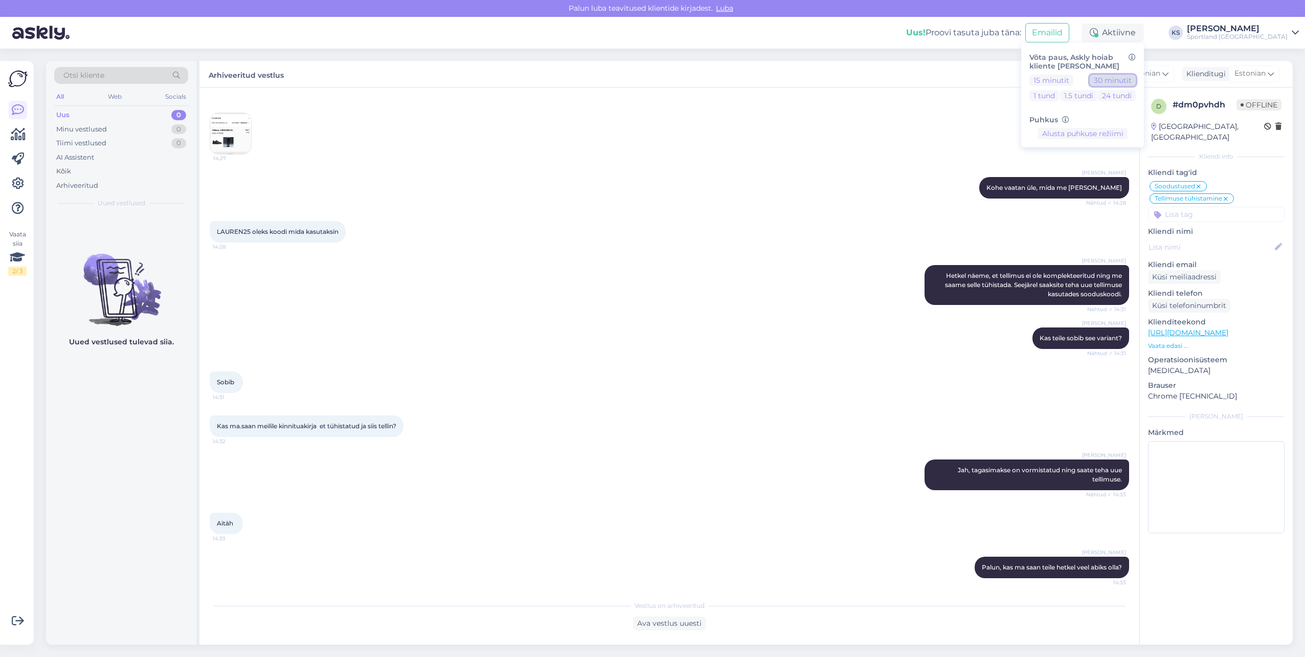
click at [1136, 79] on button "30 minutit" at bounding box center [1113, 80] width 46 height 11
drag, startPoint x: 1265, startPoint y: 29, endPoint x: 1264, endPoint y: 39, distance: 10.3
click at [1265, 29] on div "[PERSON_NAME]" at bounding box center [1237, 29] width 101 height 8
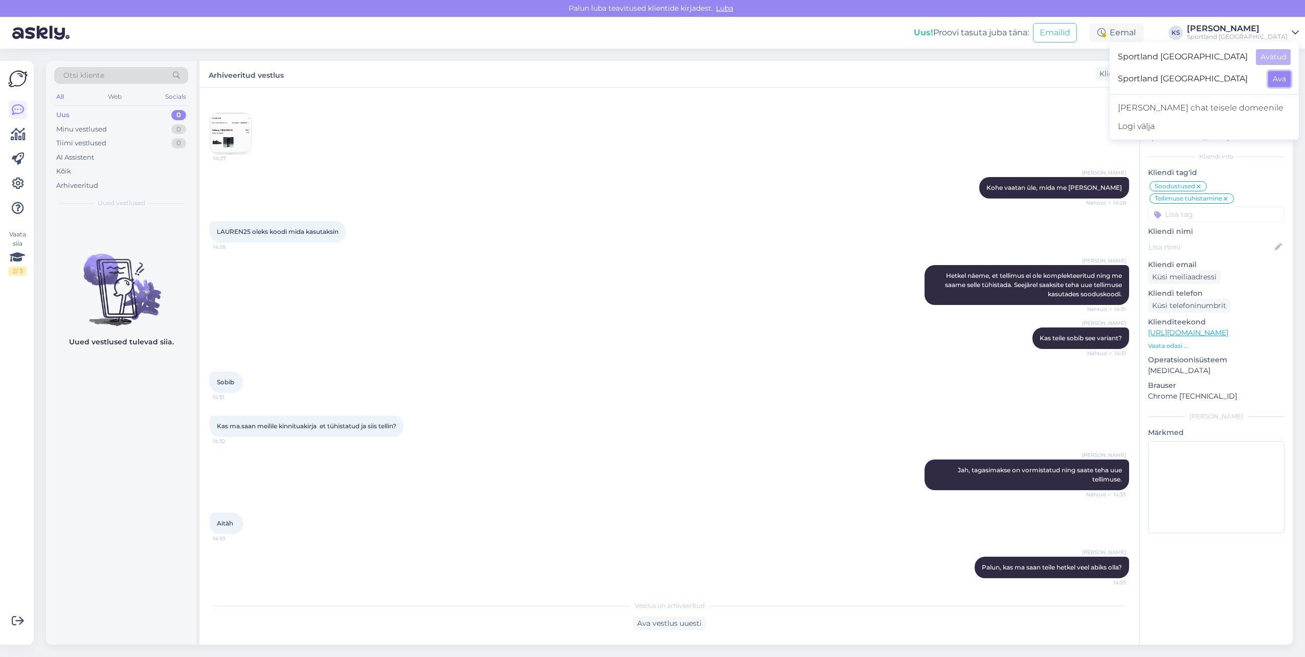
click at [1279, 82] on button "Ava" at bounding box center [1279, 79] width 23 height 16
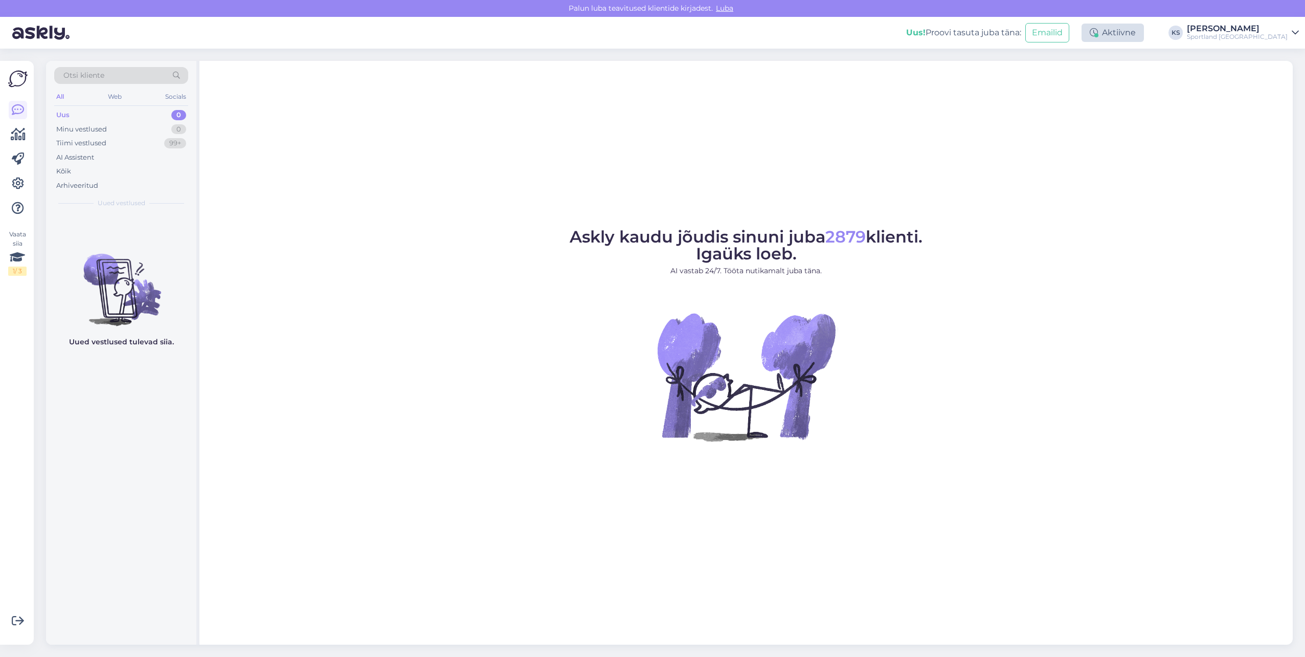
click at [1144, 31] on div "Aktiivne" at bounding box center [1113, 33] width 62 height 18
click at [1136, 75] on button "30 minutit" at bounding box center [1113, 80] width 46 height 11
click at [1265, 36] on div "Sportland [GEOGRAPHIC_DATA]" at bounding box center [1237, 37] width 101 height 8
click at [1278, 58] on button "Ava" at bounding box center [1279, 57] width 23 height 16
click at [18, 133] on icon at bounding box center [18, 134] width 15 height 12
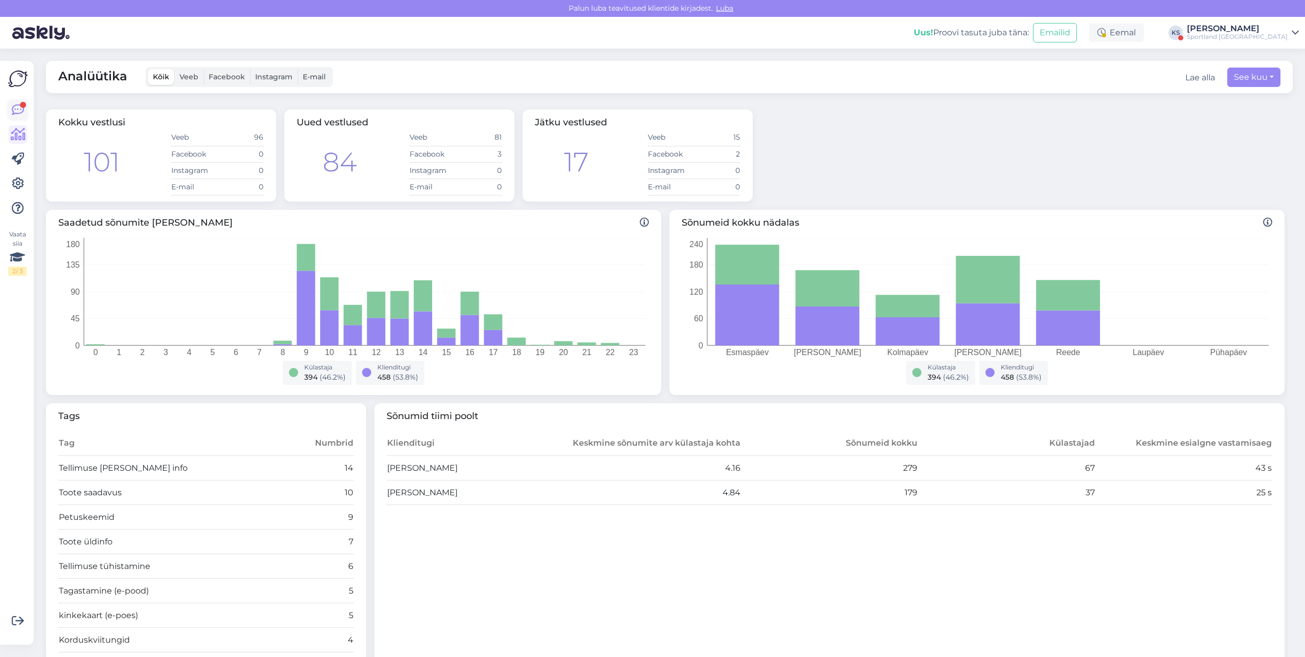
click at [20, 108] on icon at bounding box center [18, 110] width 12 height 12
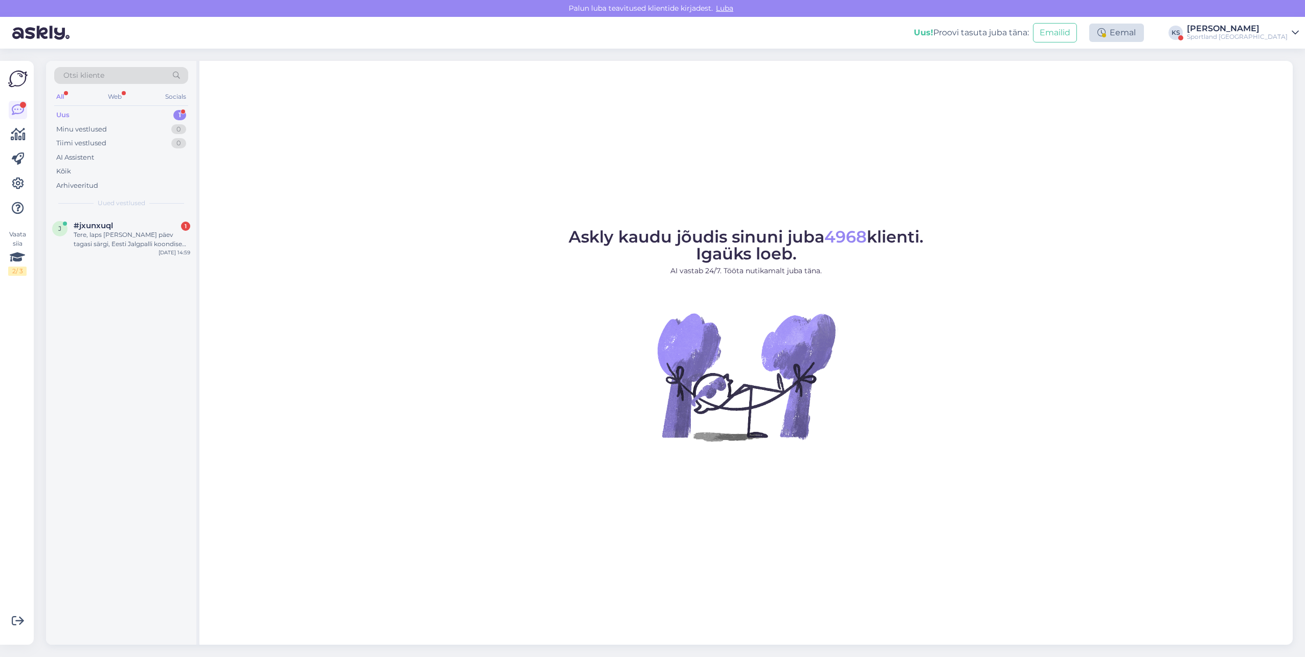
click at [1106, 32] on icon at bounding box center [1102, 33] width 8 height 8
click at [417, 54] on div "Otsi kliente All Web Socials Uus 1 Minu vestlused 0 Tiimi vestlused 0 AI Assist…" at bounding box center [672, 353] width 1265 height 608
click at [111, 221] on span "#jxunxuql" at bounding box center [93, 225] width 39 height 9
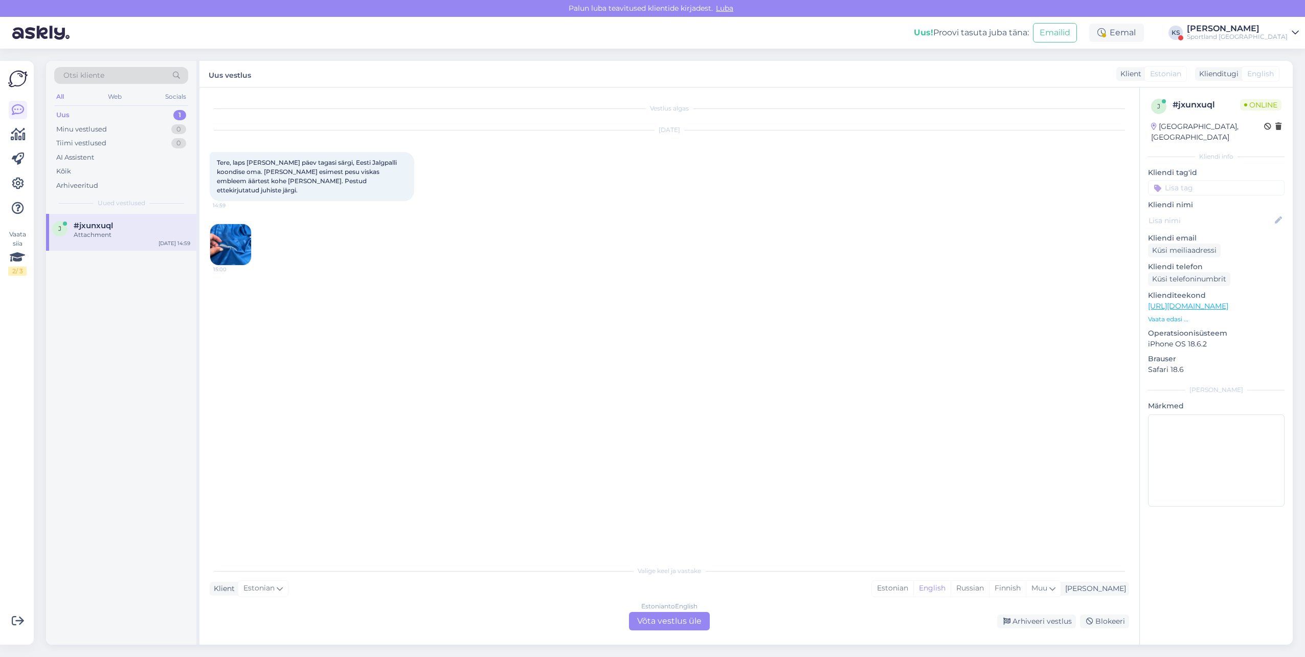
click at [214, 230] on img at bounding box center [230, 244] width 41 height 41
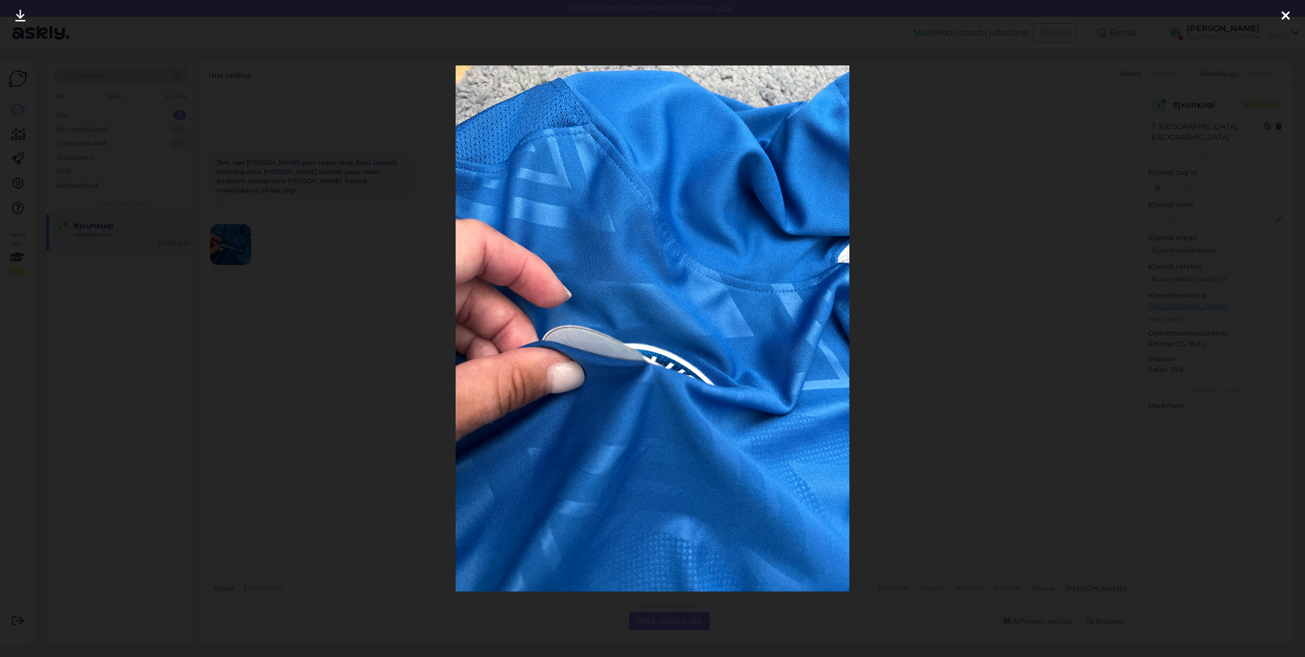
click at [1272, 17] on div at bounding box center [652, 328] width 1305 height 657
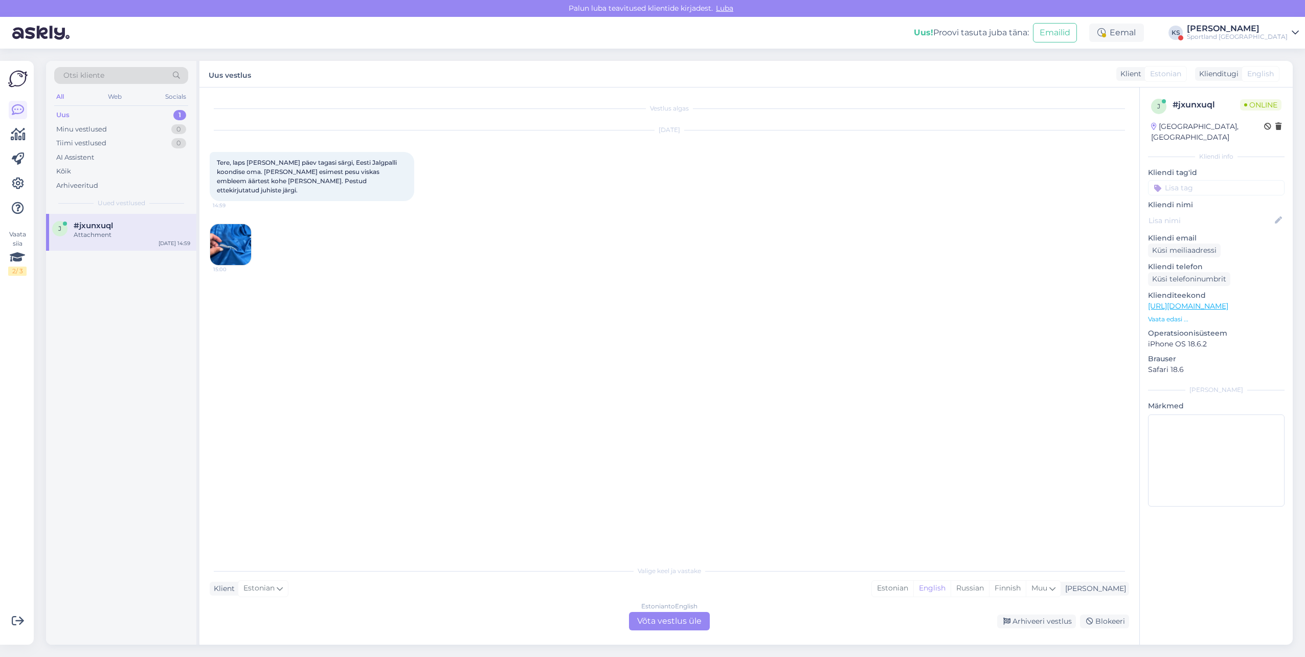
drag, startPoint x: 1261, startPoint y: 36, endPoint x: 1264, endPoint y: 41, distance: 6.0
click at [1261, 36] on div "Sportland [GEOGRAPHIC_DATA]" at bounding box center [1237, 37] width 101 height 8
click at [1275, 77] on button "Ava" at bounding box center [1279, 79] width 23 height 16
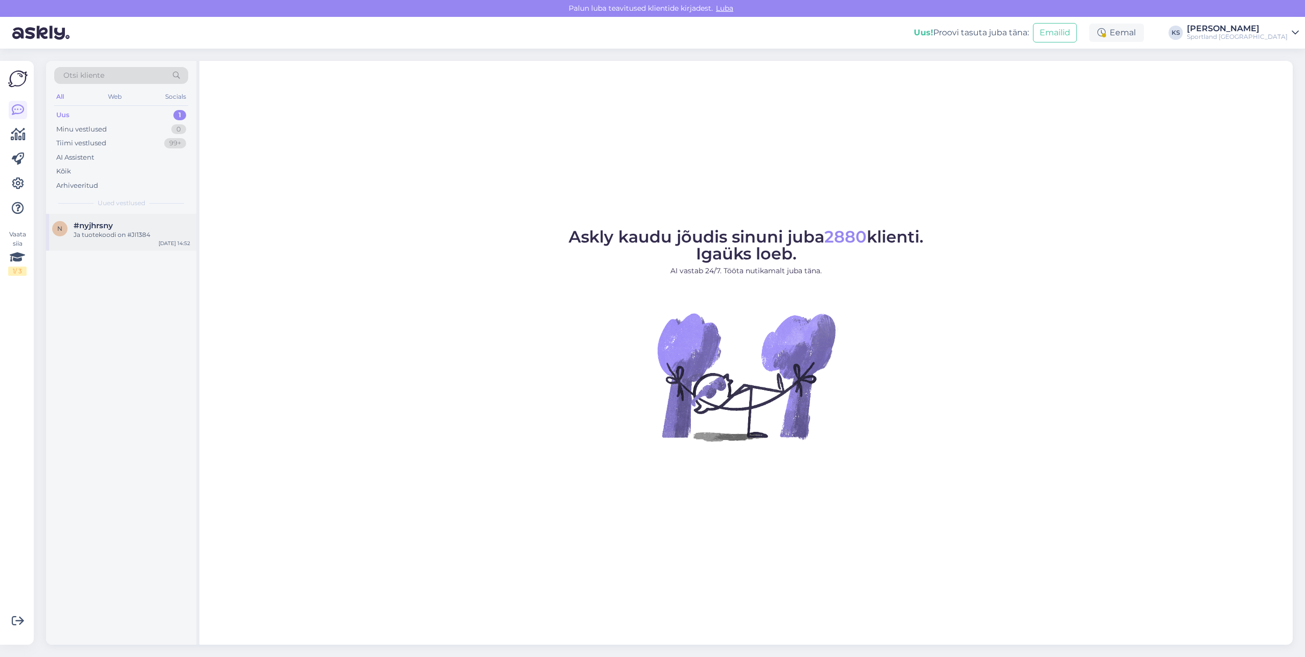
drag, startPoint x: 93, startPoint y: 241, endPoint x: 125, endPoint y: 242, distance: 31.7
click at [93, 241] on div "n #nyjhrsny Ja tuotekoodi on #JI1384 Sep 5 14:52" at bounding box center [121, 232] width 150 height 37
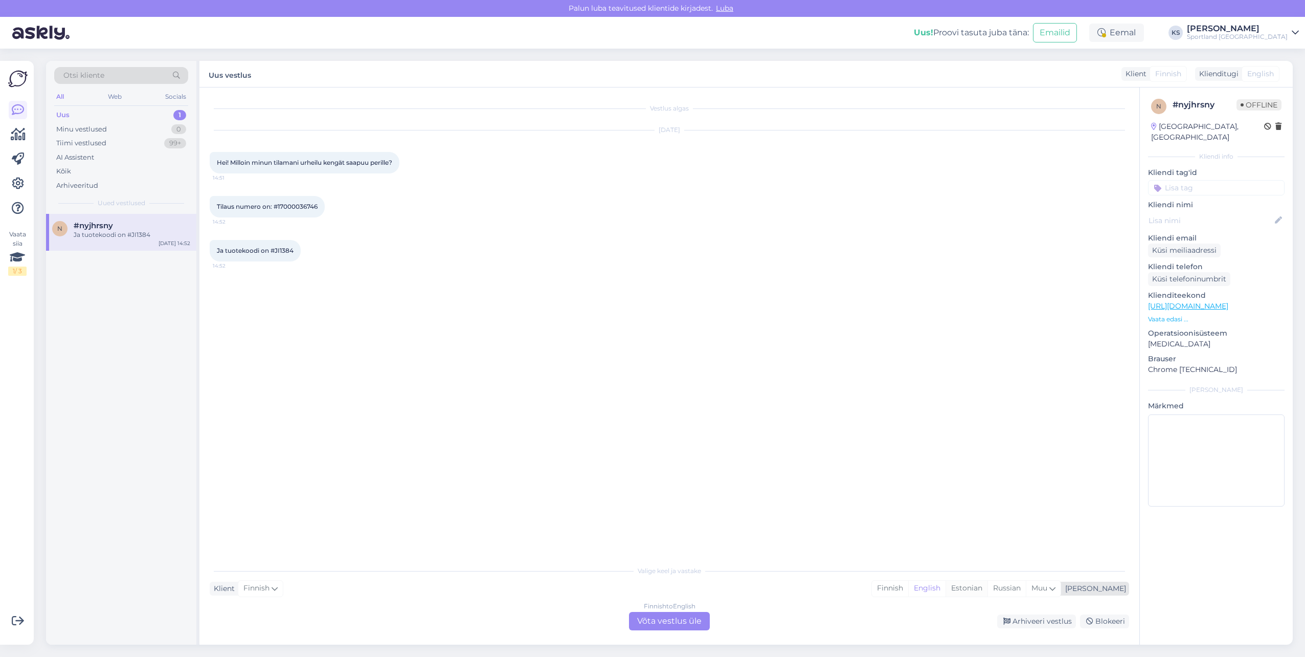
click at [988, 587] on div "Estonian" at bounding box center [967, 587] width 42 height 15
click at [685, 618] on div "Finnish to Estonian Võta vestlus üle" at bounding box center [669, 621] width 81 height 18
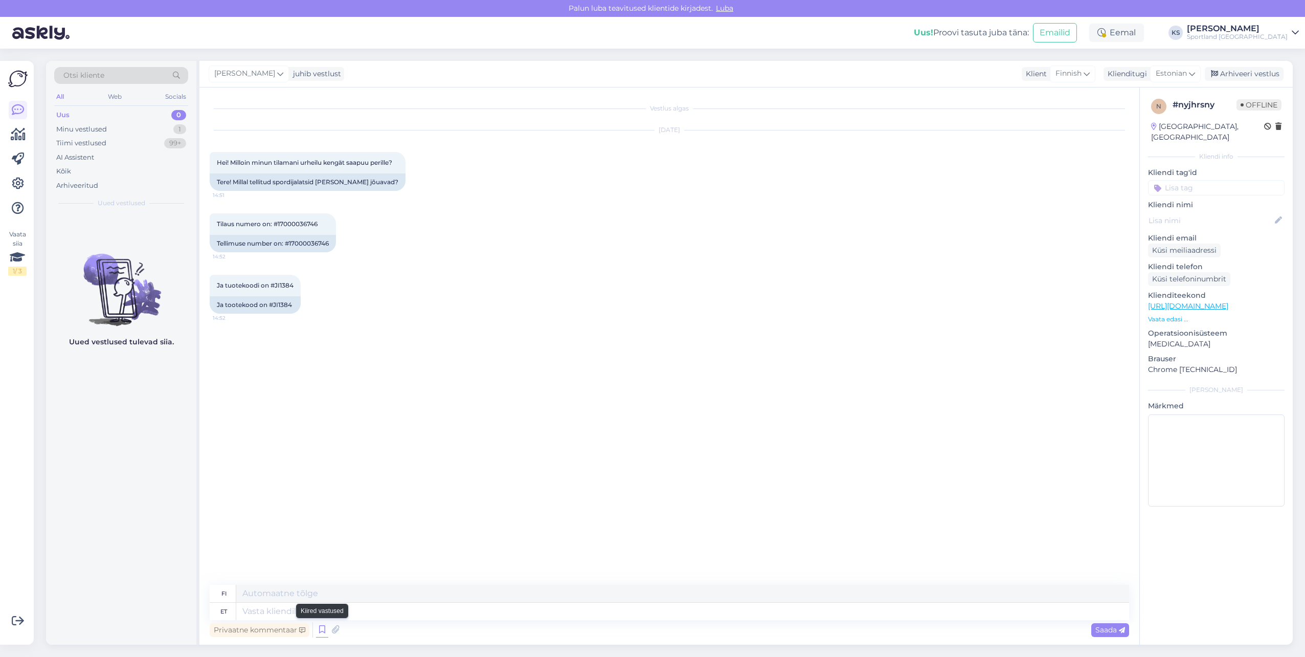
click at [322, 625] on icon at bounding box center [322, 629] width 12 height 15
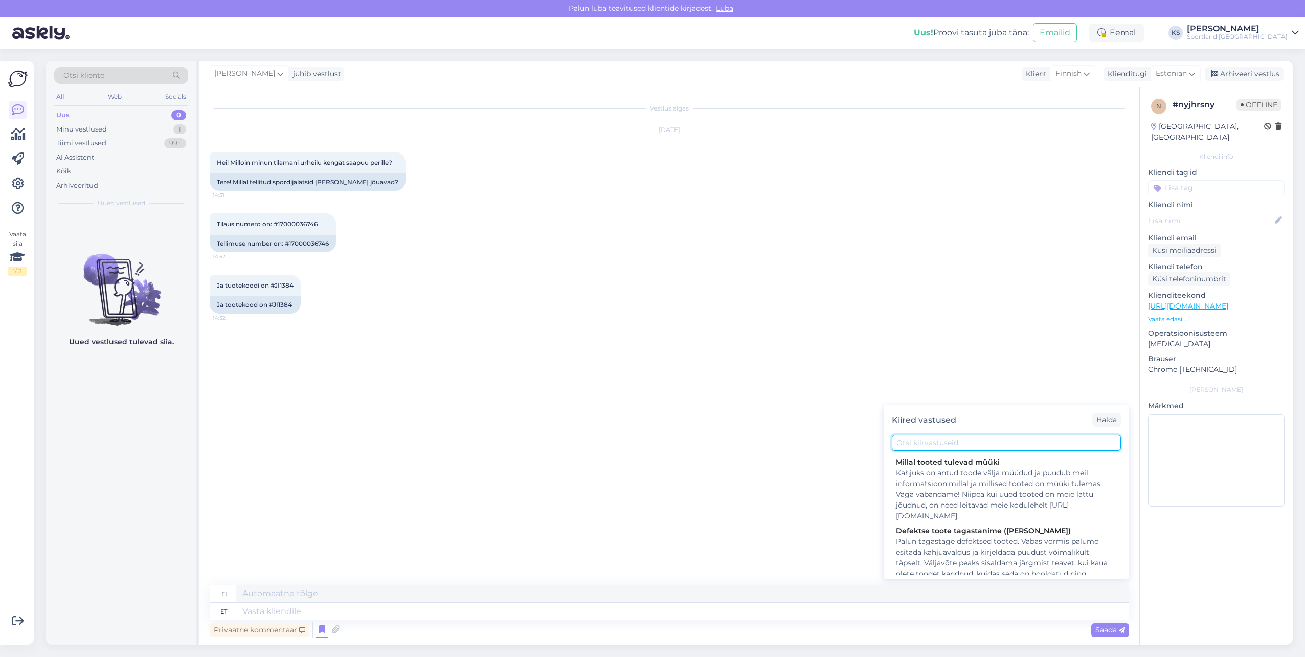
click at [932, 440] on input "text" at bounding box center [1006, 443] width 229 height 16
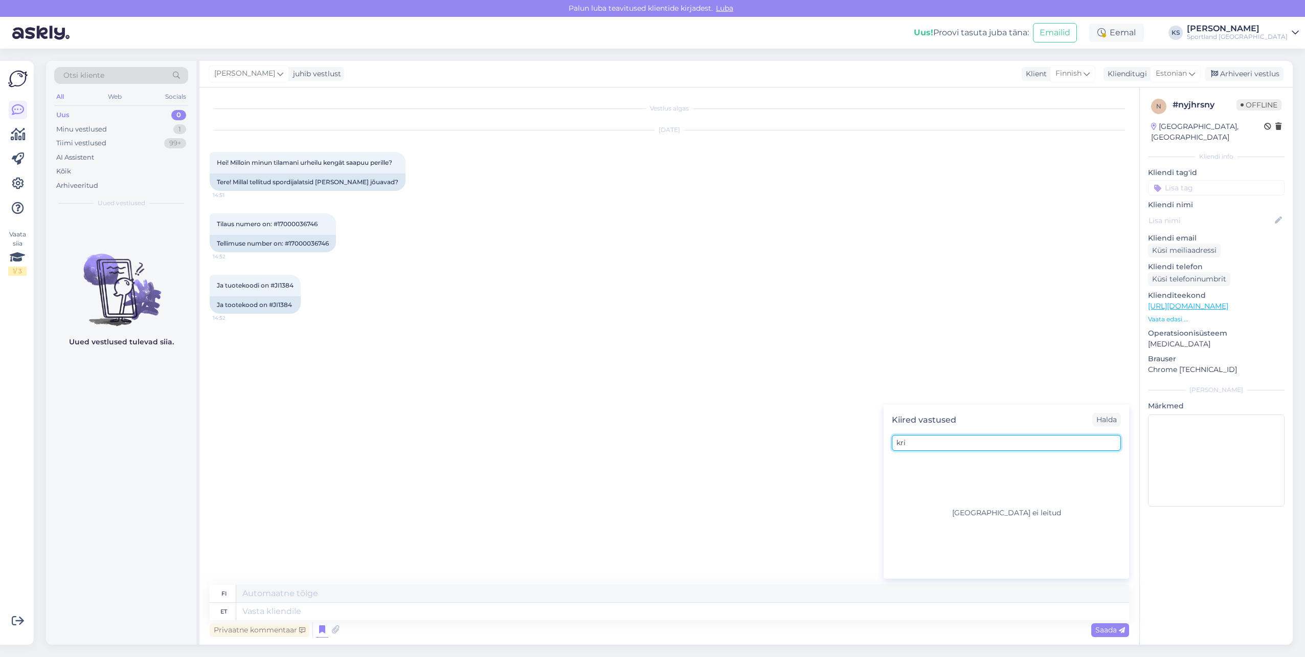
type input "kri"
click at [459, 613] on textarea at bounding box center [682, 610] width 893 height 17
type textarea "Tere!"
type textarea "Hei!"
type textarea "Tere! Olen K"
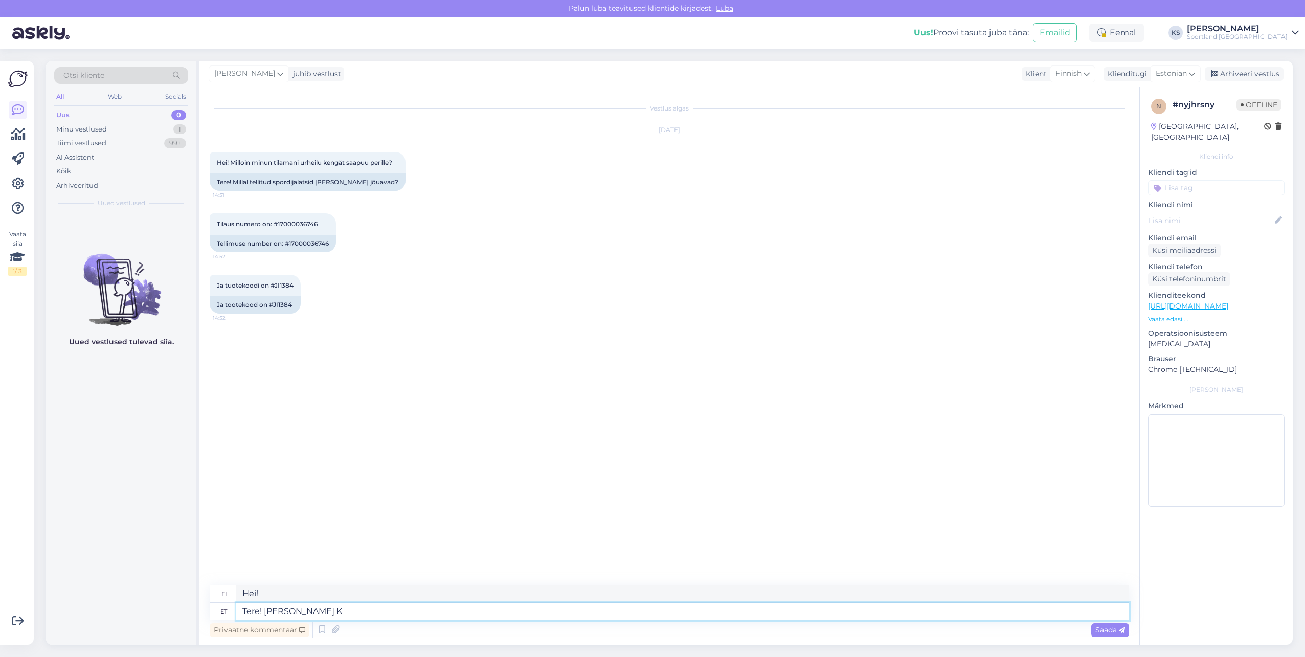
type textarea "Hei! Olen"
type textarea "Tere! Olen Kristina k"
type textarea "Hei! Olen Kristina"
type textarea "Tere! [PERSON_NAME] klienditeenindusest"
type textarea "Hei! Olen Kristina asiakaspalvelusta."
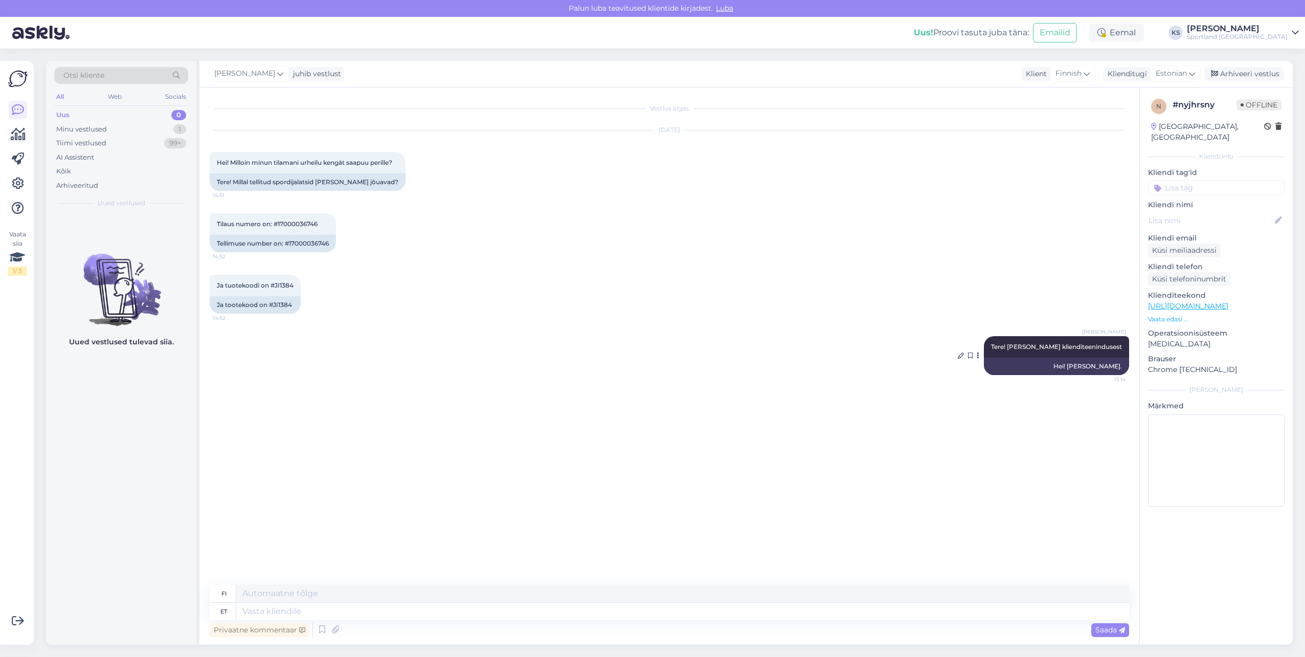
click at [1054, 348] on span "Tere! [PERSON_NAME] klienditeenindusest" at bounding box center [1056, 347] width 131 height 8
copy div "Tere! Olen Kristina klienditeenindusest 15:14"
drag, startPoint x: 1238, startPoint y: 37, endPoint x: 1248, endPoint y: 38, distance: 9.8
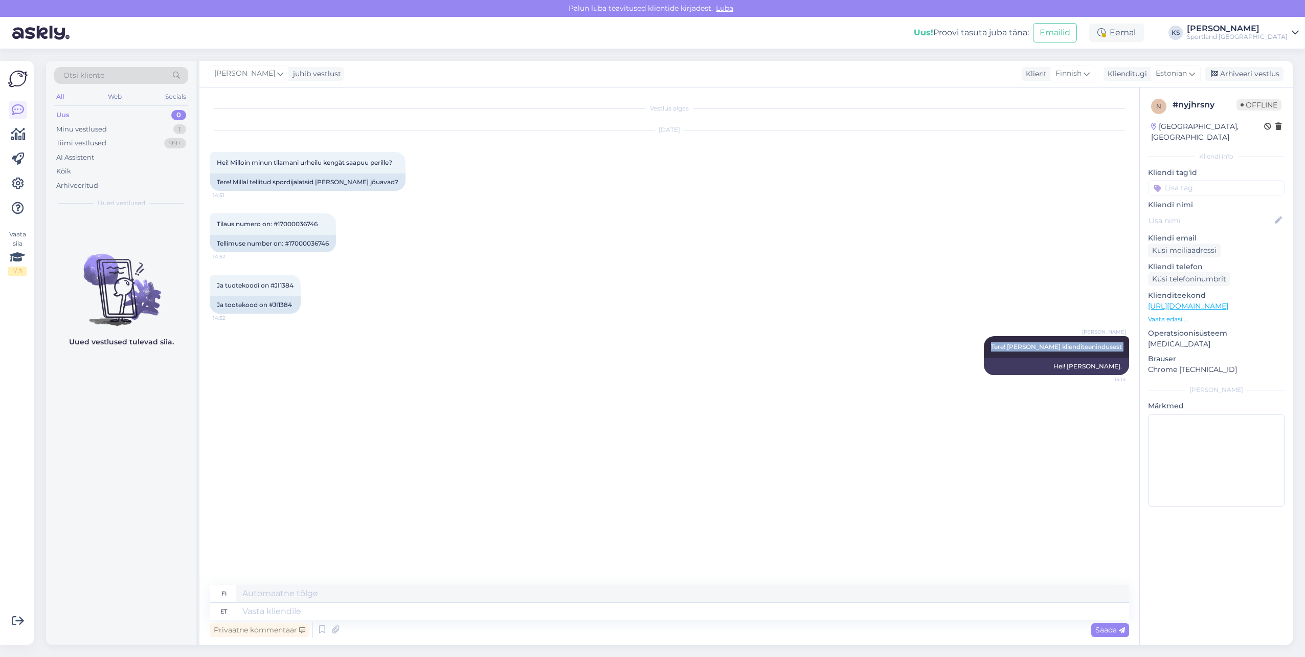
click at [1238, 37] on div "Sportland [GEOGRAPHIC_DATA]" at bounding box center [1237, 37] width 101 height 8
click at [1277, 61] on button "Ava" at bounding box center [1279, 57] width 23 height 16
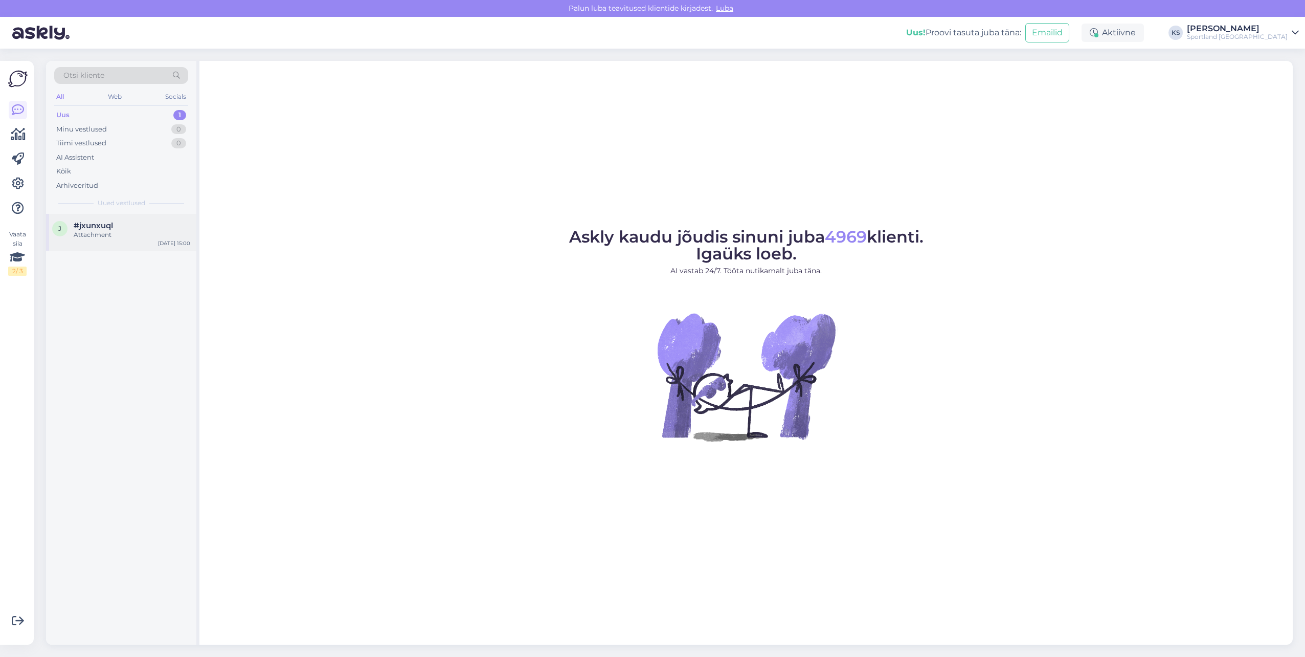
click at [133, 230] on div "Attachment" at bounding box center [132, 234] width 117 height 9
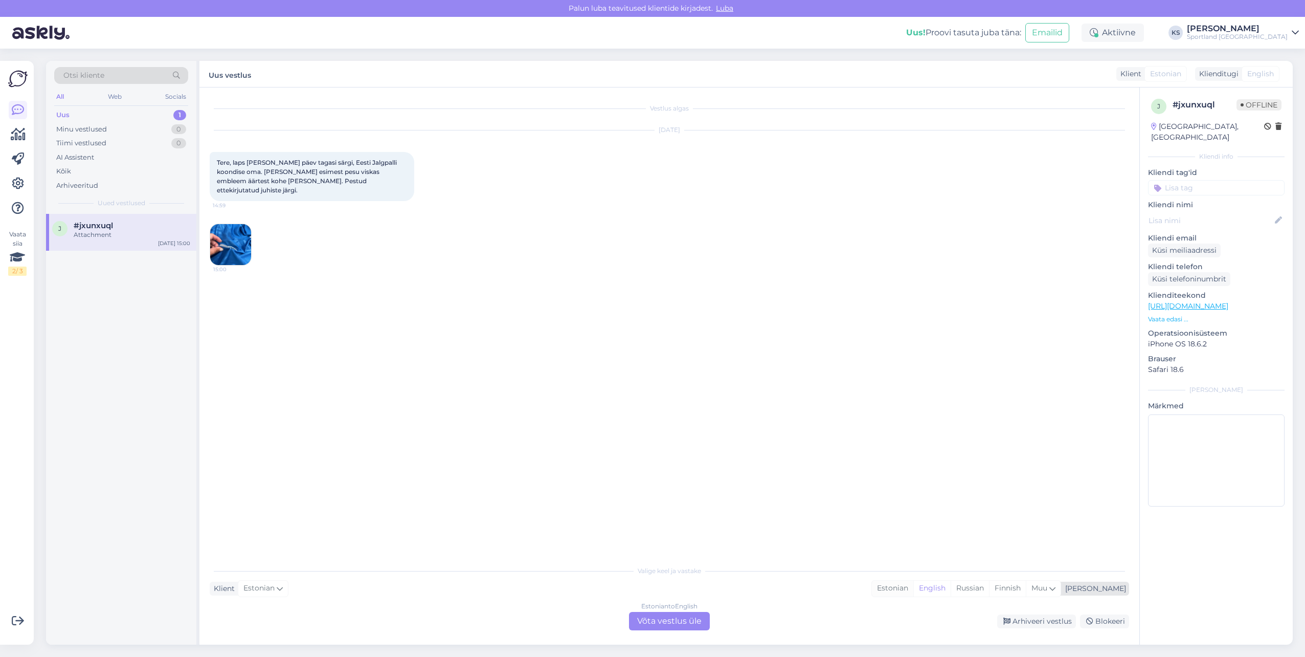
click at [913, 586] on div "Estonian" at bounding box center [892, 587] width 41 height 15
click at [667, 627] on div "Estonian to Estonian Võta vestlus üle" at bounding box center [669, 621] width 81 height 18
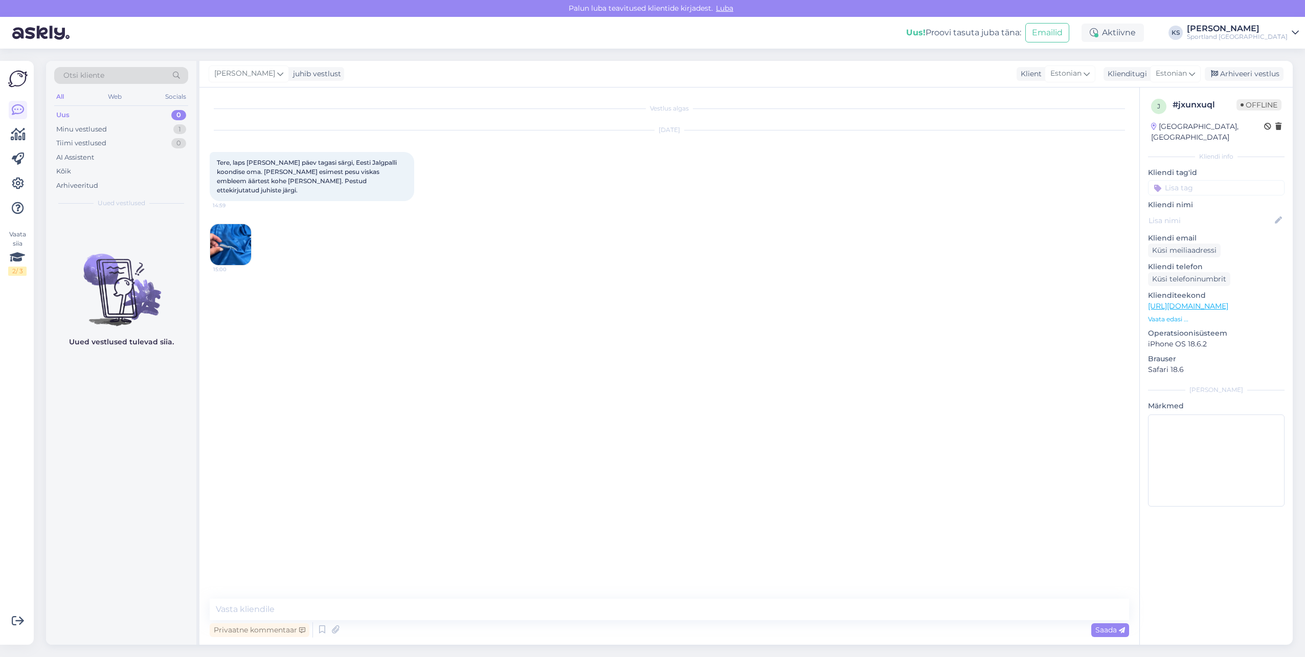
click at [672, 620] on div "Privaatne kommentaar Saada" at bounding box center [670, 629] width 920 height 19
click at [669, 613] on textarea at bounding box center [670, 608] width 920 height 21
paste textarea "Tere! [PERSON_NAME] klienditeenindusest"
type textarea "Tere! [PERSON_NAME] klienditeenindusest"
click at [321, 627] on icon at bounding box center [322, 629] width 12 height 15
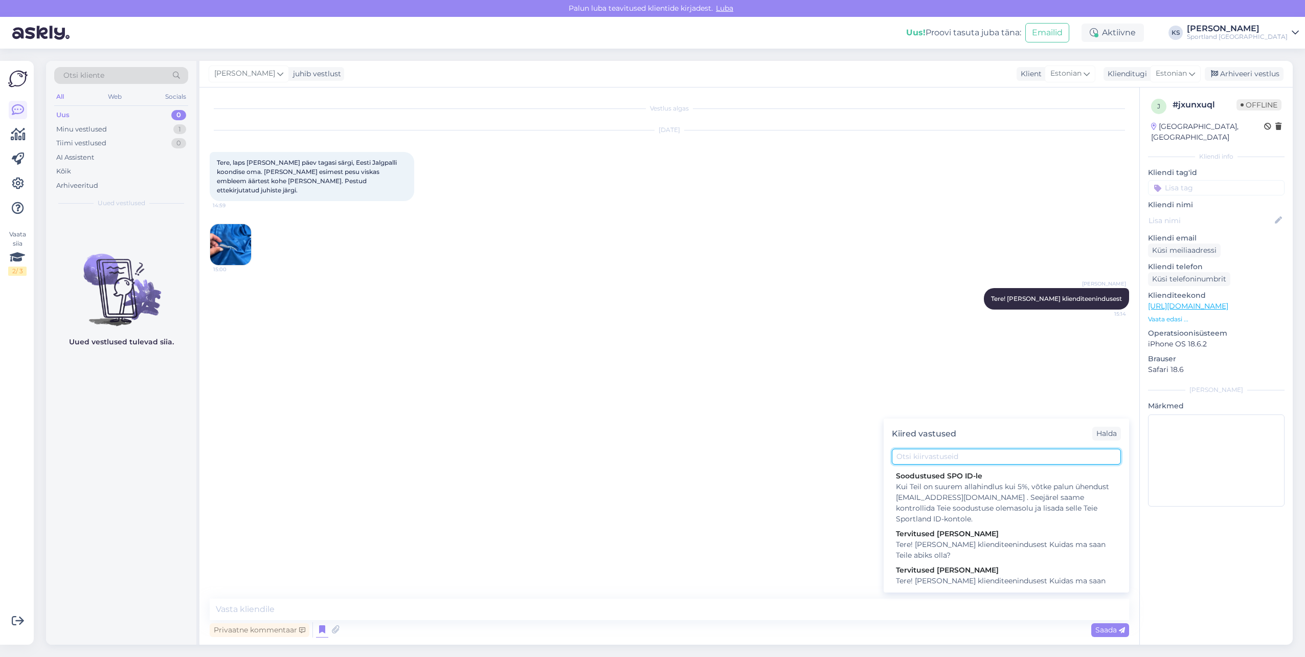
click at [953, 455] on input "text" at bounding box center [1006, 457] width 229 height 16
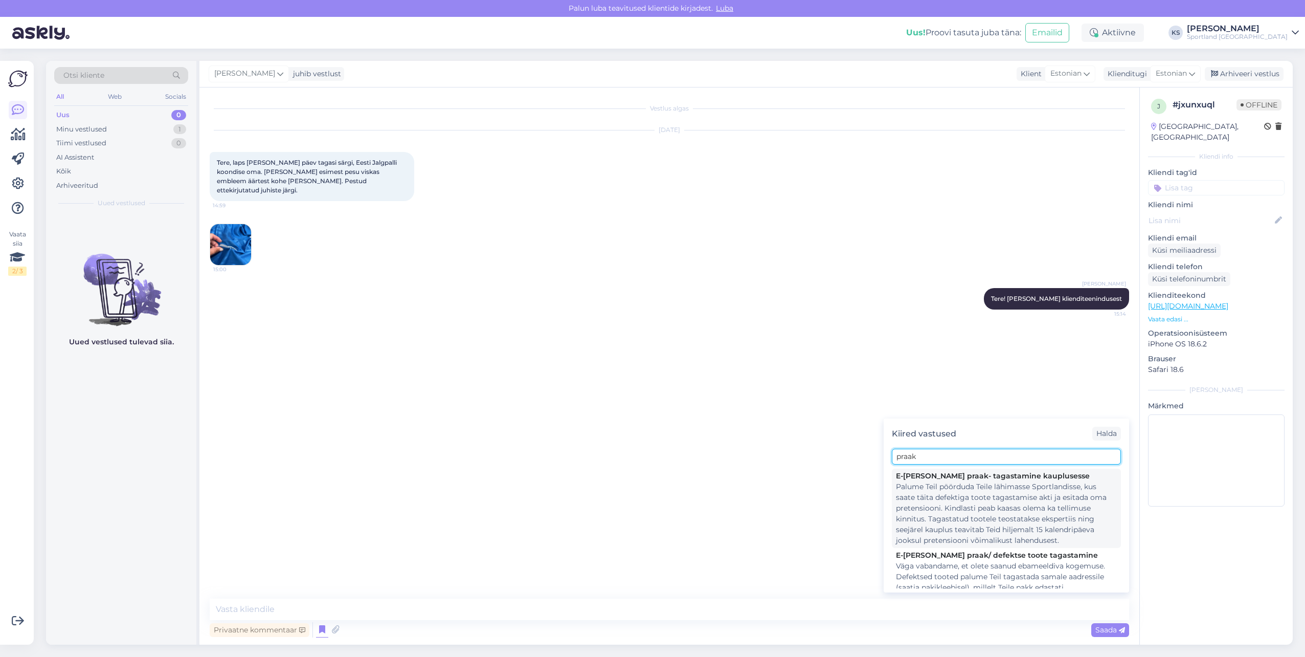
type input "praak"
click at [987, 499] on div "Palume Teil pöörduda Teile lähimasse Sportlandisse, kus saate täita defektiga t…" at bounding box center [1006, 513] width 221 height 64
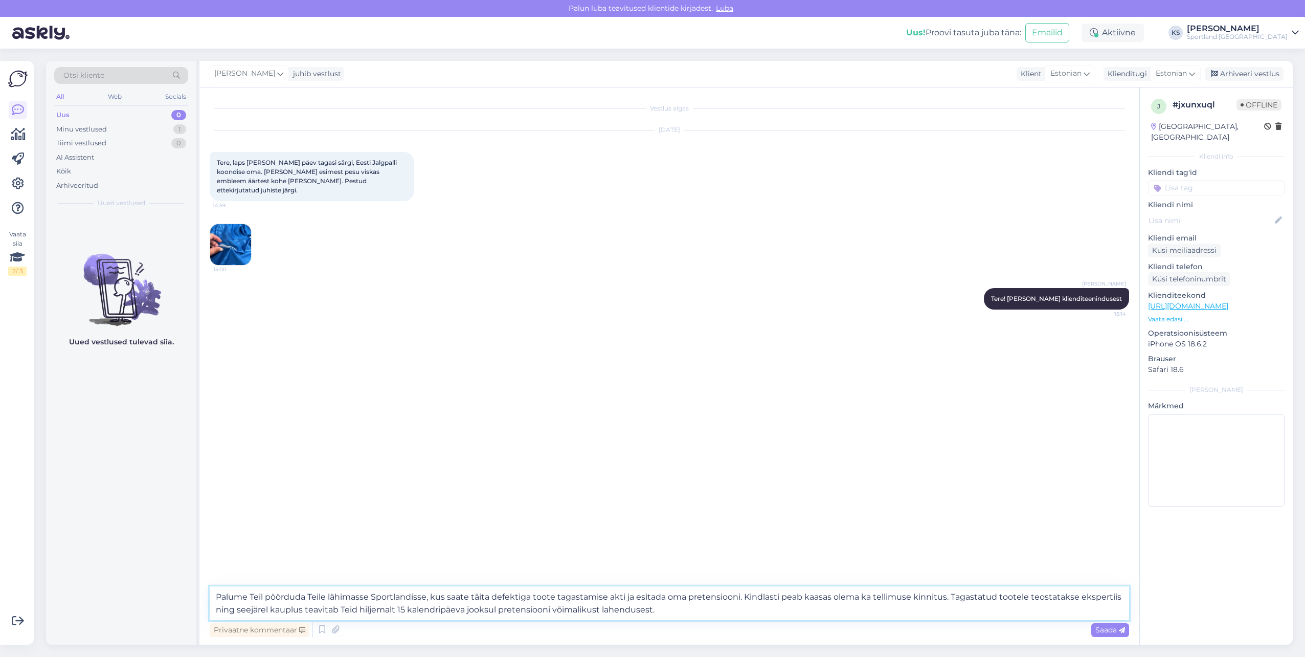
drag, startPoint x: 947, startPoint y: 595, endPoint x: 873, endPoint y: 597, distance: 74.2
click at [873, 597] on textarea "Palume Teil pöörduda Teile lähimasse Sportlandisse, kus saate täita defektiga t…" at bounding box center [670, 603] width 920 height 34
type textarea "Palume Teil pöörduda Teile lähimasse Sportlandisse, kus saate täita defektiga t…"
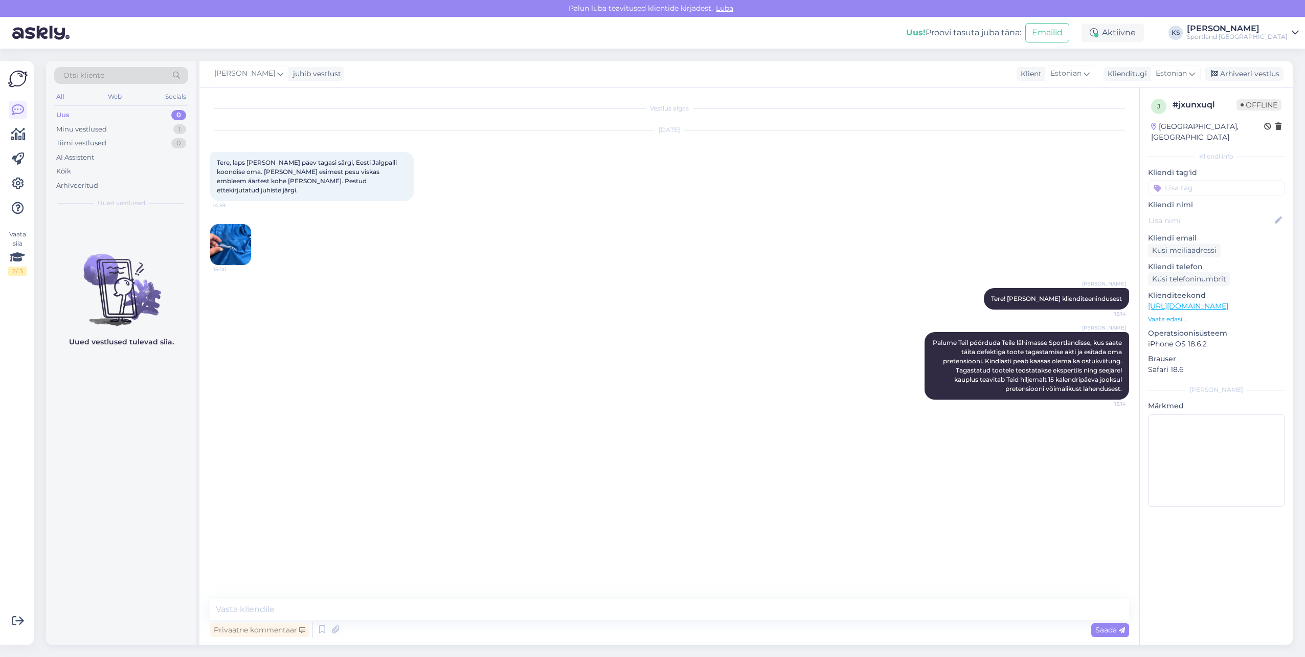
click at [1186, 180] on input at bounding box center [1216, 187] width 137 height 15
type input "praa"
click at [1207, 212] on span "Kaupluse praak" at bounding box center [1217, 215] width 48 height 6
click at [1279, 28] on div "[PERSON_NAME]" at bounding box center [1237, 29] width 101 height 8
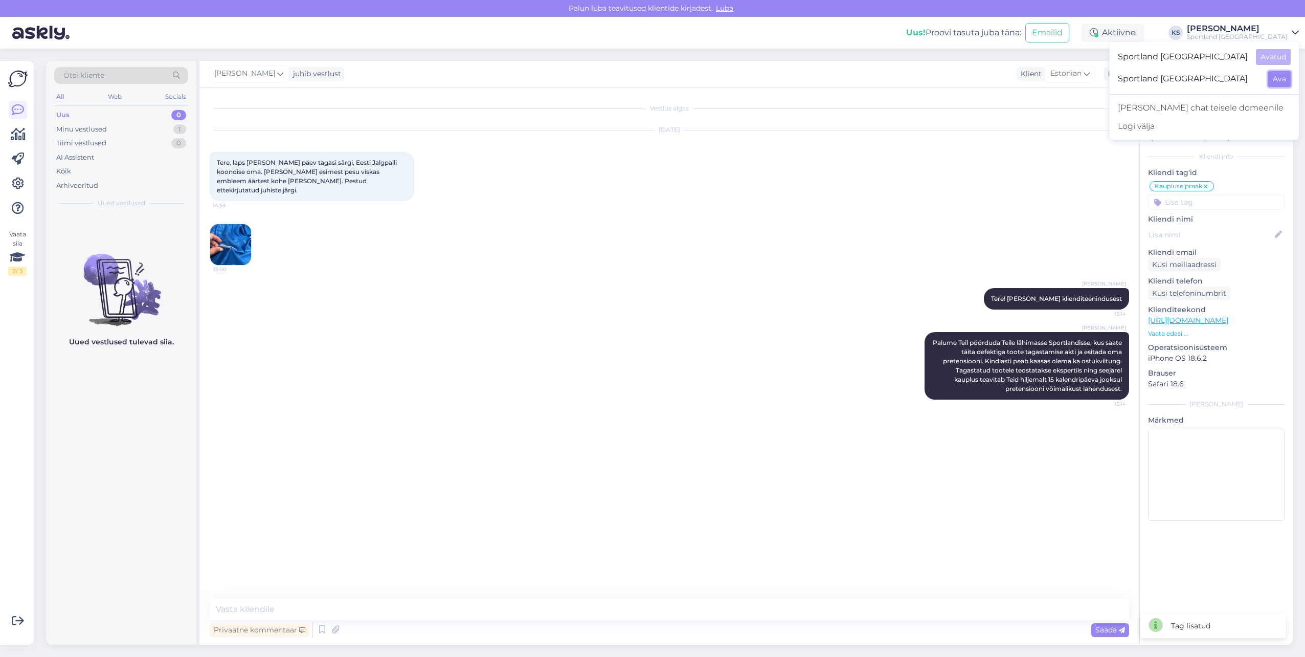
click at [1283, 76] on button "Ava" at bounding box center [1279, 79] width 23 height 16
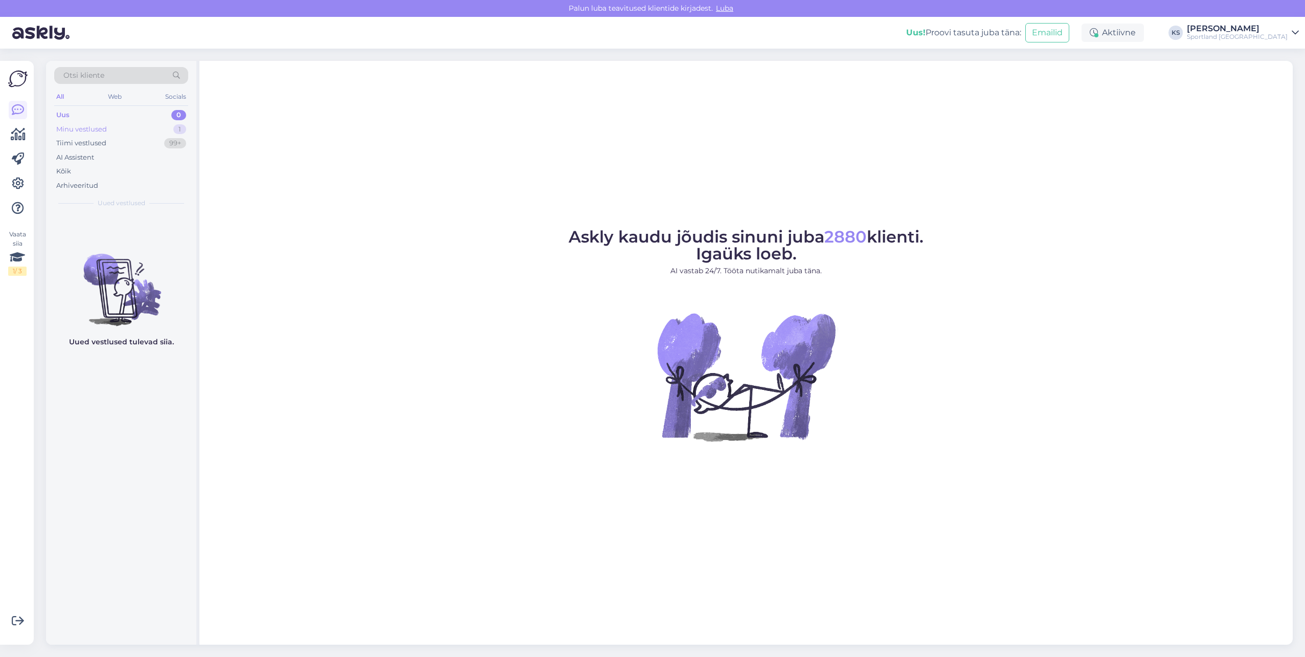
click at [170, 124] on div "Minu vestlused 1" at bounding box center [121, 129] width 134 height 14
click at [100, 256] on div "n #nyjhrsny Tere! Olen Kristina klienditeenindusest Sep 5 15:14" at bounding box center [121, 237] width 150 height 46
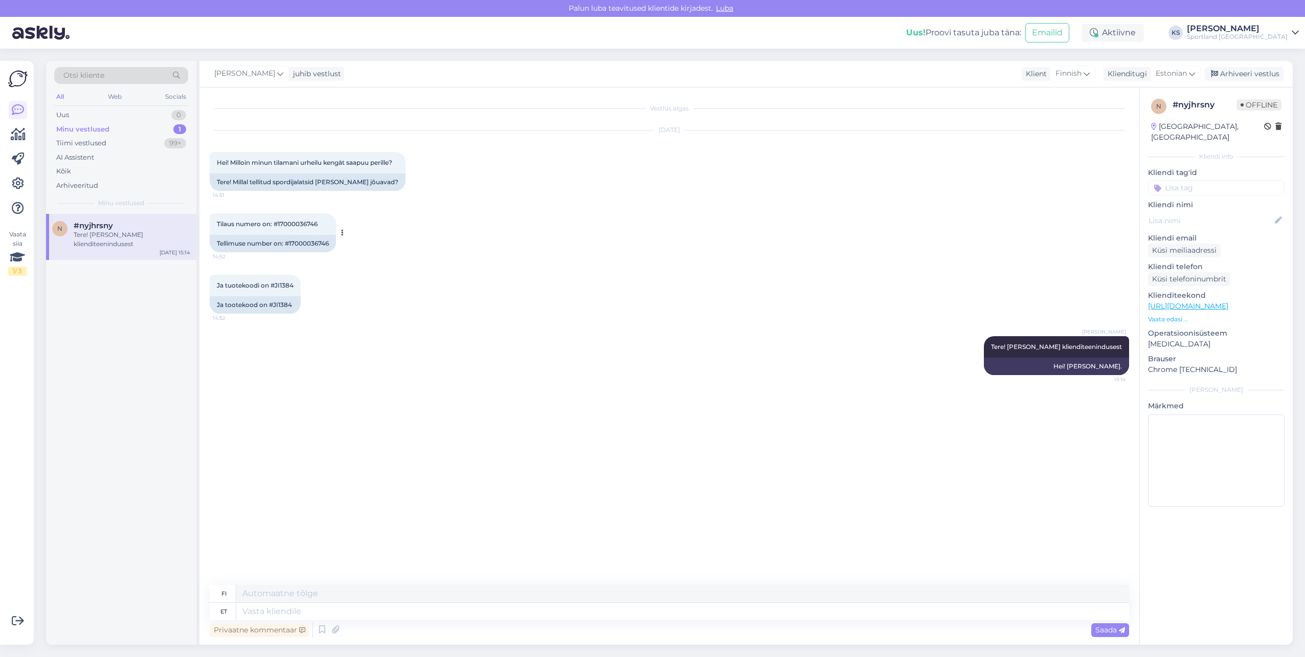
click at [303, 246] on div "Tellimuse number on: #17000036746" at bounding box center [273, 243] width 126 height 17
copy div "17000036746"
click at [24, 133] on icon at bounding box center [18, 134] width 15 height 12
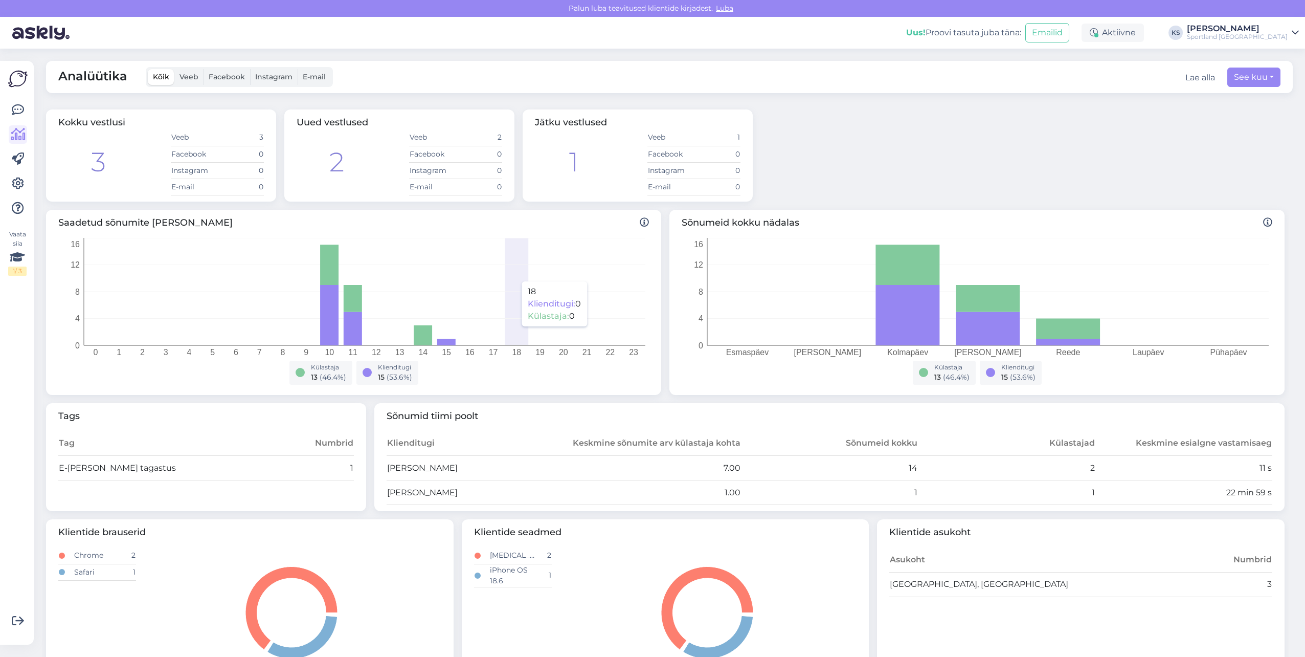
scroll to position [36, 0]
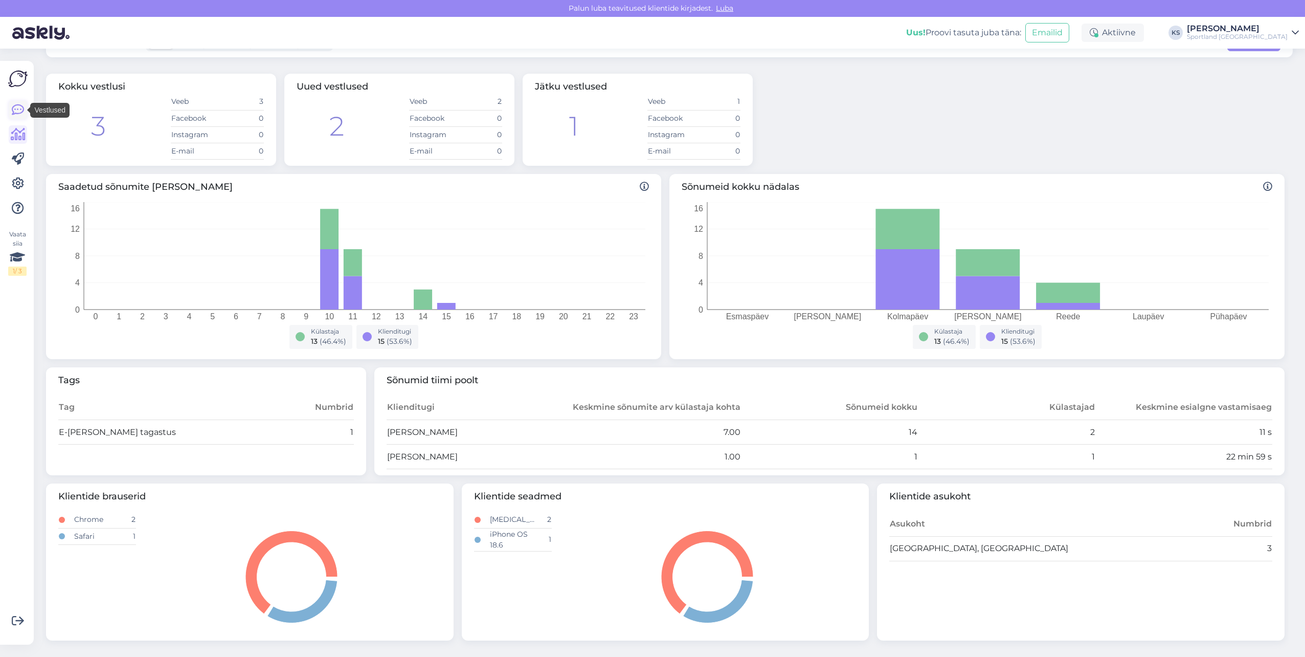
click at [20, 109] on icon at bounding box center [18, 110] width 12 height 12
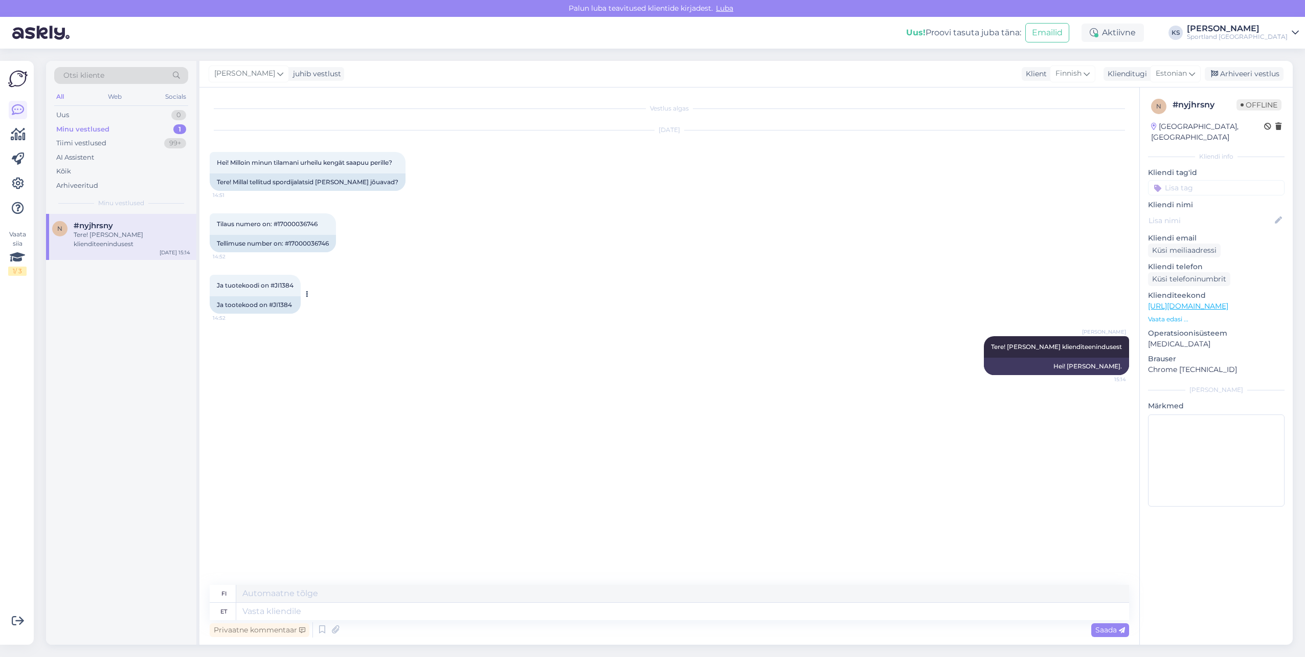
click at [280, 302] on div "Ja tootekood on #JI1384" at bounding box center [255, 304] width 91 height 17
copy div "JI1384"
click at [346, 606] on textarea at bounding box center [682, 610] width 893 height 17
type textarea "Tellimus o"
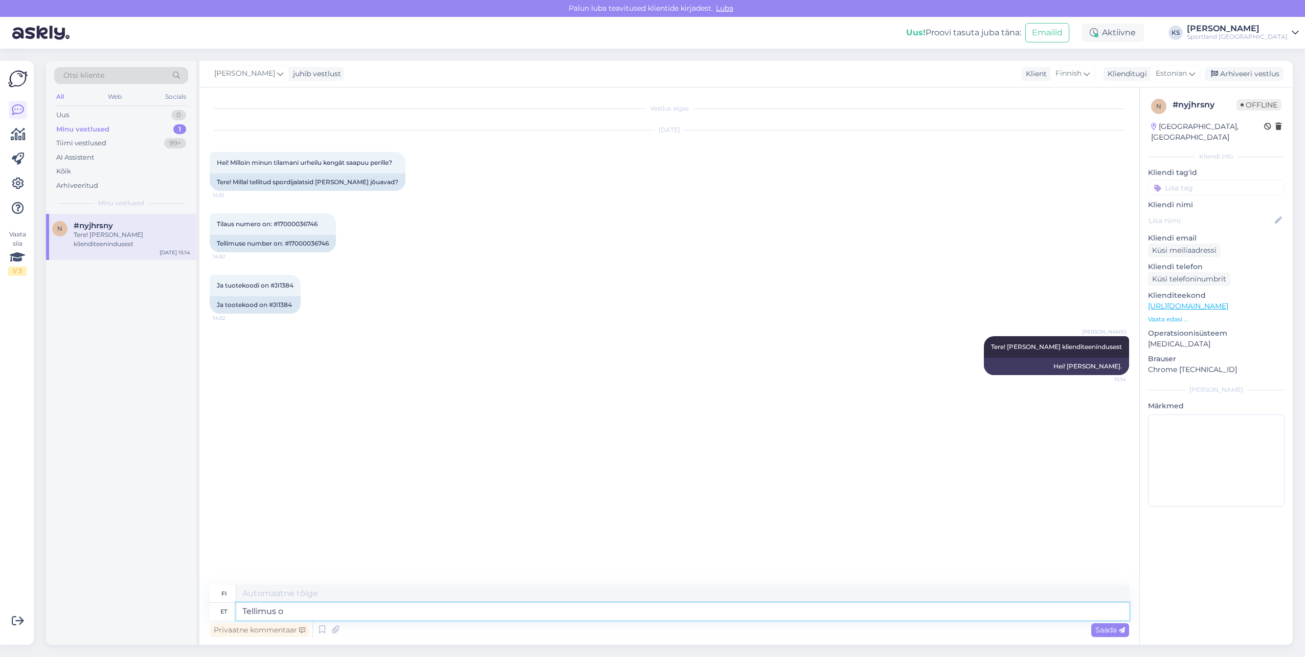
type textarea "Tilata"
type textarea "Tellimus oli e"
type textarea "Tilaus oli e"
type textarea "Tellimus oli eile v"
type textarea "Tilaus oli eilen."
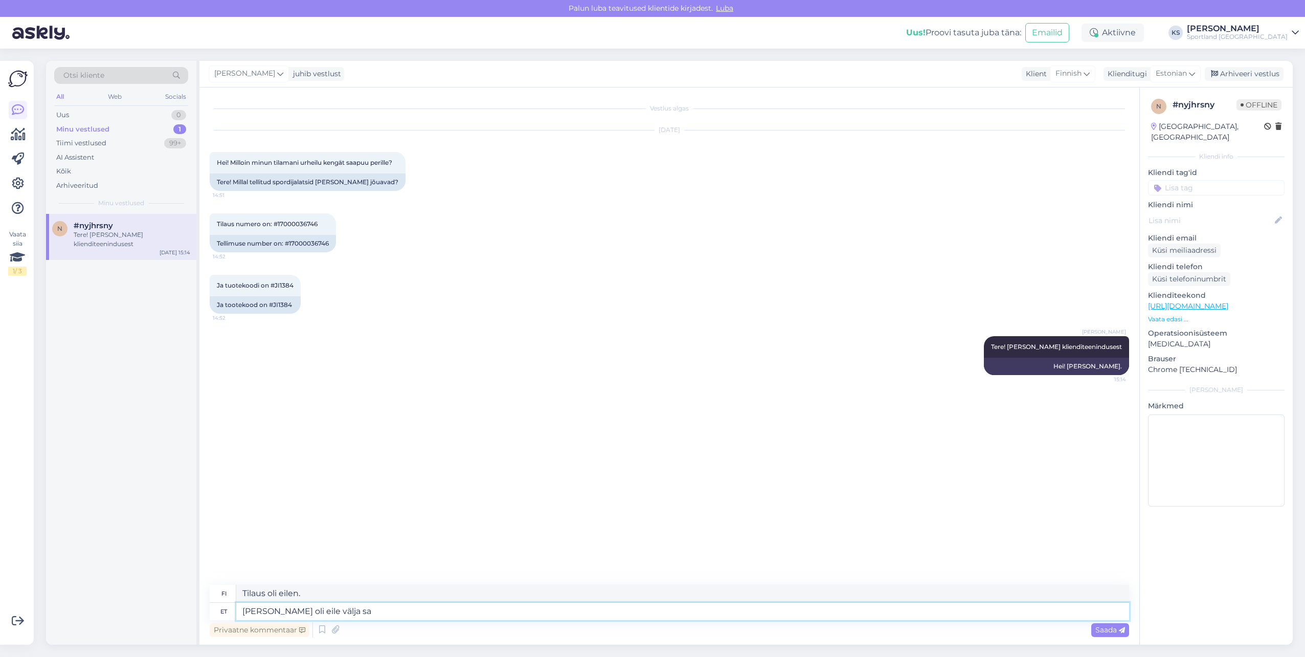
type textarea "Tellimus oli eile välja saa"
type textarea "Tilaus lähetettiin eilen."
type textarea "Tellimus oli eile välja saadetud ja t"
type textarea "Tilaus lähetettiin eilen ja"
type textarea "Tellimus oli eile välja saadetud ja täna"
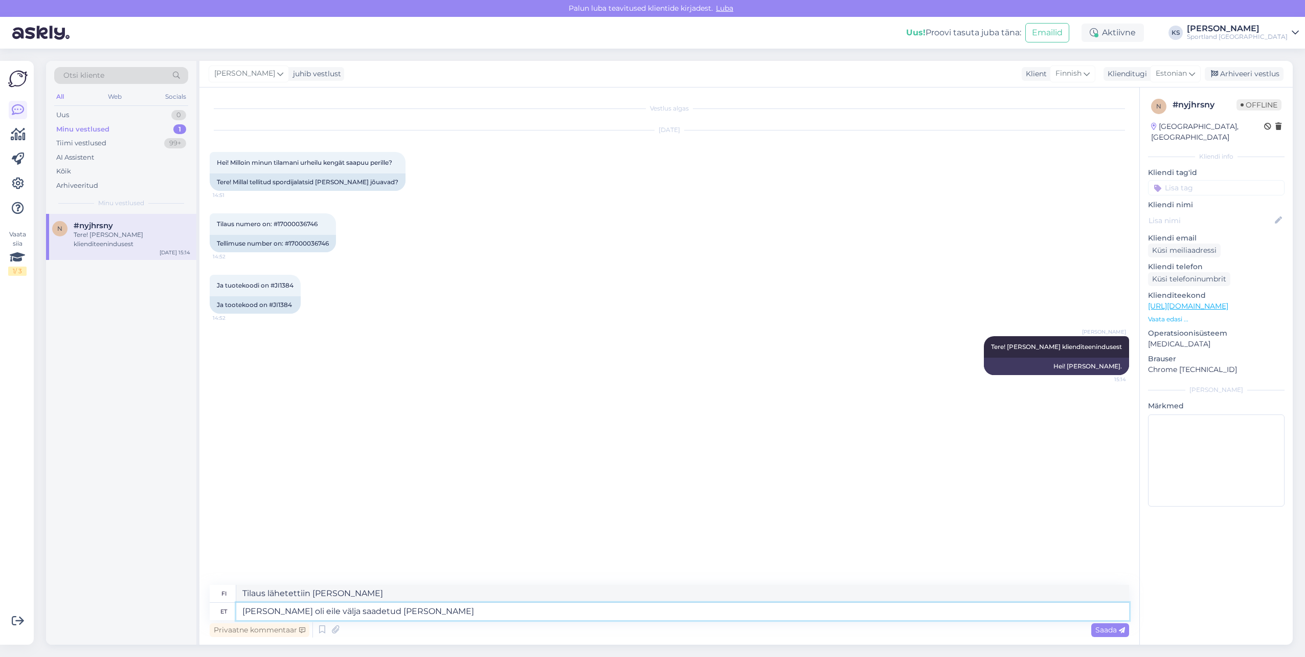
type textarea "Tilaus lähetettiin eilen ja tänään"
type textarea "Tellimus oli eile välja saadetud ja täna jõudis so"
type textarea "Tilaus lähetettiin eilen ja saapui tänään."
type textarea "Tellimus oli eile välja saadetud ja täna jõudis soome."
type textarea "Tilaus lähetettiin eilen ja saapui tänään Suomeen."
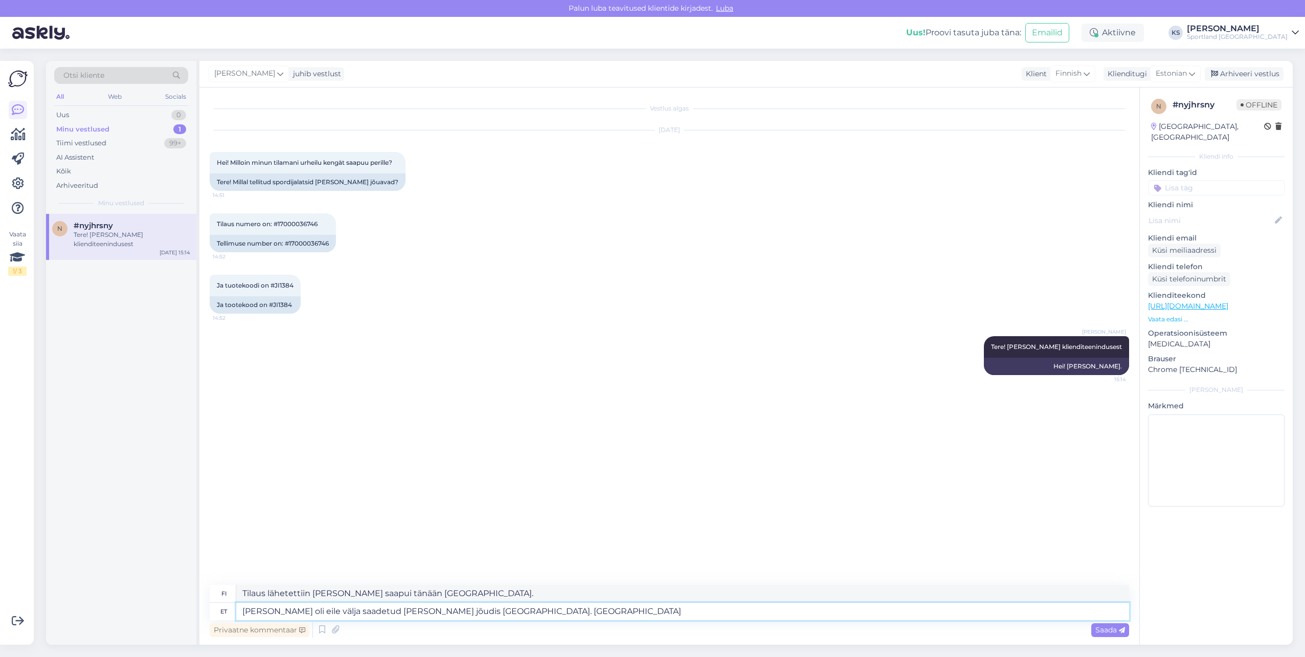
type textarea "Tellimus oli eile välja saadetud ja täna jõudis soome. Paki j"
type textarea "Tilaus lähetettiin eilen ja saapui Suomeen tänään."
paste textarea "00264300487119586206"
type textarea "Tellimus oli eile välja saadetud ja täna jõudis soome. Paki jälgimiskood: 00264…"
type textarea "Tilaus lähetettiin eilen ja saapui Suomeen tänään. Paketin seurantakoodi: 00264…"
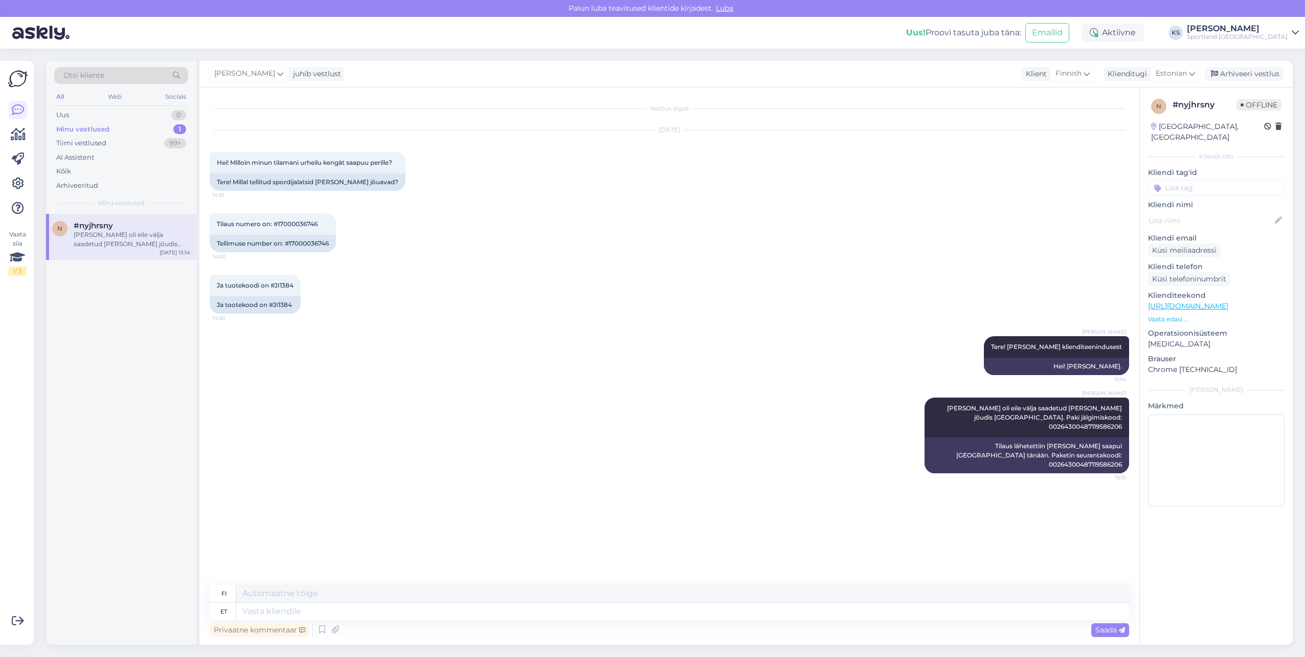
click at [1205, 180] on input at bounding box center [1216, 187] width 137 height 15
type input "tellimu"
click at [1233, 236] on span "E-poe tellimuste üldine info" at bounding box center [1217, 239] width 82 height 6
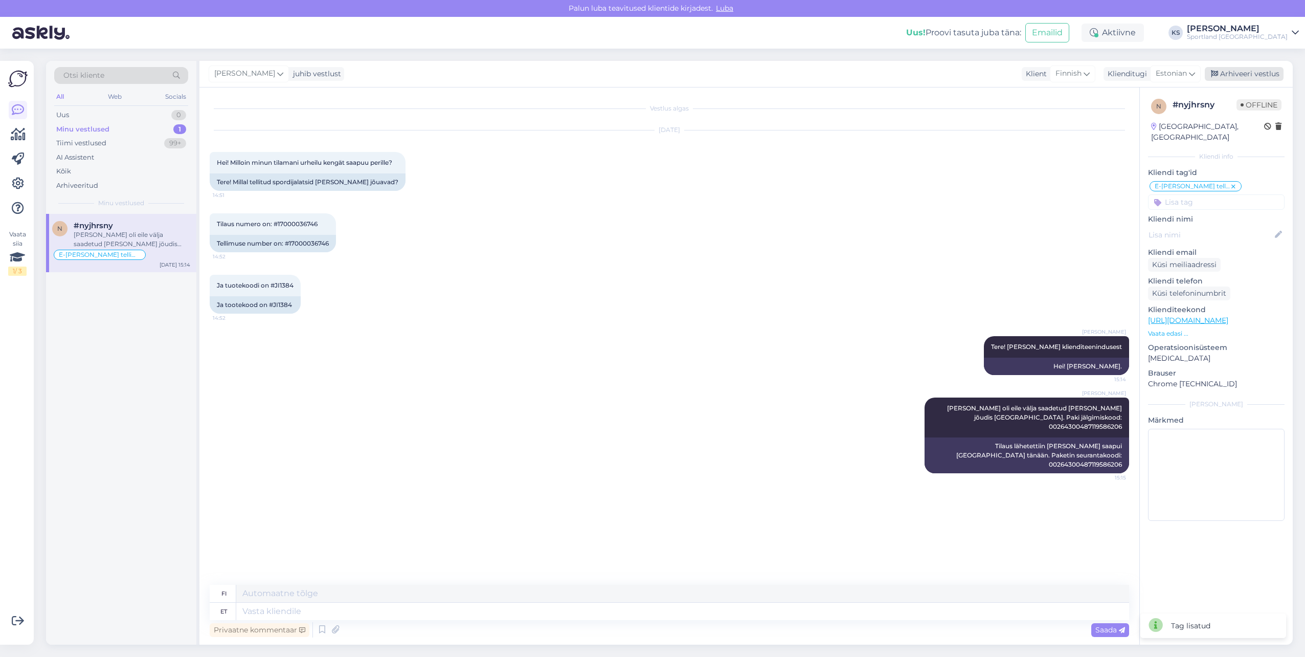
click at [1246, 73] on div "Arhiveeri vestlus" at bounding box center [1244, 74] width 79 height 14
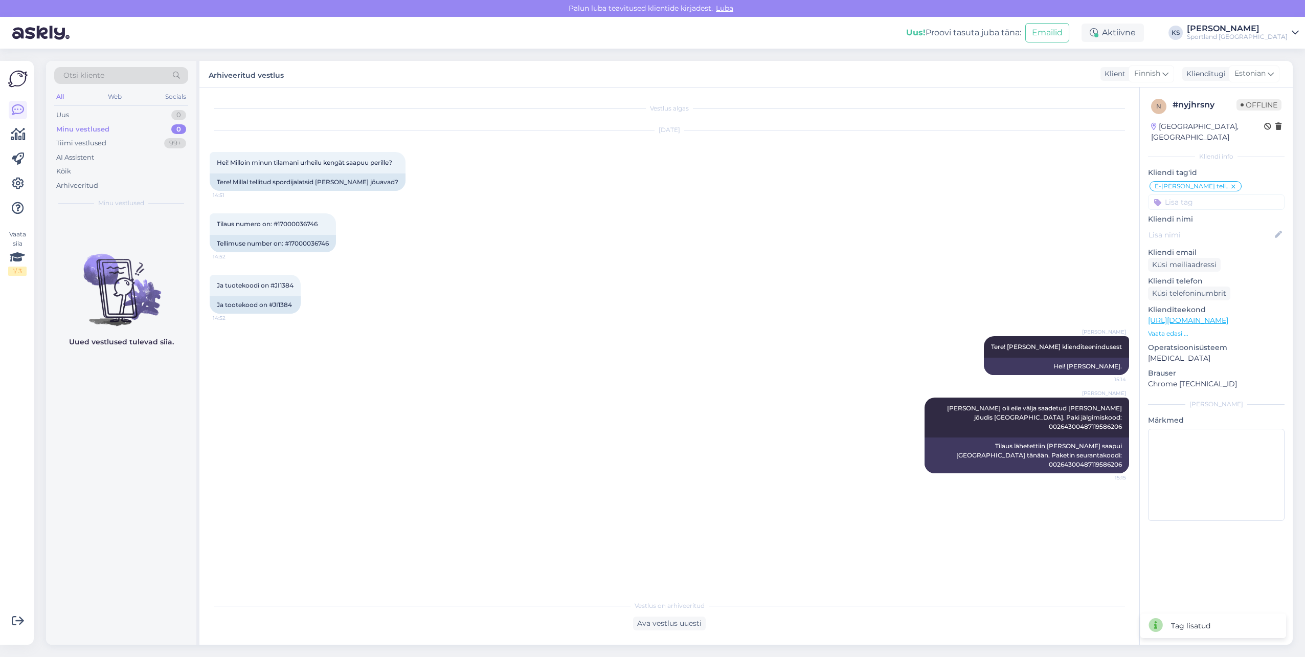
drag, startPoint x: 1260, startPoint y: 30, endPoint x: 1263, endPoint y: 36, distance: 7.1
click at [1260, 30] on div "[PERSON_NAME]" at bounding box center [1237, 29] width 101 height 8
click at [1277, 56] on button "Ava" at bounding box center [1279, 57] width 23 height 16
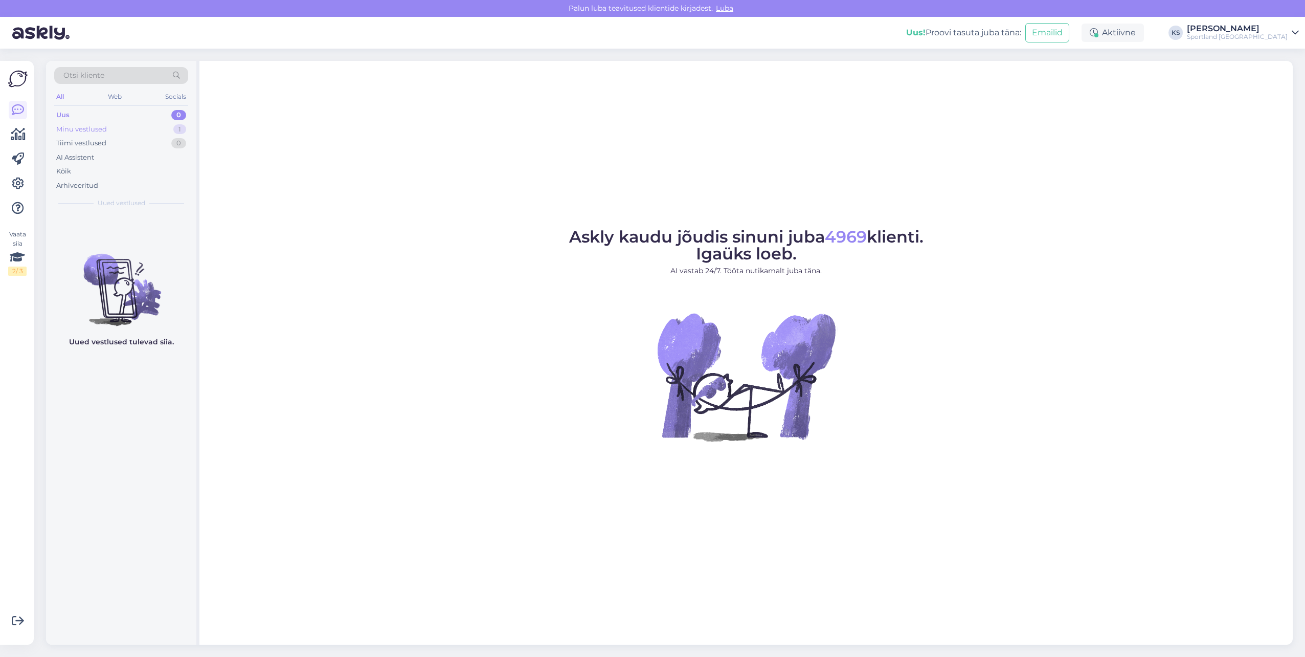
click at [146, 123] on div "Minu vestlused 1" at bounding box center [121, 129] width 134 height 14
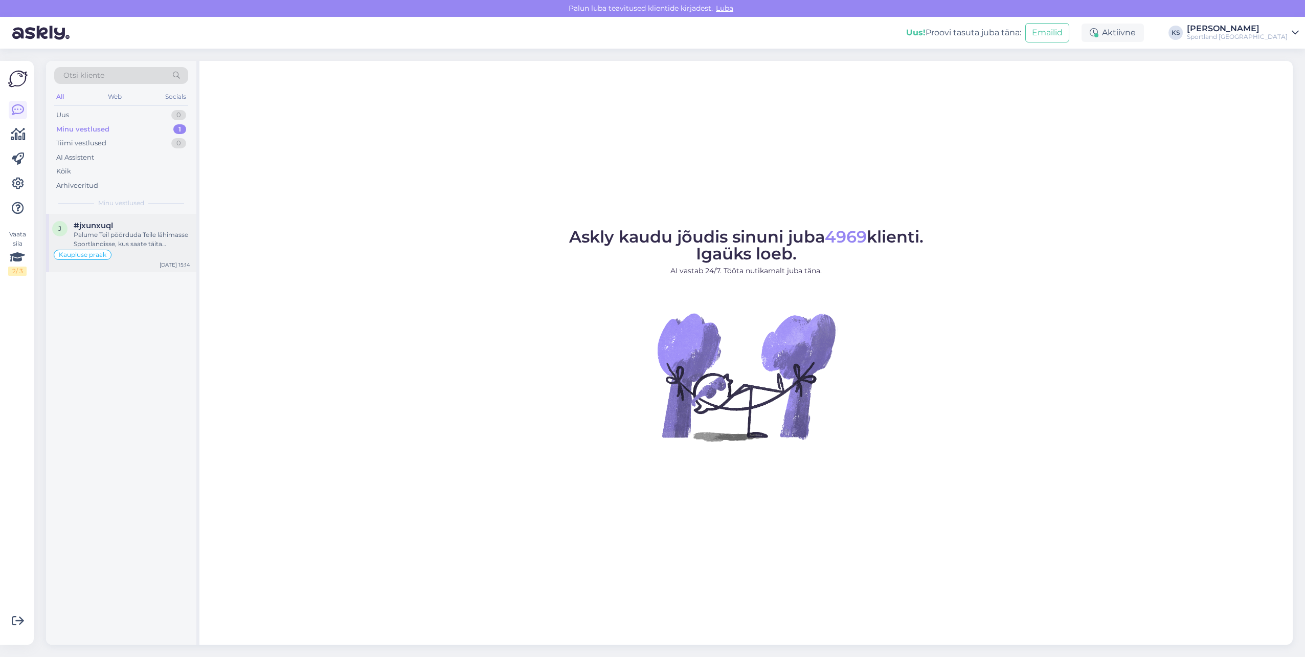
click at [125, 254] on div "Kaupluse praak" at bounding box center [121, 255] width 138 height 12
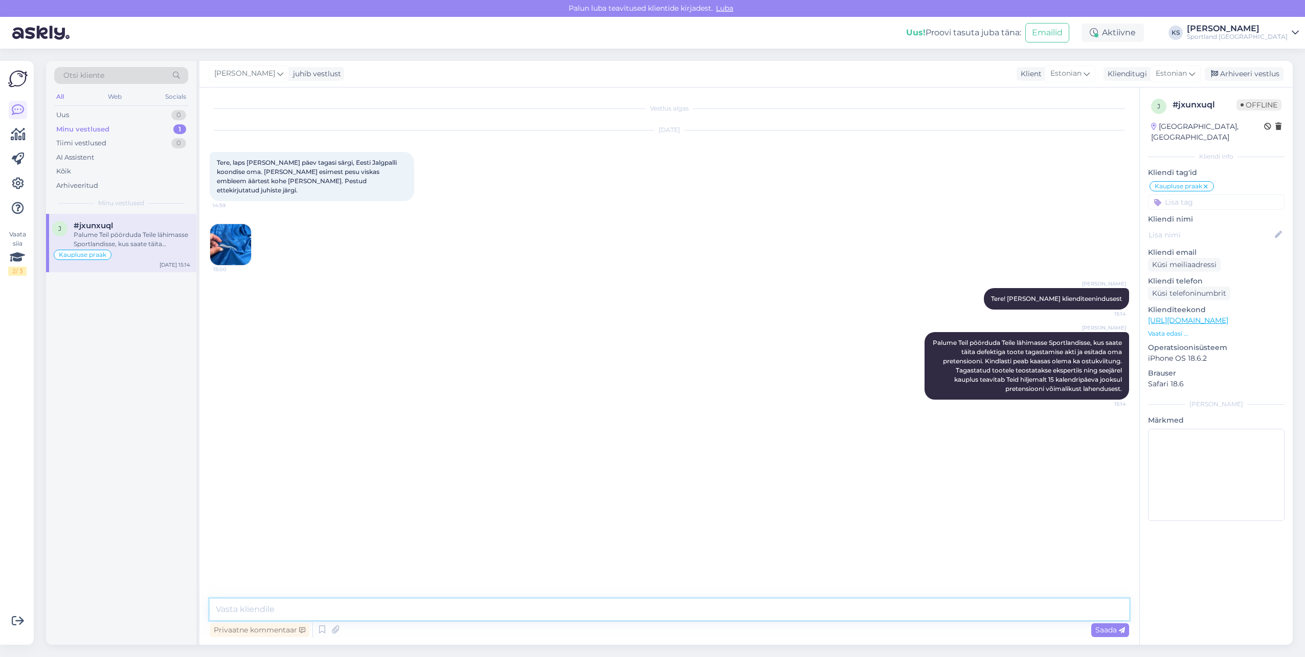
click at [858, 613] on textarea at bounding box center [670, 608] width 920 height 21
type textarea "Kas ma saan teile hetkel veel abiks olla?"
click at [1244, 73] on div "Arhiveeri vestlus" at bounding box center [1244, 74] width 79 height 14
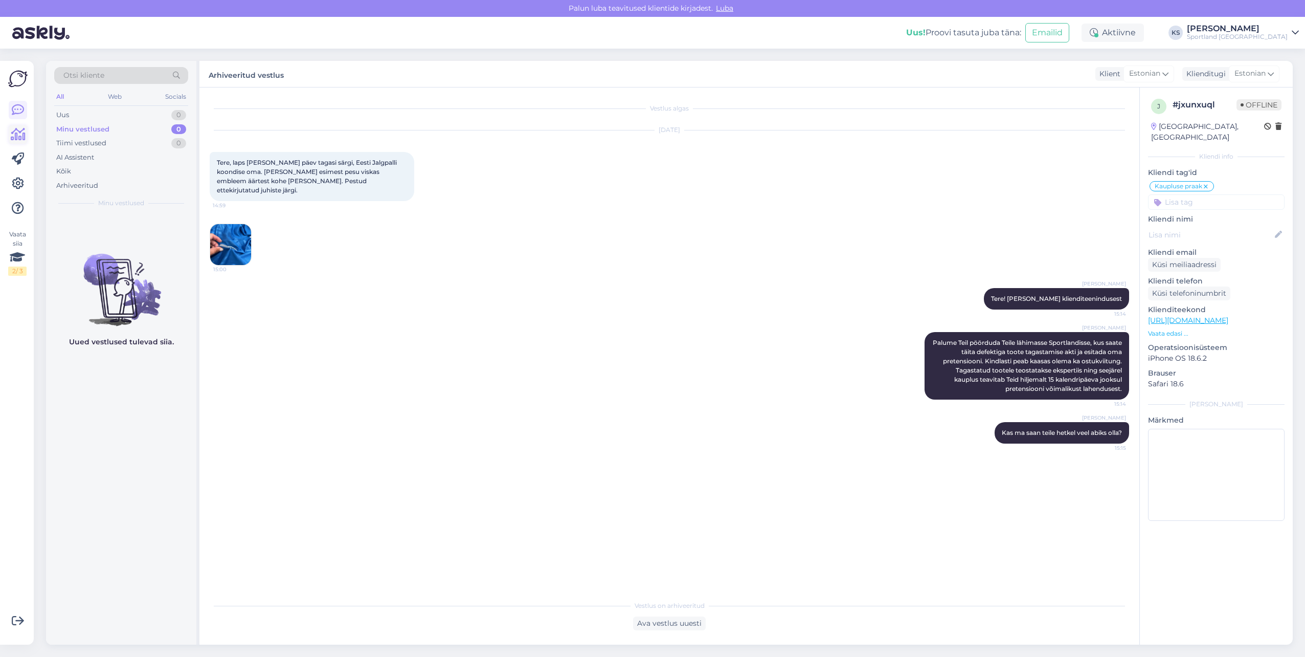
click at [15, 139] on icon at bounding box center [18, 134] width 15 height 12
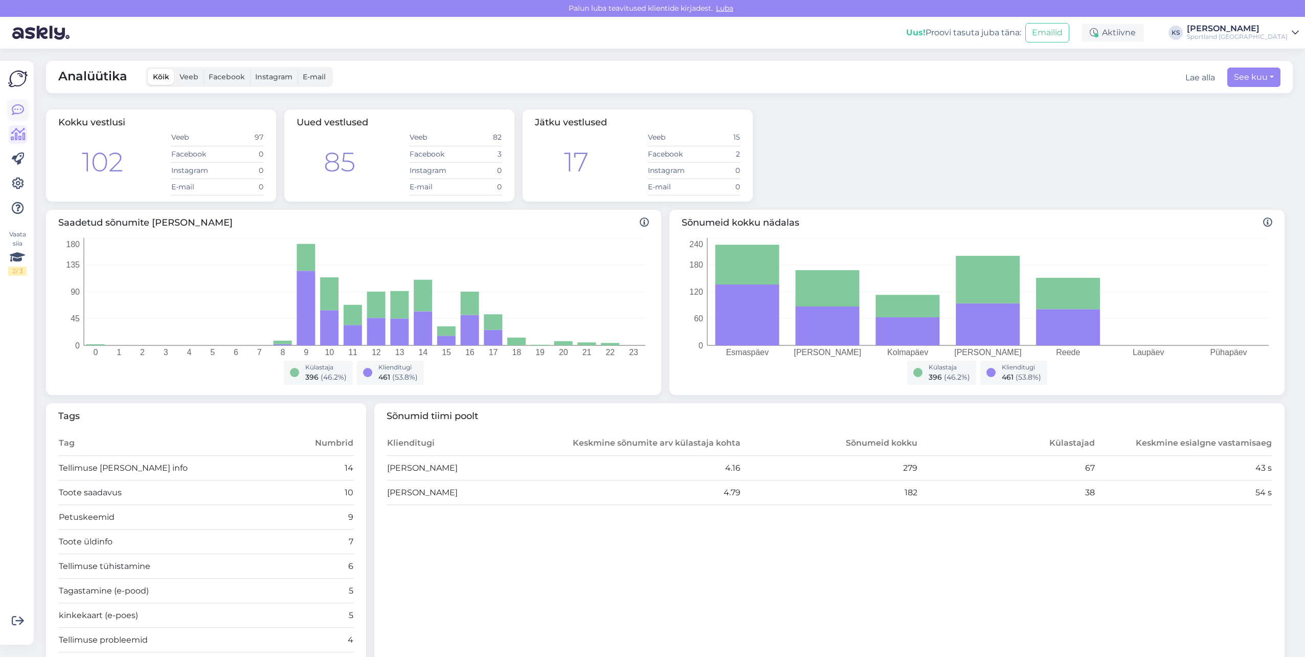
click at [18, 106] on icon at bounding box center [18, 110] width 12 height 12
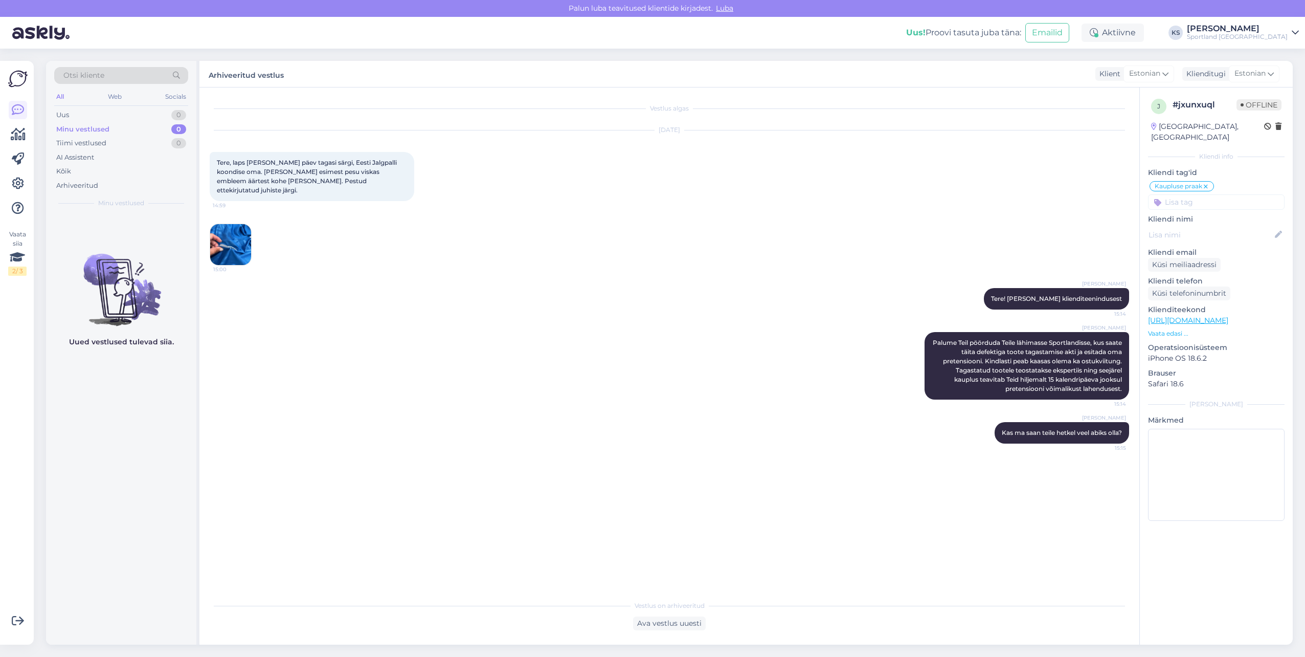
drag, startPoint x: 1238, startPoint y: 34, endPoint x: 1245, endPoint y: 34, distance: 7.2
click at [1238, 34] on div "Sportland [GEOGRAPHIC_DATA]" at bounding box center [1237, 37] width 101 height 8
click at [1277, 75] on button "Ava" at bounding box center [1279, 79] width 23 height 16
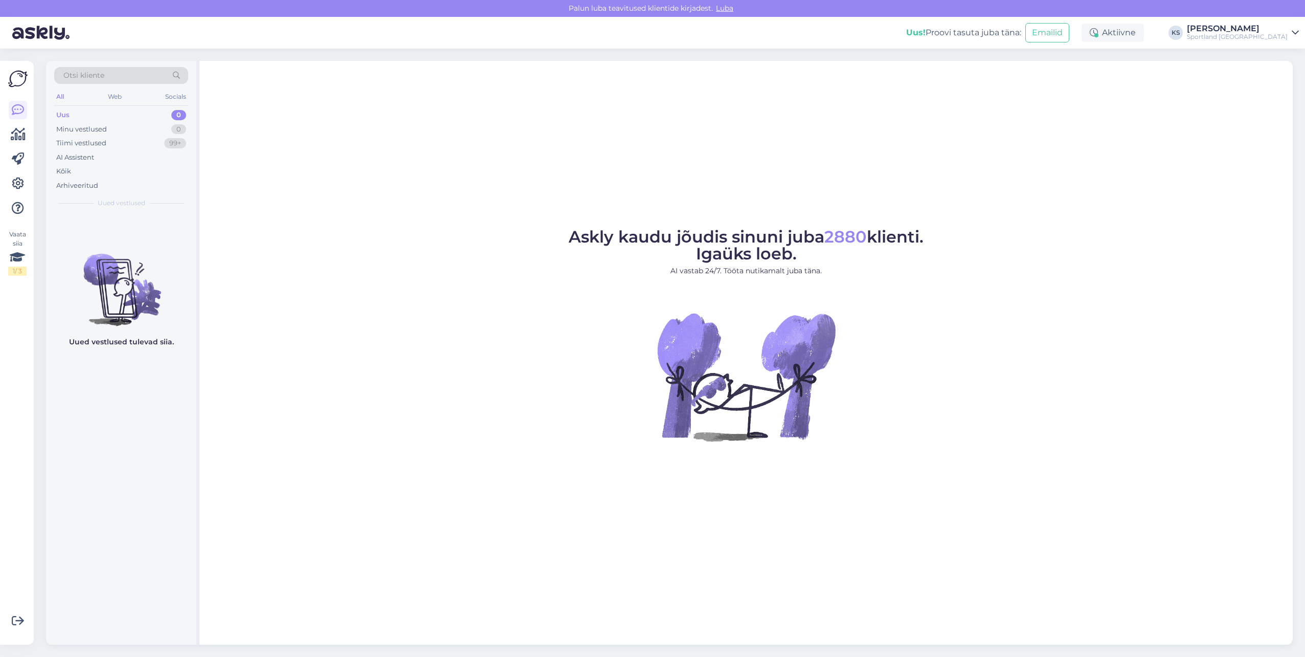
click at [1264, 37] on div "Sportland [GEOGRAPHIC_DATA]" at bounding box center [1237, 37] width 101 height 8
click at [1275, 61] on button "Ava" at bounding box center [1279, 57] width 23 height 16
drag, startPoint x: 1257, startPoint y: 21, endPoint x: 1269, endPoint y: 37, distance: 19.7
click at [1257, 21] on div "Uus! Proovi tasuta juba täna: Emailid Aktiivne KS Kristina Silm Sportland Eston…" at bounding box center [652, 33] width 1305 height 32
click at [1272, 39] on div "Sportland [GEOGRAPHIC_DATA]" at bounding box center [1237, 37] width 101 height 8
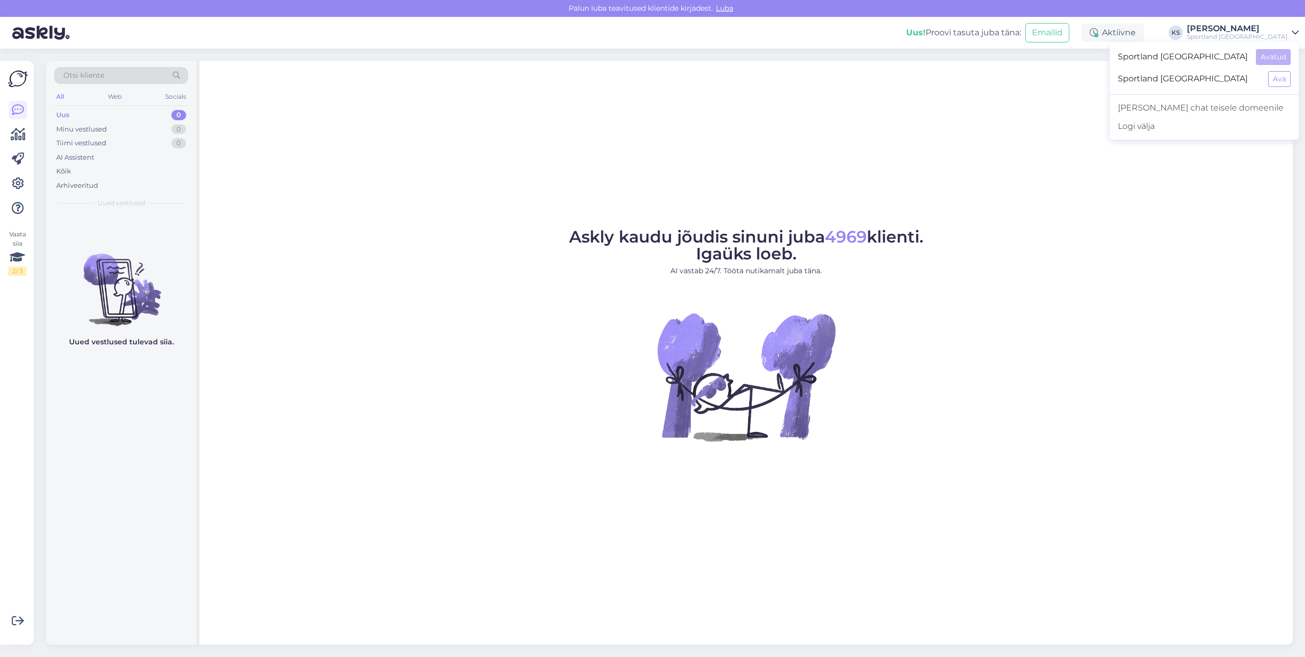
click at [463, 217] on div "Askly kaudu jõudis sinuni juba 4969 klienti. Igaüks loeb. AI vastab 24/7. Tööta…" at bounding box center [745, 353] width 1093 height 584
click at [19, 131] on icon at bounding box center [18, 134] width 15 height 12
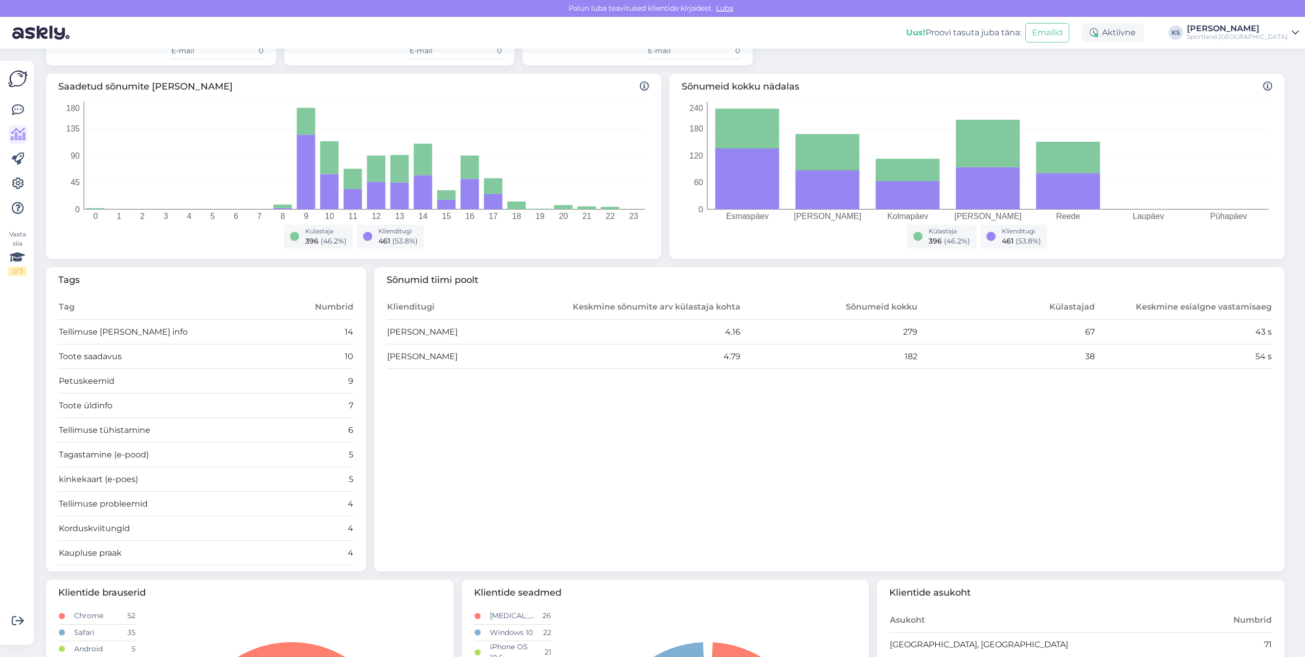
scroll to position [153, 0]
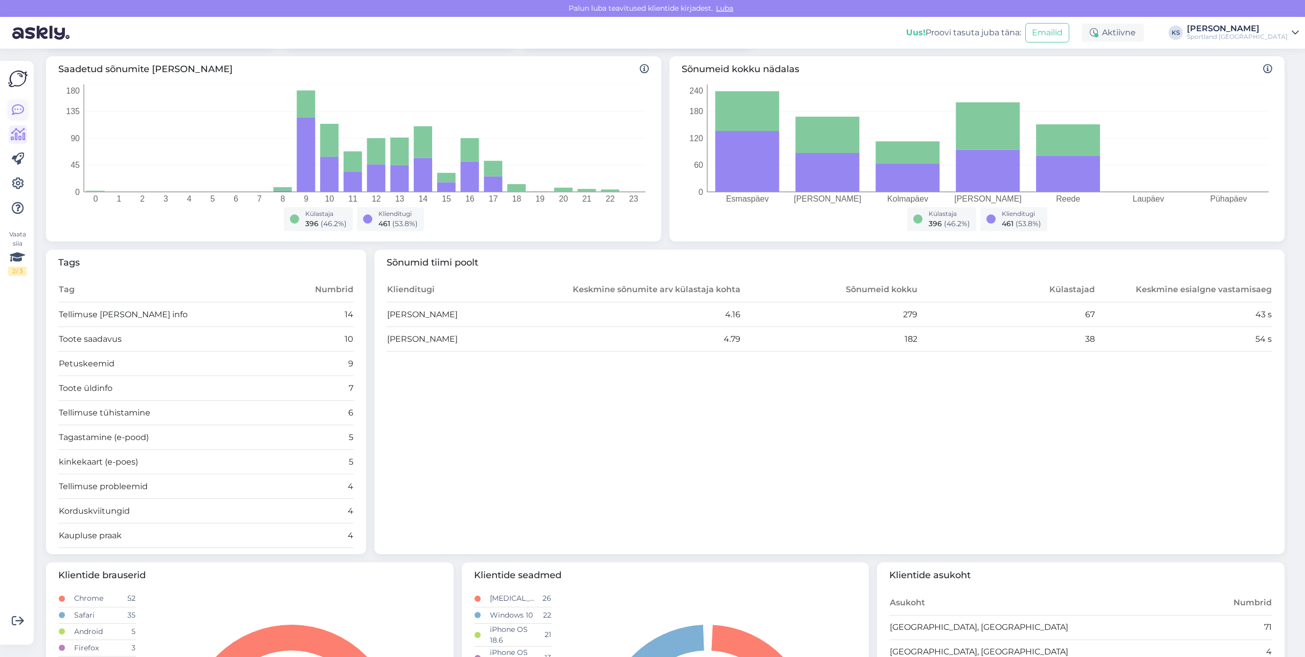
click at [9, 114] on link at bounding box center [18, 110] width 18 height 18
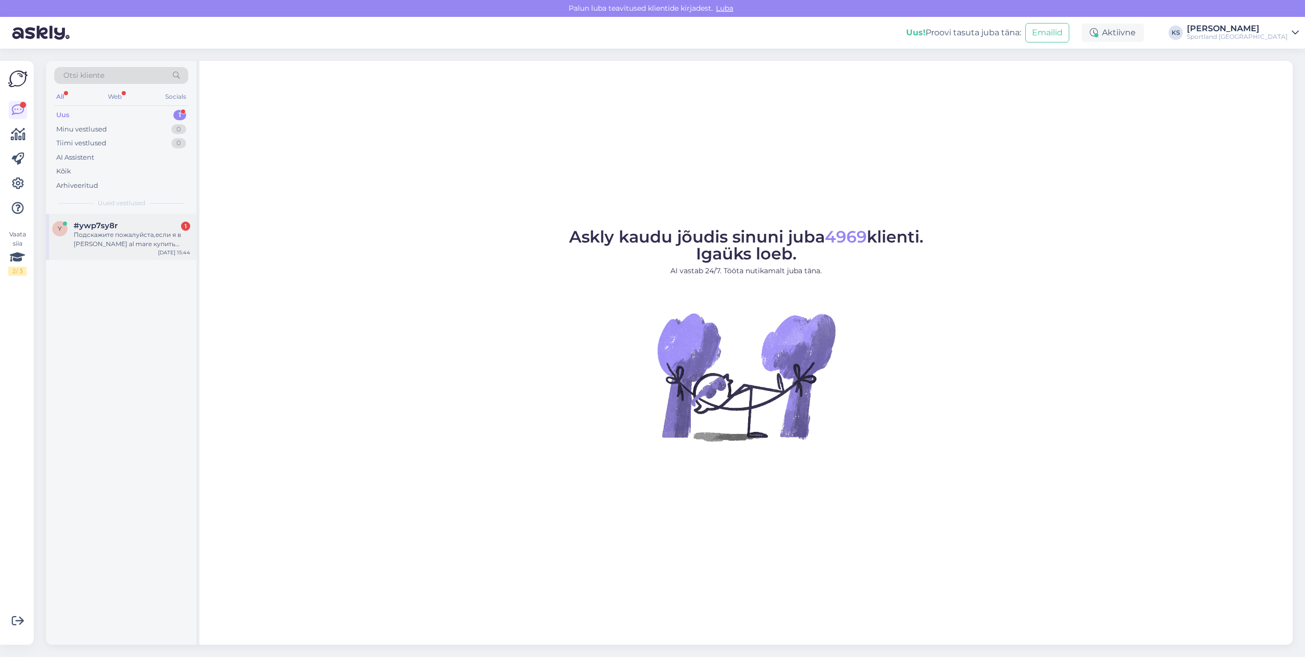
click at [133, 233] on div "Подскажите пожалуйста,если я в rocco al mare купить свитшот,но не подошел разме…" at bounding box center [132, 239] width 117 height 18
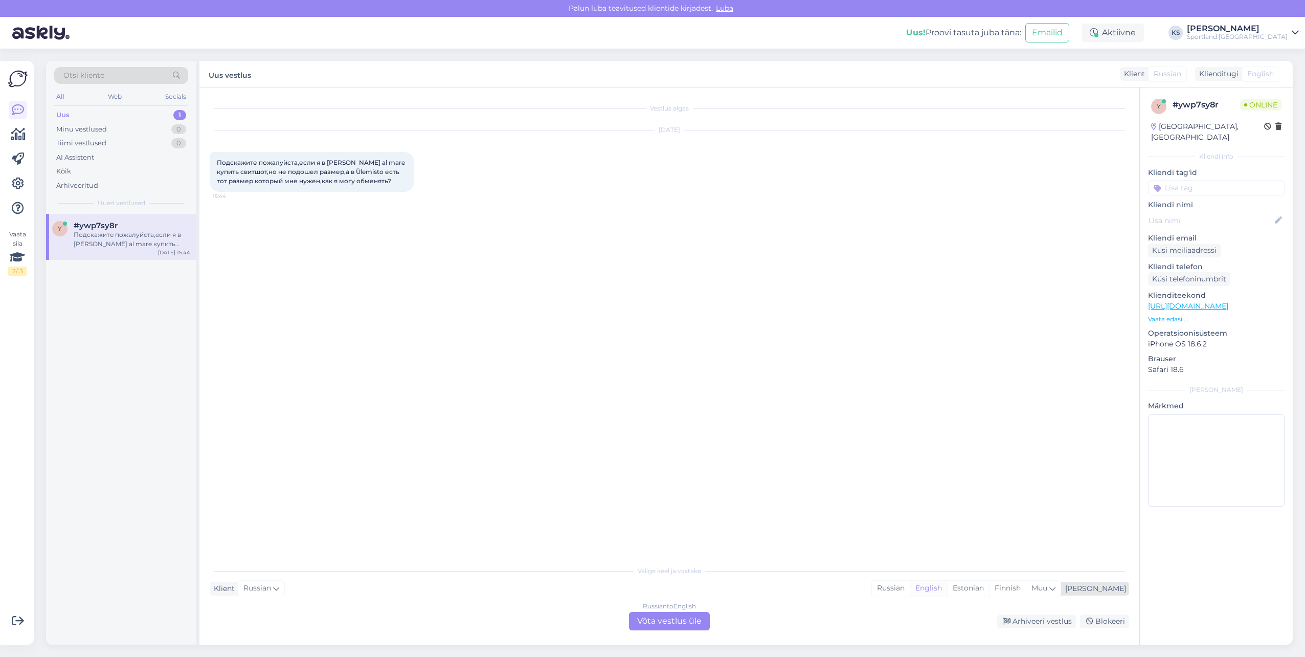
drag, startPoint x: 1016, startPoint y: 584, endPoint x: 987, endPoint y: 591, distance: 29.4
click at [989, 585] on div "Estonian" at bounding box center [968, 587] width 42 height 15
click at [651, 614] on div "Russian to Estonian Võta vestlus üle" at bounding box center [669, 621] width 81 height 18
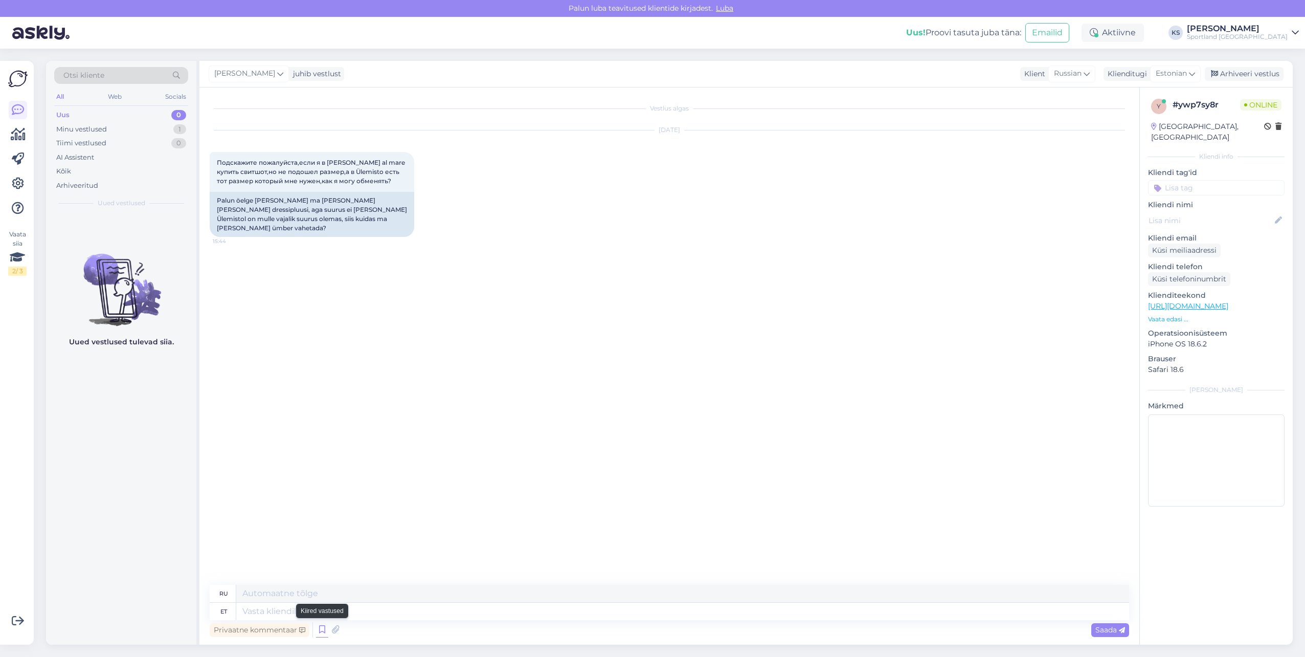
click at [324, 631] on icon at bounding box center [322, 629] width 12 height 15
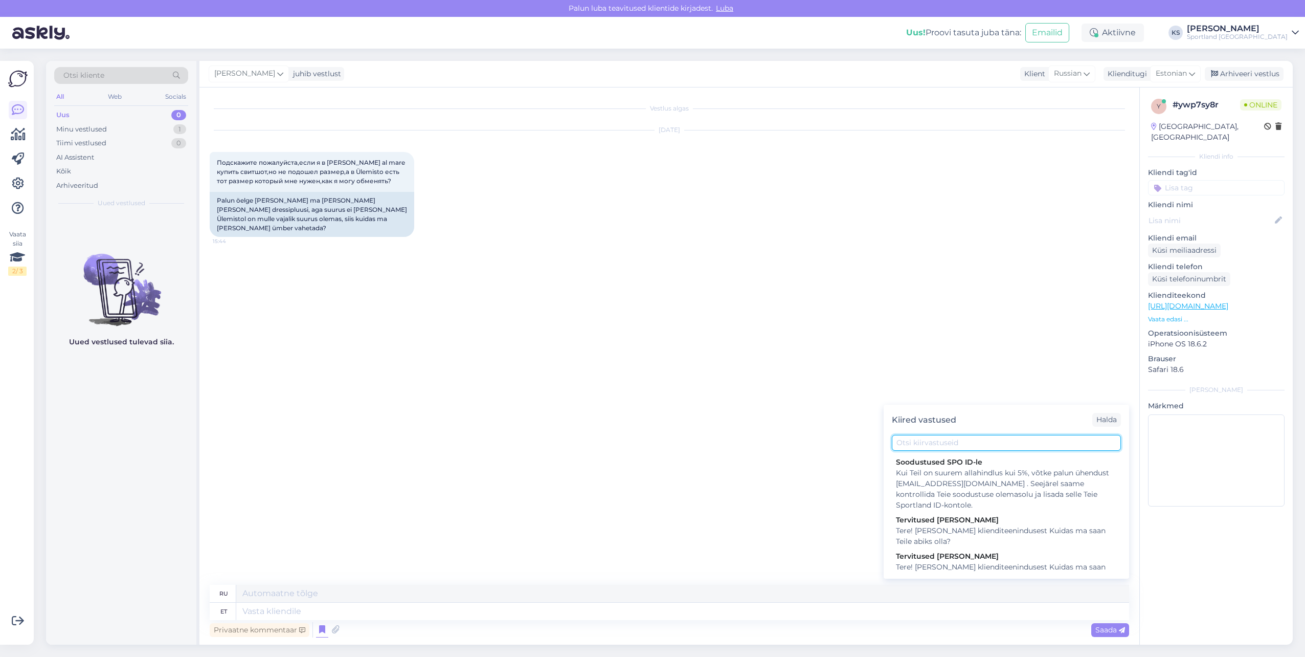
click at [928, 444] on input "text" at bounding box center [1006, 443] width 229 height 16
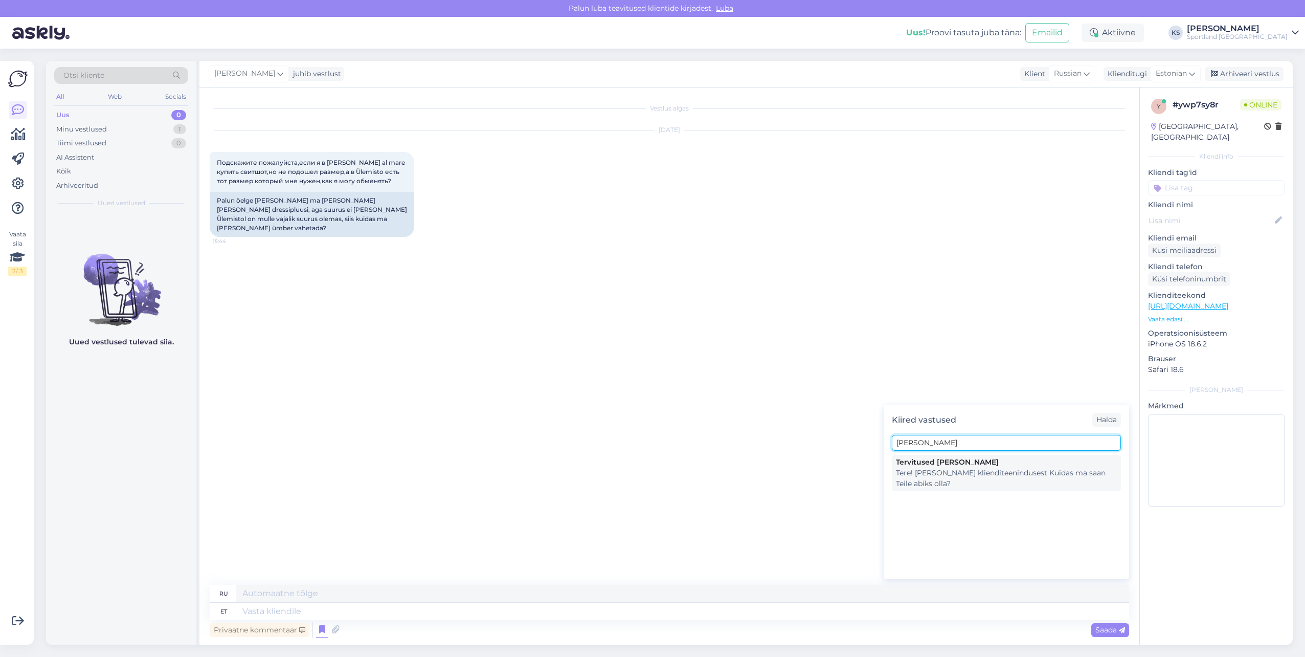
type input "KRISTINA"
click at [950, 470] on div "Tere! [PERSON_NAME] klienditeenindusest Kuidas ma saan Teile abiks olla?" at bounding box center [1006, 477] width 221 height 21
type textarea "Здравствуйте! Я Кристина из службы поддержки клиентов Чем я могу вам помочь?"
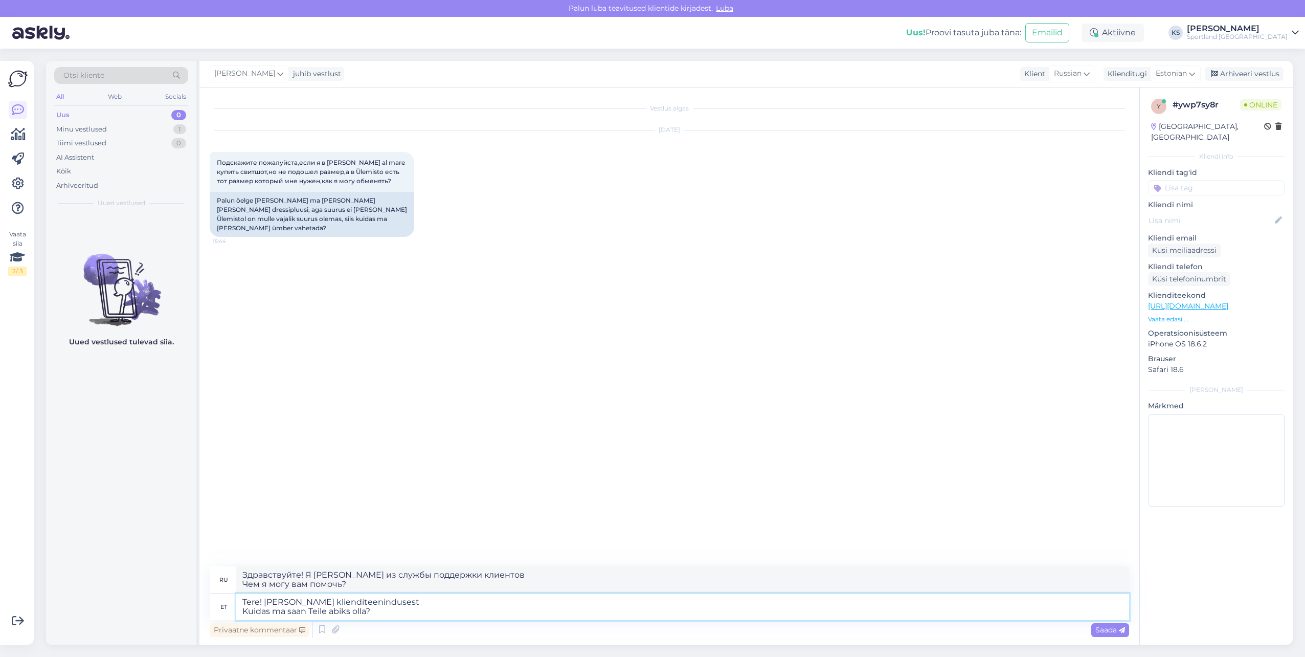
click at [333, 616] on textarea "Tere! [PERSON_NAME] klienditeenindusest Kuidas ma saan Teile abiks olla?" at bounding box center [682, 606] width 893 height 27
type textarea "Tere! [PERSON_NAME] klienditeenindusest"
type textarea "Здравствуйте! Меня зовут Кристина, я из службы поддержки клиентов."
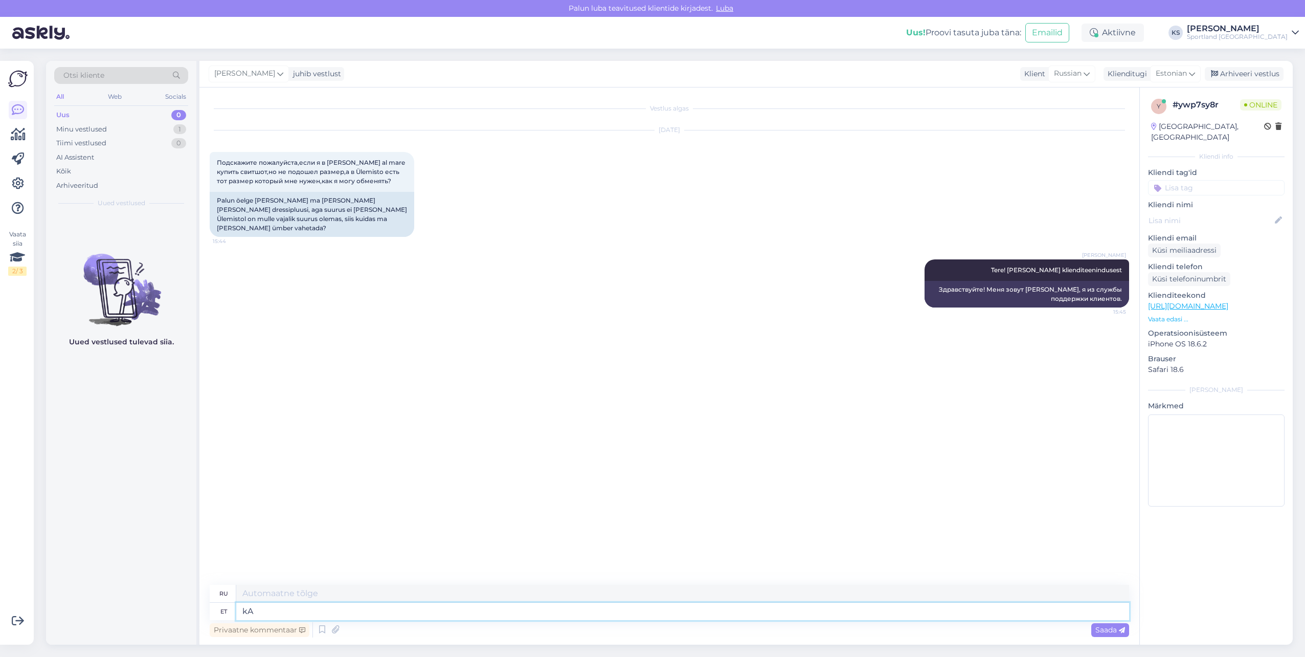
type textarea "k"
type textarea "Kaupluses o"
type textarea "В магазине"
type textarea "Kaupluses ostetud to"
type textarea "Купленный в магазине"
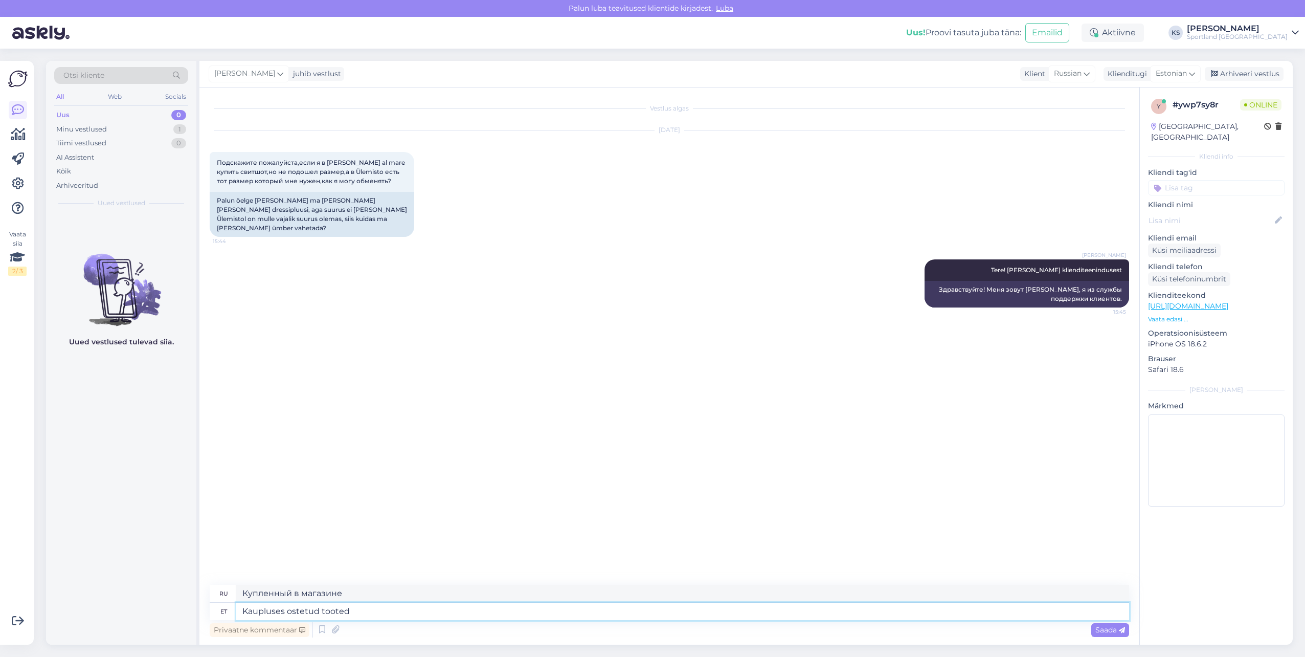
type textarea "Kaupluses ostetud tooted o"
type textarea "Продукты, купленные в магазине"
type textarea "Kaupluses ostetud tooted on võ"
type textarea "Товары, купленные в магазине,"
type textarea "Kaupluses ostetud tooted on võimalik ü"
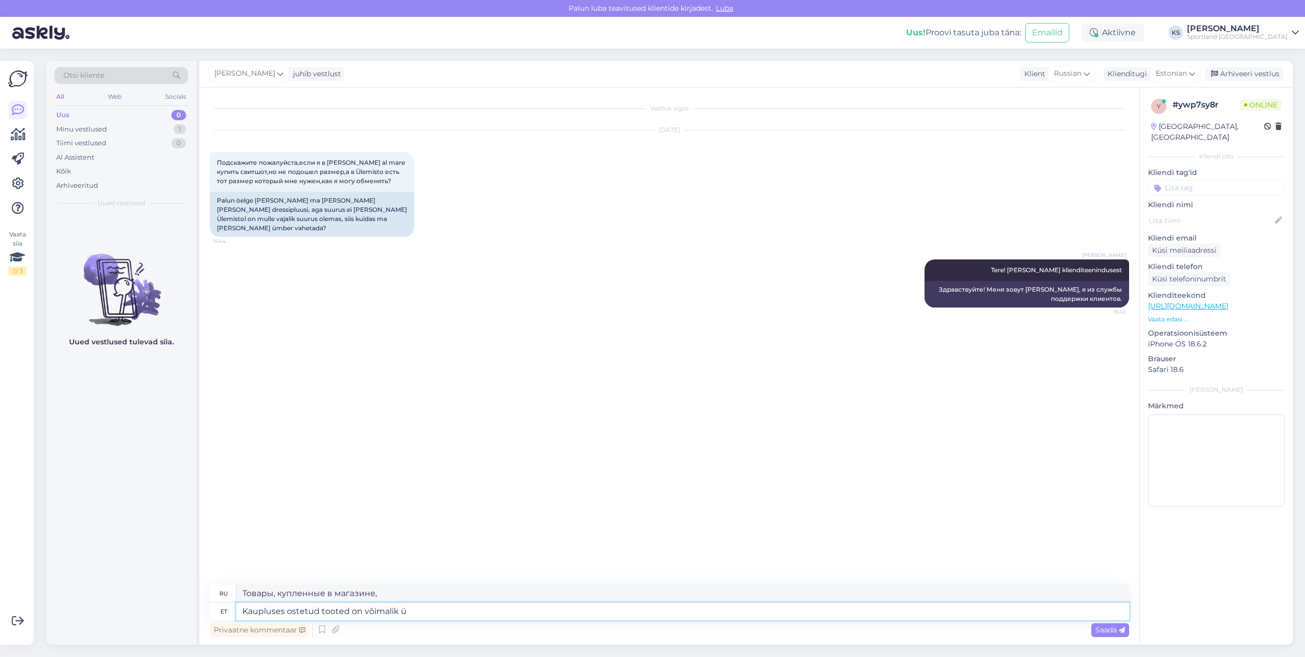
type textarea "Возможно использование продуктов, купленных в магазине."
type textarea "Kaupluses ostetud tooted on võimalik mber"
type textarea "Товары, купленные в магазине, можно вернуть."
type textarea "Kaupluses ostetud tooted on võimalik"
type textarea "Возможно использование продуктов, купленных в магазине."
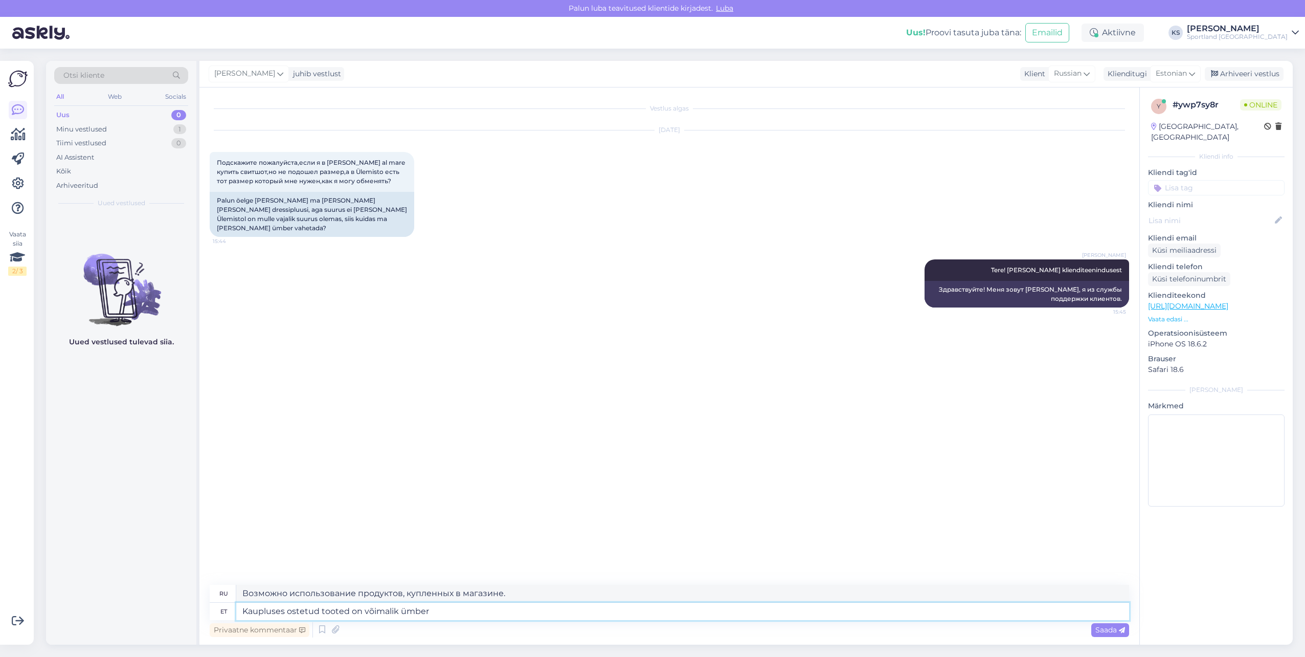
type textarea "Kaupluses ostetud tooted on võimalik ümber v"
type textarea "Товары, купленные в магазине, можно вернуть."
type textarea "Kaupluses ostetud tooted on võimalik ümber vahetada"
type textarea "Товары, купленные в магазине, подлежат обмену."
type textarea "Kaupluses ostetud tooted on võimalik ümber vahetada teise to"
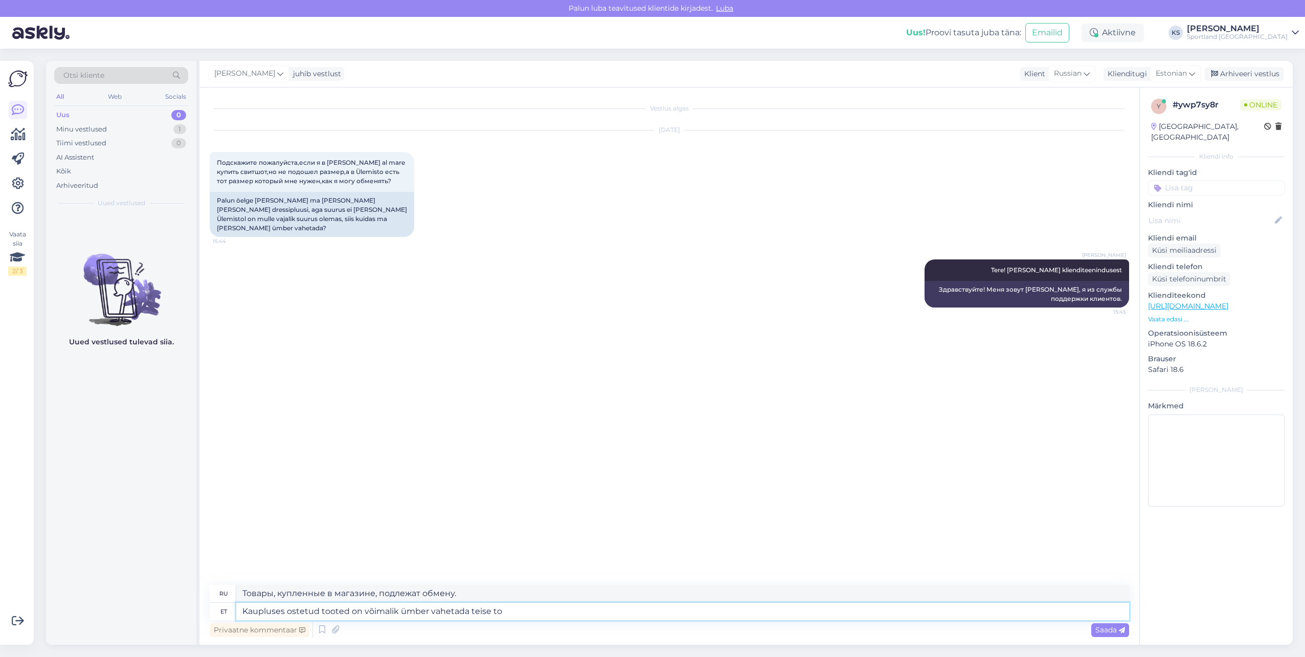
type textarea "Товары, купленные в магазине, можно обменять на другие."
type textarea "Kaupluses ostetud tooted on võimalik ümber vahetada teise toote v"
type textarea "Товары, купленные в магазине, можно обменять на другие товары."
type textarea "Kaupluses ostetud tooted on võimalik ümber vahetada teise toote vastu 14 p"
type textarea "Товары, купленные в магазине, можно обменять на другие товары 14"
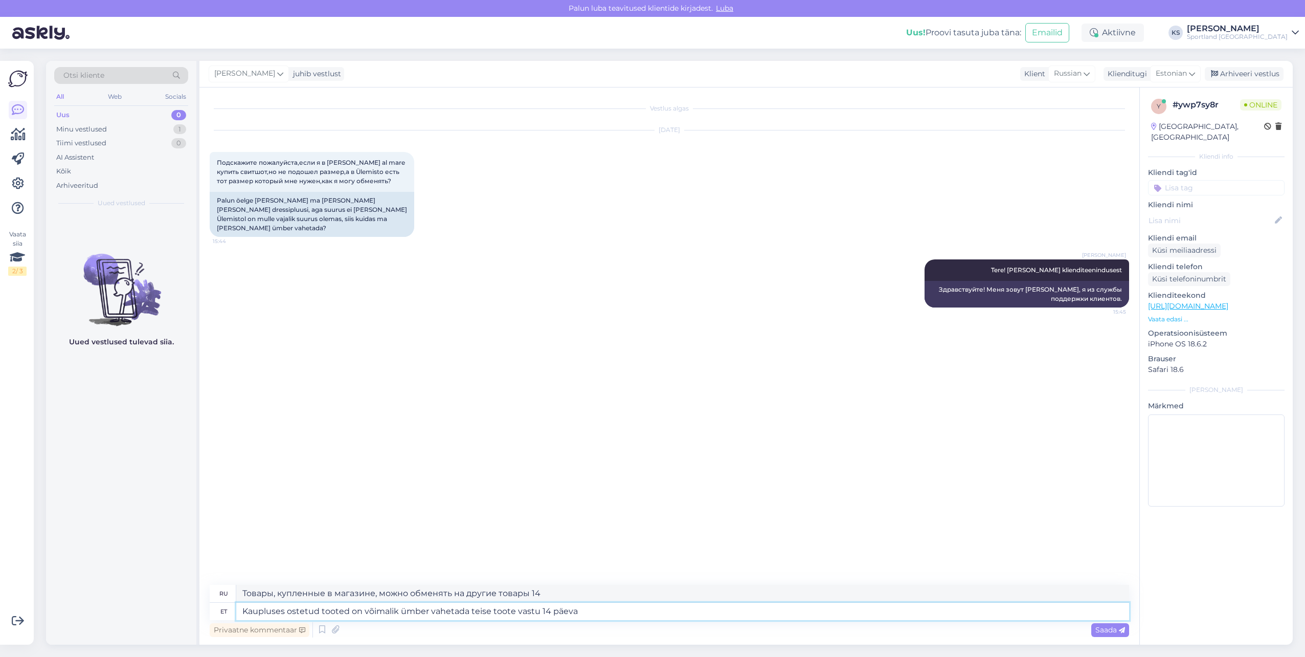
type textarea "Kaupluses ostetud tooted on võimalik ümber vahetada teise toote vastu 14 päeva j"
type textarea "Товар, купленный в магазине, можно обменять на другой товар в течение 14 дней."
type textarea "Kaupluses ostetud tooted on võimalik ümber vahetada teise toote vastu 14 päeva …"
type textarea "Приобретенный в магазине товар можно обменять на другой товар в течение 14 дней…"
type textarea "Kaupluses ostetud tooted on võimalik ümber vahetada teise toote vastu 14 päeva …"
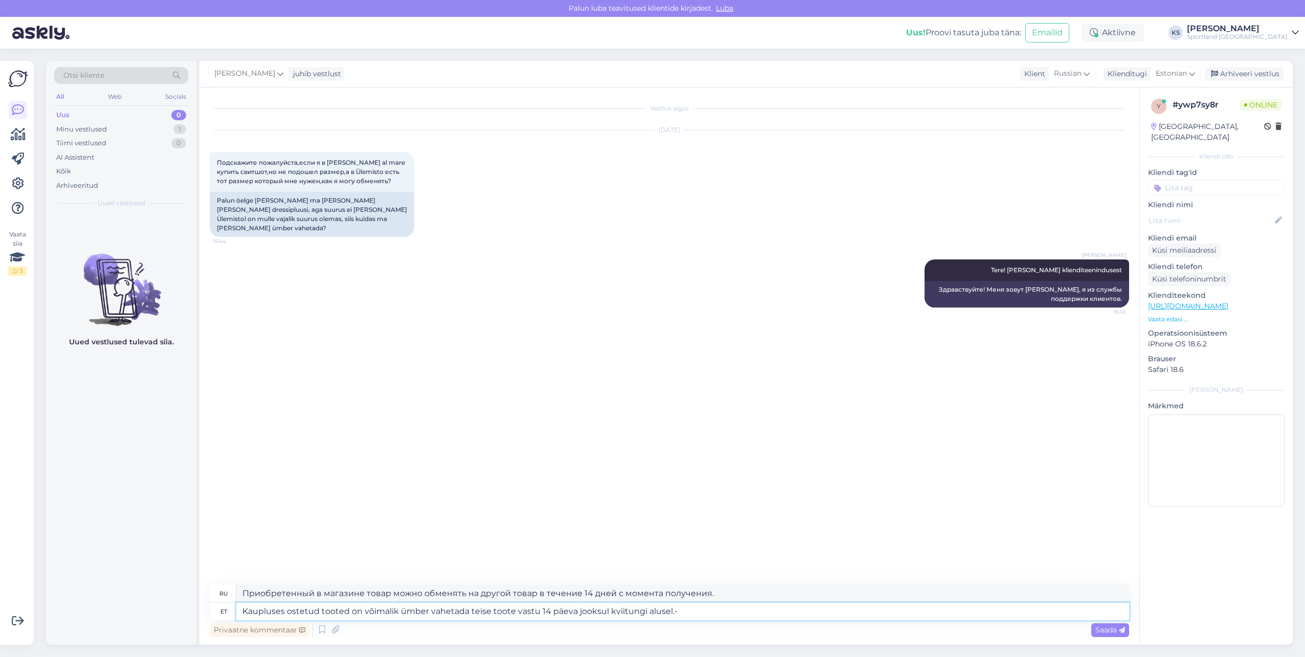
type textarea "Приобретенный в магазине товар можно обменять на другой товар в течение 14 дней…"
type textarea "Kaupluses ostetud tooted on võimalik ümber vahetada teise toote vastu 14 päeva …"
type textarea "Приобретенный в магазине товар можно обменять на другой товар в течение 14 дней…"
drag, startPoint x: 730, startPoint y: 612, endPoint x: 757, endPoint y: 570, distance: 49.5
click at [731, 611] on textarea "Kaupluses ostetud tooted on võimalik ümber vahetada teise toote vastu 14 päeva …" at bounding box center [682, 610] width 893 height 17
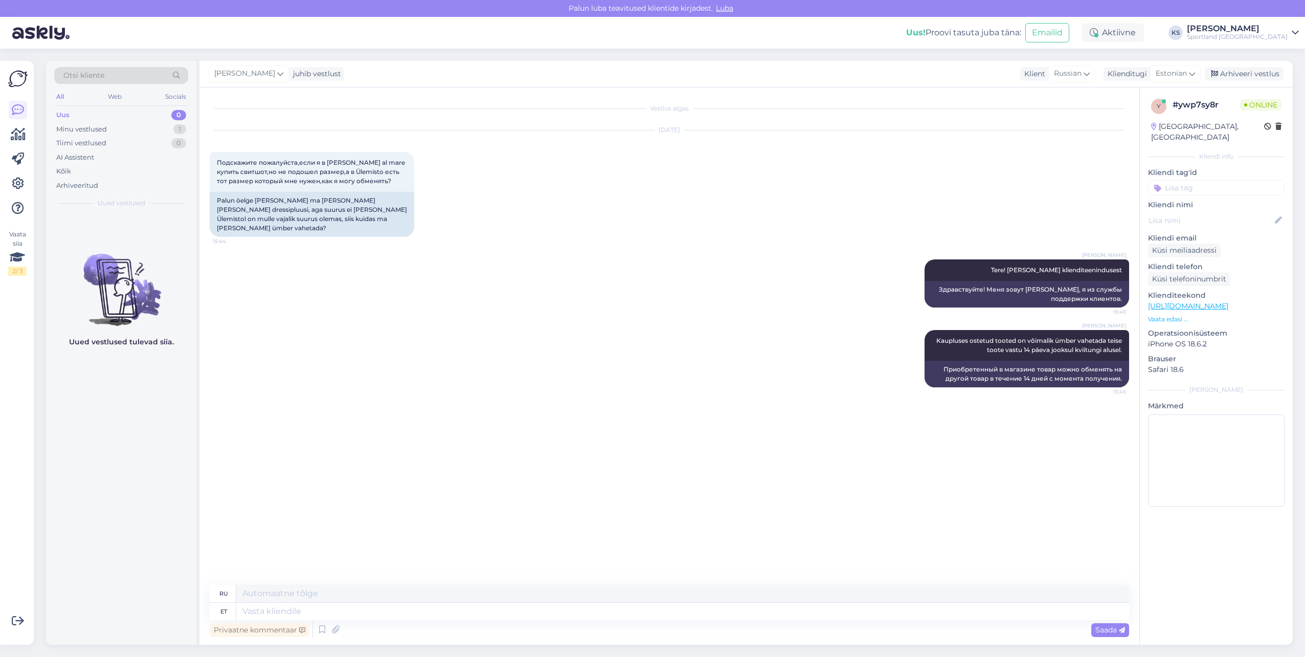
click at [1196, 180] on input at bounding box center [1216, 187] width 137 height 15
type input "vahet"
click at [1239, 212] on span "Toodete vahetamine (kauplus)" at bounding box center [1217, 215] width 82 height 6
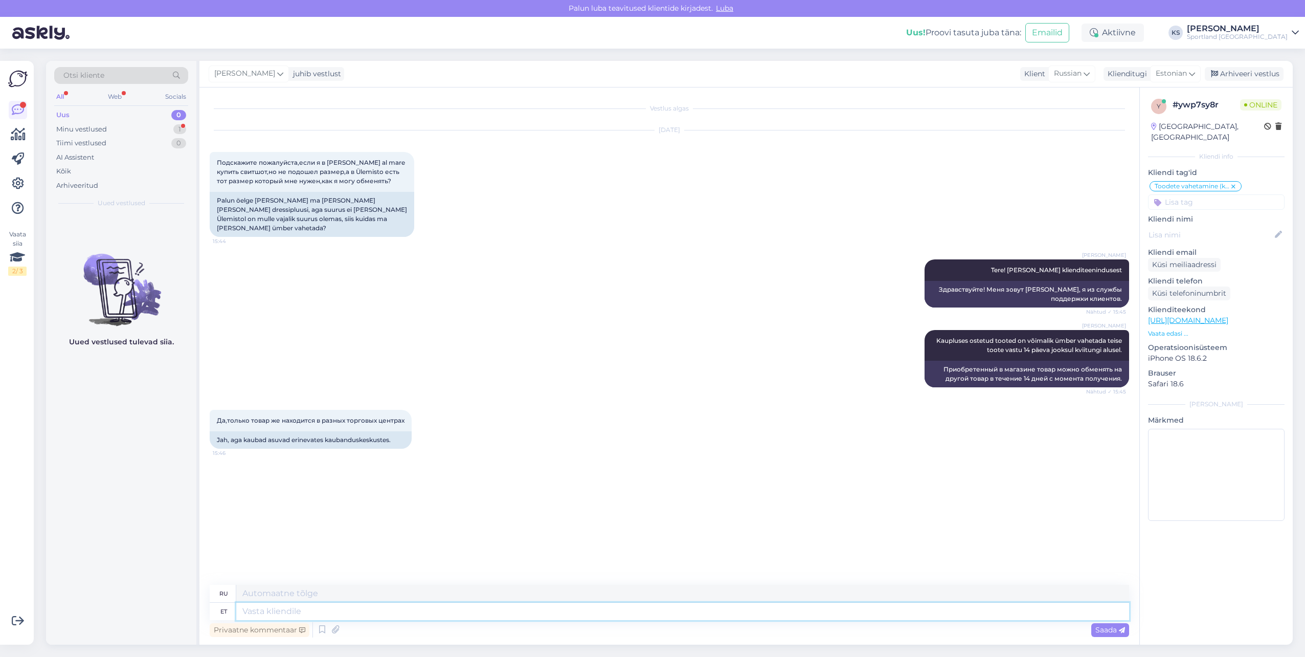
click at [353, 615] on textarea at bounding box center [682, 610] width 893 height 17
type textarea "Kõige"
type textarea "Самый"
type textarea "Kõige olulisel, et"
type textarea "Самое главное,"
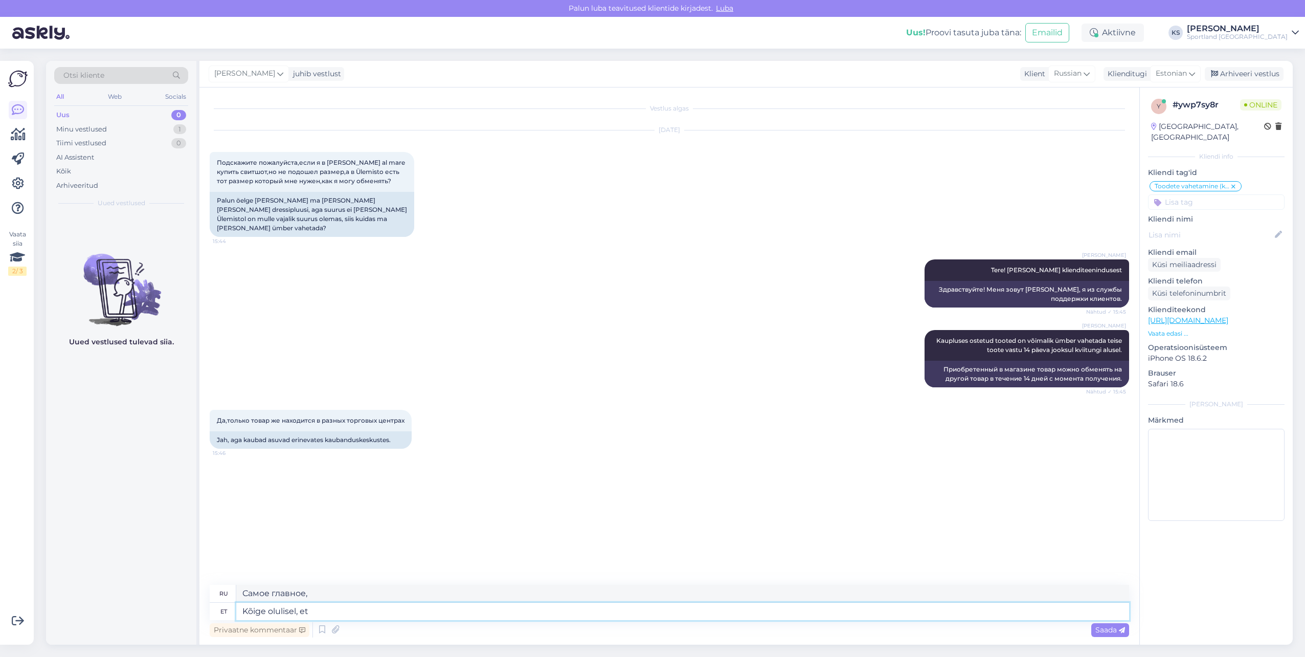
type textarea "Kõige olulisel, et"
type textarea "Самое главное, что"
type textarea "Kõige oluli"
type textarea "Самое главное,"
type textarea "K"
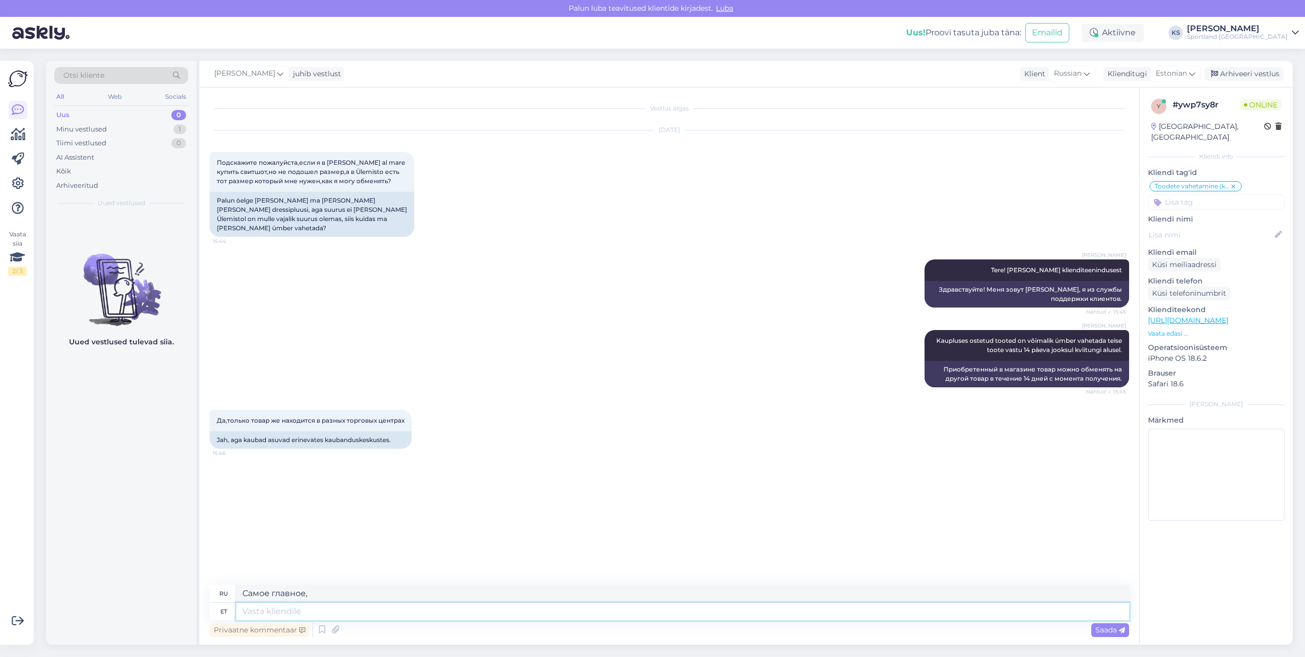
type textarea "Самый"
type textarea "Sportlandis"
type textarea "В Спортленде"
type textarea "Sportlandist o"
type textarea "Из Спортленда"
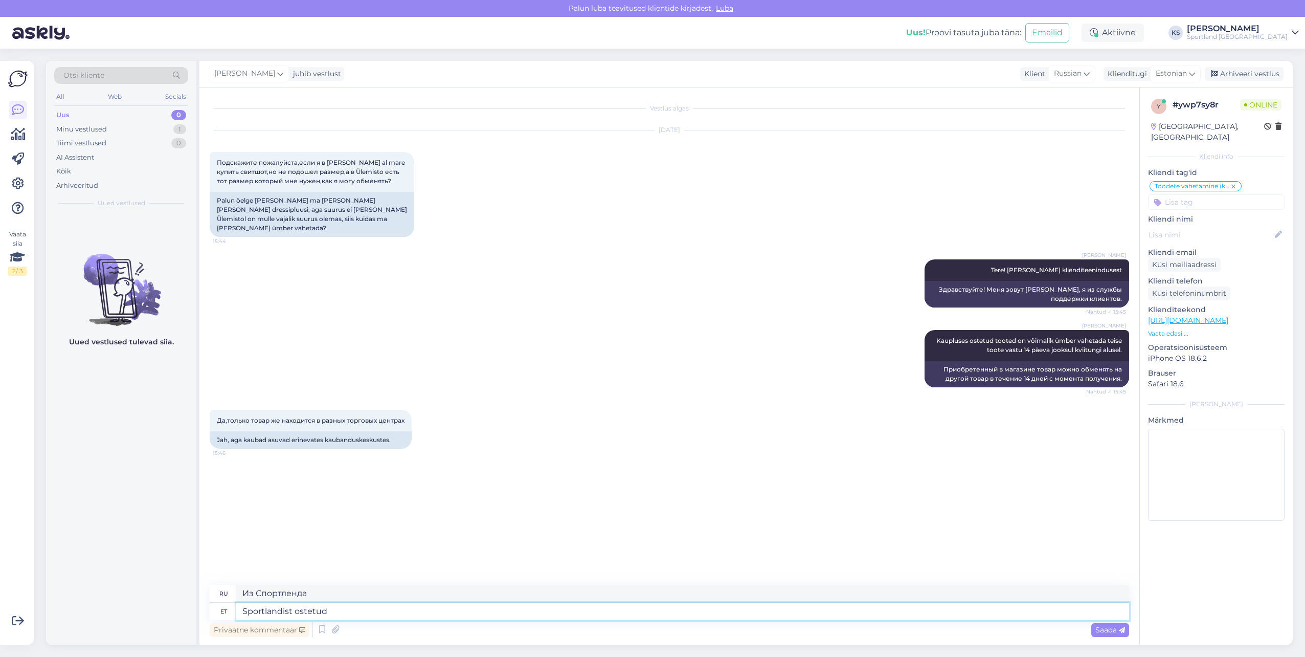
type textarea "Sportlandist ostetud t"
type textarea "Куплено в Sportland"
type textarea "Sportlandist ostetud totoed o"
type textarea "Сумки-шопперы, купленные в Sportland"
type textarea "Sportlandist ostetud totoed on või"
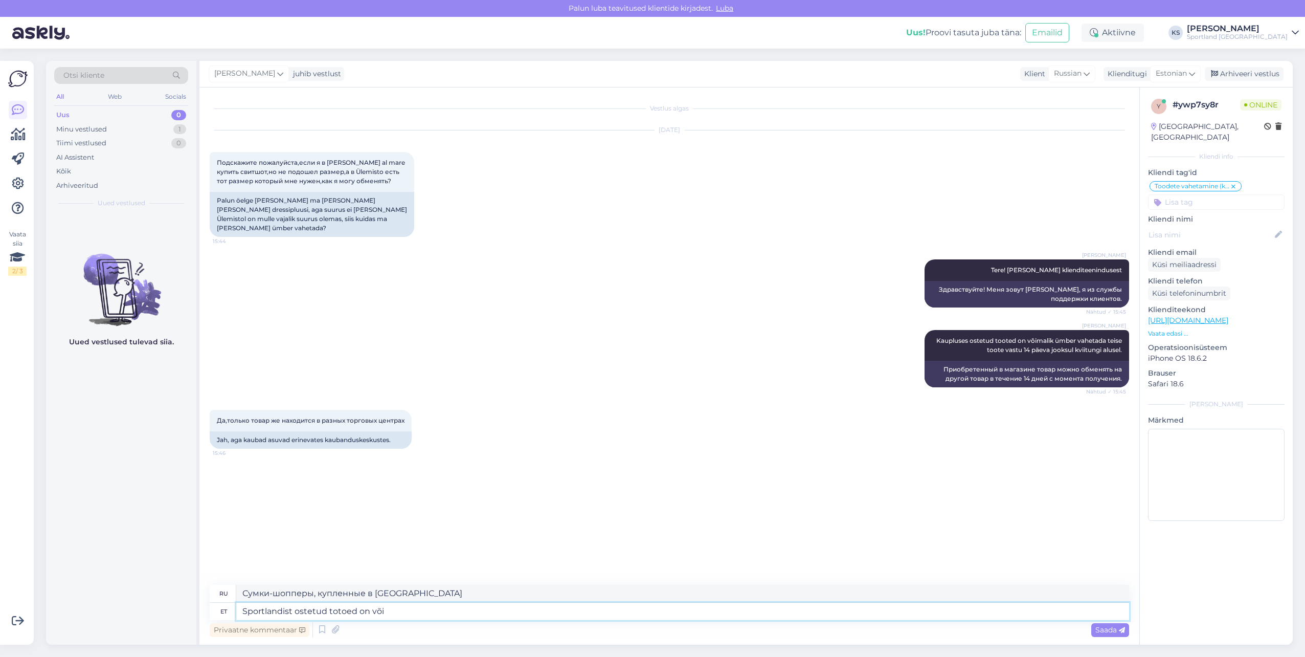
type textarea "Сумки, купленные в Sportland,"
type textarea "Sportlandist ostetud totoed on võimalik va"
type textarea "Сумки-тоуты, купленные в Sportland, можно приобрести"
type textarea "Sportlandist ostetud totoed on võimalik vahetada k"
type textarea "Сумки, купленные в Sportland, подлежат обмену."
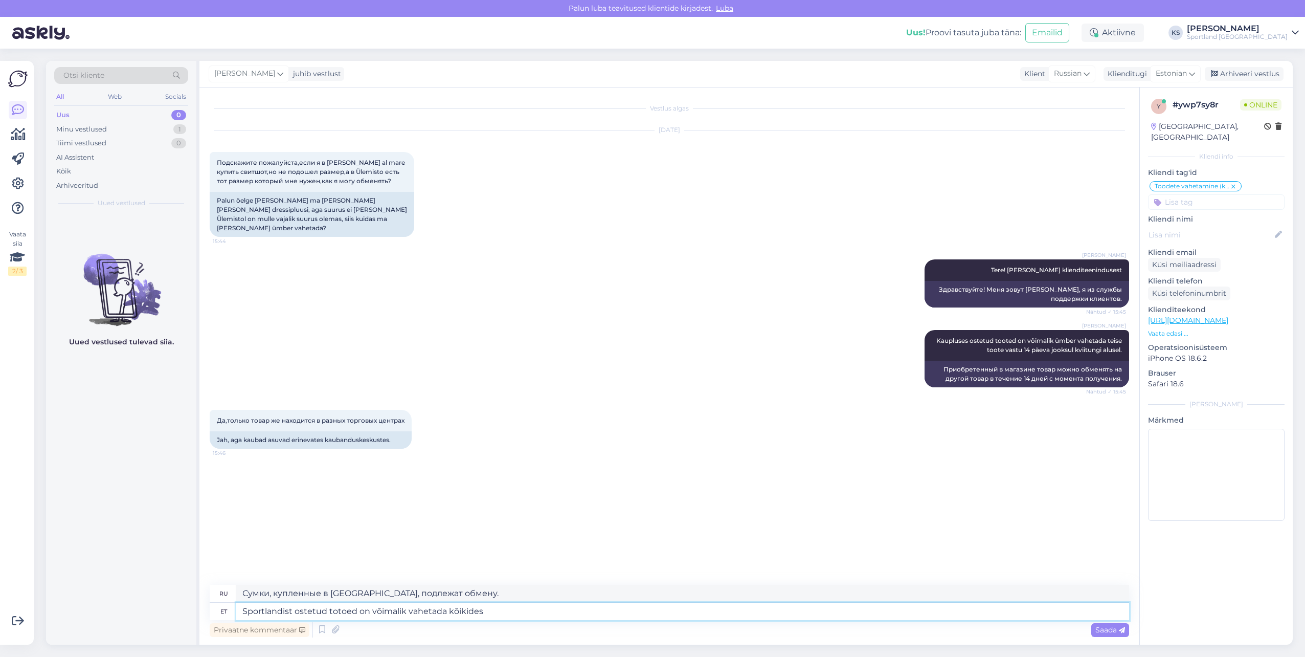
type textarea "Sportlandist ostetud totoed on võimalik vahetada kõikides"
type textarea "Сумки, купленные в Sportland, можно обменять на любые"
click at [337, 619] on textarea "Sportlandist ostetud totoed on võimalik vahetada kõikides Sportlandi kauplustes." at bounding box center [682, 610] width 893 height 17
click at [337, 618] on textarea "Sportlandist ostetud totoed on võimalik vahetada kõikides Sportlandi kauplustes." at bounding box center [682, 610] width 893 height 17
click at [338, 618] on textarea "Sportlandist ostetud totoed on võimalik vahetada kõikides Sportlandi kauplustes." at bounding box center [682, 610] width 893 height 17
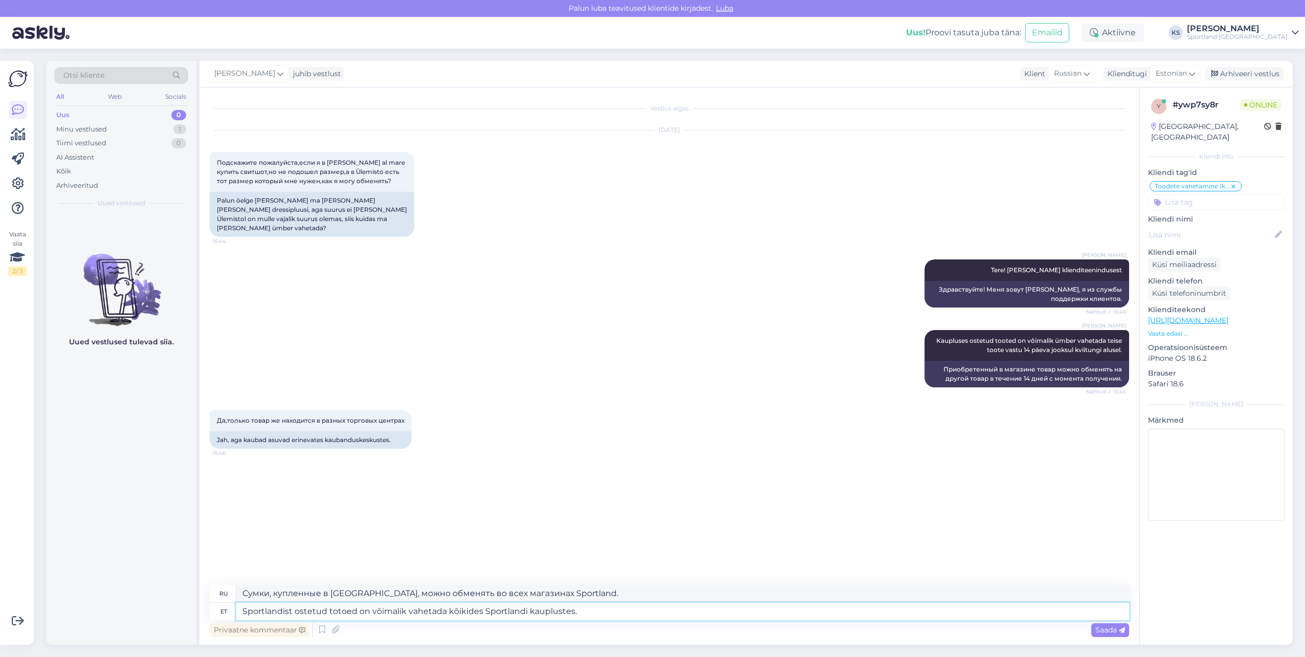
click at [342, 614] on textarea "Sportlandist ostetud totoed on võimalik vahetada kõikides Sportlandi kauplustes." at bounding box center [682, 610] width 893 height 17
click at [634, 607] on textarea "Sportlandist ostetud tooted on võimalik vahetada kõikides Sportlandi kauplustes." at bounding box center [682, 610] width 893 height 17
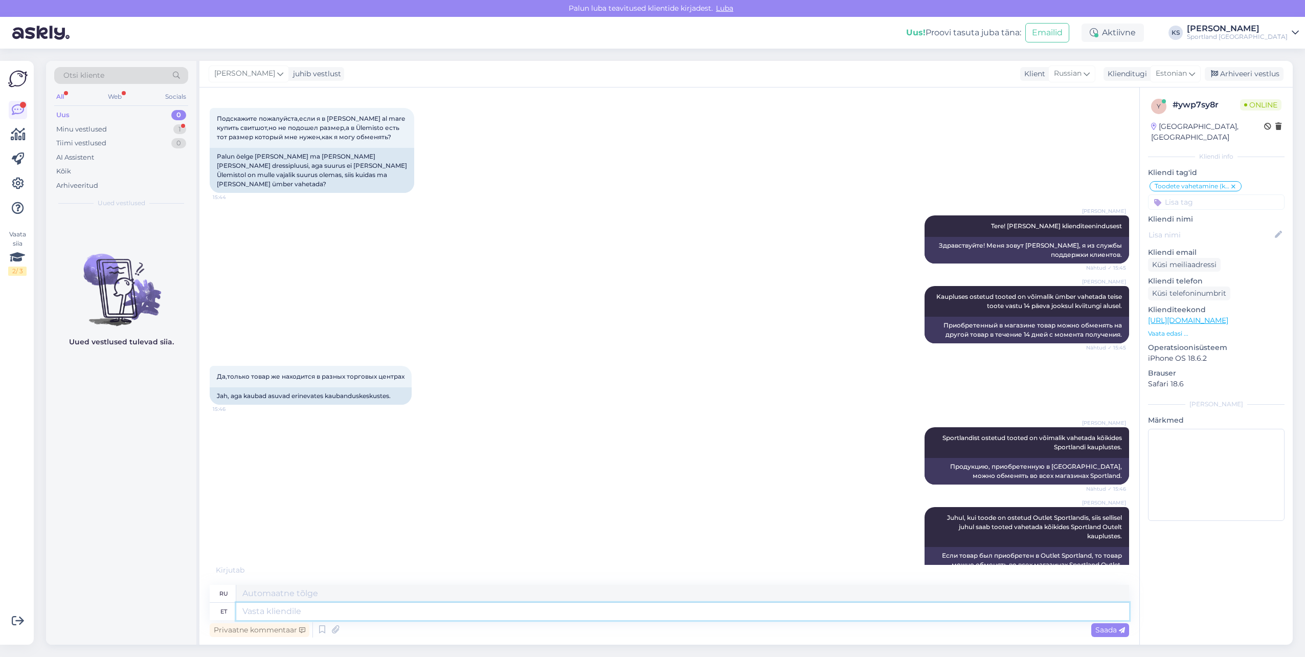
scroll to position [133, 0]
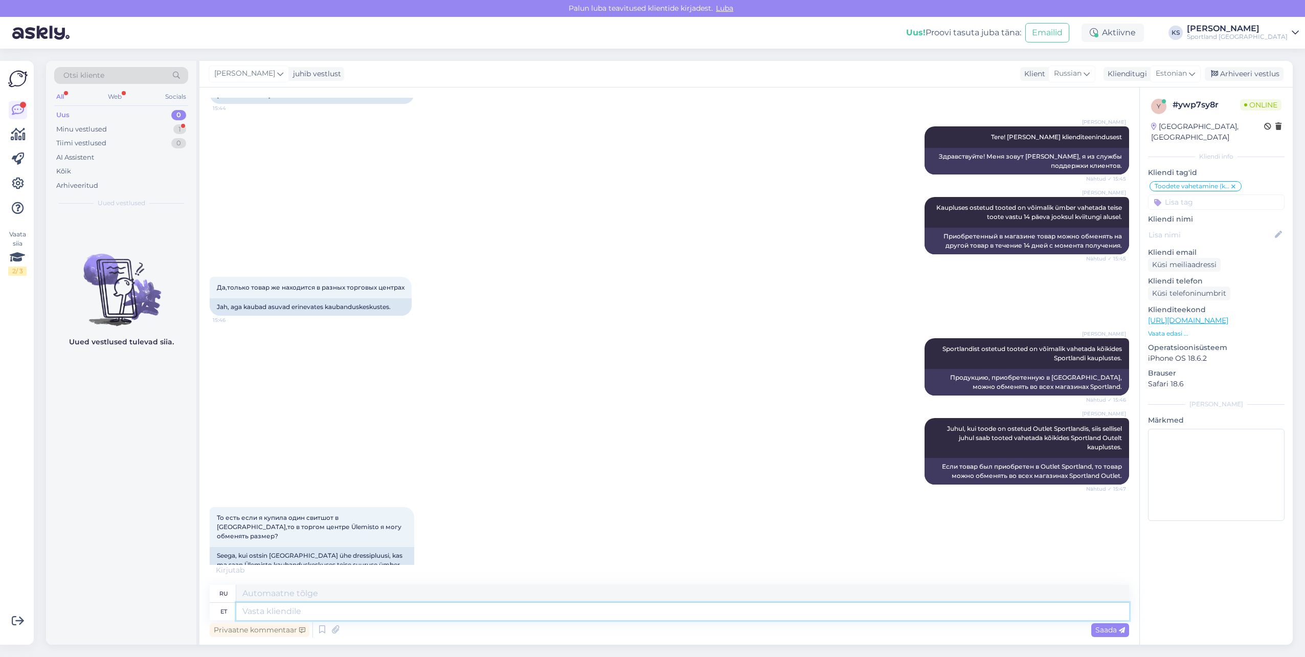
click at [312, 614] on textarea at bounding box center [682, 610] width 893 height 17
click at [998, 345] on span "Sportlandist ostetud tooted on võimalik vahetada kõikides Sportlandi kauplustes." at bounding box center [1033, 353] width 181 height 17
copy div "Sportlandist ostetud tooted on võimalik vahetada kõikides Sportlandi kauplustes…"
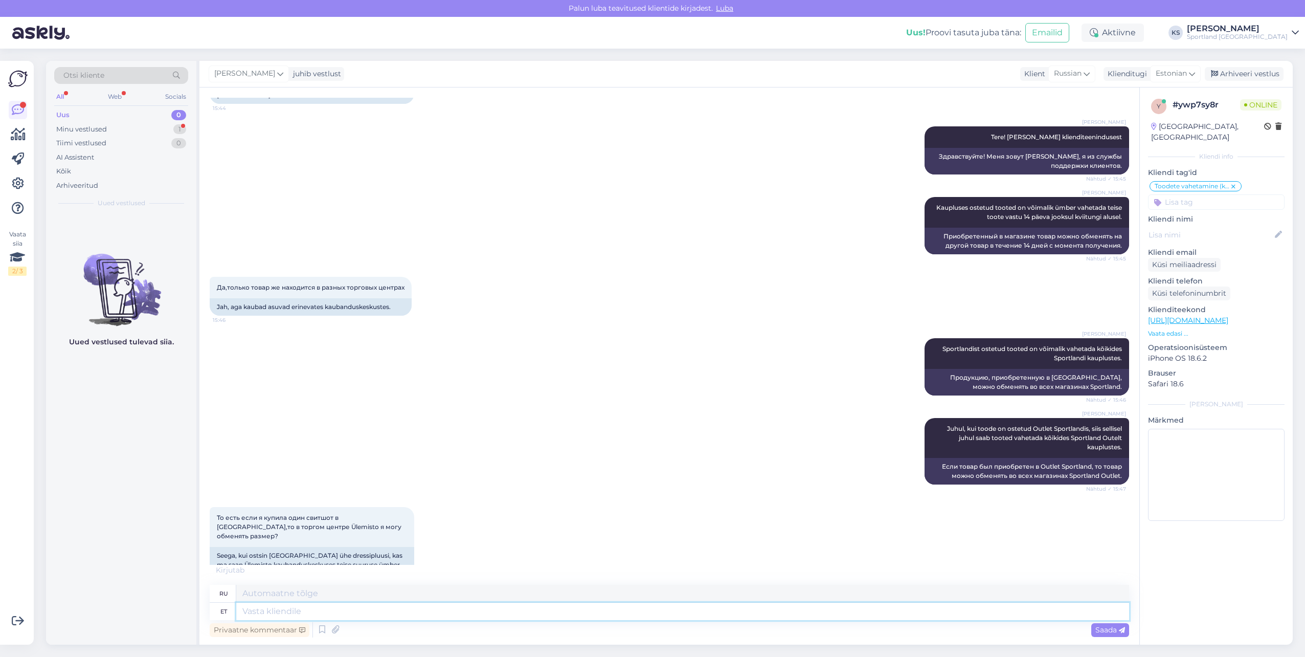
click at [663, 607] on textarea at bounding box center [682, 610] width 893 height 17
paste textarea "Sportlandist ostetud tooted on võimalik vahetada kõikides Sportlandi kauplustes."
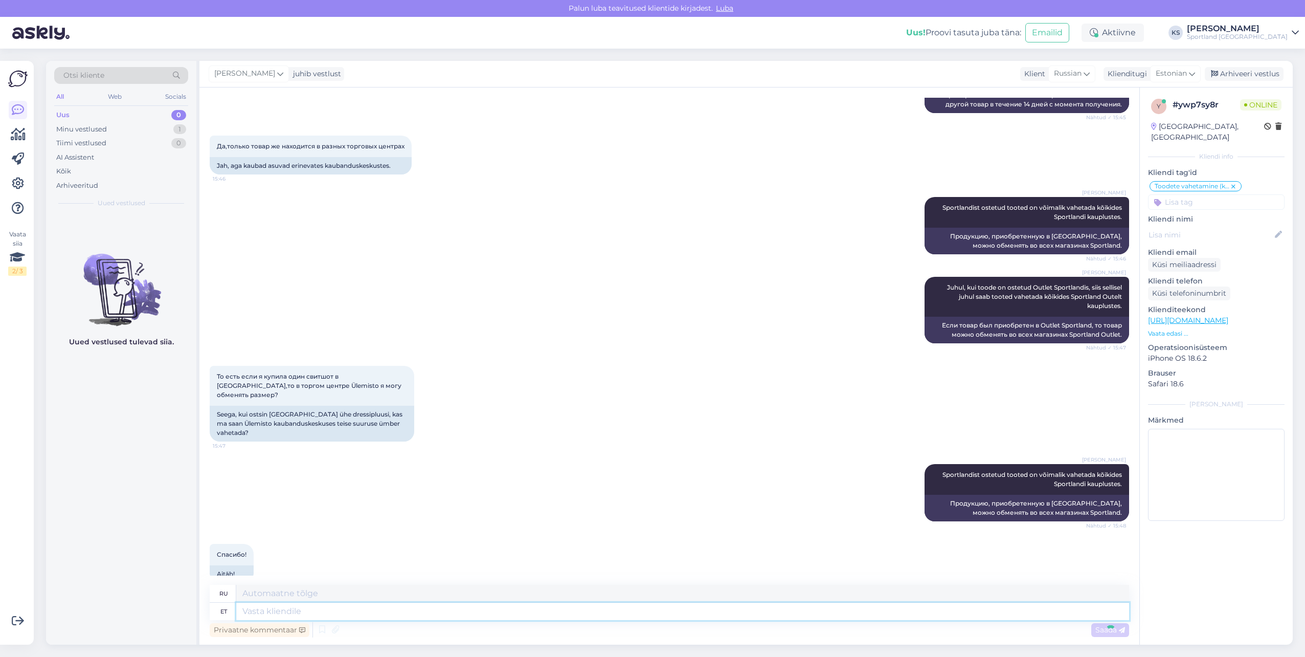
scroll to position [336, 0]
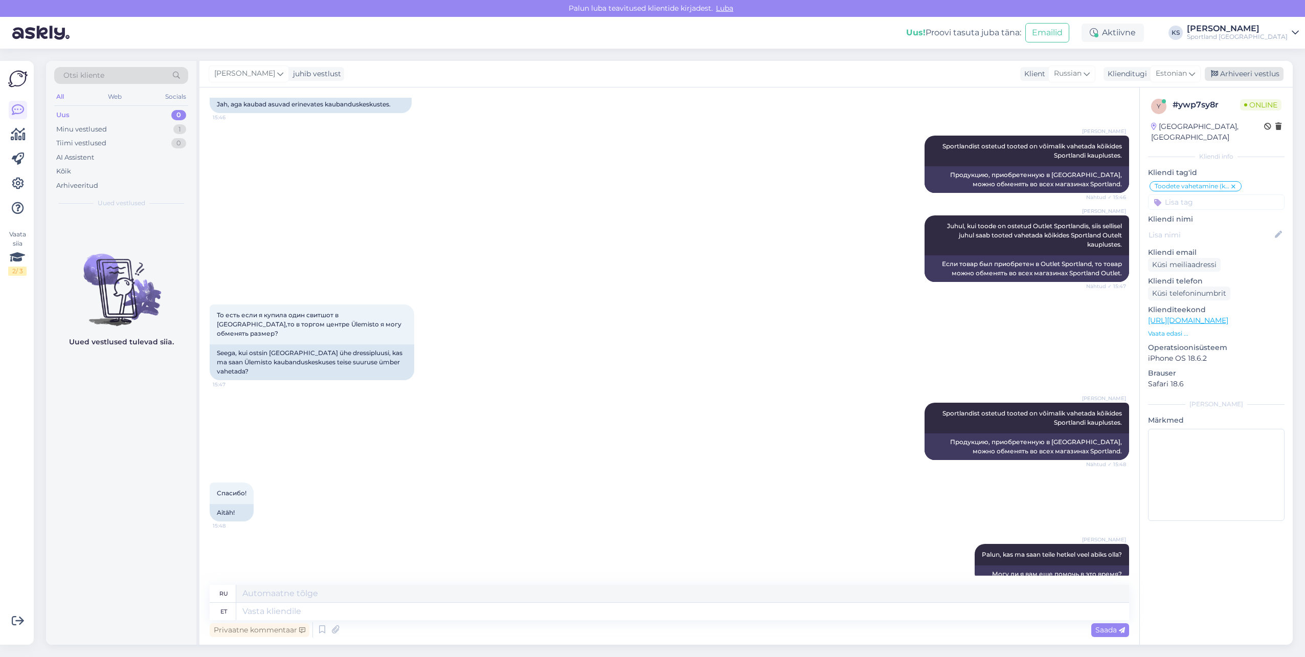
click at [1254, 77] on div "Arhiveeri vestlus" at bounding box center [1244, 74] width 79 height 14
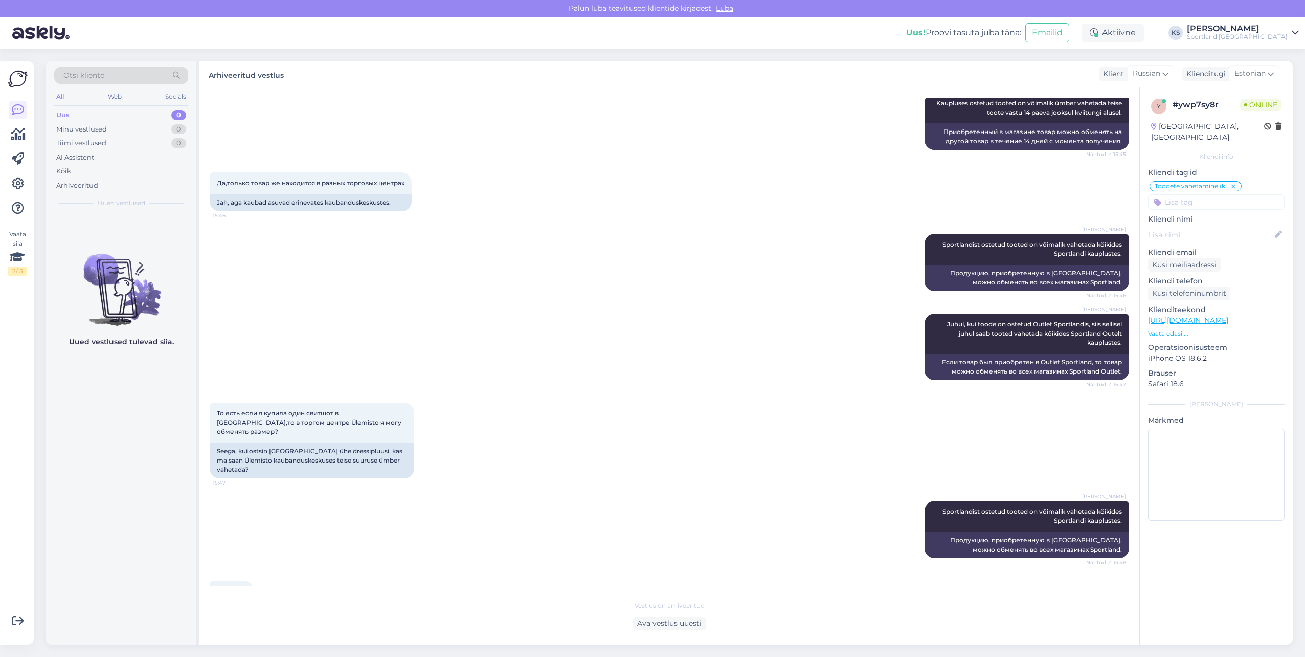
scroll to position [18, 0]
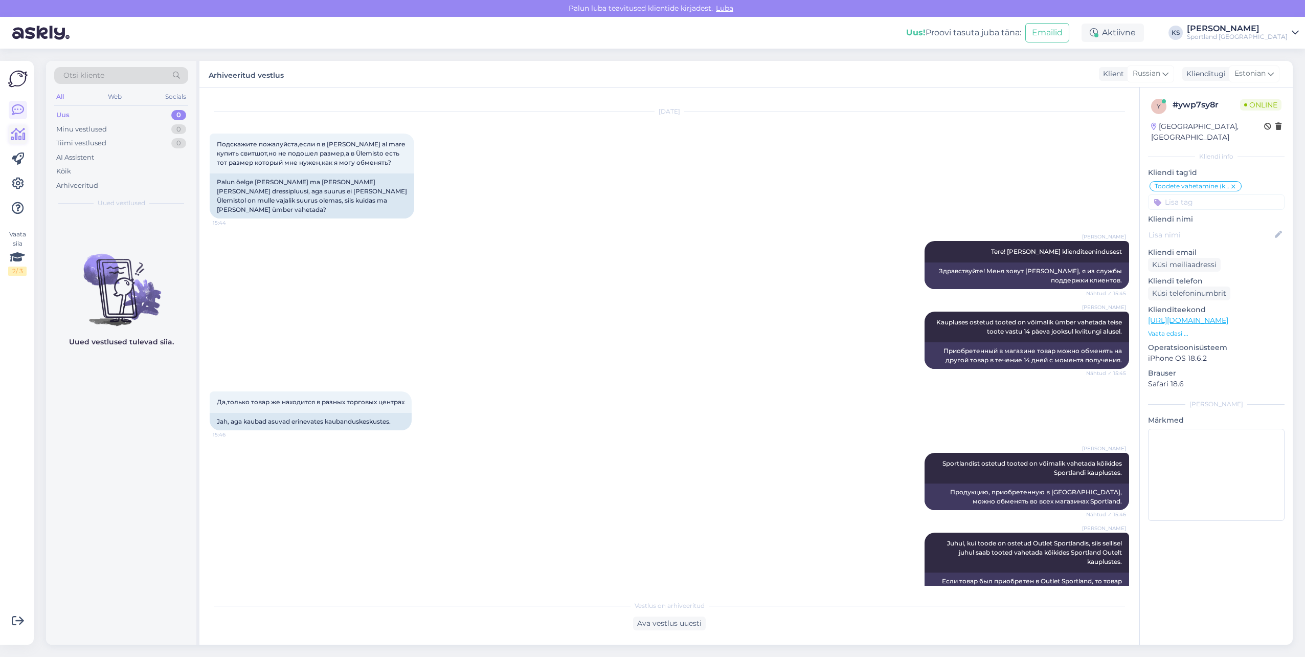
click at [15, 142] on link at bounding box center [18, 134] width 18 height 18
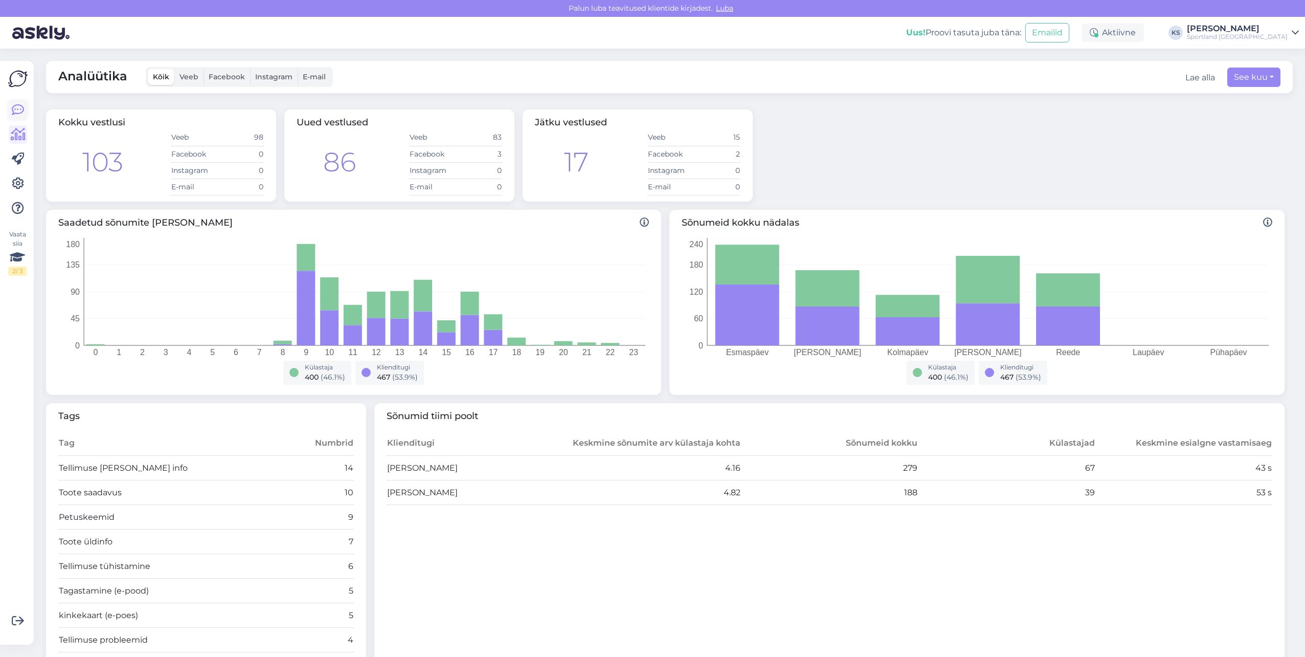
click at [18, 106] on icon at bounding box center [18, 110] width 12 height 12
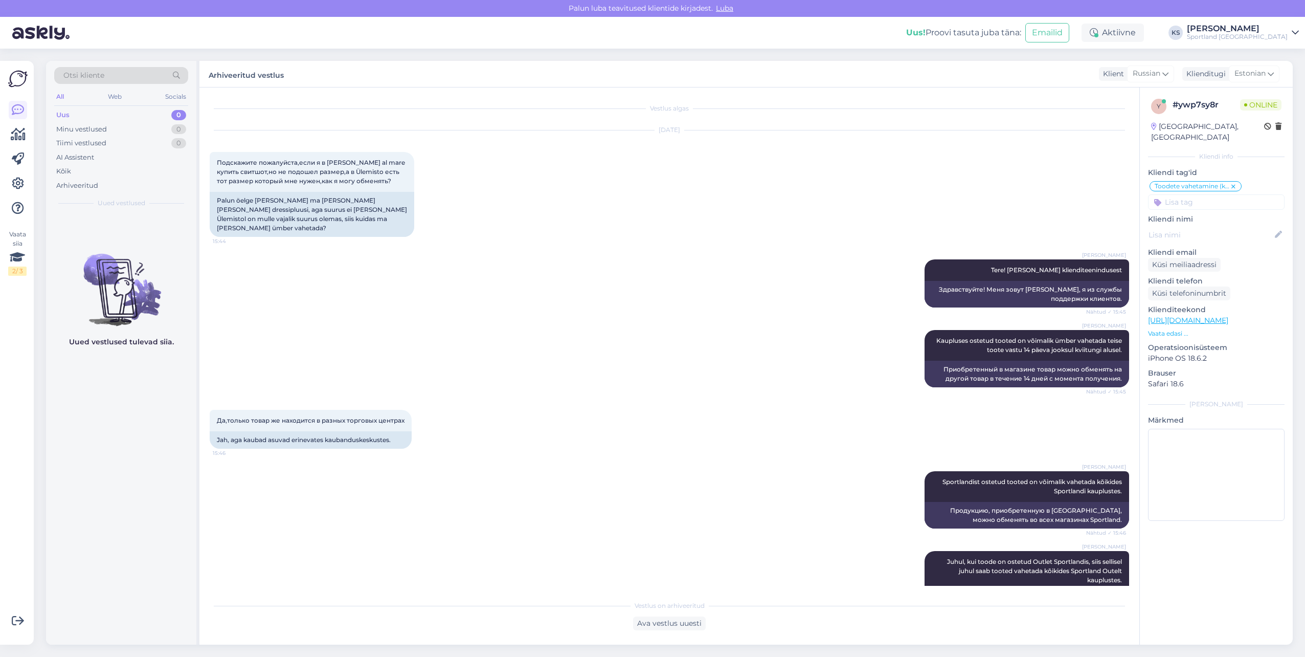
drag, startPoint x: 1273, startPoint y: 32, endPoint x: 1275, endPoint y: 38, distance: 6.3
click at [1273, 32] on div "[PERSON_NAME]" at bounding box center [1237, 29] width 101 height 8
click at [1277, 80] on button "Ava" at bounding box center [1279, 79] width 23 height 16
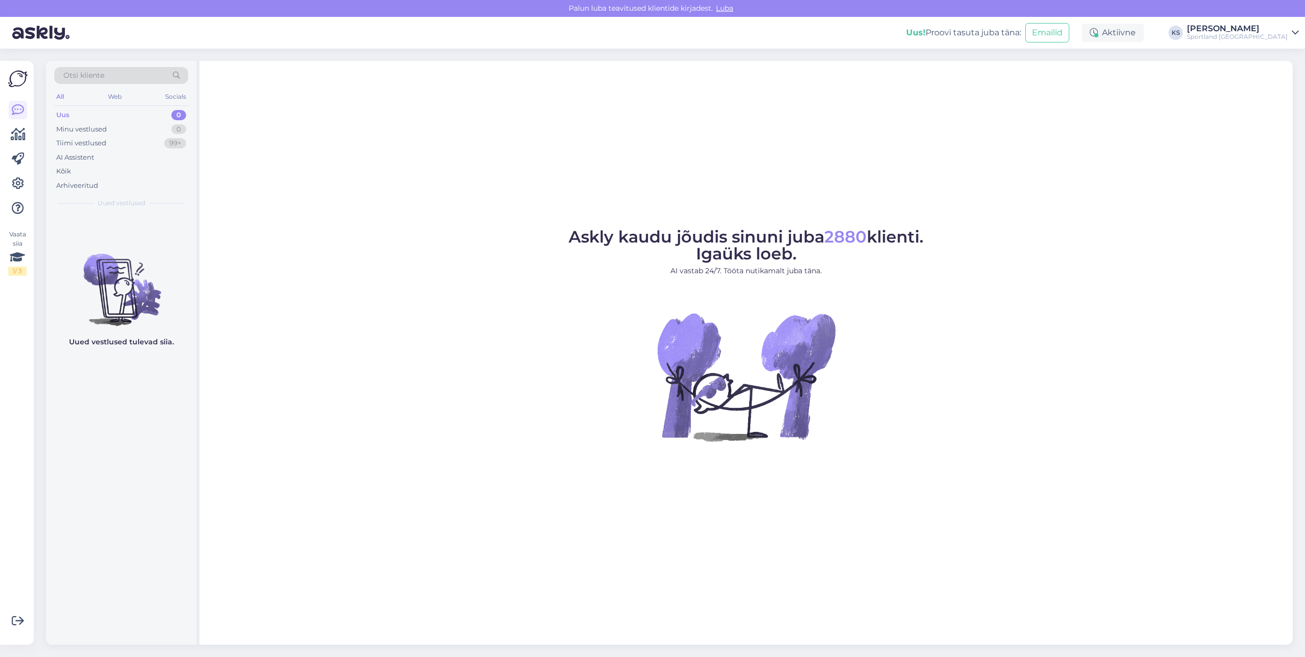
click at [1279, 35] on div "Sportland [GEOGRAPHIC_DATA]" at bounding box center [1237, 37] width 101 height 8
click at [1275, 64] on button "Ava" at bounding box center [1279, 57] width 23 height 16
click at [136, 239] on div "https://sportland.ee/product/nike_sportswear_phoenix_fleece_womens_oversized_sw…" at bounding box center [132, 234] width 117 height 9
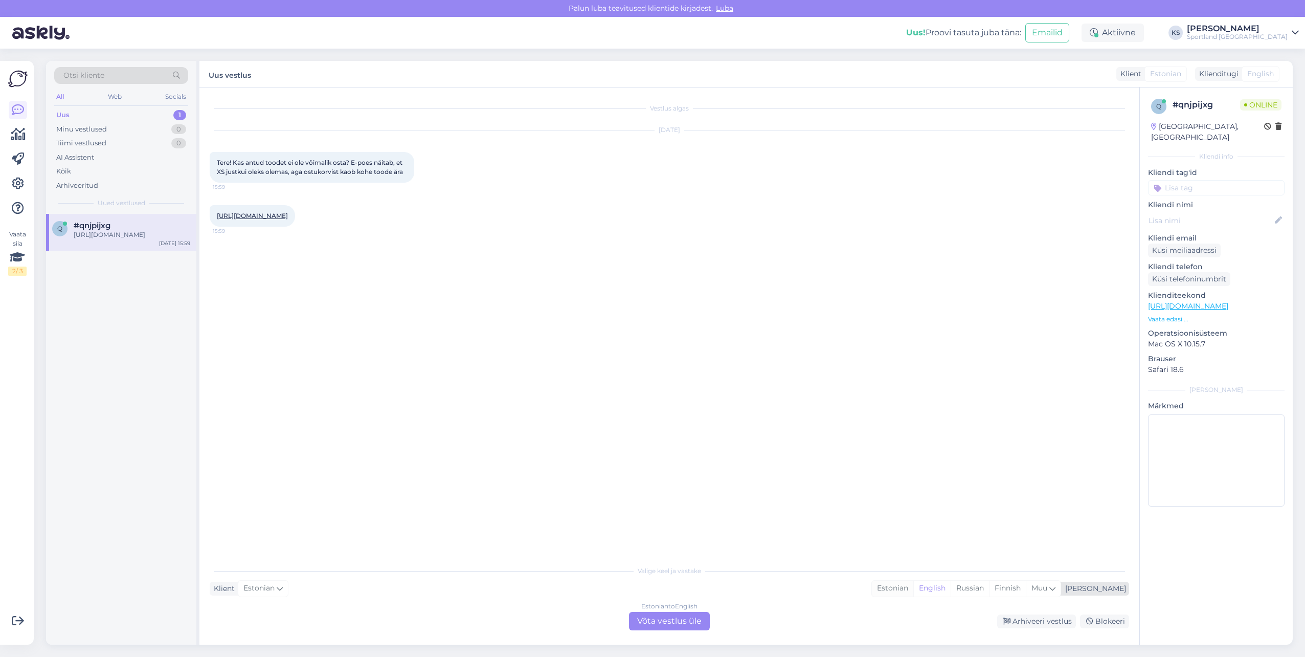
click at [913, 582] on div "Estonian" at bounding box center [892, 587] width 41 height 15
click at [691, 616] on div "Estonian to Estonian Võta vestlus üle" at bounding box center [669, 621] width 81 height 18
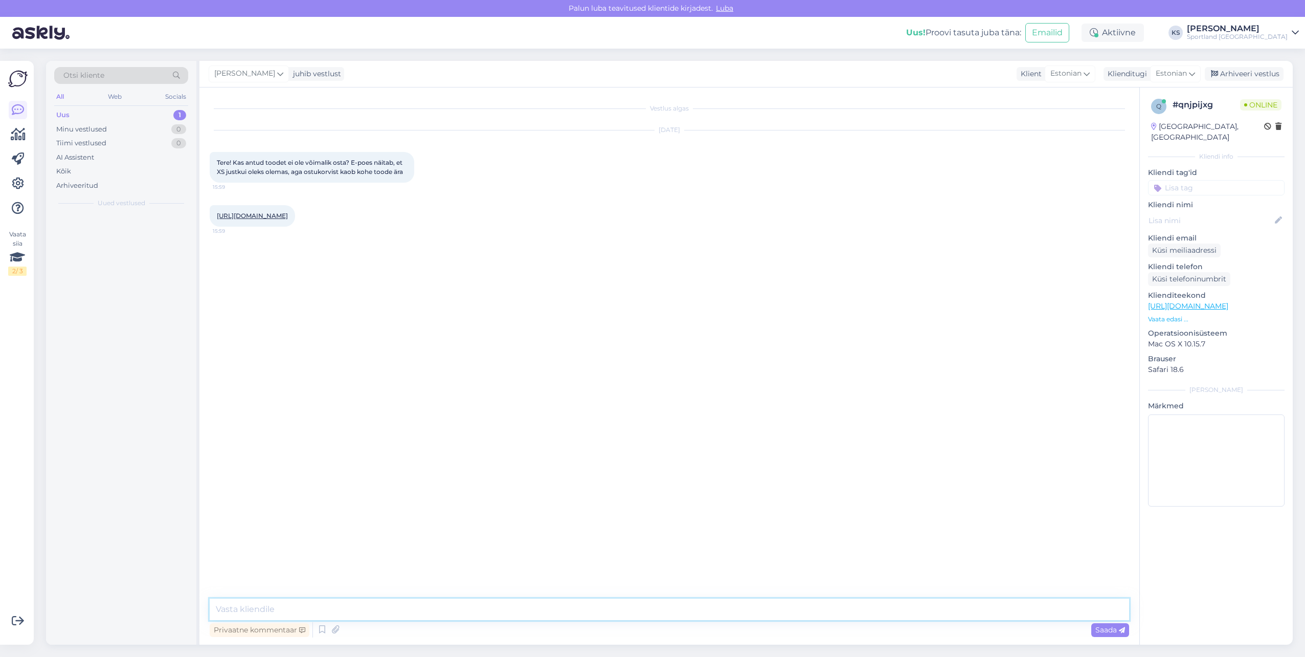
click at [692, 616] on textarea at bounding box center [670, 608] width 920 height 21
click at [321, 634] on icon at bounding box center [322, 629] width 12 height 15
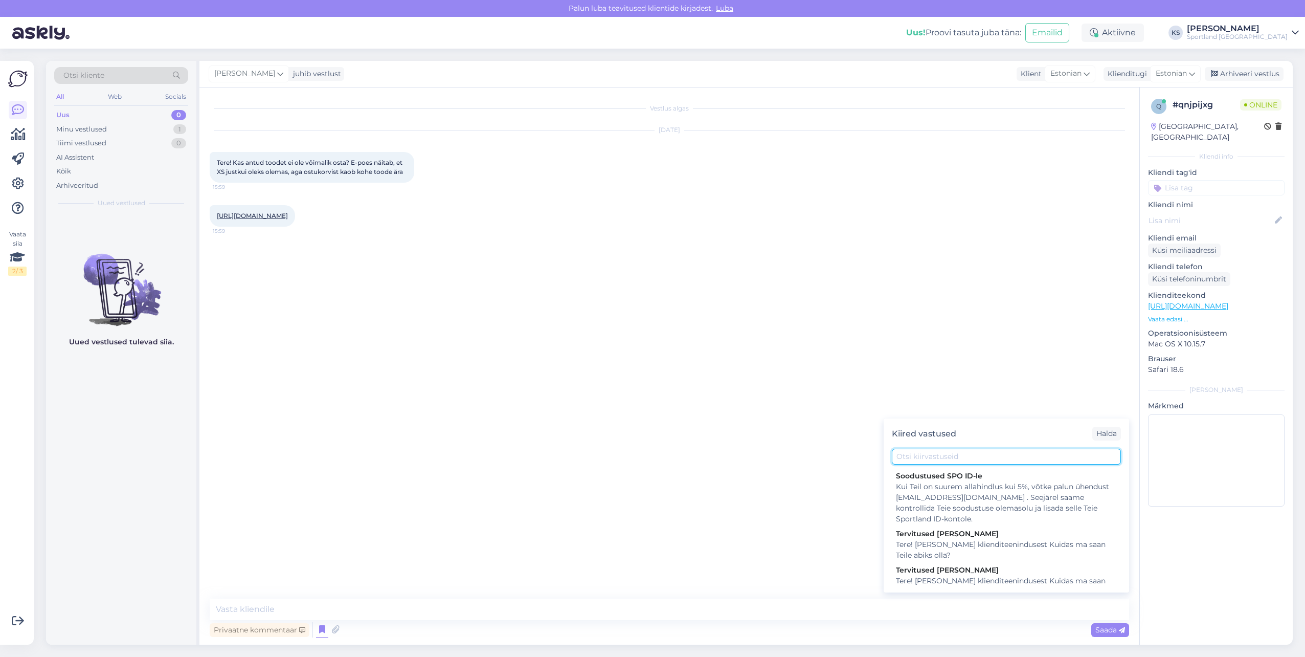
click at [975, 462] on input "text" at bounding box center [1006, 457] width 229 height 16
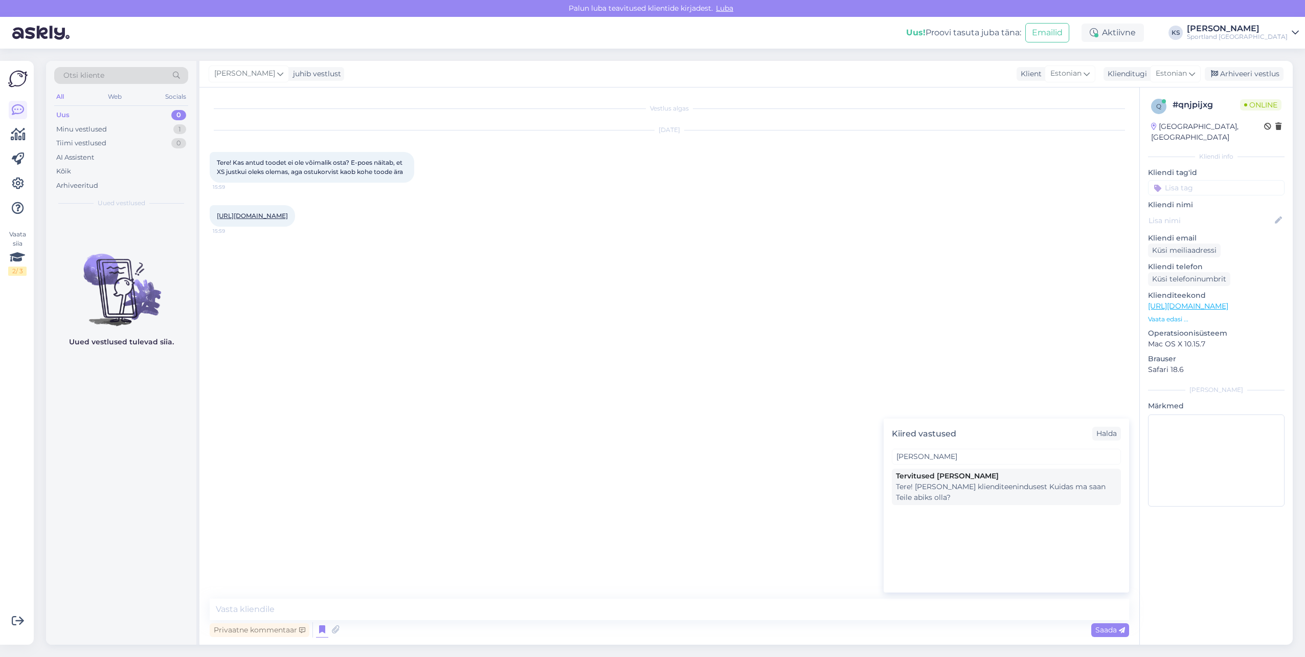
click at [966, 492] on div "Tere! [PERSON_NAME] klienditeenindusest Kuidas ma saan Teile abiks olla?" at bounding box center [1006, 491] width 221 height 21
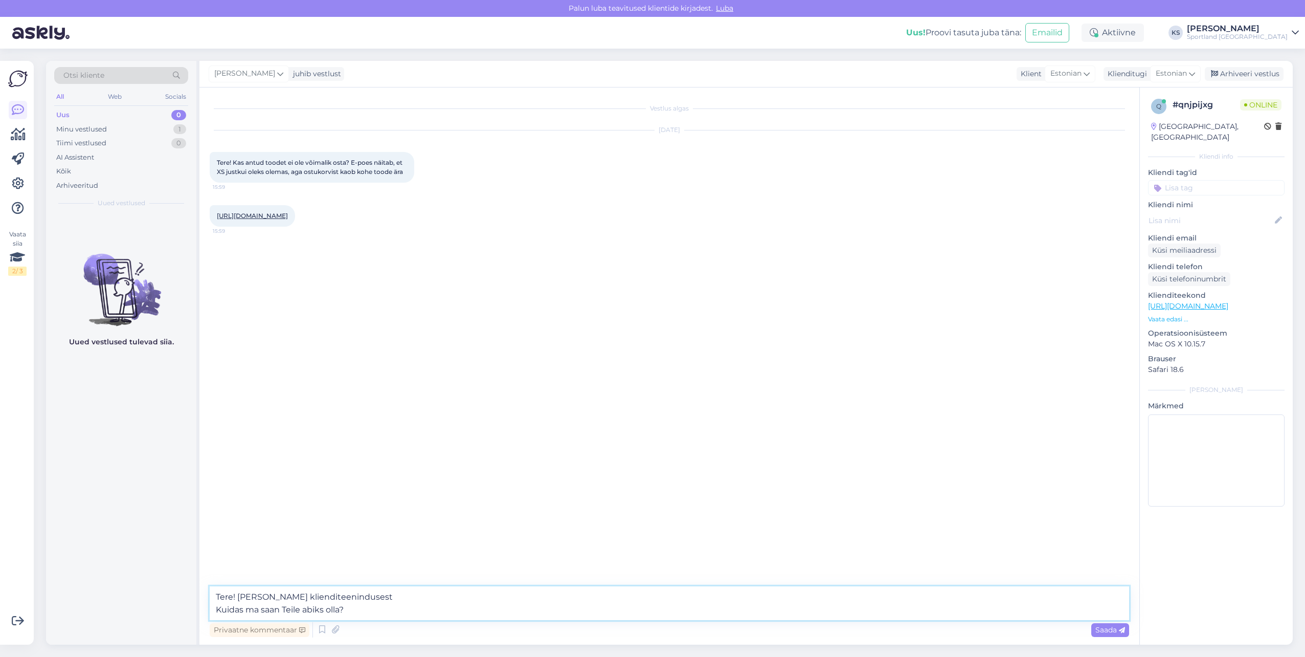
click at [302, 606] on textarea "Tere! [PERSON_NAME] klienditeenindusest Kuidas ma saan Teile abiks olla?" at bounding box center [670, 603] width 920 height 34
click at [256, 219] on link "https://sportland.ee/product/nike_sportswear_phoenix_fleece_womens_oversized_sw…" at bounding box center [252, 216] width 71 height 8
drag, startPoint x: 383, startPoint y: 614, endPoint x: 589, endPoint y: 634, distance: 207.0
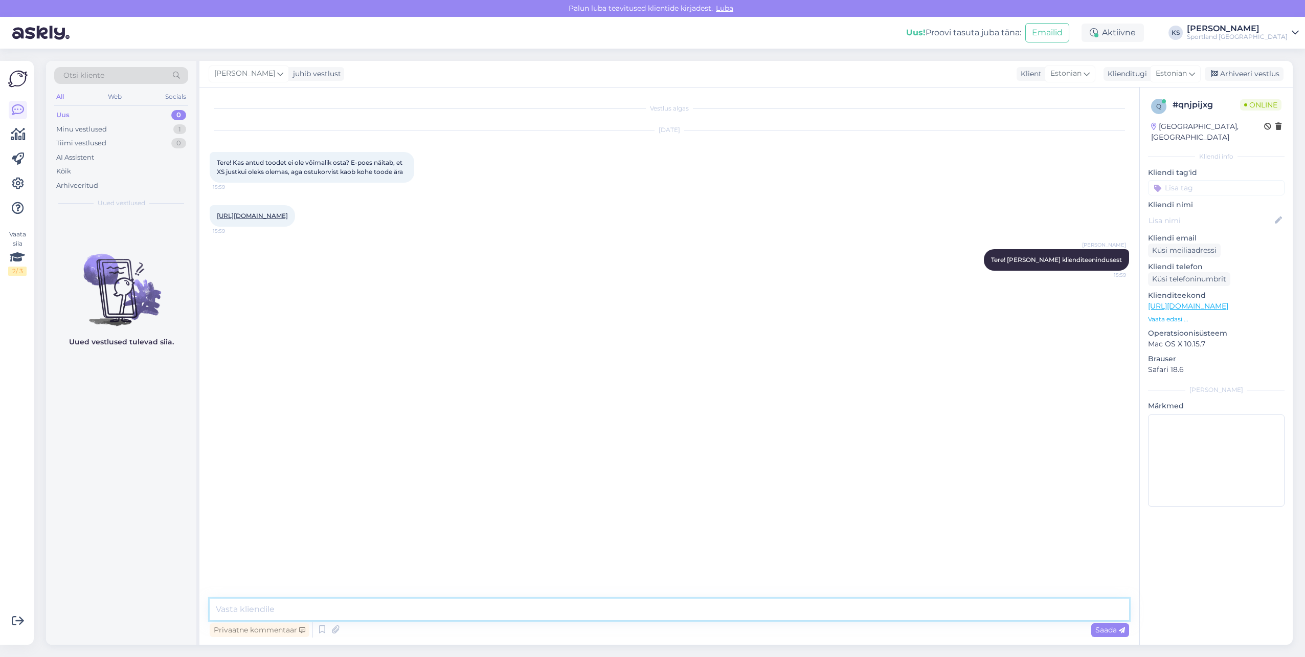
click at [383, 614] on textarea at bounding box center [670, 608] width 920 height 21
click at [481, 599] on textarea at bounding box center [670, 608] width 920 height 21
click at [323, 608] on textarea "Palun täpsustage, kas olete proovinud tellimuse esitada?" at bounding box center [670, 608] width 920 height 21
click at [325, 608] on textarea "Palun täpsustage, kas olete proovinud tellimuse esitada?" at bounding box center [670, 608] width 920 height 21
click at [330, 608] on textarea "Palun täpsustage, kas olete proovinud tellimuse esitada?" at bounding box center [670, 608] width 920 height 21
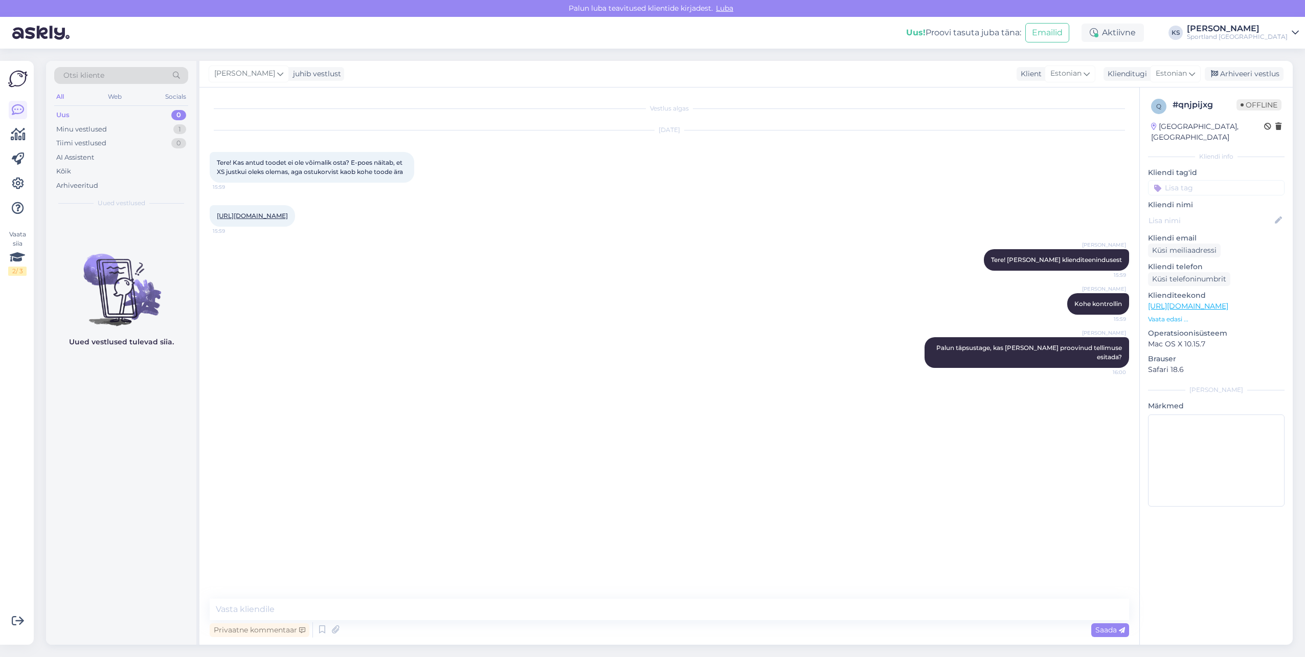
click at [1232, 180] on input at bounding box center [1216, 187] width 137 height 15
click at [1231, 224] on span "Toote saadavus" at bounding box center [1217, 227] width 48 height 6
click at [1254, 75] on div "Arhiveeri vestlus" at bounding box center [1244, 74] width 79 height 14
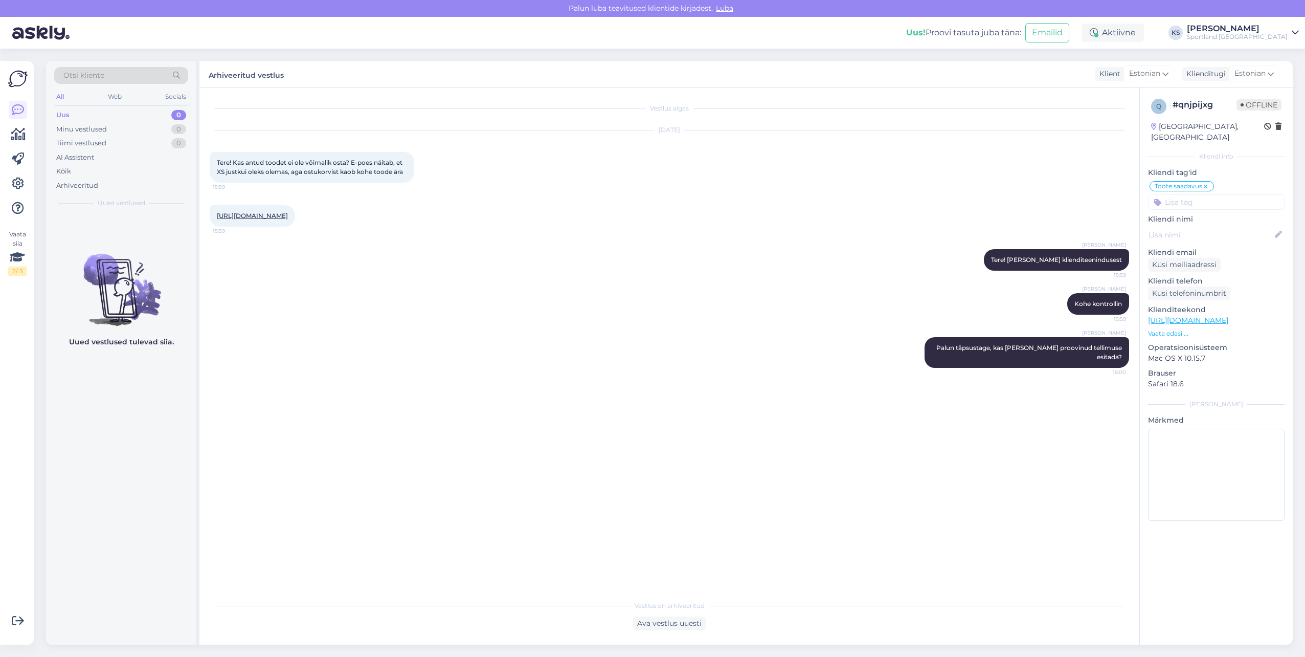
click at [1267, 23] on div "Uus! Proovi tasuta juba täna: Emailid Aktiivne KS Kristina Silm Sportland Eston…" at bounding box center [652, 33] width 1305 height 32
drag, startPoint x: 1267, startPoint y: 32, endPoint x: 1299, endPoint y: 75, distance: 53.7
click at [1267, 32] on div "[PERSON_NAME]" at bounding box center [1237, 29] width 101 height 8
click at [1284, 86] on button "Ava" at bounding box center [1279, 79] width 23 height 16
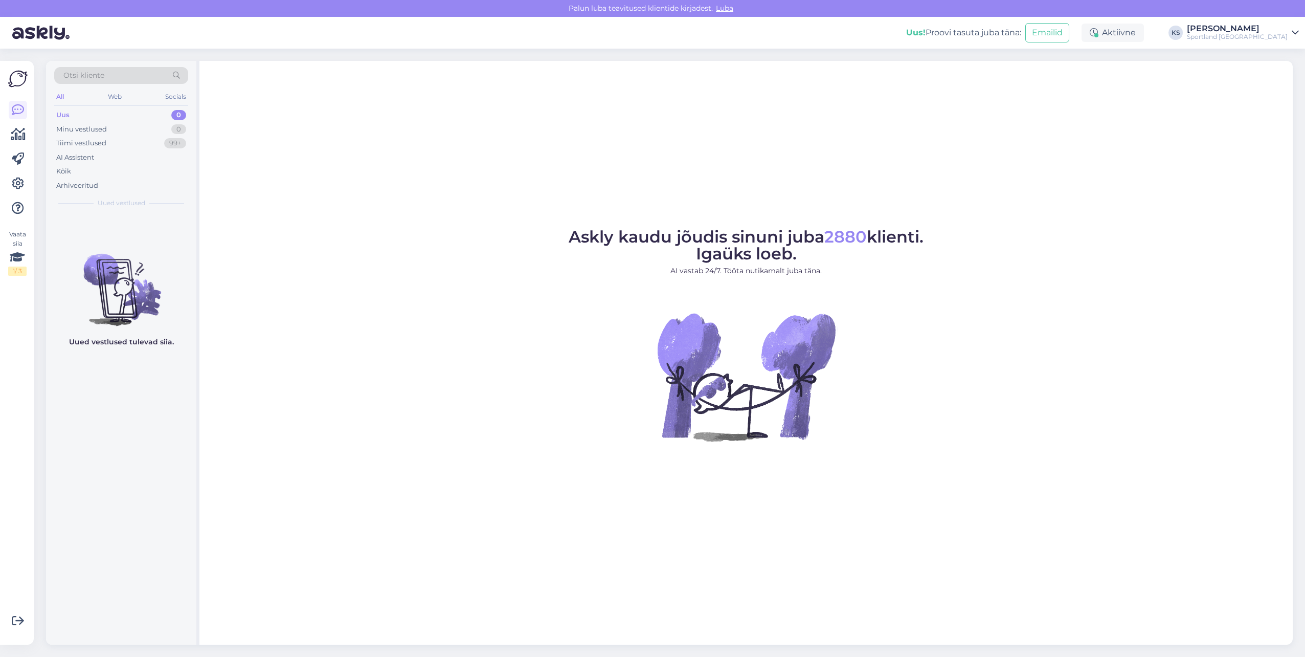
click at [1267, 27] on div "[PERSON_NAME]" at bounding box center [1237, 29] width 101 height 8
click at [1278, 57] on button "Ava" at bounding box center [1279, 57] width 23 height 16
click at [1144, 37] on div "Aktiivne" at bounding box center [1113, 33] width 62 height 18
click at [1136, 80] on button "30 minutit" at bounding box center [1113, 80] width 46 height 11
click at [1257, 33] on div "Sportland [GEOGRAPHIC_DATA]" at bounding box center [1237, 37] width 101 height 8
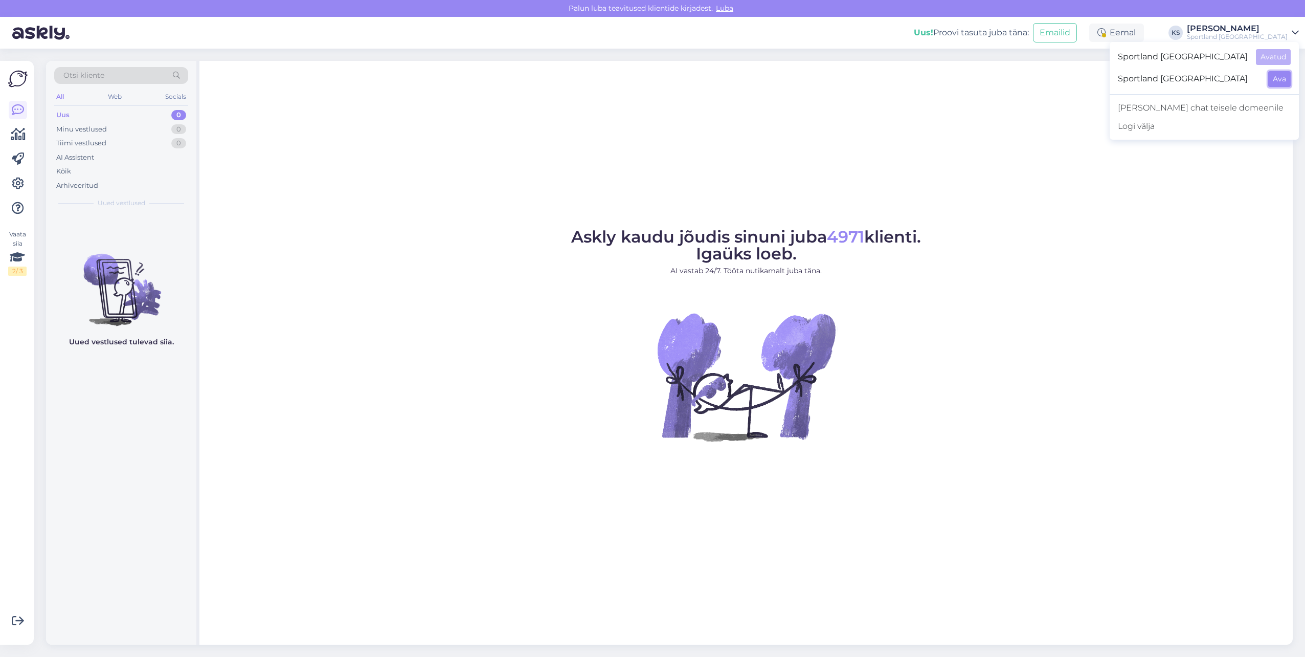
click at [1270, 77] on button "Ava" at bounding box center [1279, 79] width 23 height 16
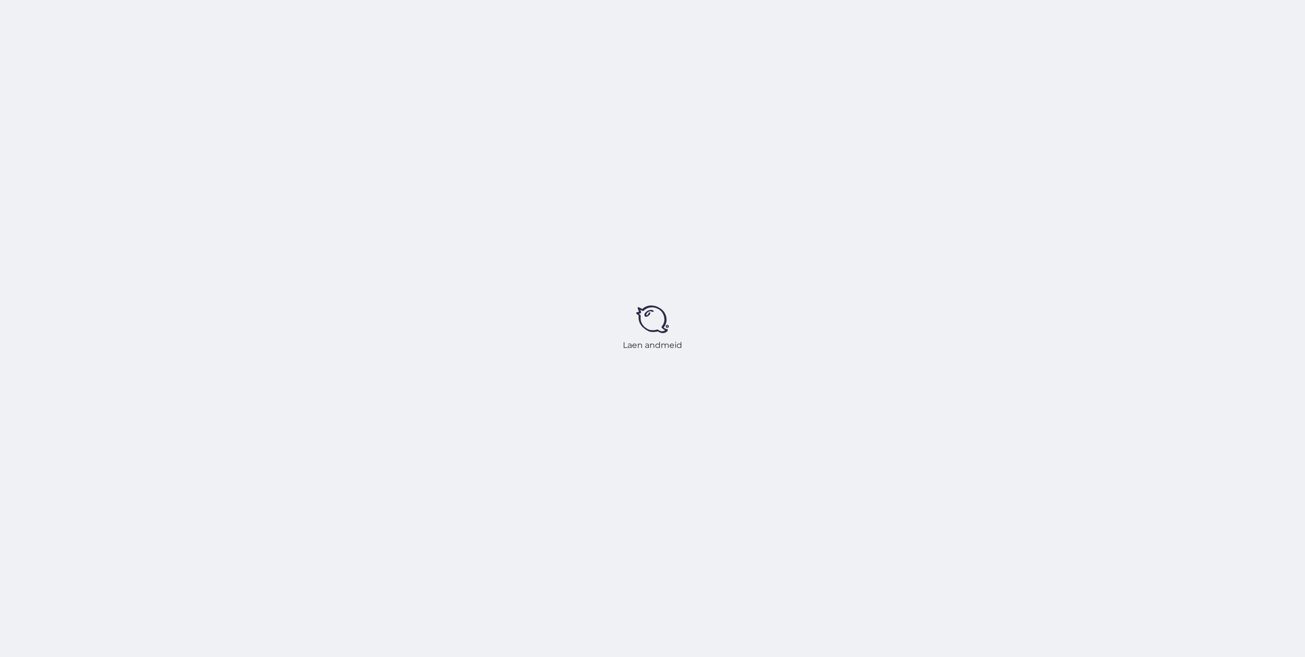
click at [1173, 26] on div "Laen andmeid" at bounding box center [652, 328] width 1305 height 657
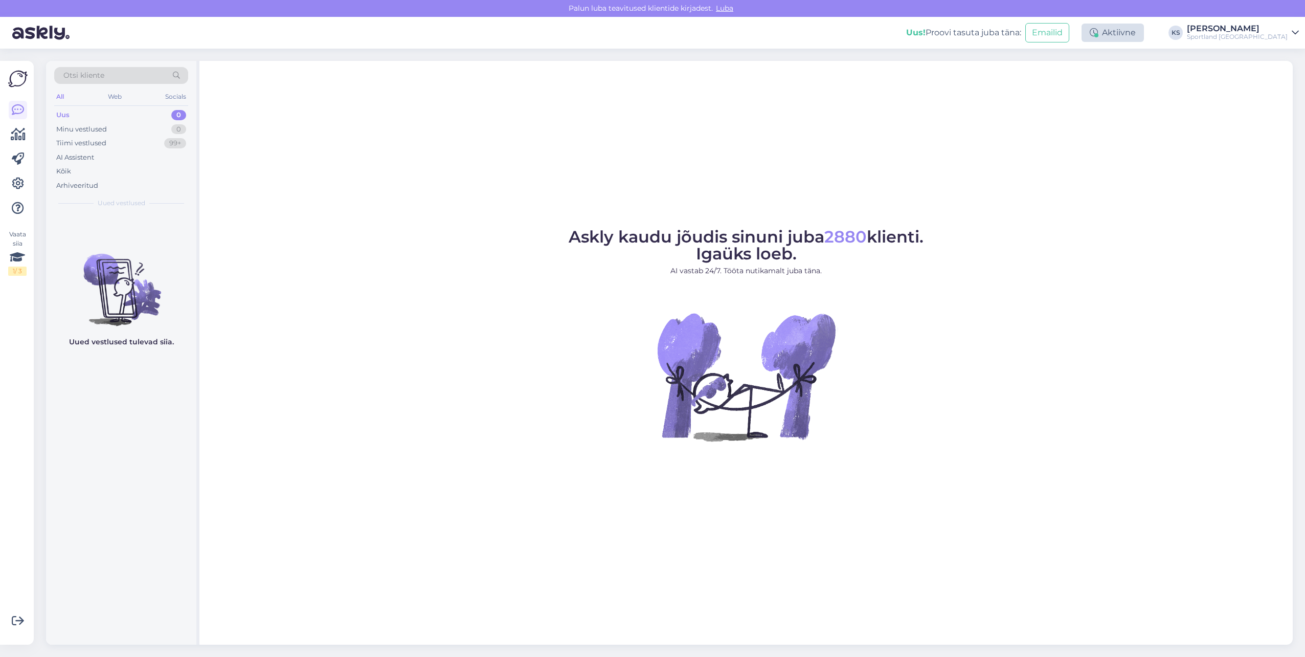
click at [1144, 31] on div "Aktiivne" at bounding box center [1113, 33] width 62 height 18
click at [1136, 83] on button "30 minutit" at bounding box center [1113, 80] width 46 height 11
click at [1109, 167] on button "Lõpeta paus" at bounding box center [1083, 165] width 52 height 11
click at [1242, 36] on div "Sportland [GEOGRAPHIC_DATA]" at bounding box center [1237, 37] width 101 height 8
click at [1272, 55] on button "Ava" at bounding box center [1279, 57] width 23 height 16
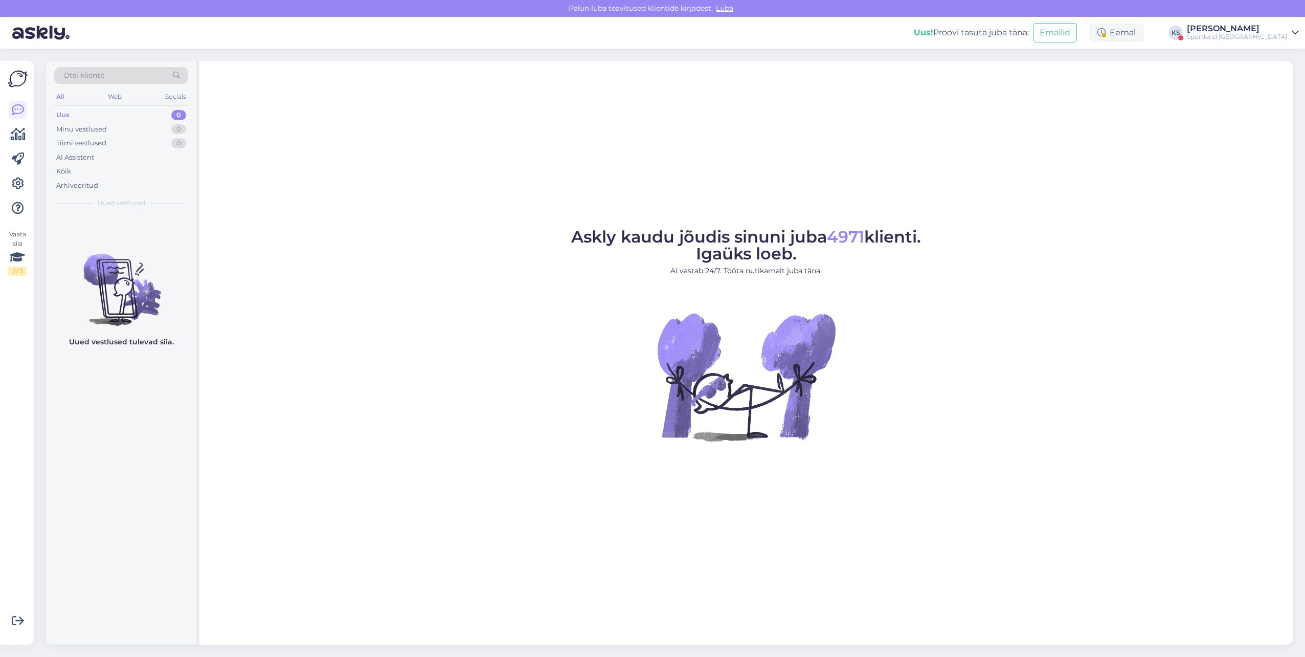
click at [1278, 26] on div "[PERSON_NAME]" at bounding box center [1237, 29] width 101 height 8
click at [1276, 77] on button "Ava" at bounding box center [1279, 79] width 23 height 16
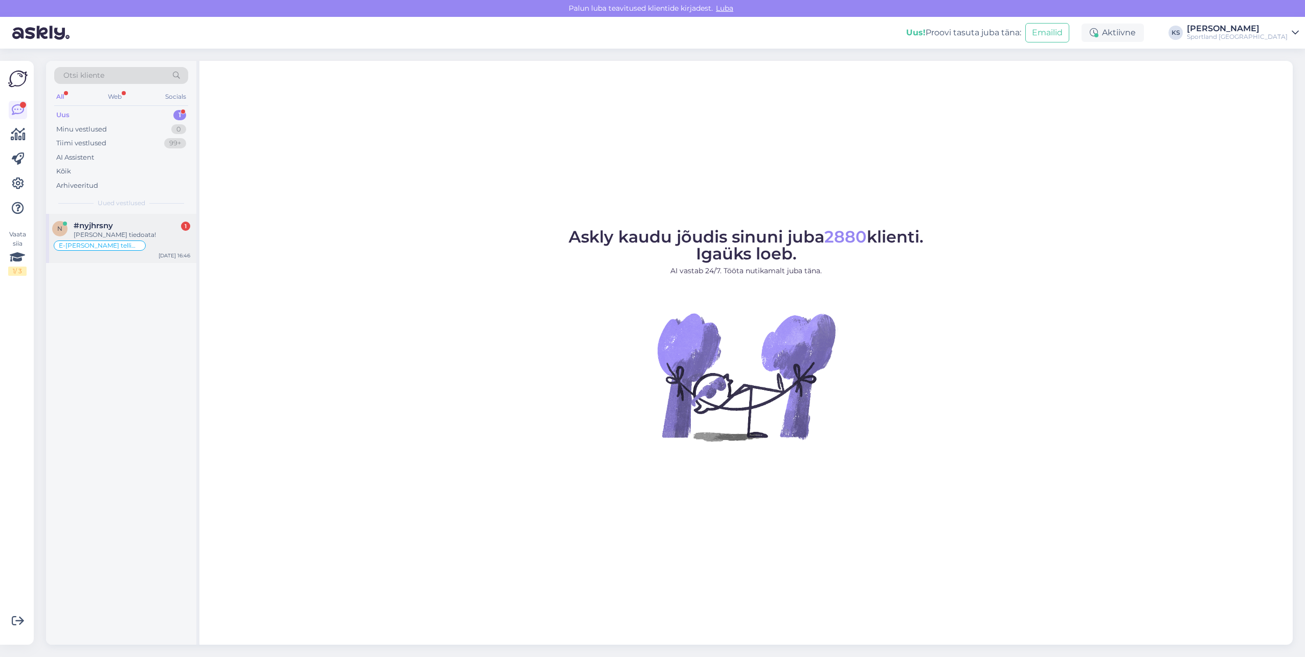
click at [149, 238] on div "Okei Kiitos tiedoata!" at bounding box center [132, 234] width 117 height 9
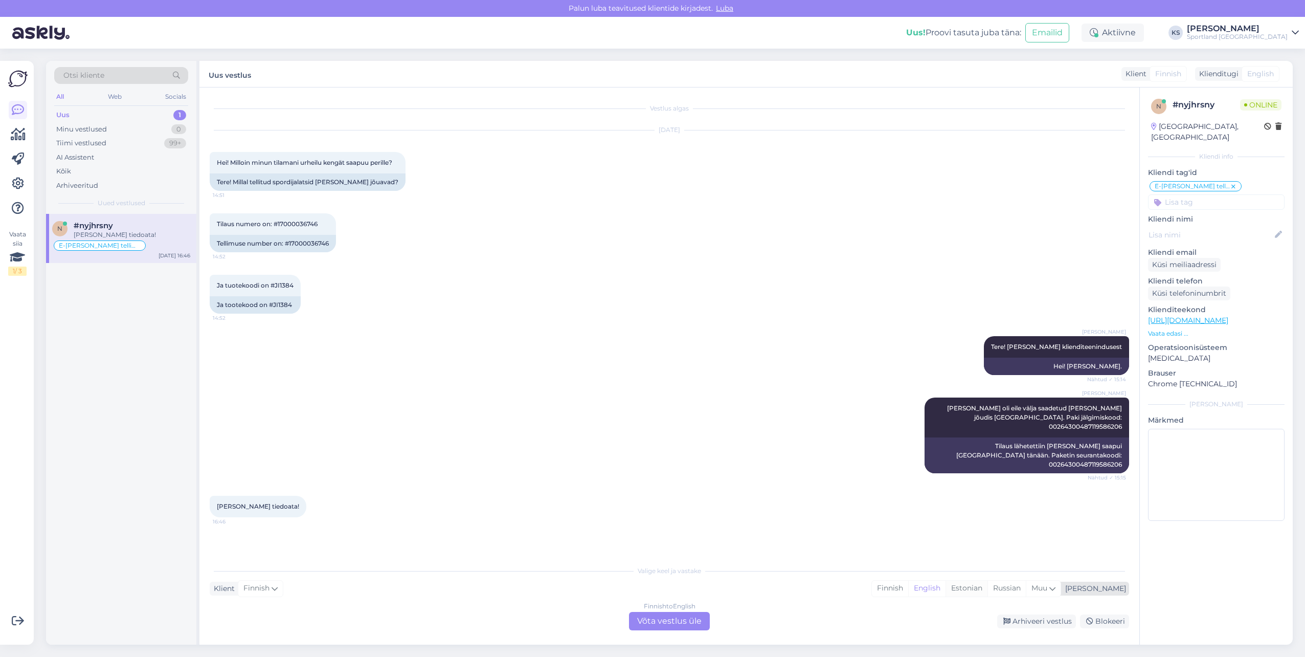
click at [988, 589] on div "Estonian" at bounding box center [967, 587] width 42 height 15
click at [653, 618] on div "Finnish to Estonian Võta vestlus üle" at bounding box center [669, 621] width 81 height 18
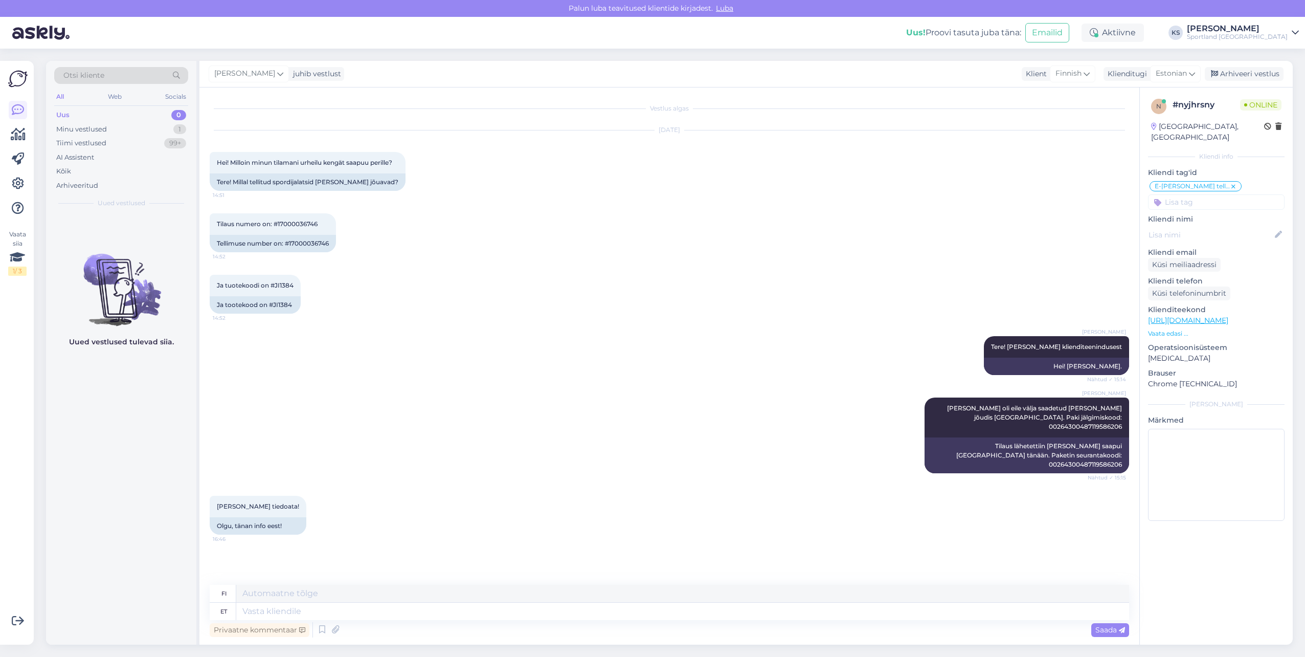
click at [660, 613] on textarea at bounding box center [682, 610] width 893 height 17
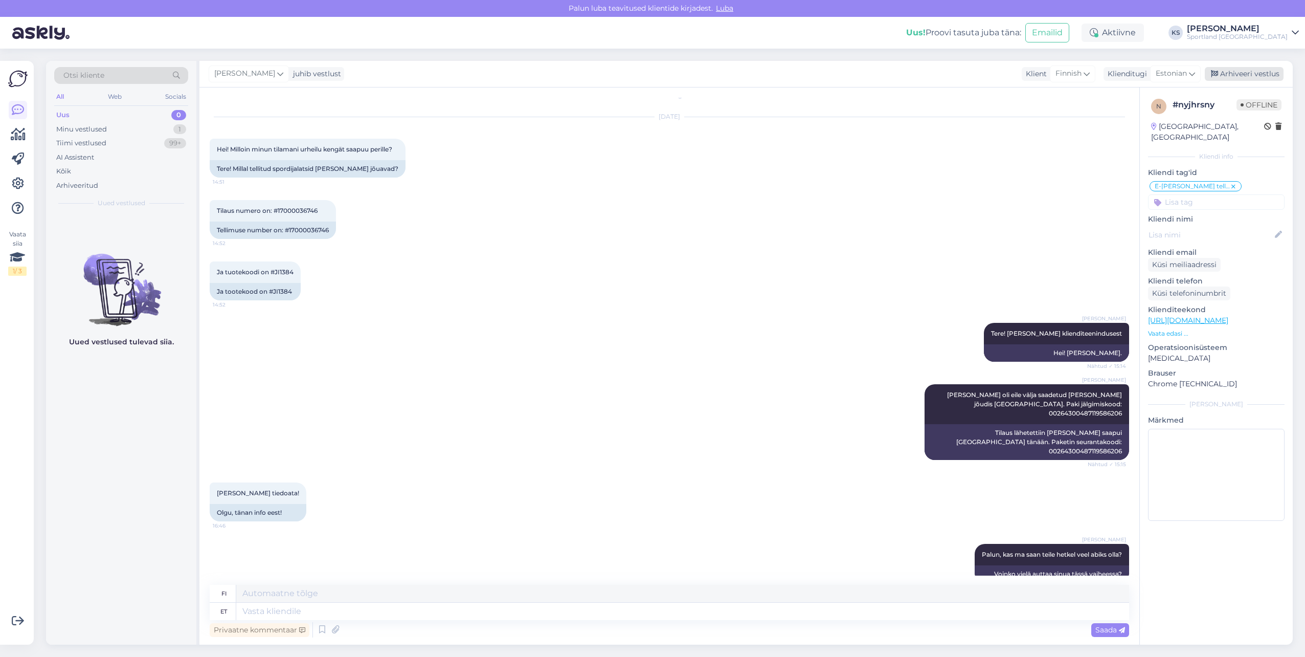
click at [1253, 72] on div "Arhiveeri vestlus" at bounding box center [1244, 74] width 79 height 14
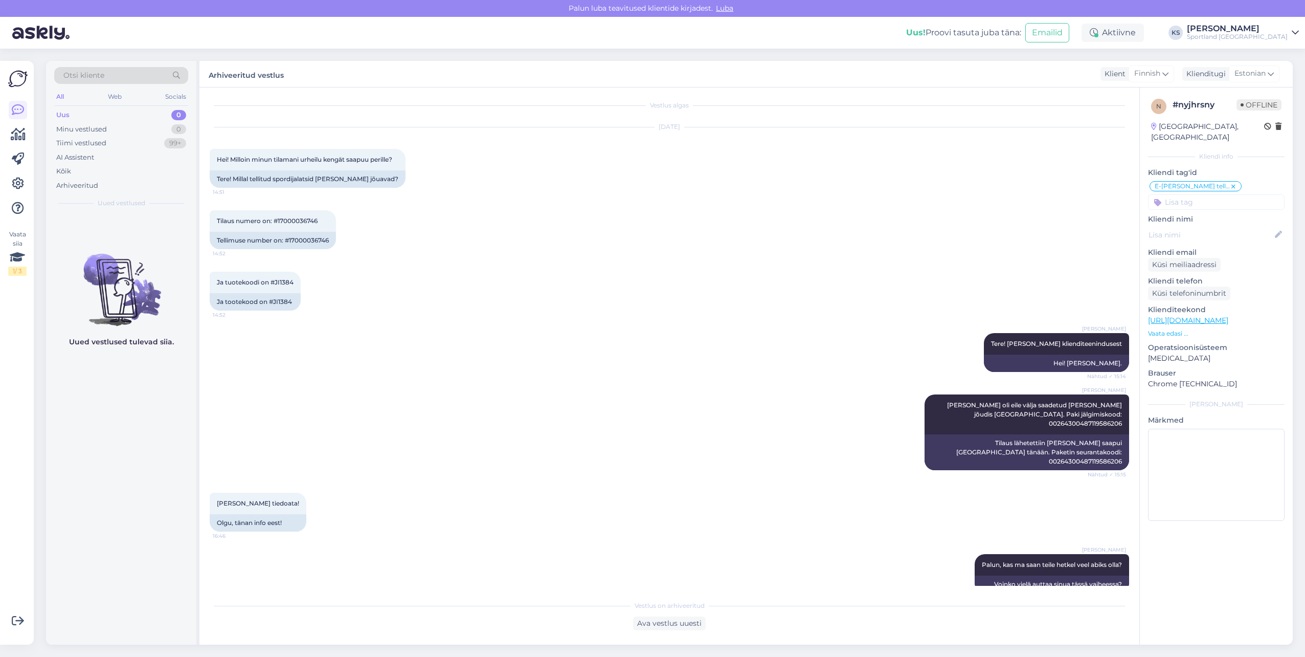
click at [1263, 36] on div "Sportland [GEOGRAPHIC_DATA]" at bounding box center [1237, 37] width 101 height 8
click at [1265, 66] on div "Sportland Estonia Ava" at bounding box center [1204, 57] width 189 height 22
click at [1271, 59] on button "Ava" at bounding box center [1279, 57] width 23 height 16
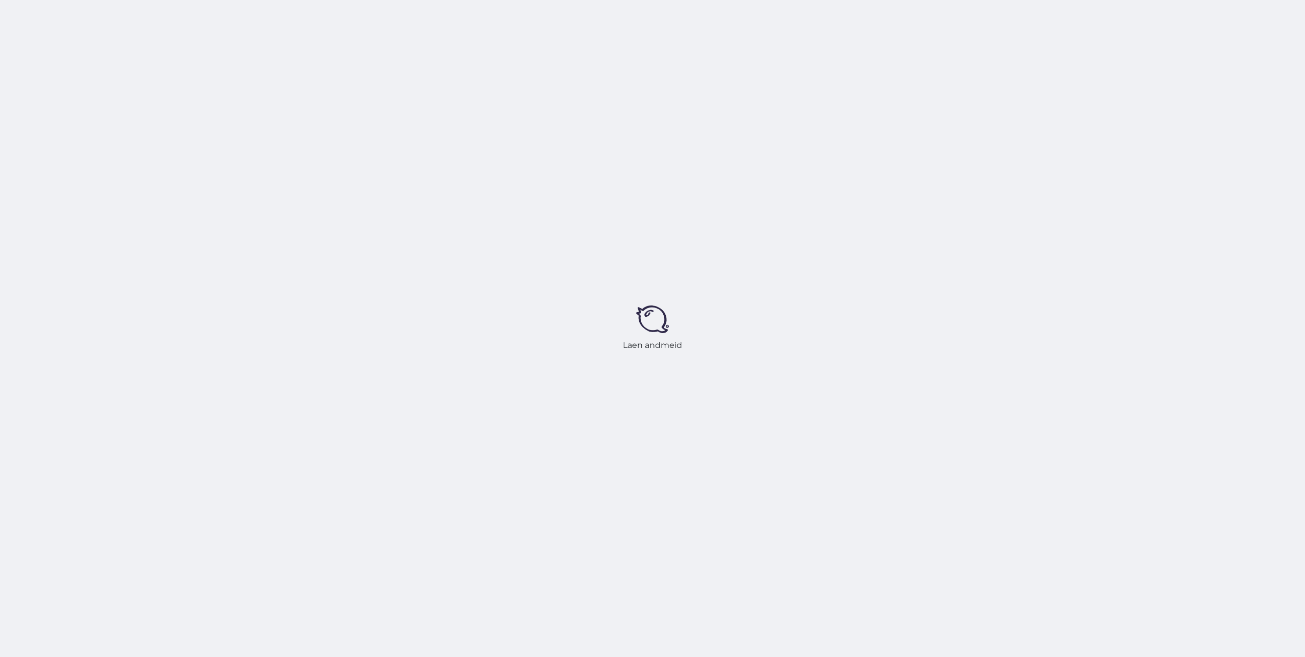
click at [1157, 38] on div "Laen andmeid" at bounding box center [652, 328] width 1305 height 657
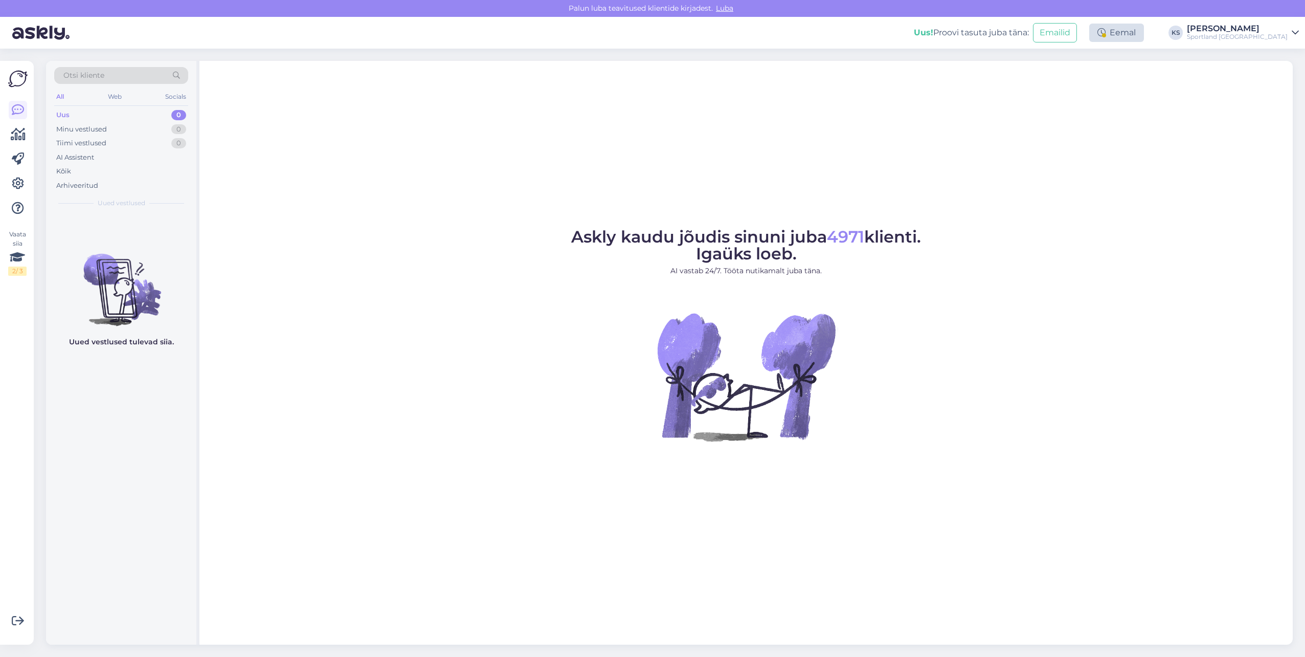
click at [1106, 36] on div at bounding box center [1104, 35] width 4 height 4
click at [1109, 168] on button "Lõpeta paus" at bounding box center [1083, 165] width 52 height 11
click at [1136, 77] on button "30 minutit" at bounding box center [1113, 80] width 46 height 11
click at [1253, 33] on div "Sportland [GEOGRAPHIC_DATA]" at bounding box center [1237, 37] width 101 height 8
click at [1271, 83] on button "Ava" at bounding box center [1279, 79] width 23 height 16
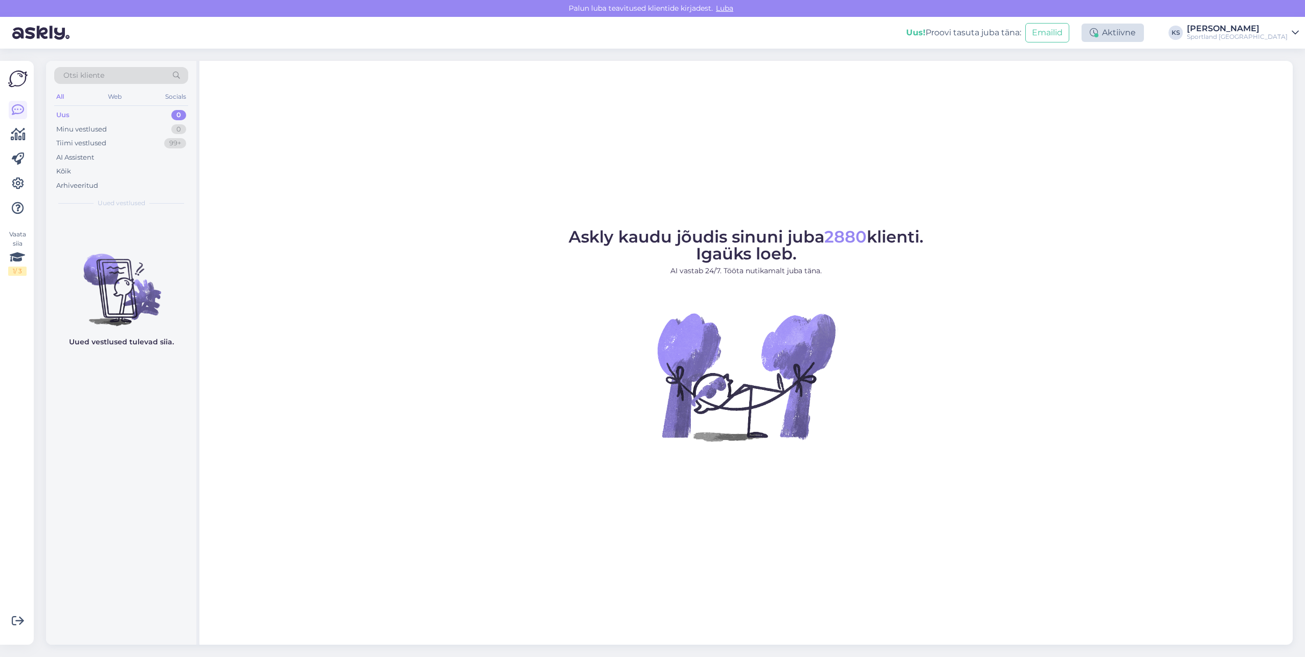
click at [1144, 31] on div "Aktiivne" at bounding box center [1113, 33] width 62 height 18
click at [1144, 73] on div "Võta paus, Askly hoiab kliente sinu lehel 15 minutit 30 minutit 1 tund 1.5 tund…" at bounding box center [1082, 95] width 123 height 104
click at [1136, 76] on button "30 minutit" at bounding box center [1113, 80] width 46 height 11
click at [1109, 166] on button "Lõpeta paus" at bounding box center [1083, 165] width 52 height 11
click at [1256, 36] on div "Sportland [GEOGRAPHIC_DATA]" at bounding box center [1237, 37] width 101 height 8
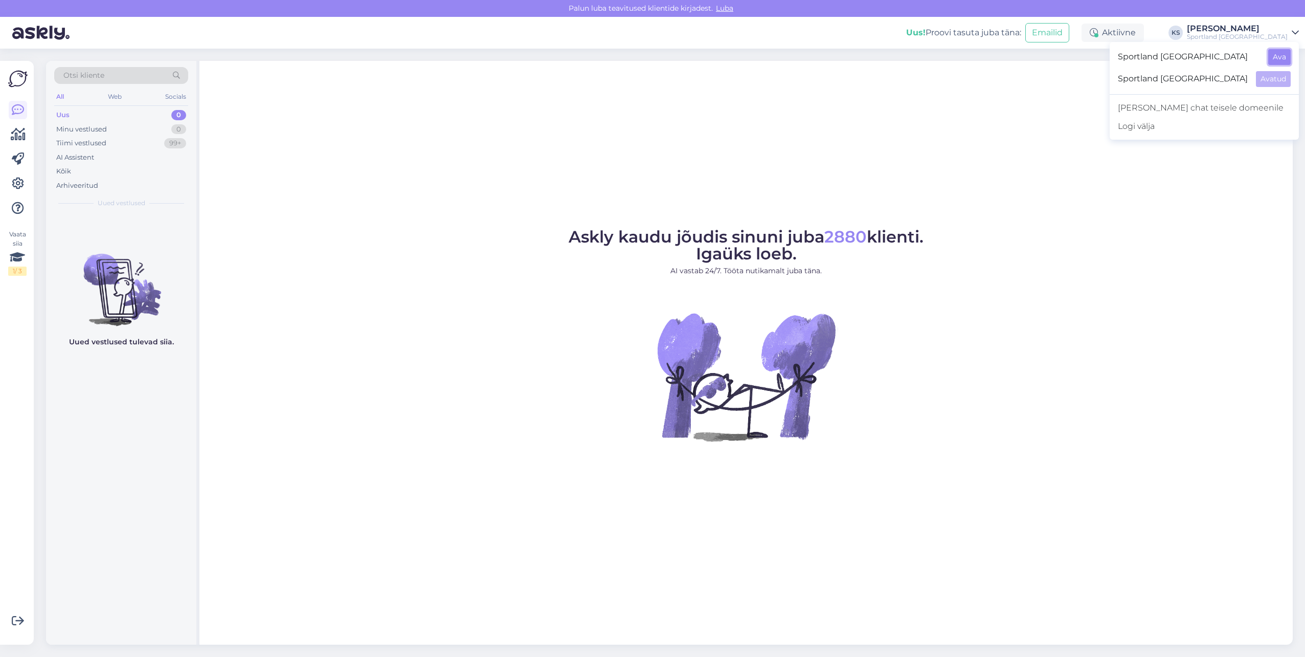
click at [1275, 54] on button "Ava" at bounding box center [1279, 57] width 23 height 16
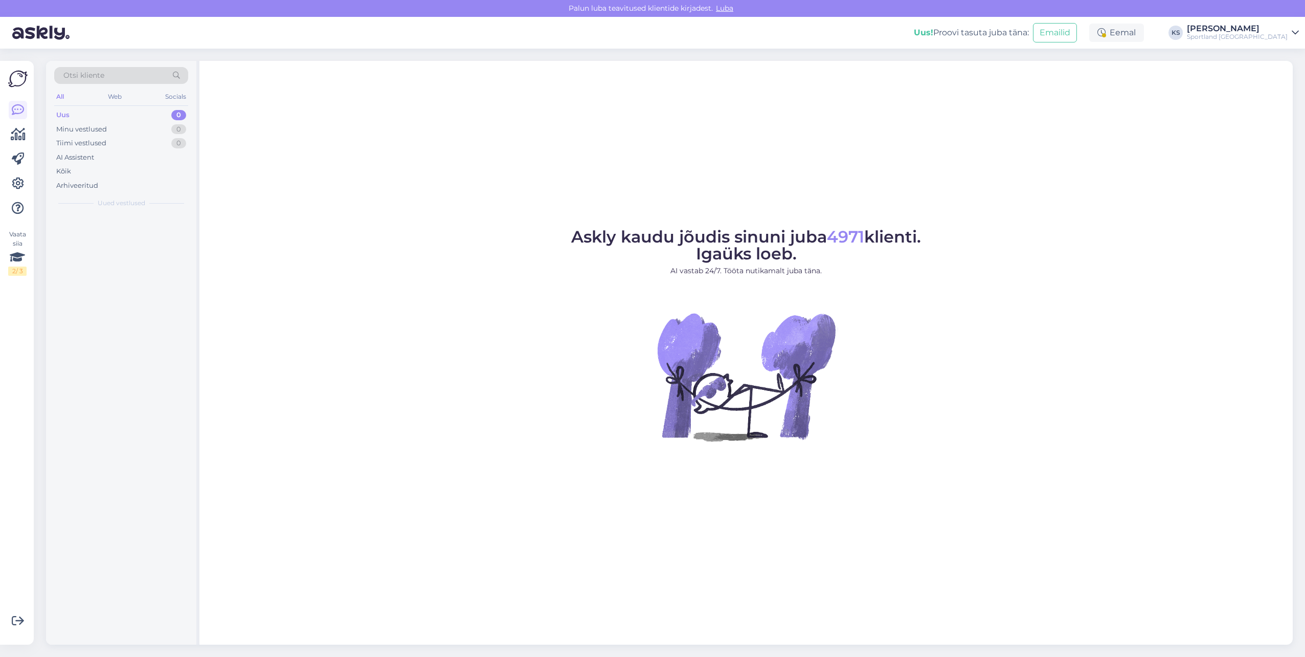
click at [1144, 29] on div "Eemal" at bounding box center [1116, 33] width 55 height 18
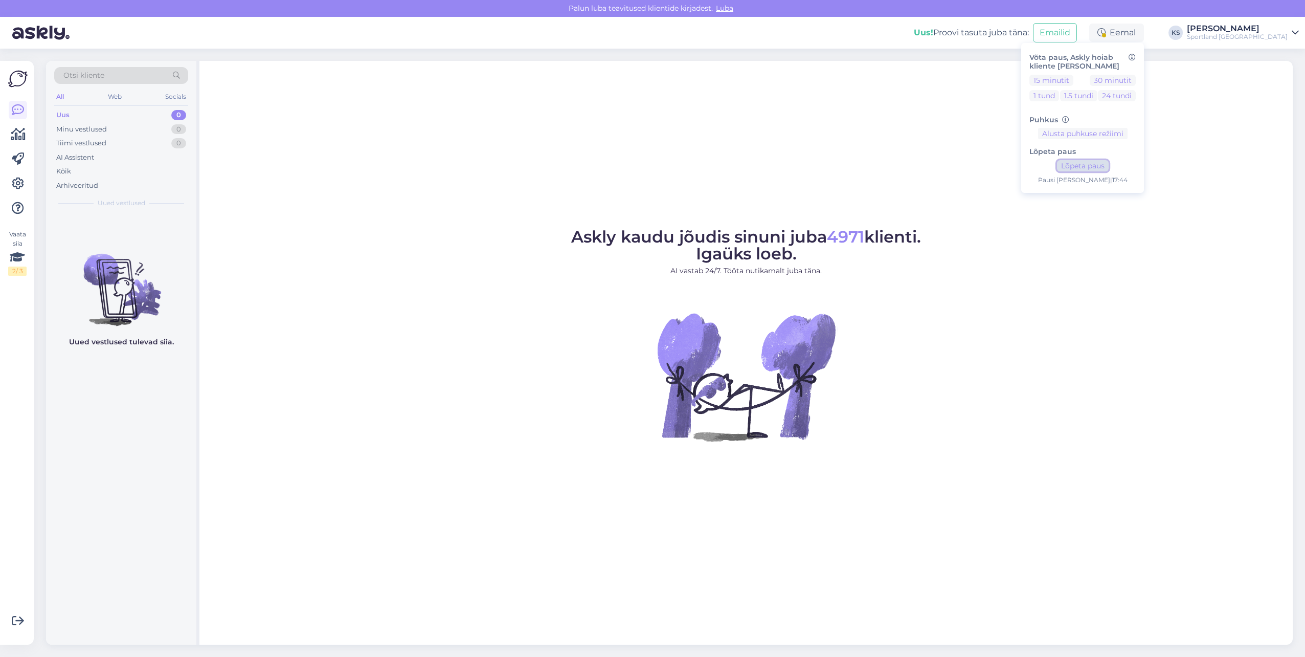
click at [1109, 162] on button "Lõpeta paus" at bounding box center [1083, 165] width 52 height 11
click at [1074, 76] on button "15 minutit" at bounding box center [1052, 80] width 44 height 11
click at [1269, 30] on div "[PERSON_NAME]" at bounding box center [1237, 29] width 101 height 8
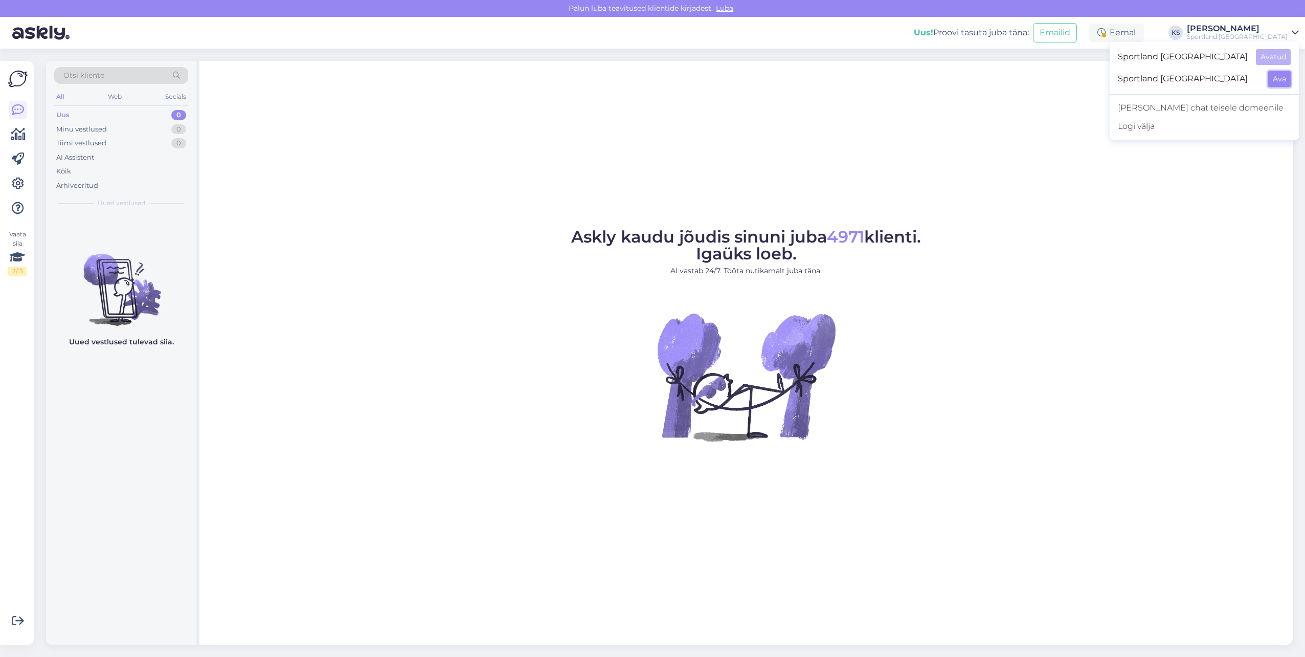
click at [1279, 75] on button "Ava" at bounding box center [1279, 79] width 23 height 16
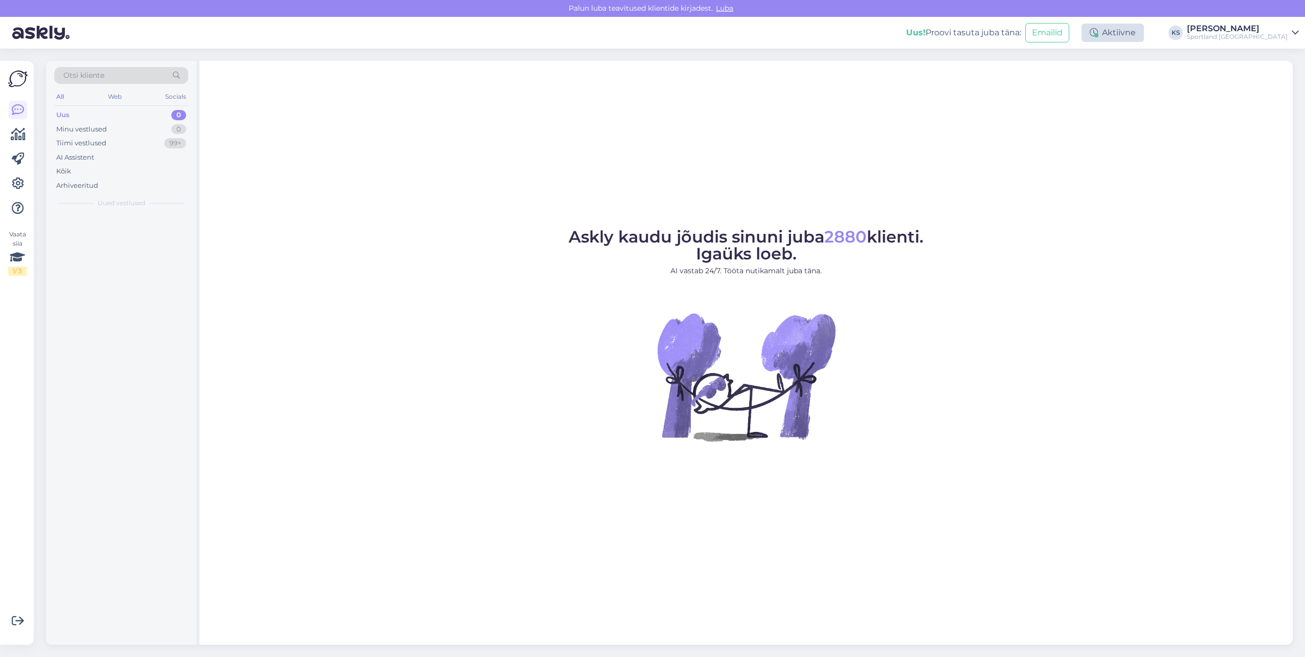
click at [1144, 28] on div "Aktiivne" at bounding box center [1113, 33] width 62 height 18
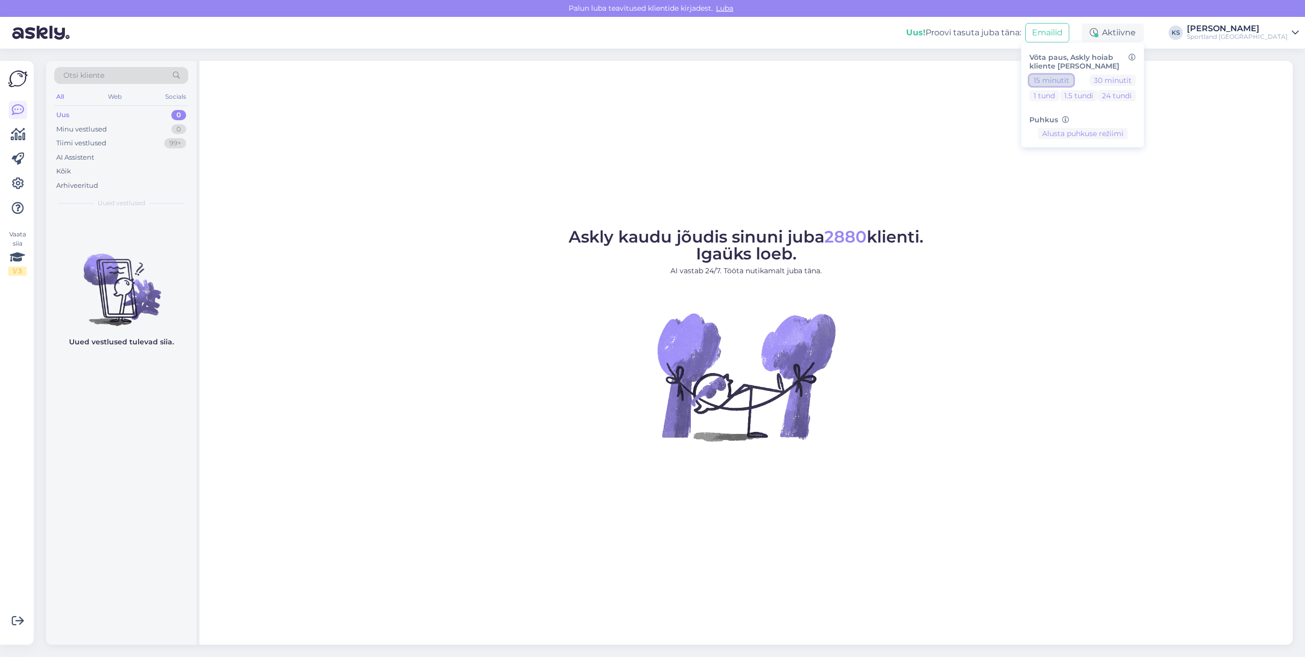
click at [1074, 81] on button "15 minutit" at bounding box center [1052, 80] width 44 height 11
click at [1109, 167] on button "Lõpeta paus" at bounding box center [1083, 165] width 52 height 11
click at [1269, 34] on div "Sportland [GEOGRAPHIC_DATA]" at bounding box center [1237, 37] width 101 height 8
click at [1283, 60] on button "Ava" at bounding box center [1279, 57] width 23 height 16
click at [1144, 38] on div "Eemal" at bounding box center [1116, 33] width 55 height 18
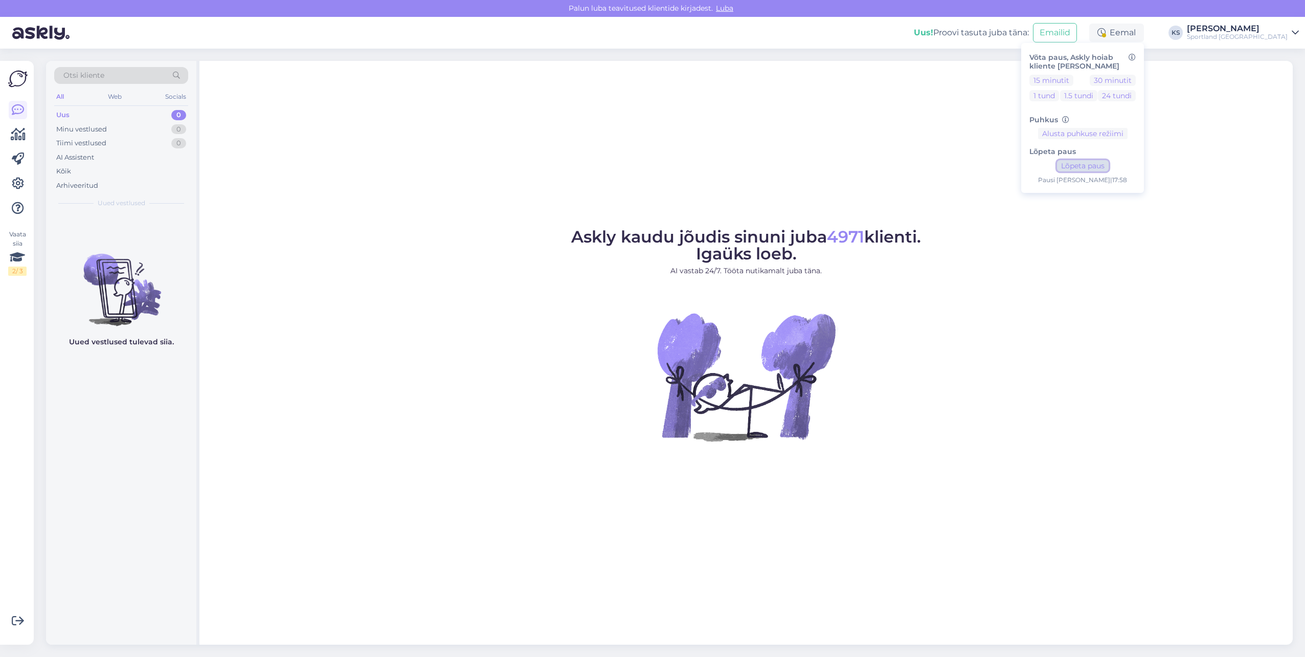
click at [1109, 170] on button "Lõpeta paus" at bounding box center [1083, 165] width 52 height 11
click at [1289, 35] on link "[PERSON_NAME] Sportland [GEOGRAPHIC_DATA]" at bounding box center [1243, 33] width 112 height 16
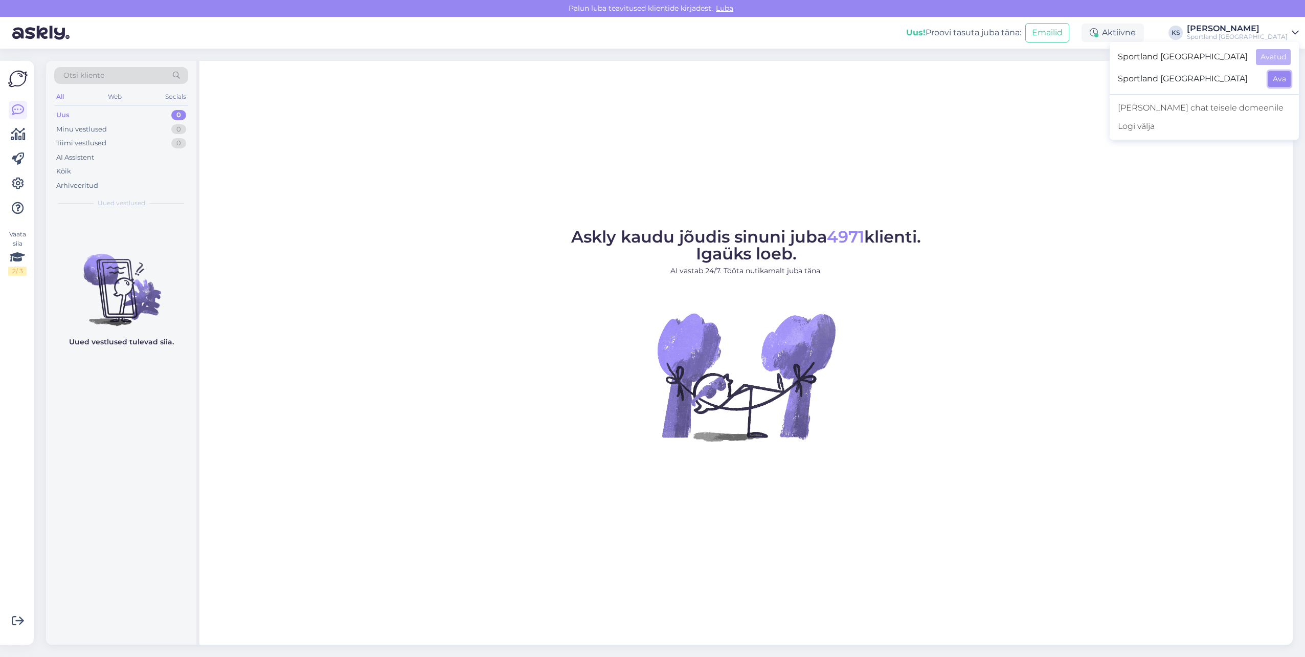
click at [1282, 79] on button "Ava" at bounding box center [1279, 79] width 23 height 16
click at [1275, 27] on div "[PERSON_NAME]" at bounding box center [1237, 29] width 101 height 8
click at [1275, 56] on button "Ava" at bounding box center [1279, 57] width 23 height 16
